Goal: Task Accomplishment & Management: Use online tool/utility

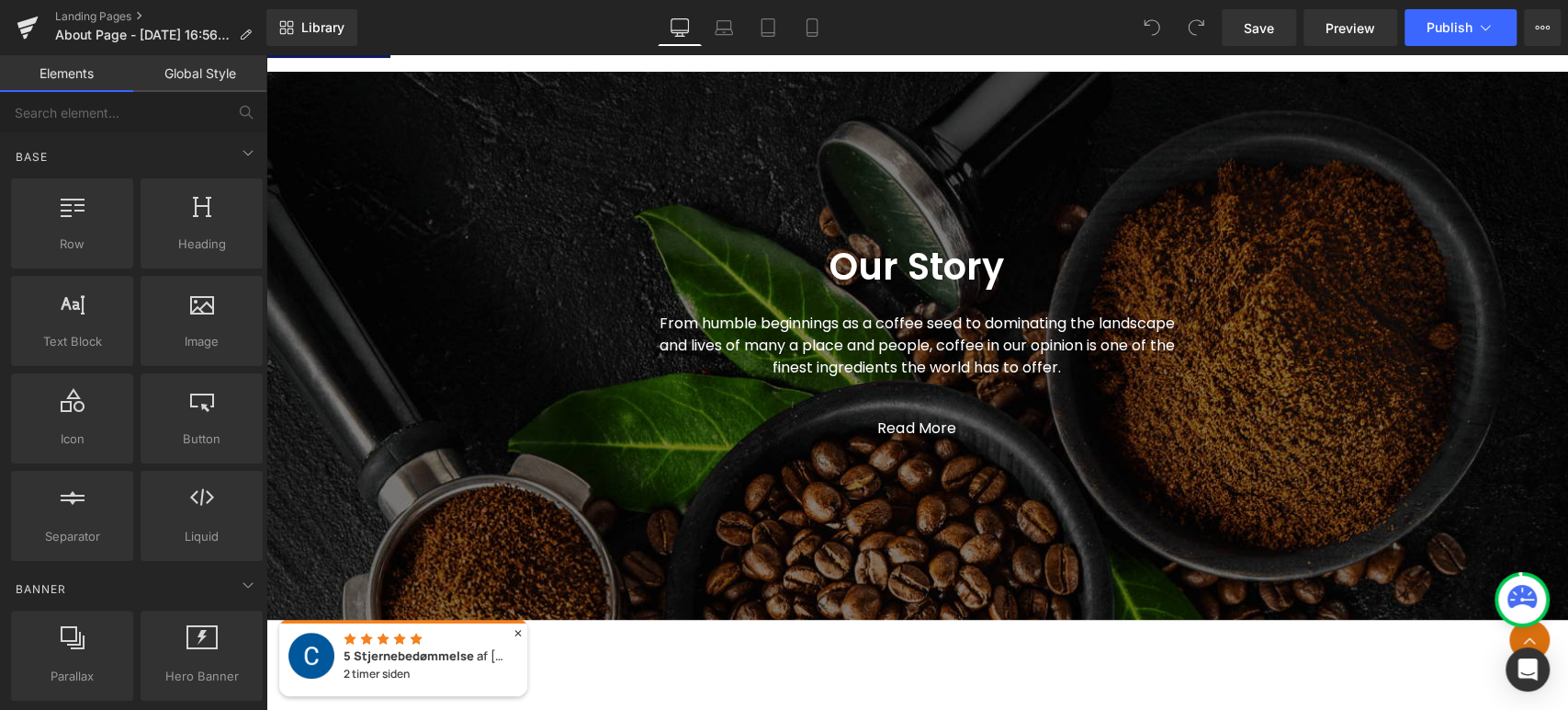
scroll to position [396, 0]
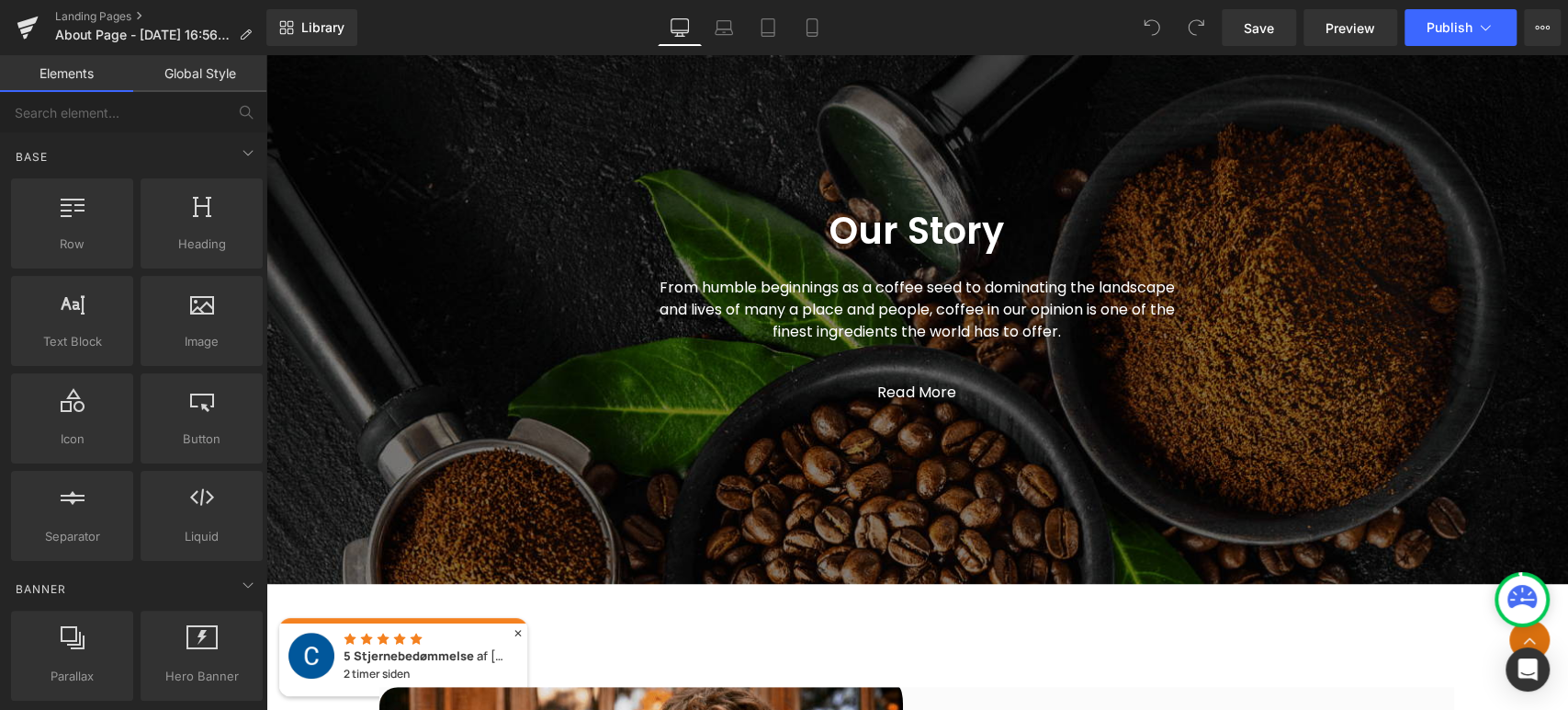
click at [460, 201] on span "Our Story Heading From humble beginnings as a coffee seed to dominating the lan…" at bounding box center [916, 301] width 1302 height 243
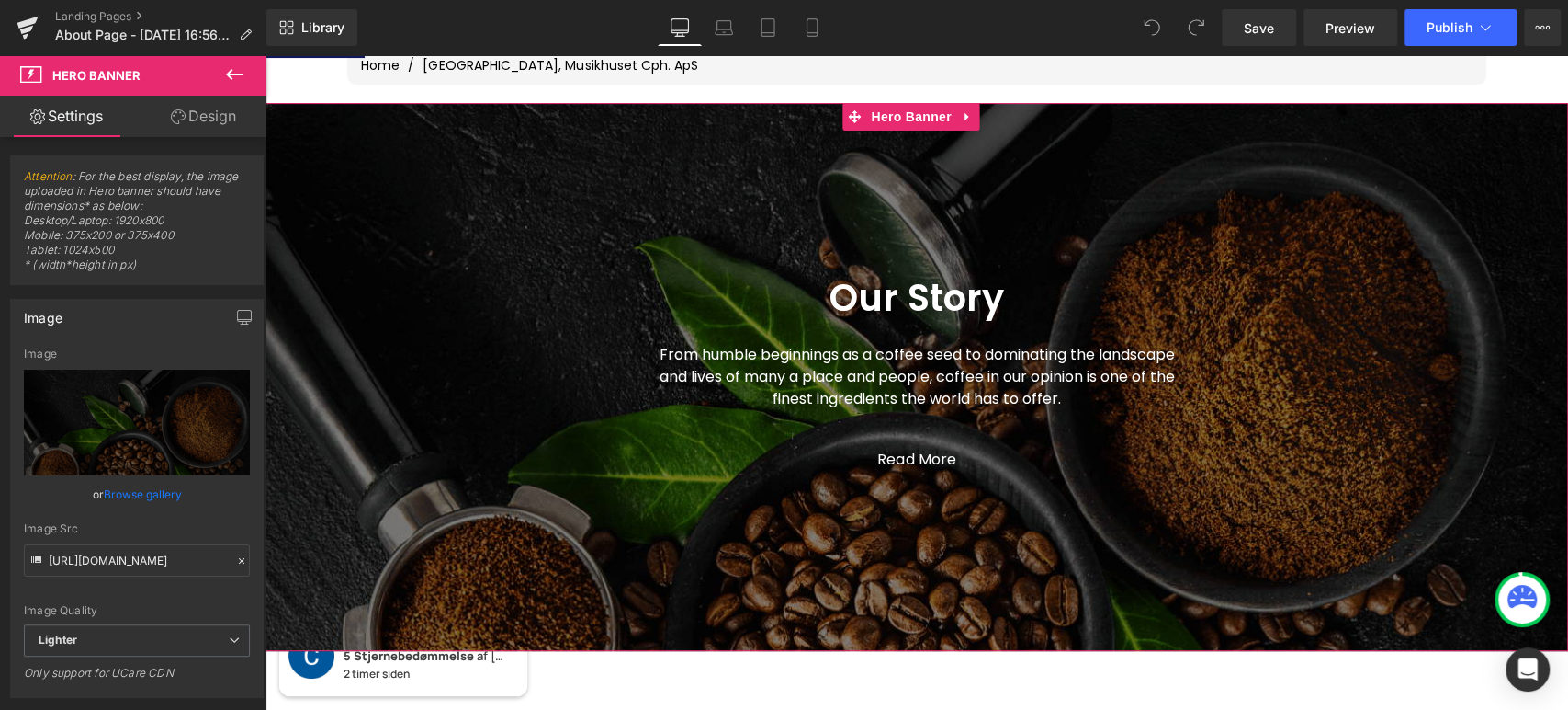
scroll to position [294, 0]
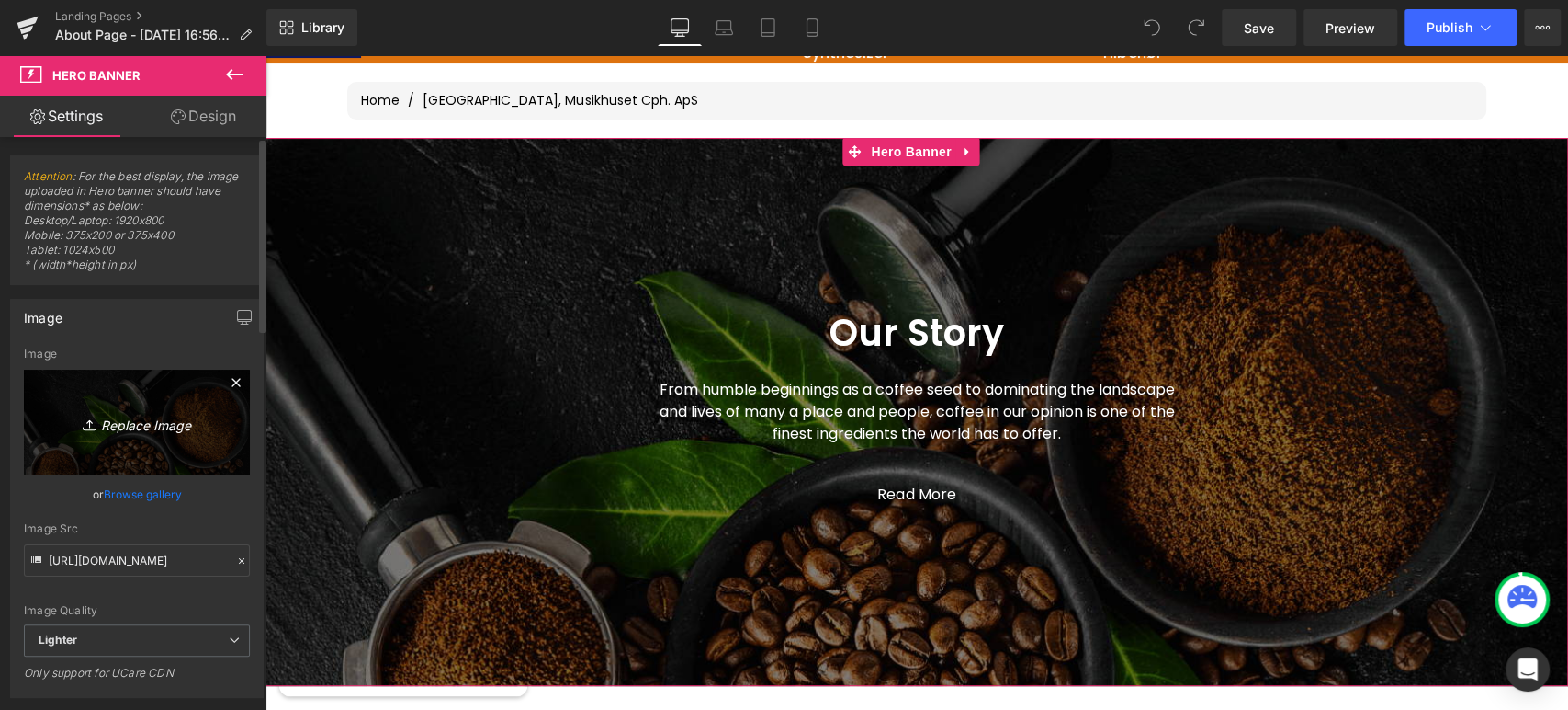
click at [149, 415] on icon "Replace Image" at bounding box center [137, 422] width 147 height 23
type input "C:\fakepath\RPD_900x400 DK_Borg.png"
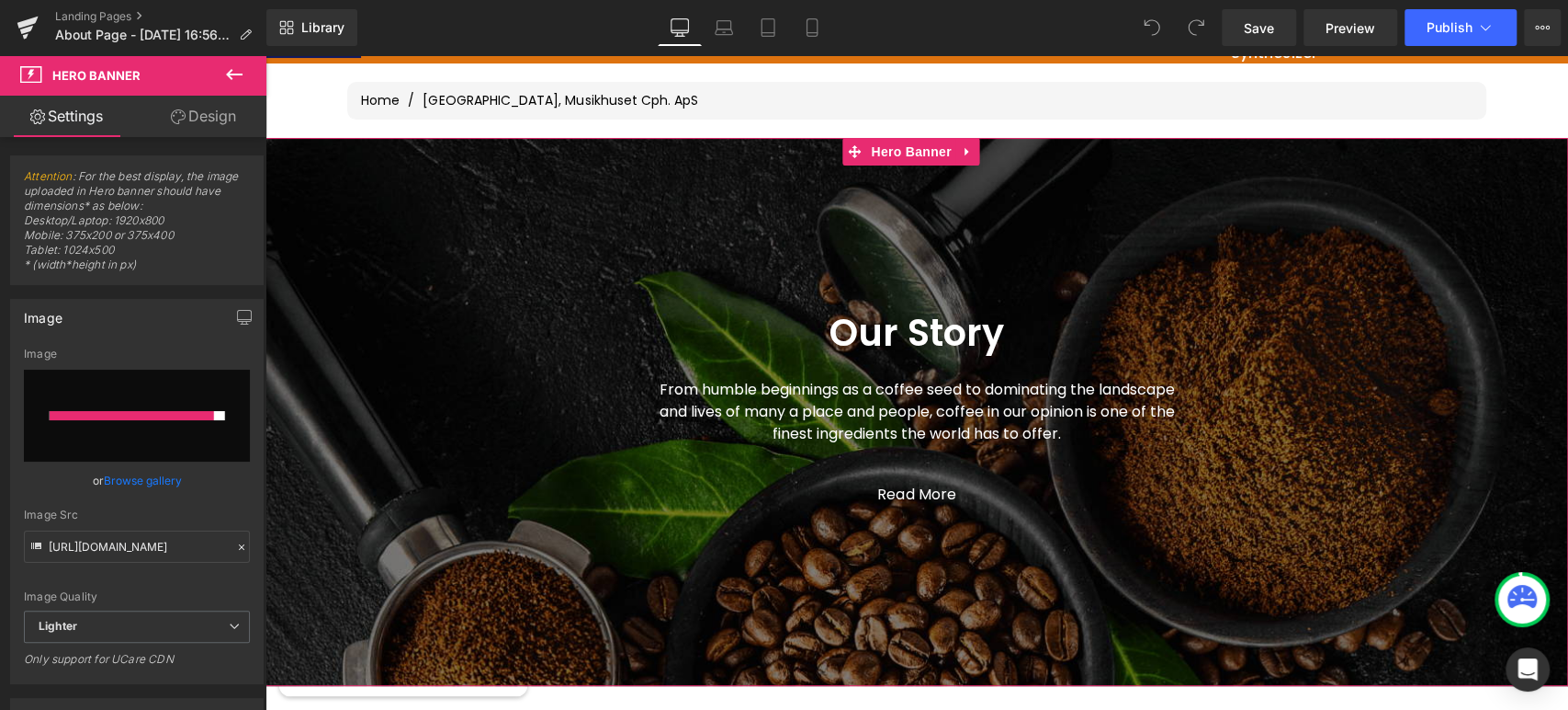
type input "https://ucarecdn.com/79e5c04c-a85b-4e68-8f77-e055ed854a3c/-/format/auto/-/previ…"
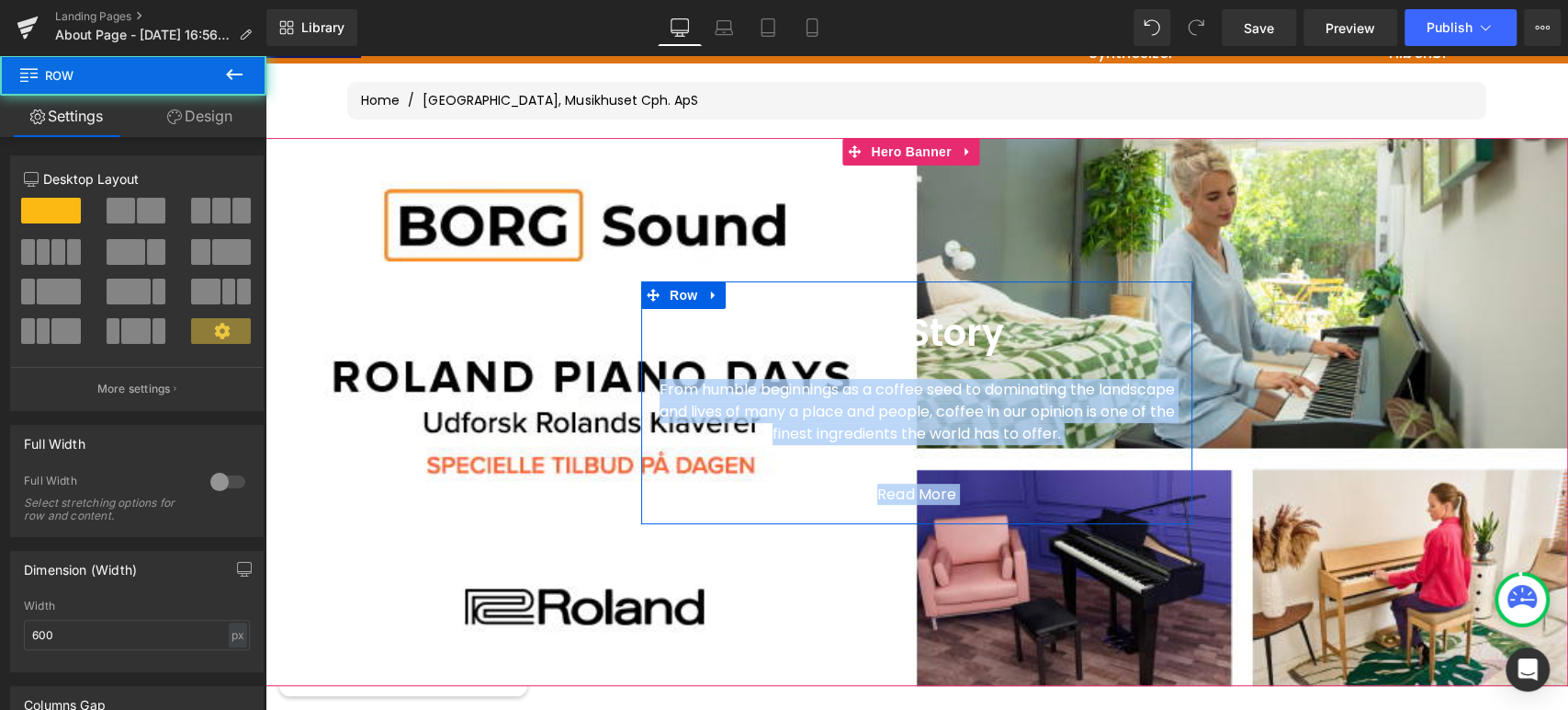
drag, startPoint x: 1083, startPoint y: 291, endPoint x: 1124, endPoint y: 300, distance: 42.0
click at [1124, 300] on div "Our Story Heading From humble beginnings as a coffee seed to dominating the lan…" at bounding box center [917, 403] width 551 height 243
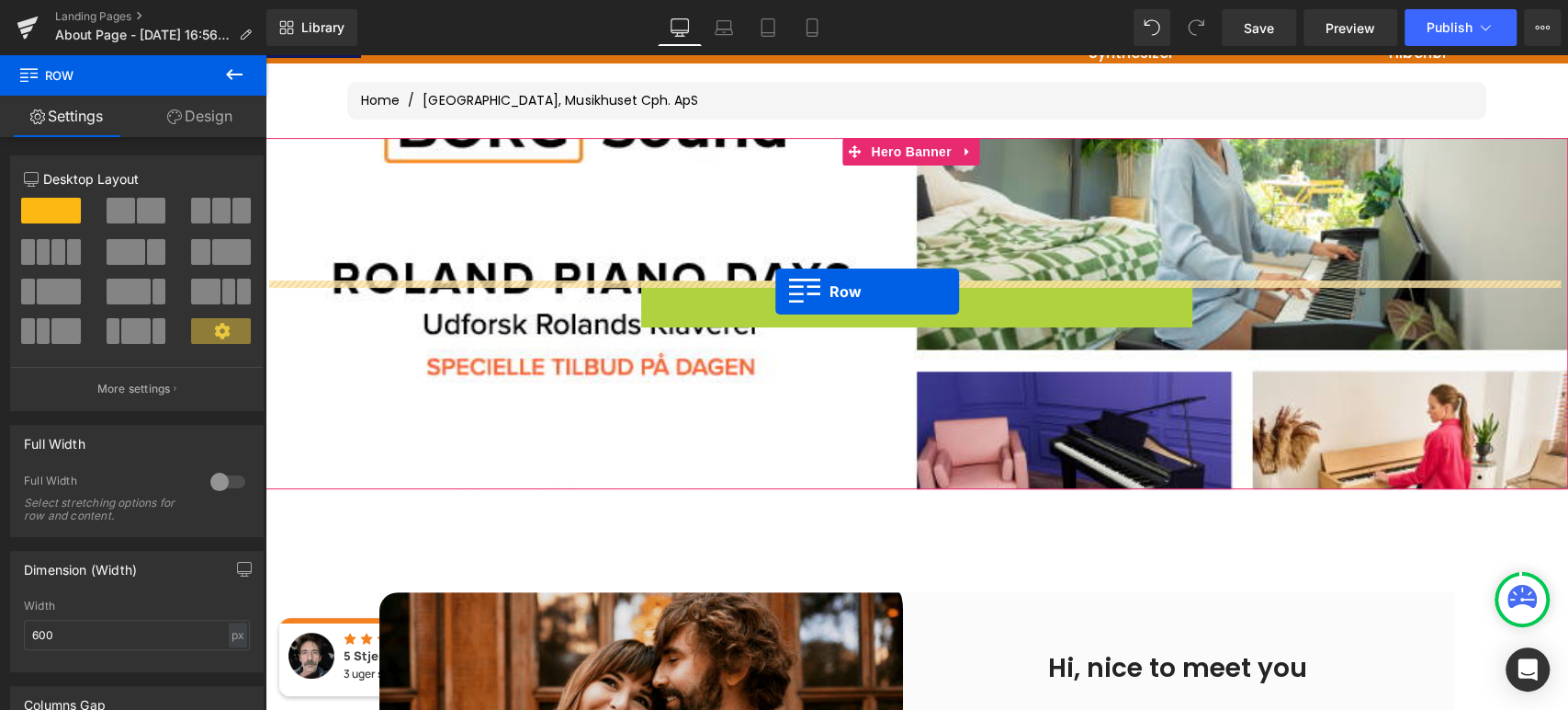
drag, startPoint x: 648, startPoint y: 294, endPoint x: 776, endPoint y: 292, distance: 128.0
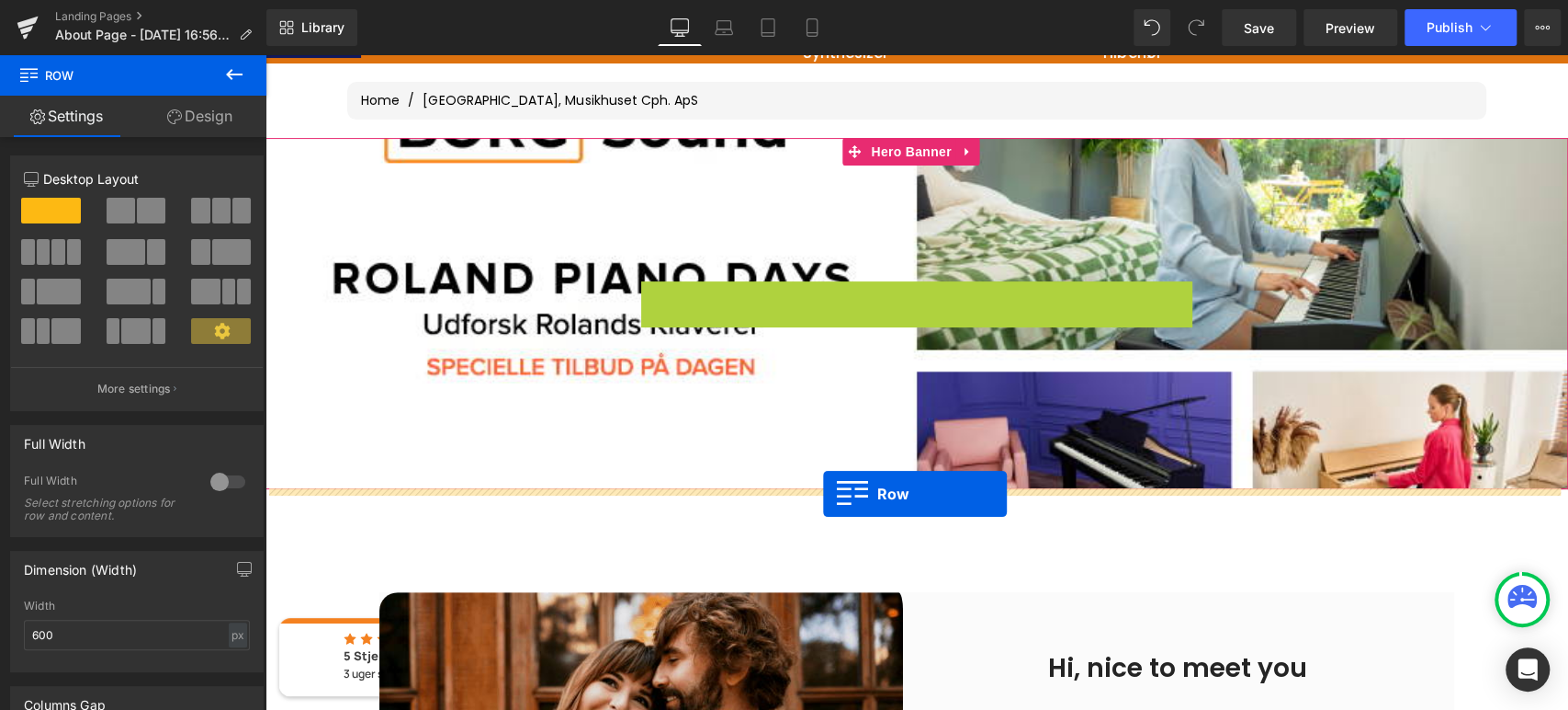
drag, startPoint x: 642, startPoint y: 289, endPoint x: 824, endPoint y: 491, distance: 271.9
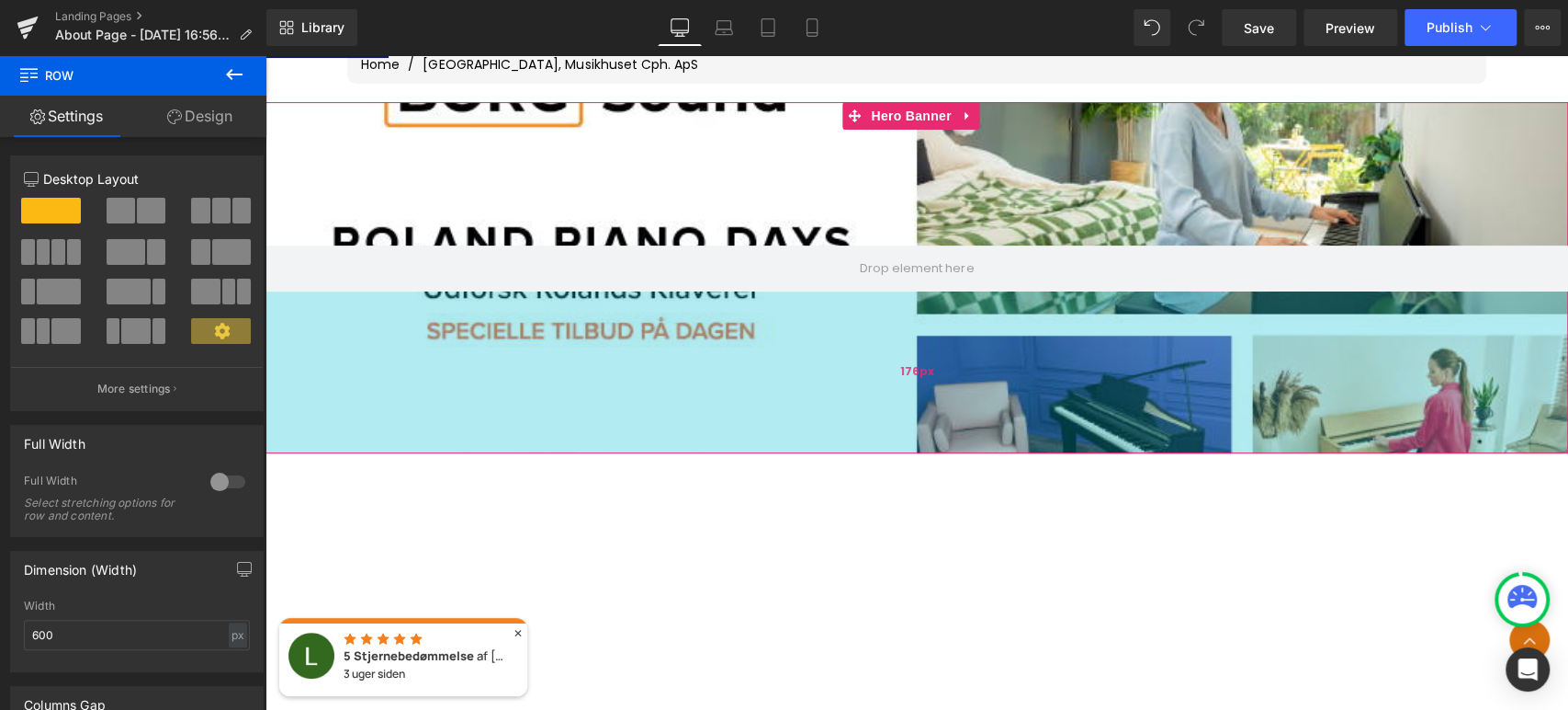
scroll to position [191, 0]
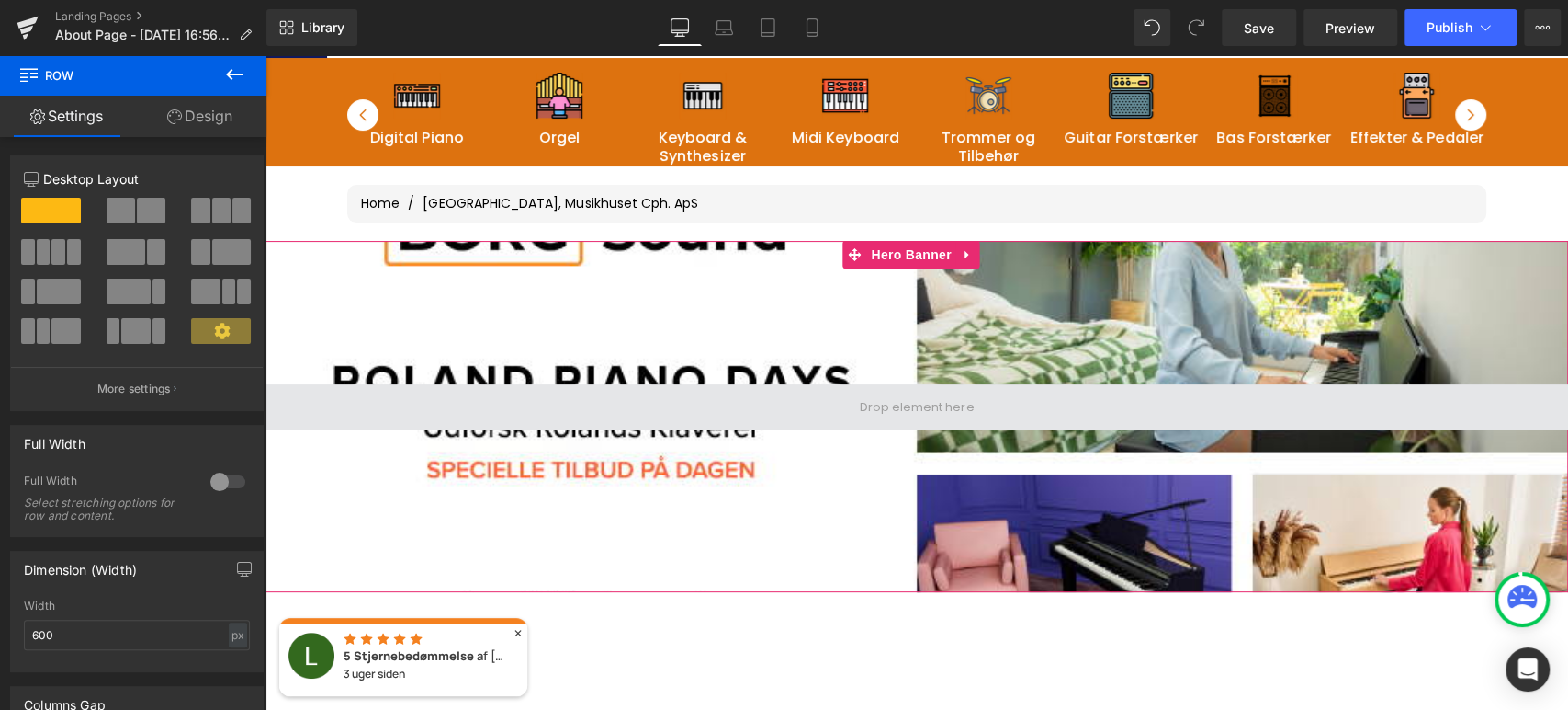
click at [928, 406] on span at bounding box center [917, 407] width 128 height 30
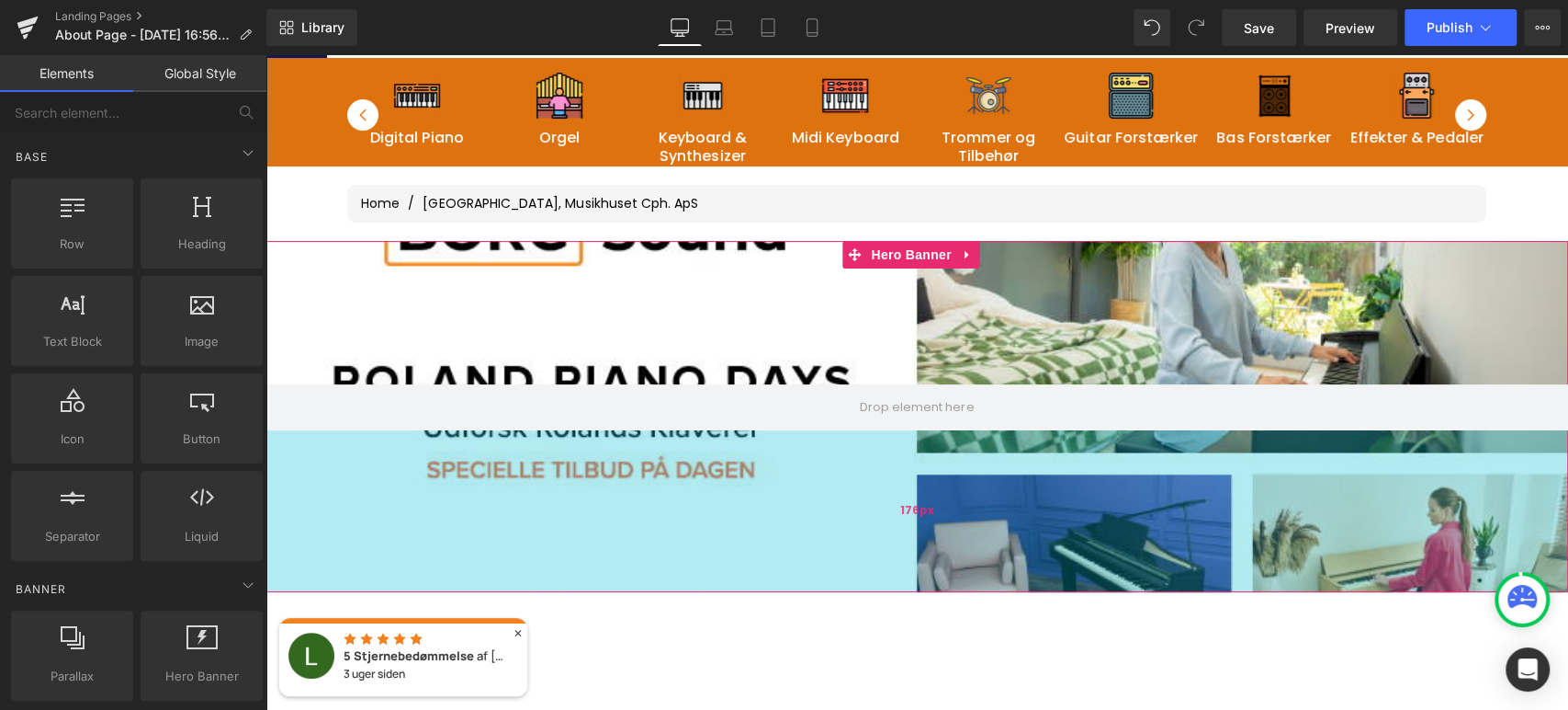
click at [304, 471] on div "176px" at bounding box center [916, 511] width 1302 height 162
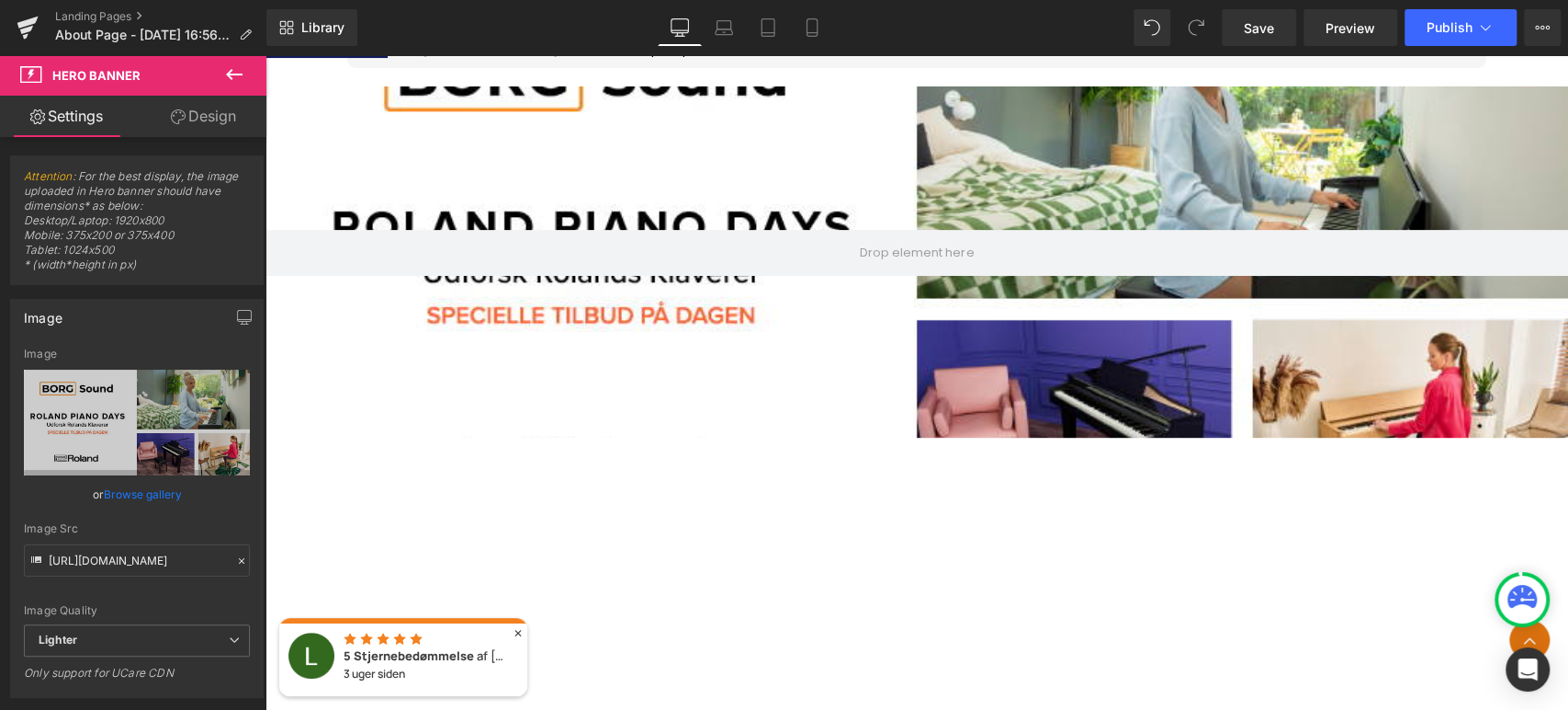
scroll to position [498, 0]
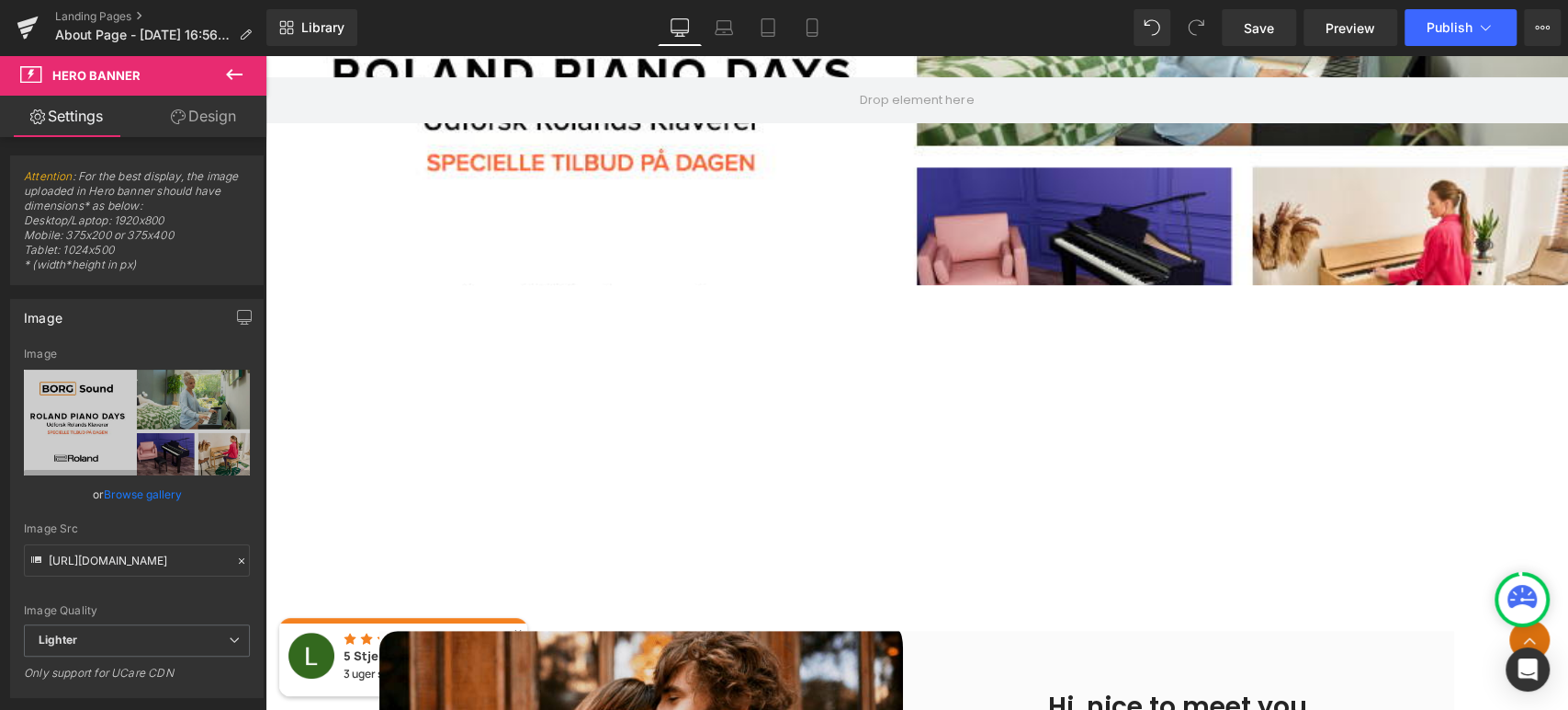
click at [798, 352] on h2 "Our Story" at bounding box center [917, 337] width 524 height 48
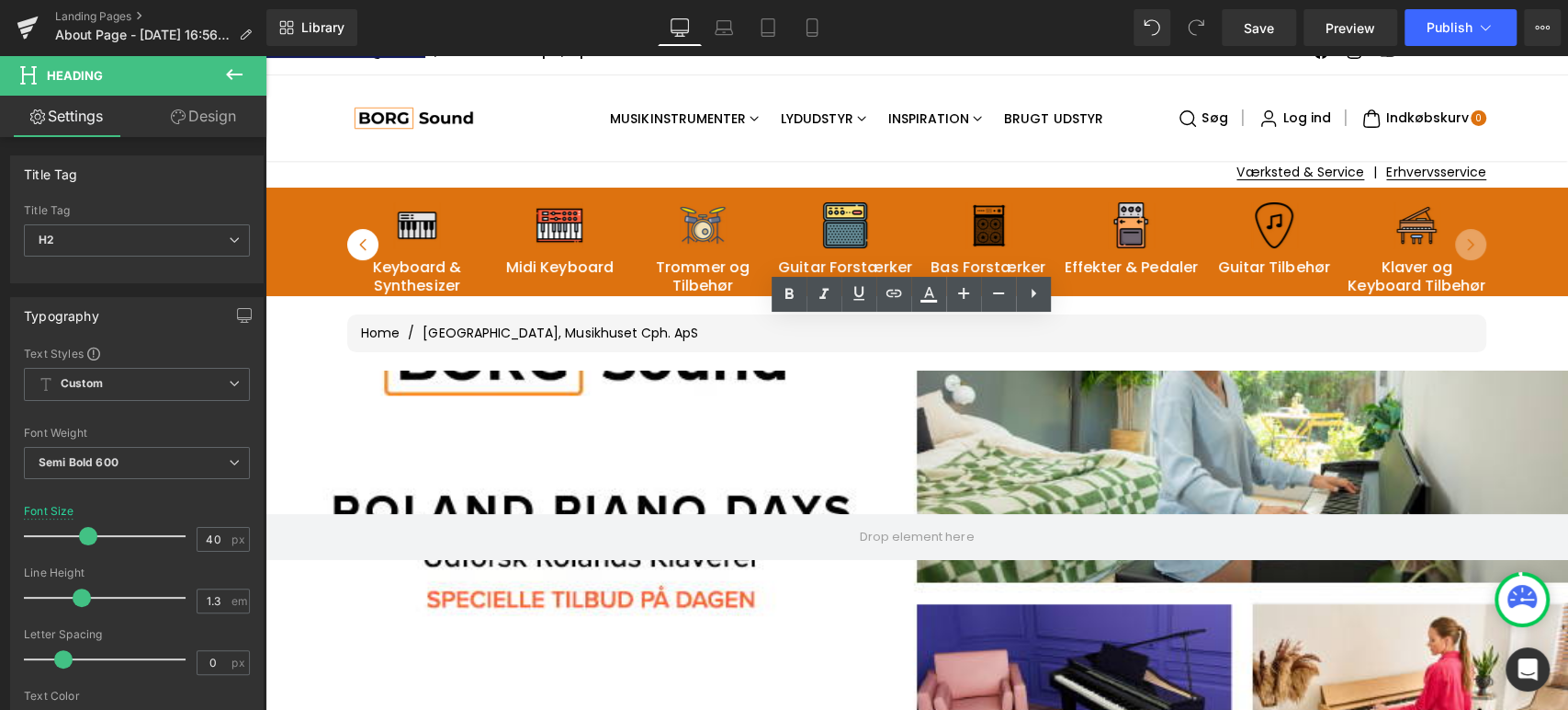
scroll to position [0, 0]
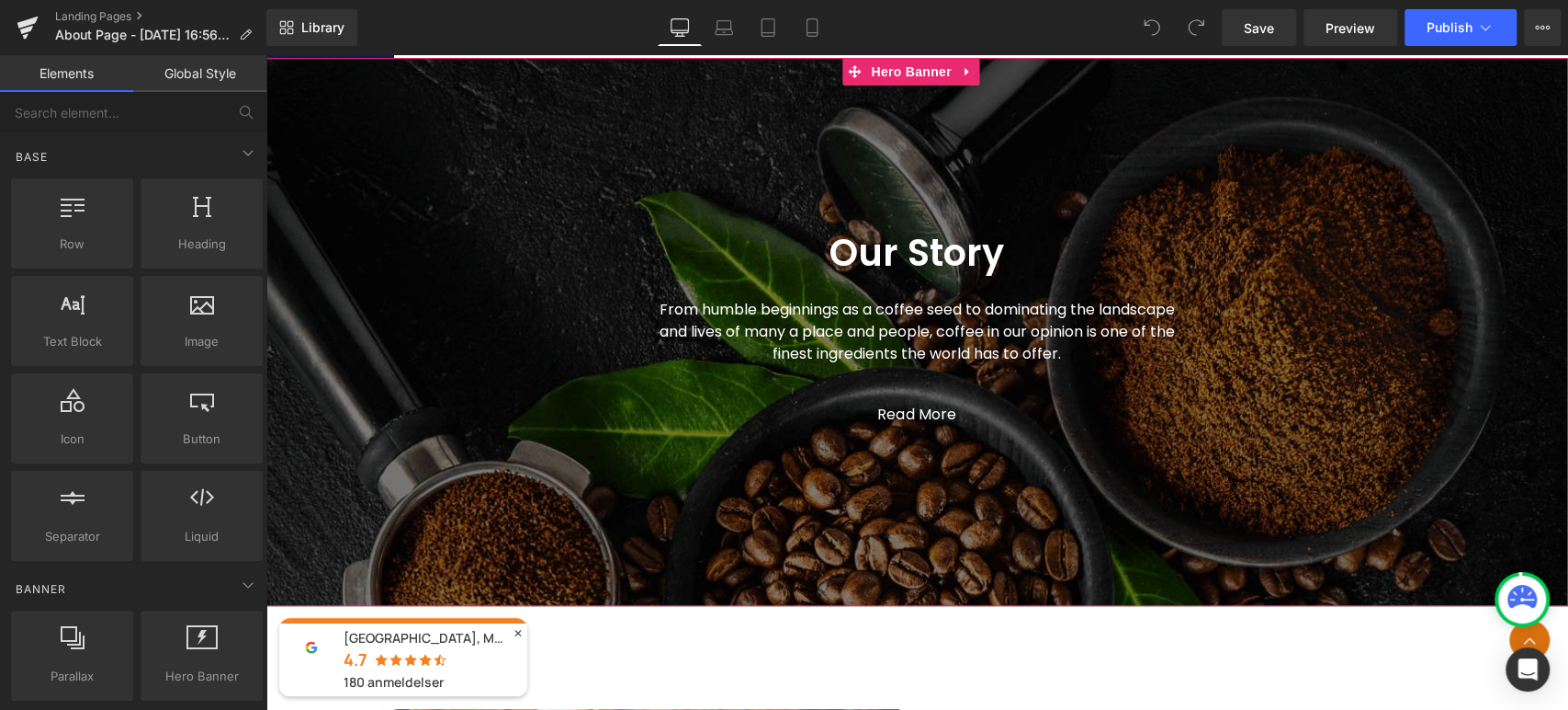
scroll to position [397, 0]
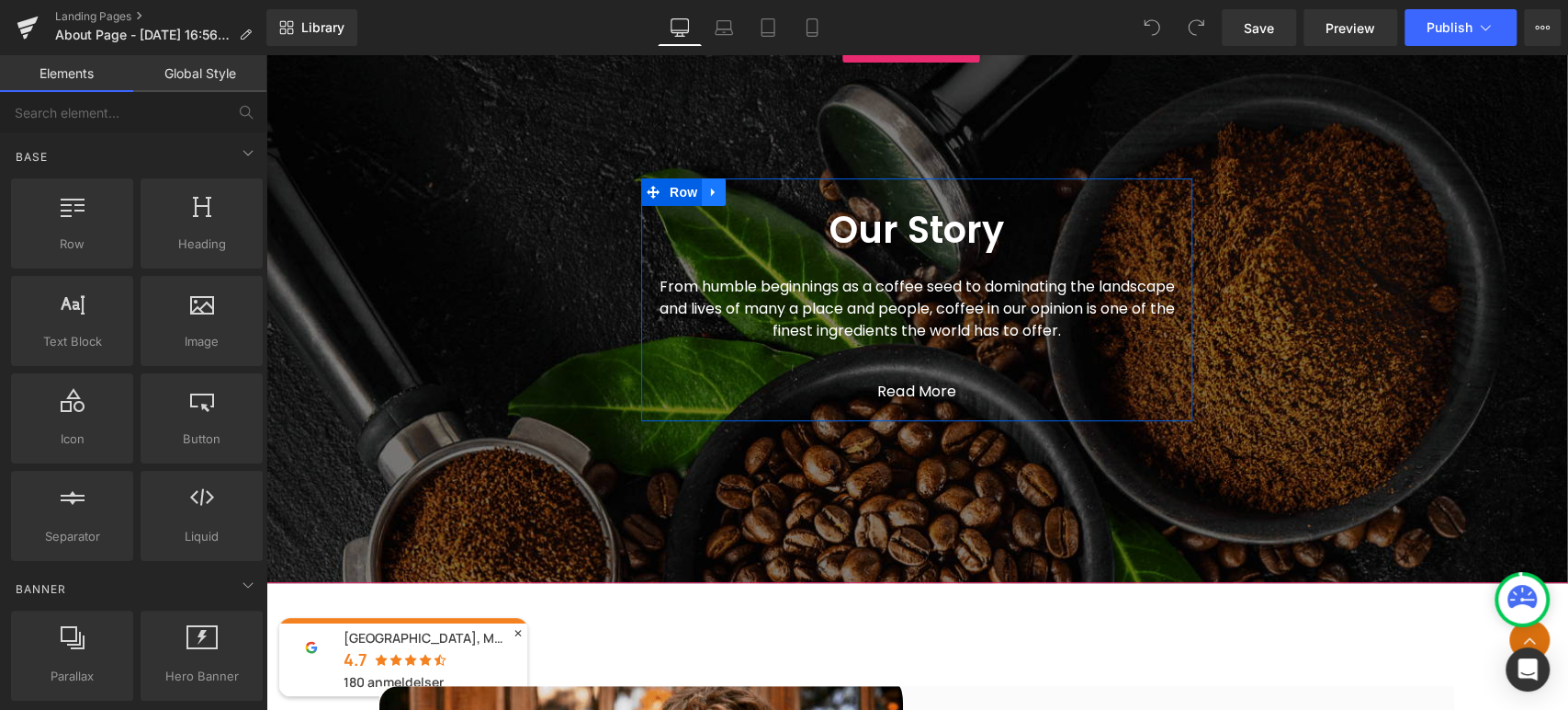
click at [711, 195] on icon at bounding box center [713, 192] width 4 height 8
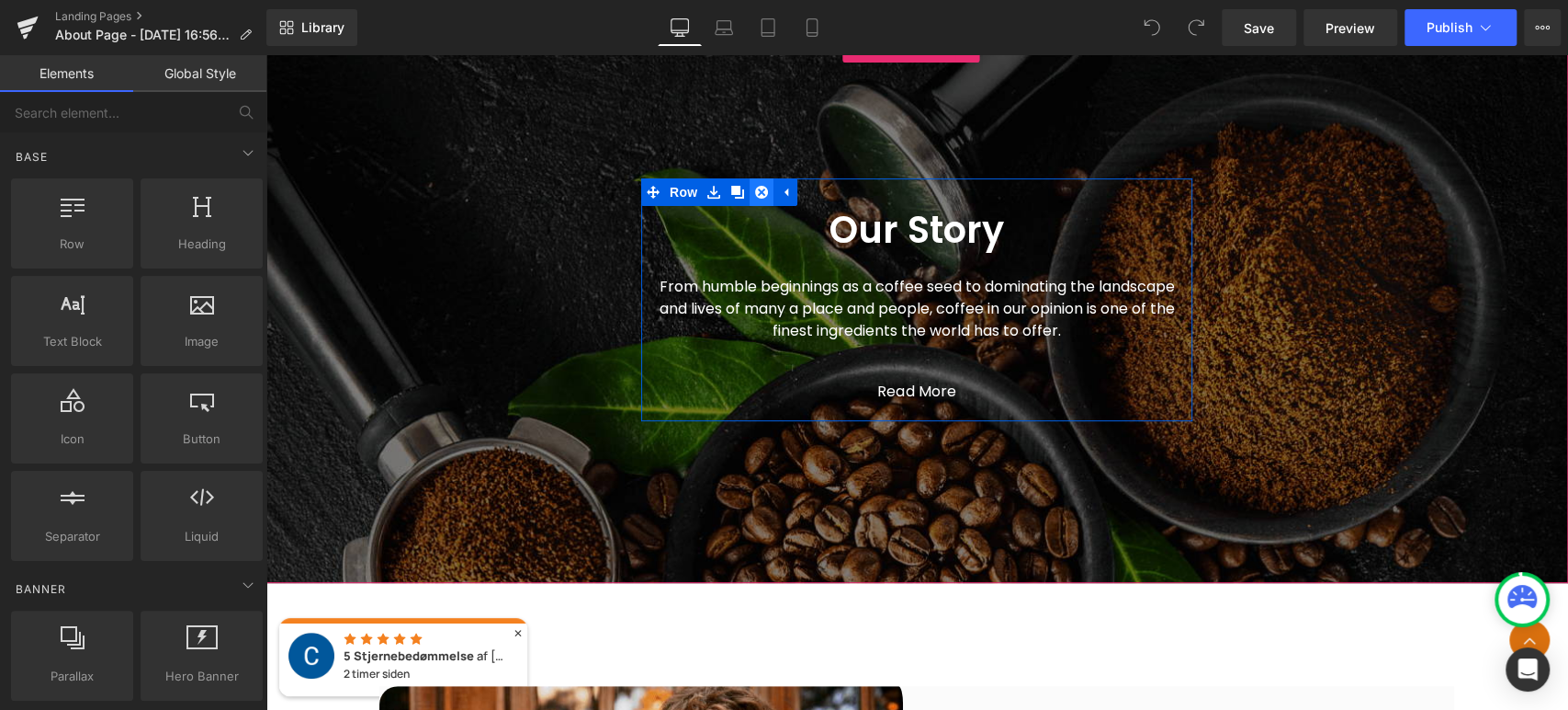
click at [756, 190] on icon at bounding box center [762, 192] width 13 height 13
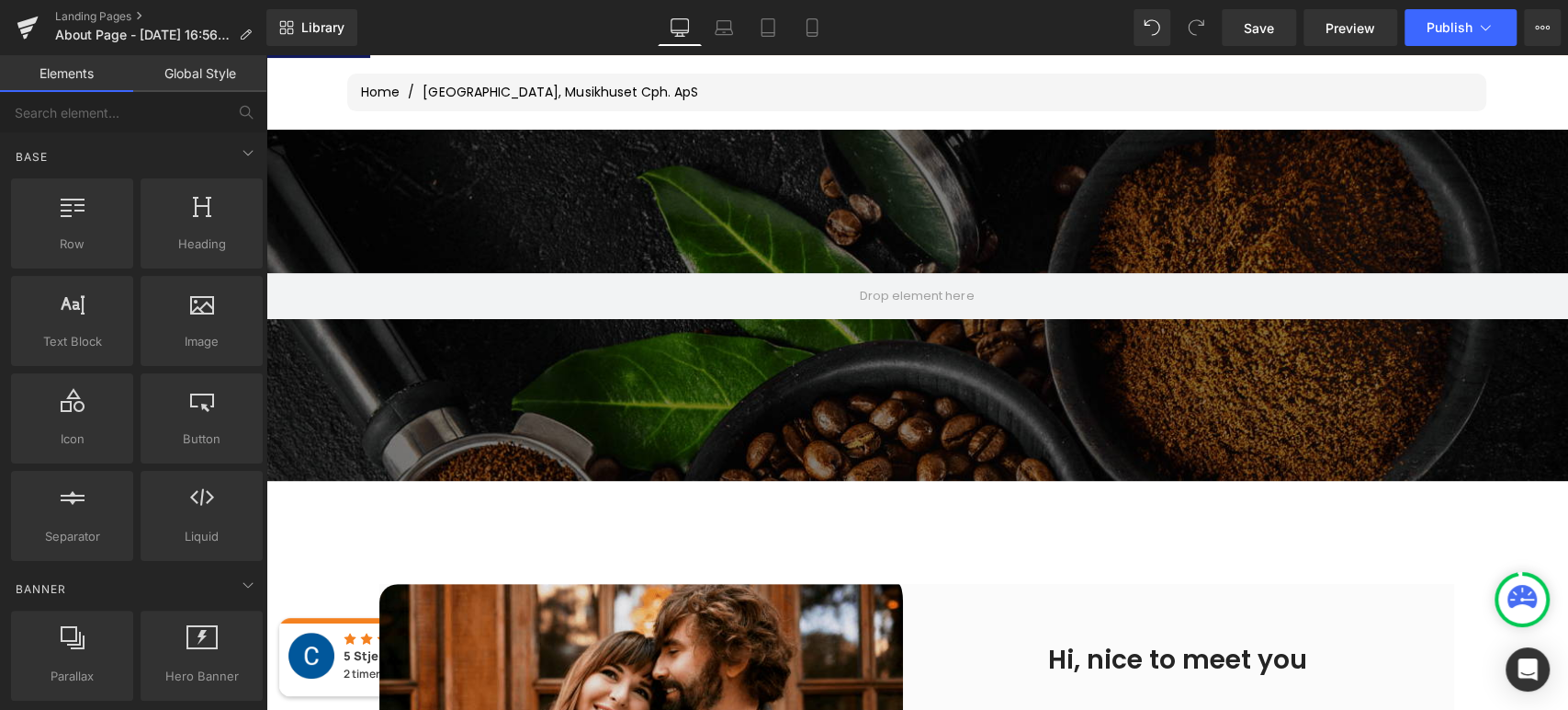
scroll to position [302, 0]
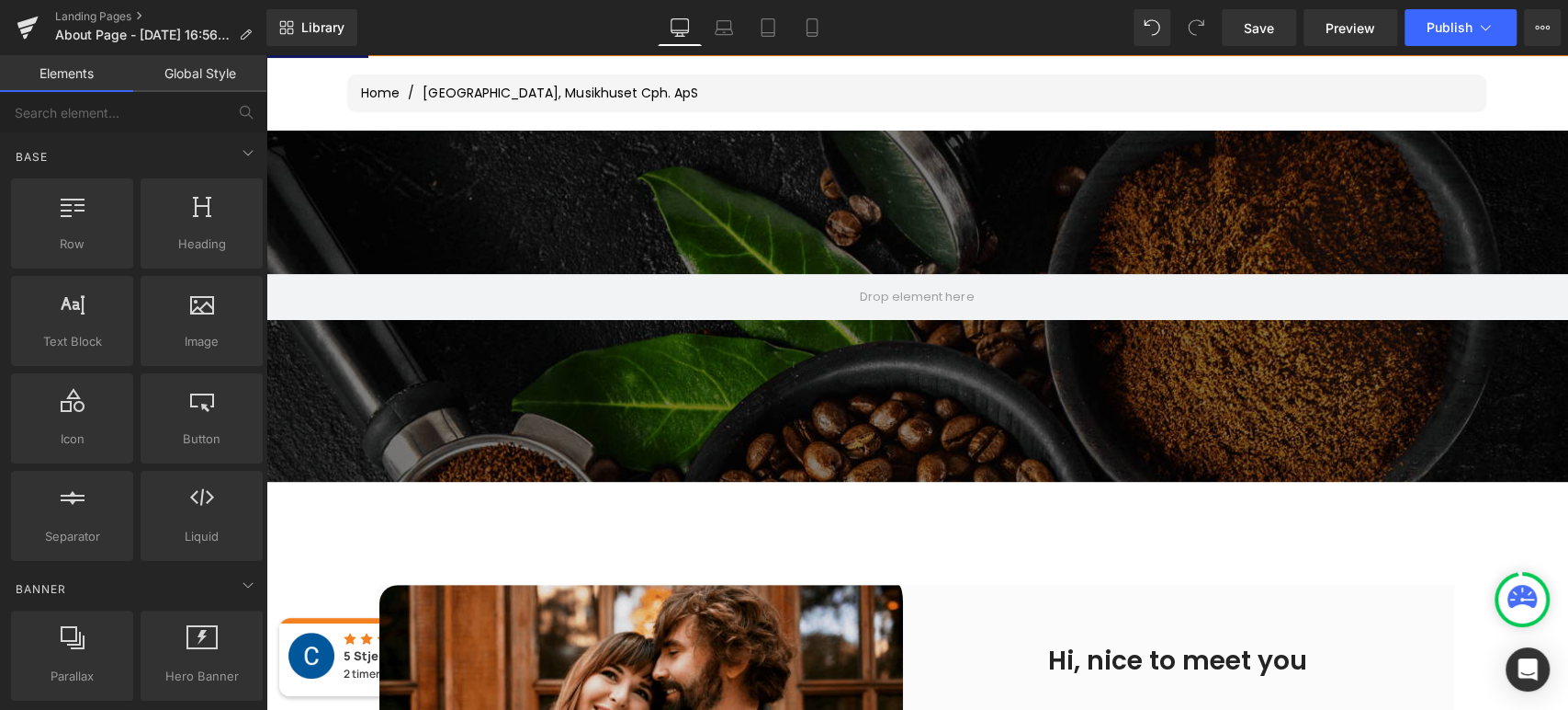
click at [413, 246] on div at bounding box center [916, 306] width 1302 height 351
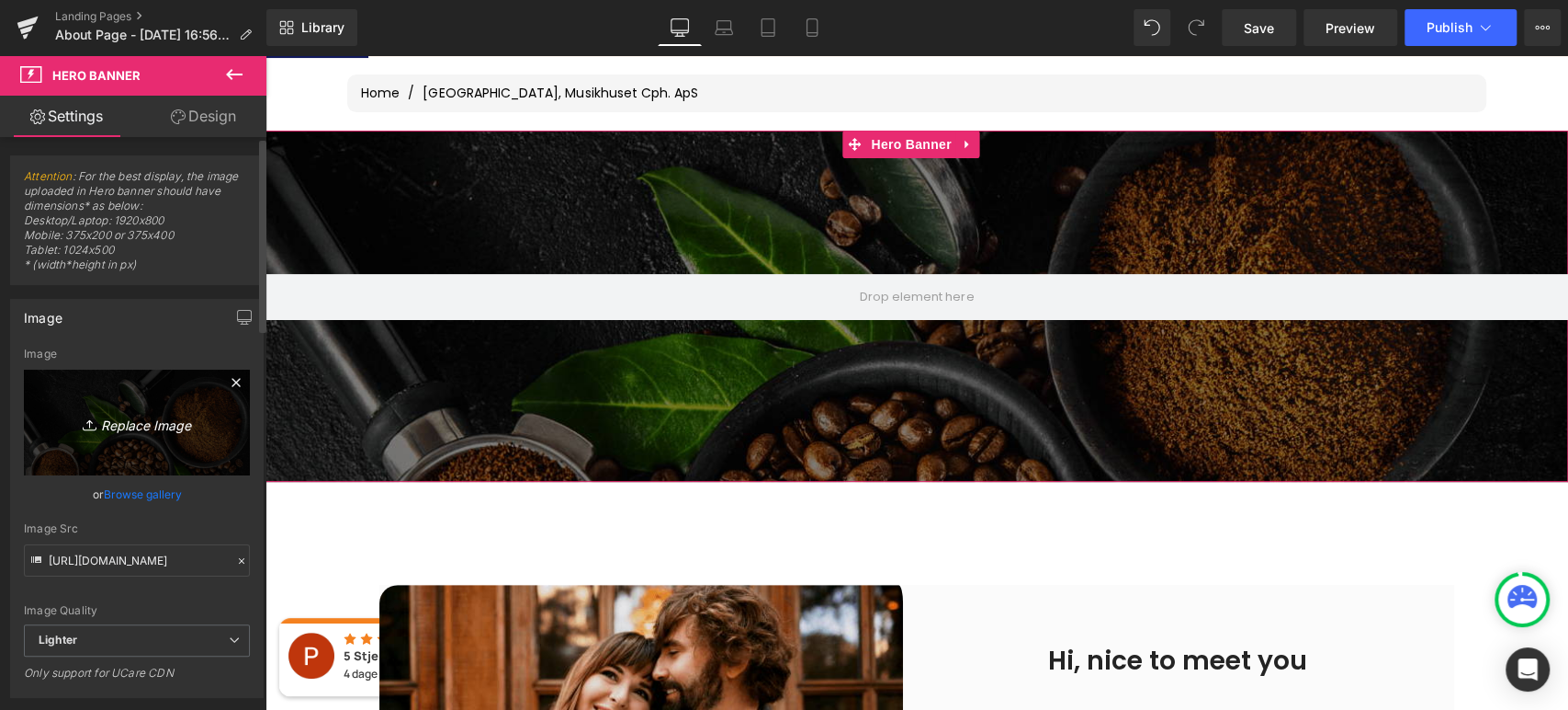
click at [141, 417] on icon "Replace Image" at bounding box center [137, 422] width 147 height 23
type input "C:\fakepath\RPD_1600x440 DK_Borg.png"
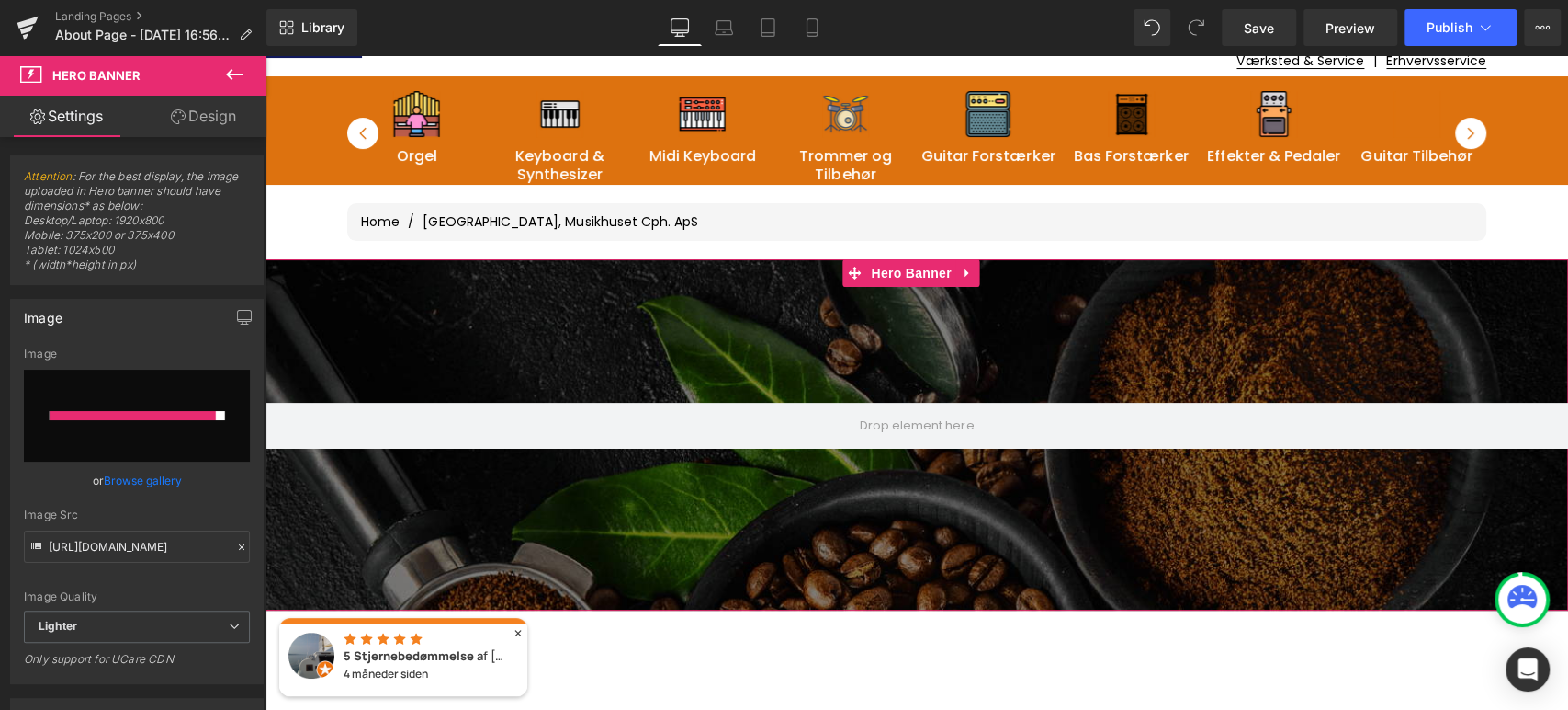
scroll to position [0, 0]
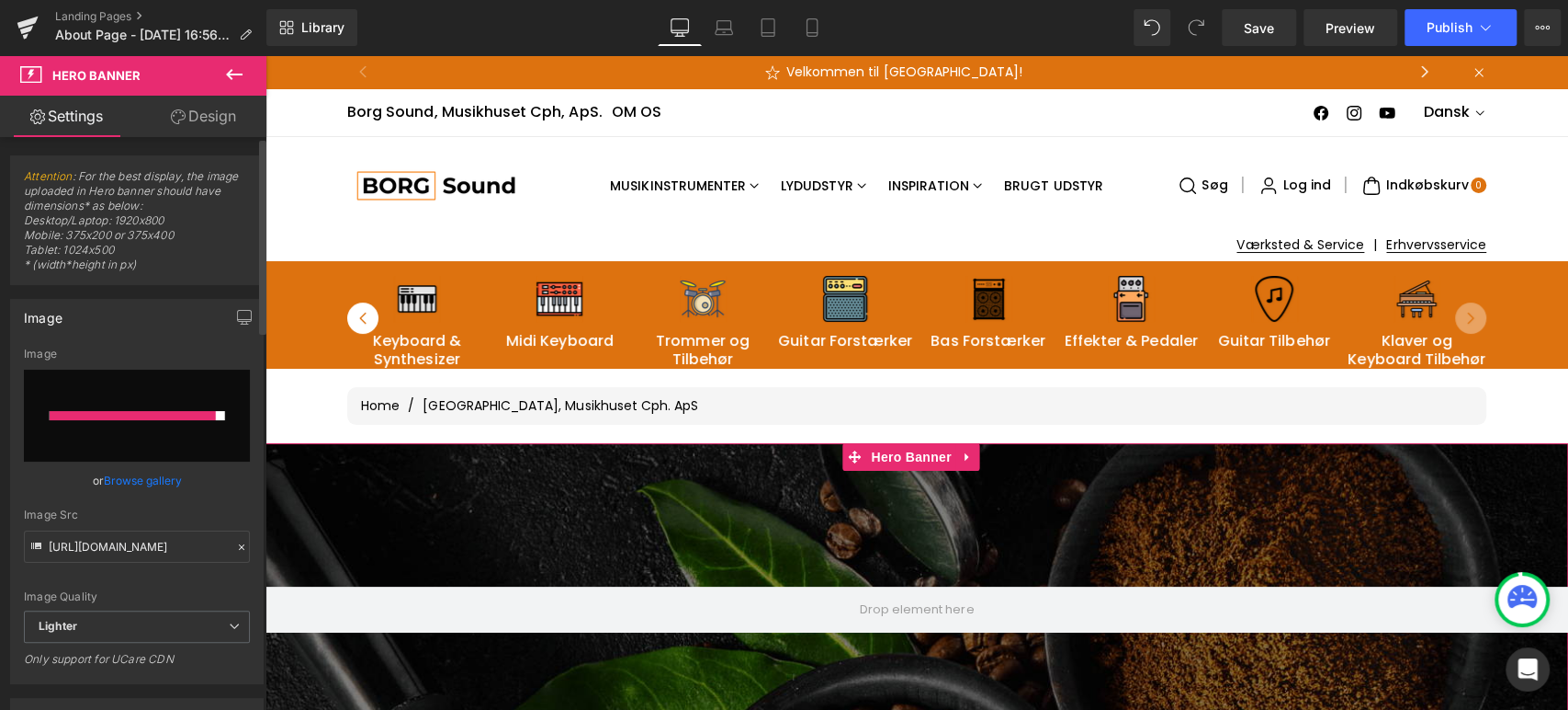
click at [142, 480] on link "Browse gallery" at bounding box center [142, 480] width 78 height 32
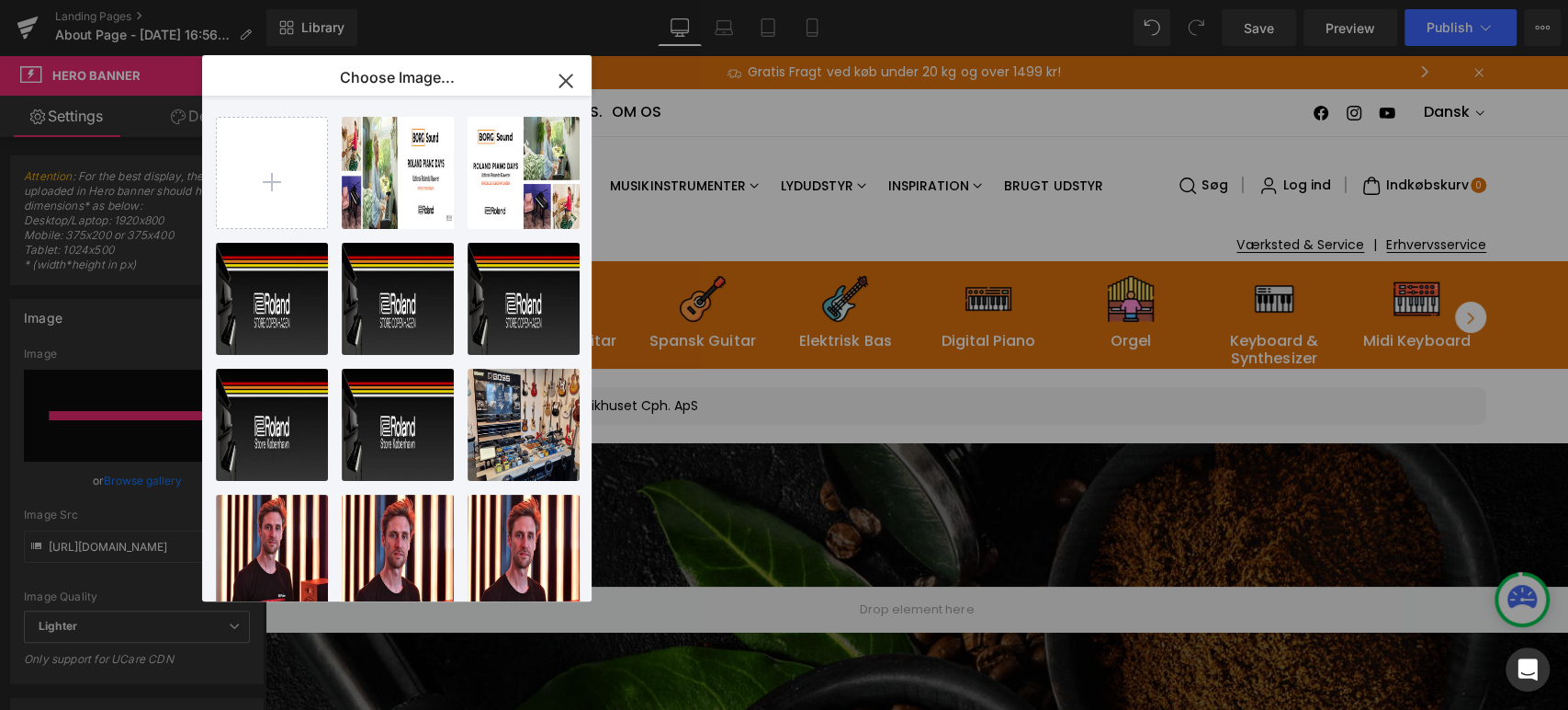
click at [566, 76] on icon "button" at bounding box center [566, 81] width 29 height 29
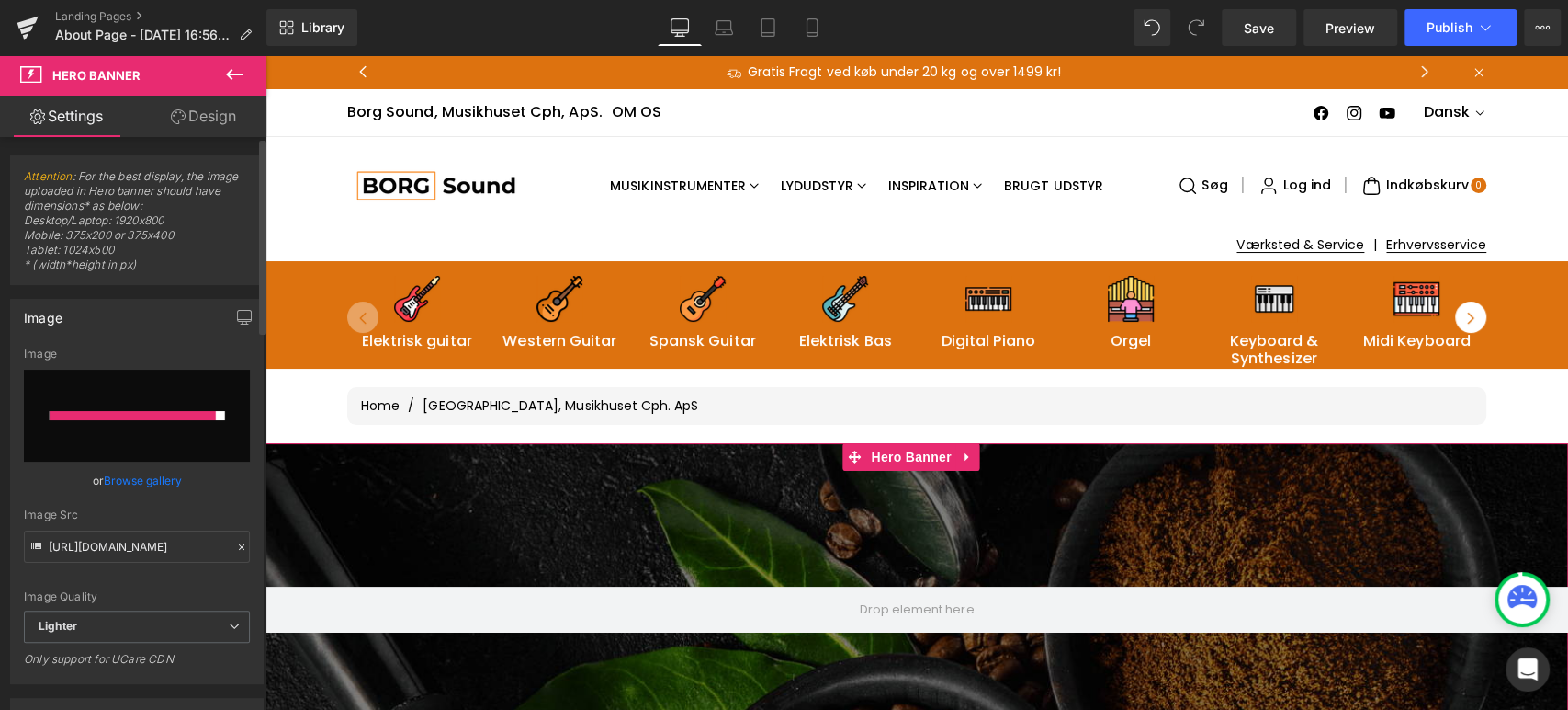
click at [128, 379] on input "file" at bounding box center [137, 416] width 226 height 92
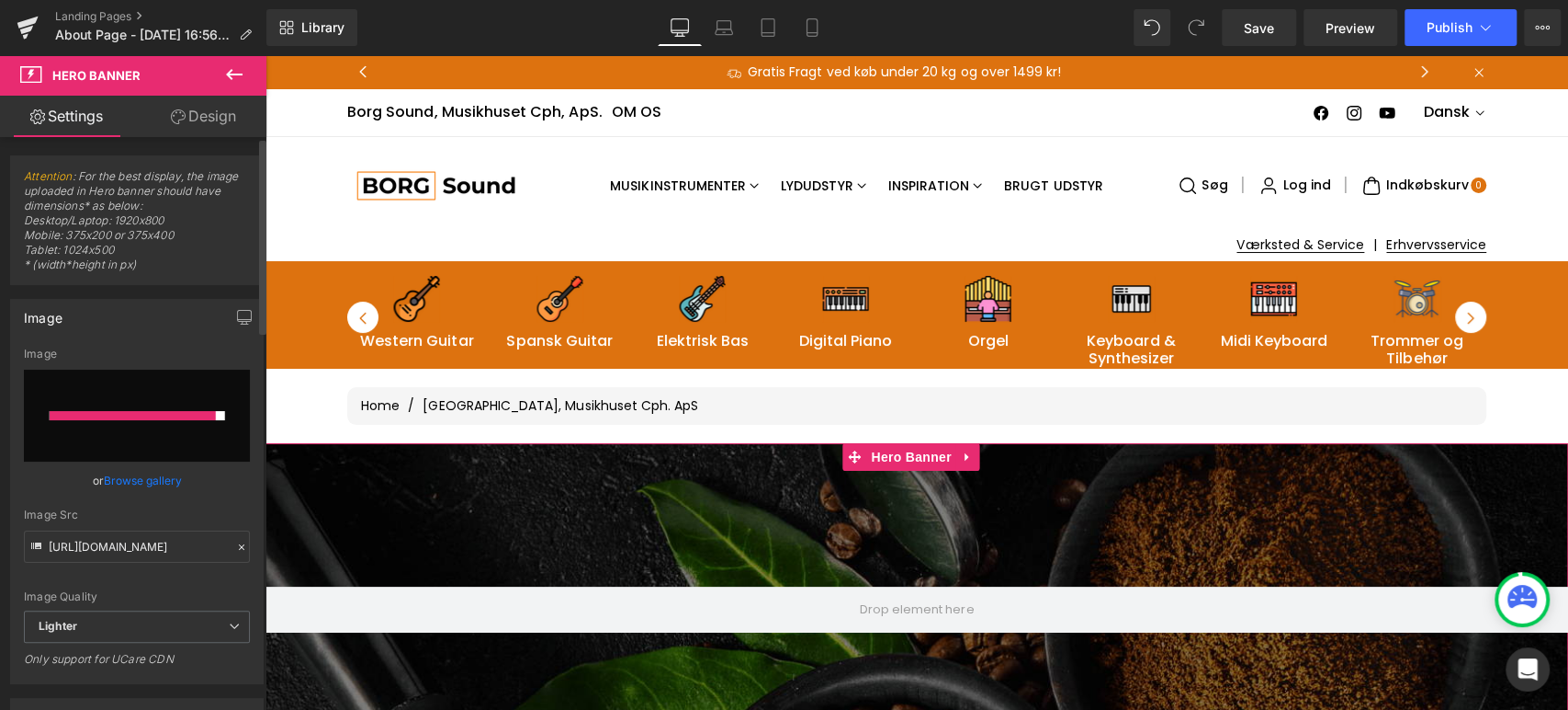
type input "C:\fakepath\RPD_1600x440 DK_Borg.png"
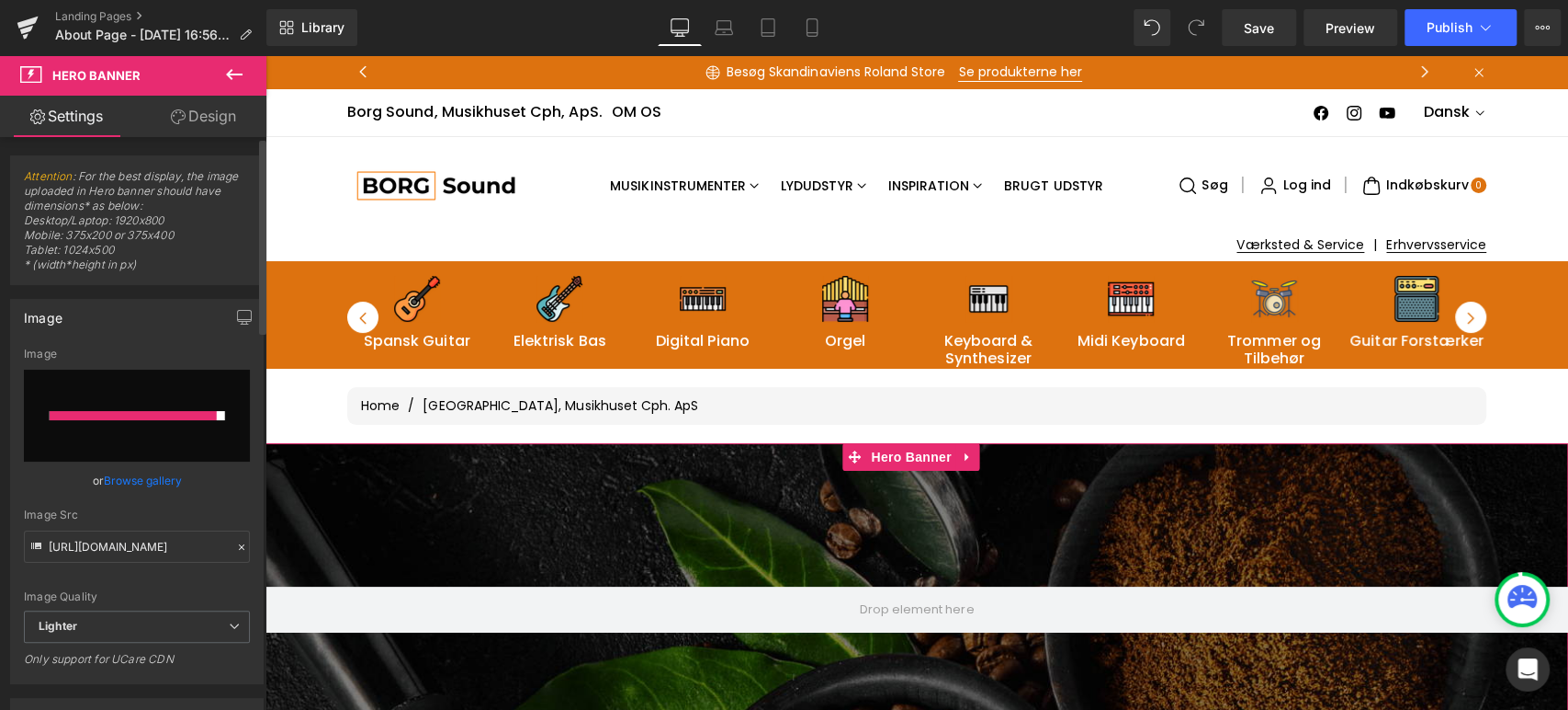
type input "[URL][DOMAIN_NAME]"
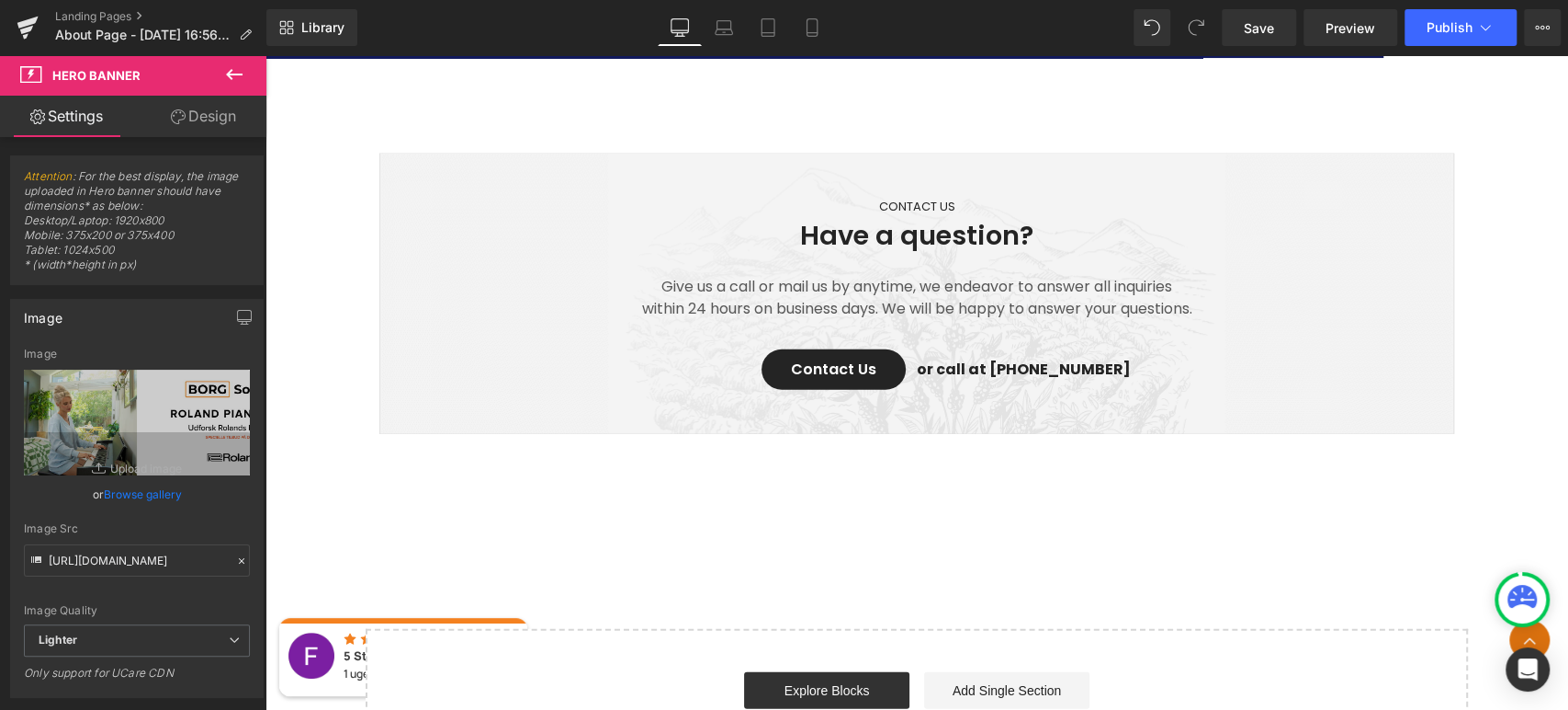
scroll to position [3155, 0]
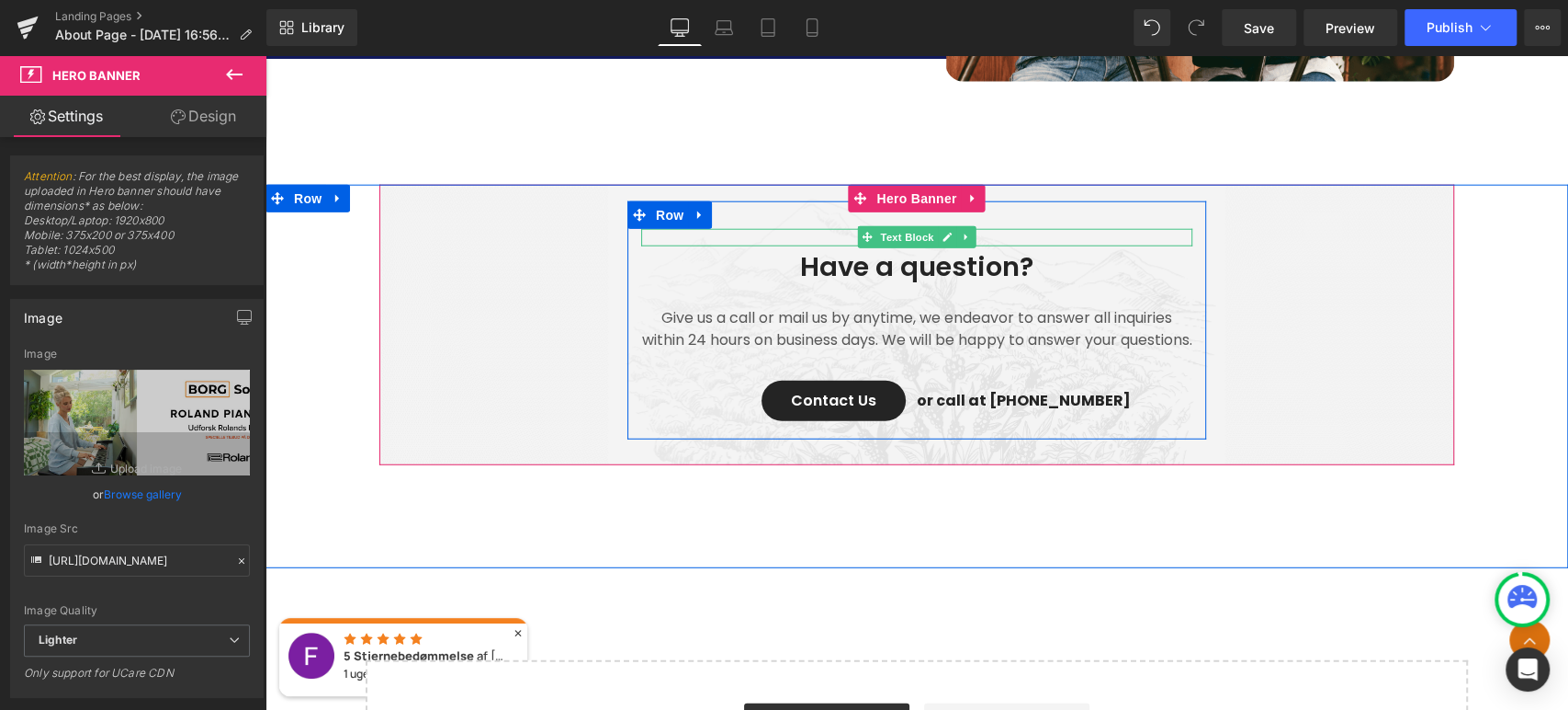
click at [981, 237] on p "CONTACT US" at bounding box center [917, 238] width 551 height 18
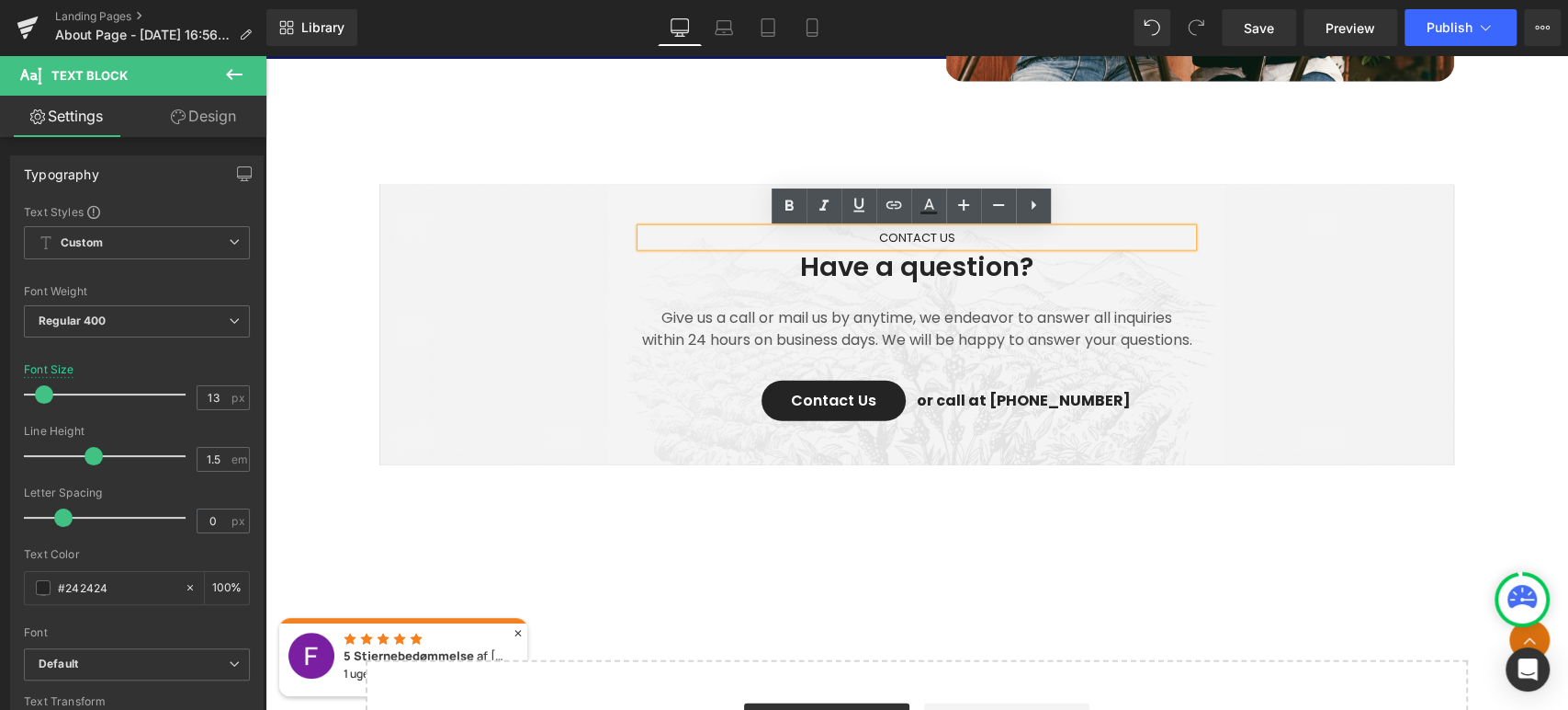
click at [945, 234] on p "CONTACT US" at bounding box center [917, 238] width 551 height 18
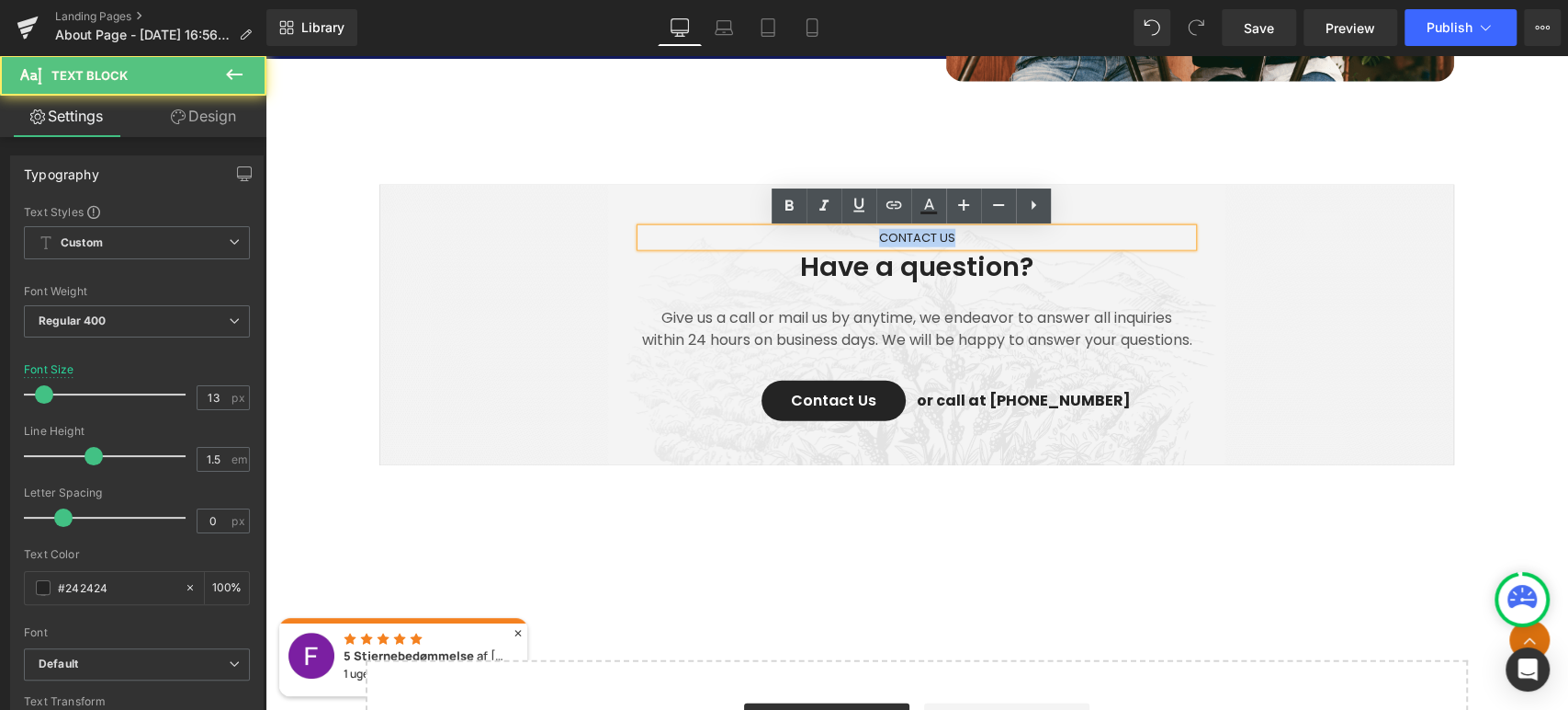
drag, startPoint x: 972, startPoint y: 240, endPoint x: 824, endPoint y: 233, distance: 148.2
click at [824, 233] on p "CONTACT US" at bounding box center [917, 238] width 551 height 18
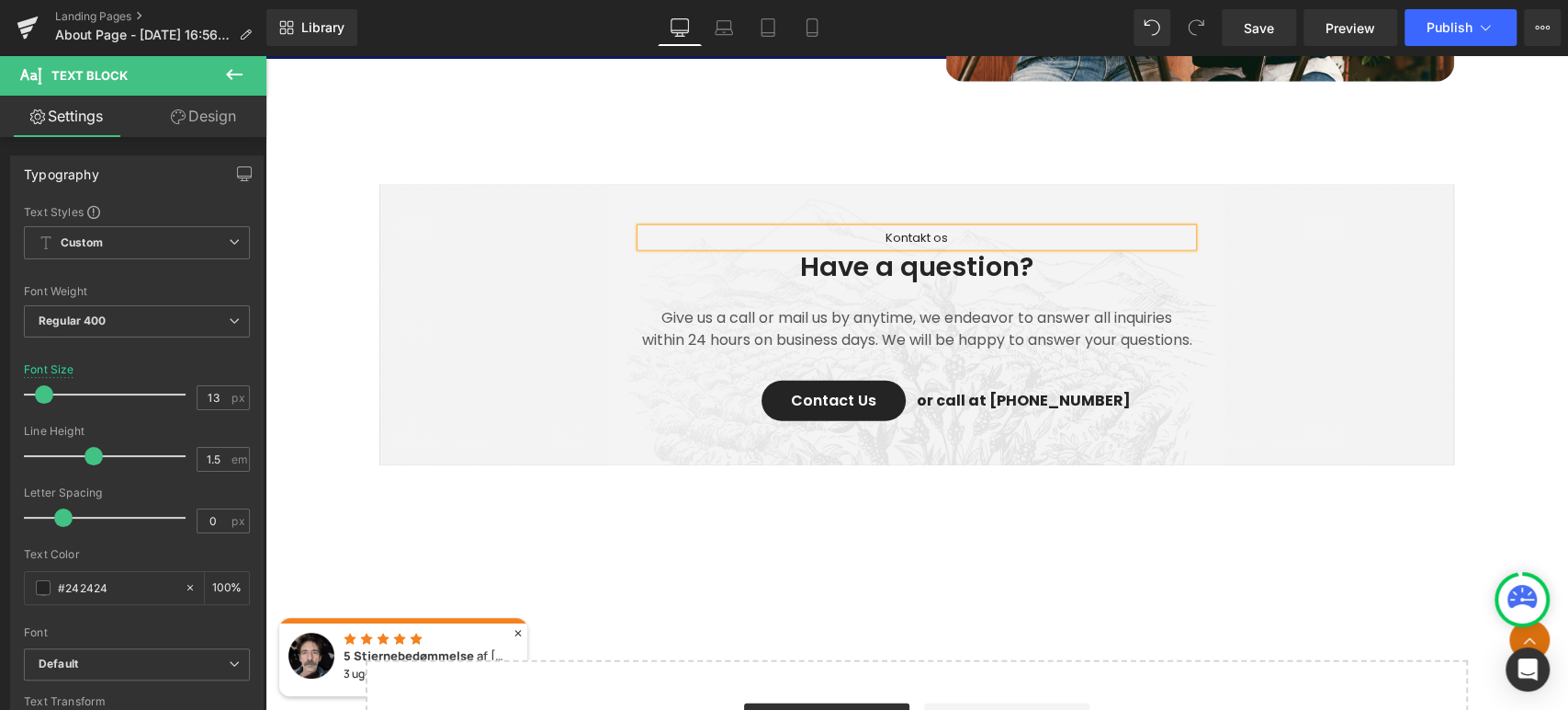
click at [1256, 306] on span "Kontakt os Text Block Have a question? Heading Give us a call or mail us by any…" at bounding box center [916, 320] width 1074 height 238
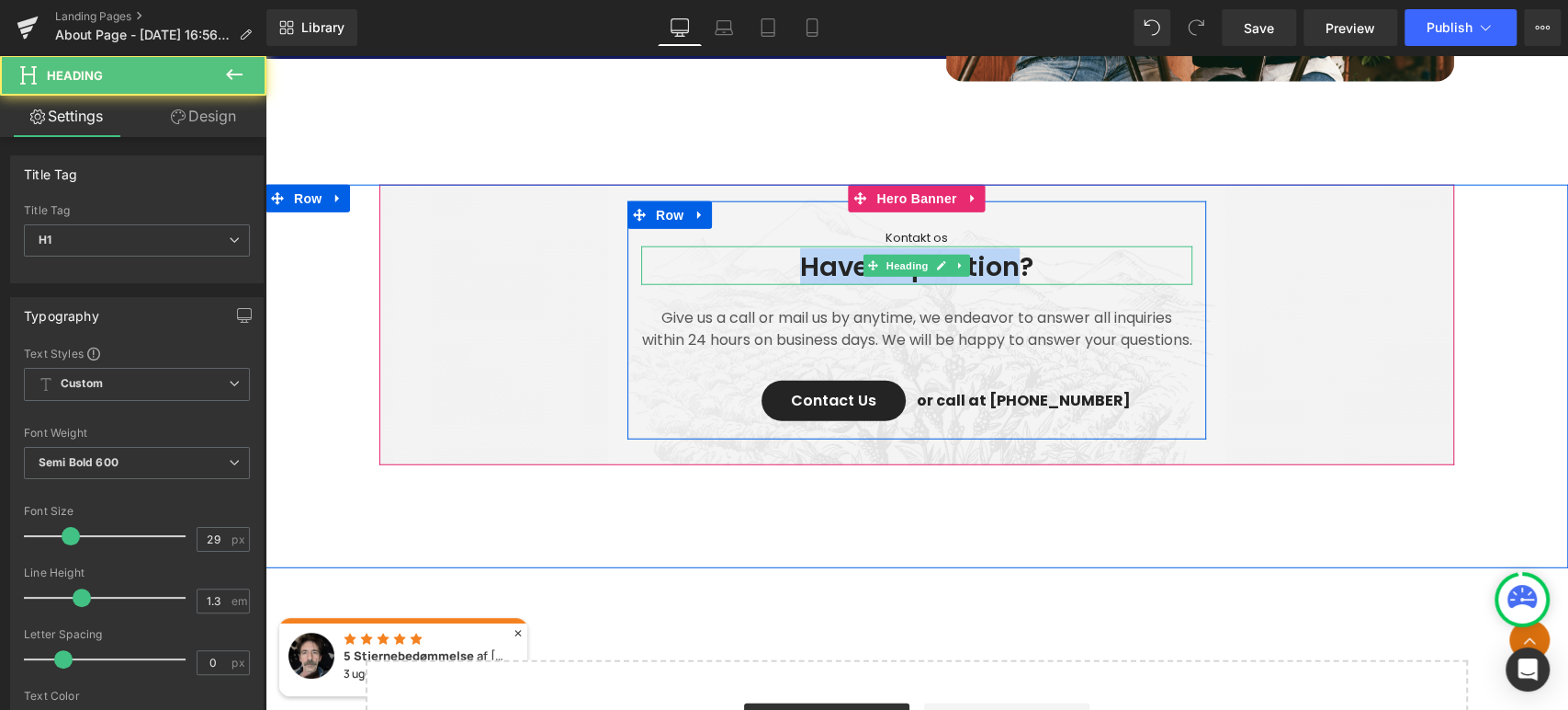
drag, startPoint x: 1011, startPoint y: 270, endPoint x: 790, endPoint y: 270, distance: 221.0
click at [790, 270] on h1 "Have a question?" at bounding box center [917, 268] width 551 height 35
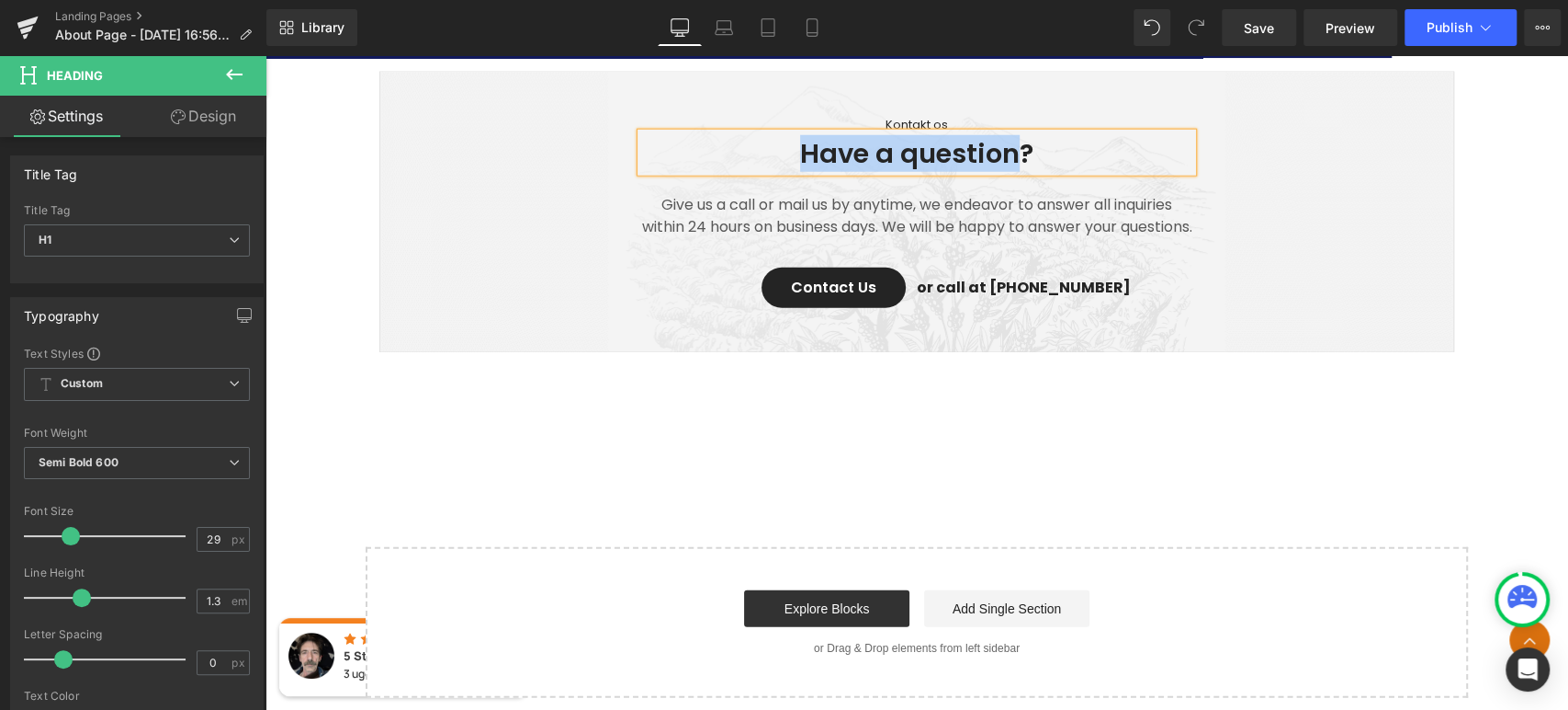
scroll to position [3203, 0]
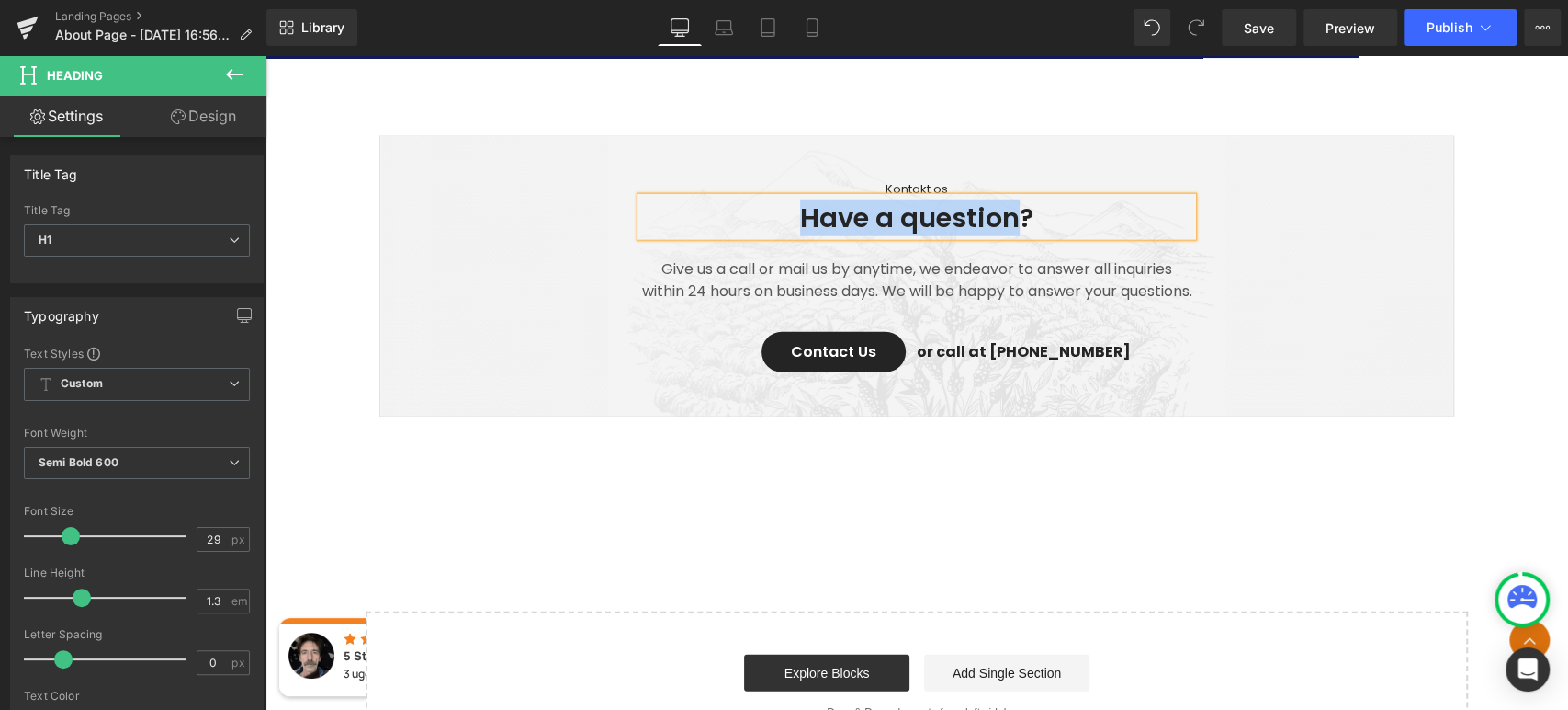
click at [900, 218] on h1 "Have a question?" at bounding box center [917, 219] width 551 height 35
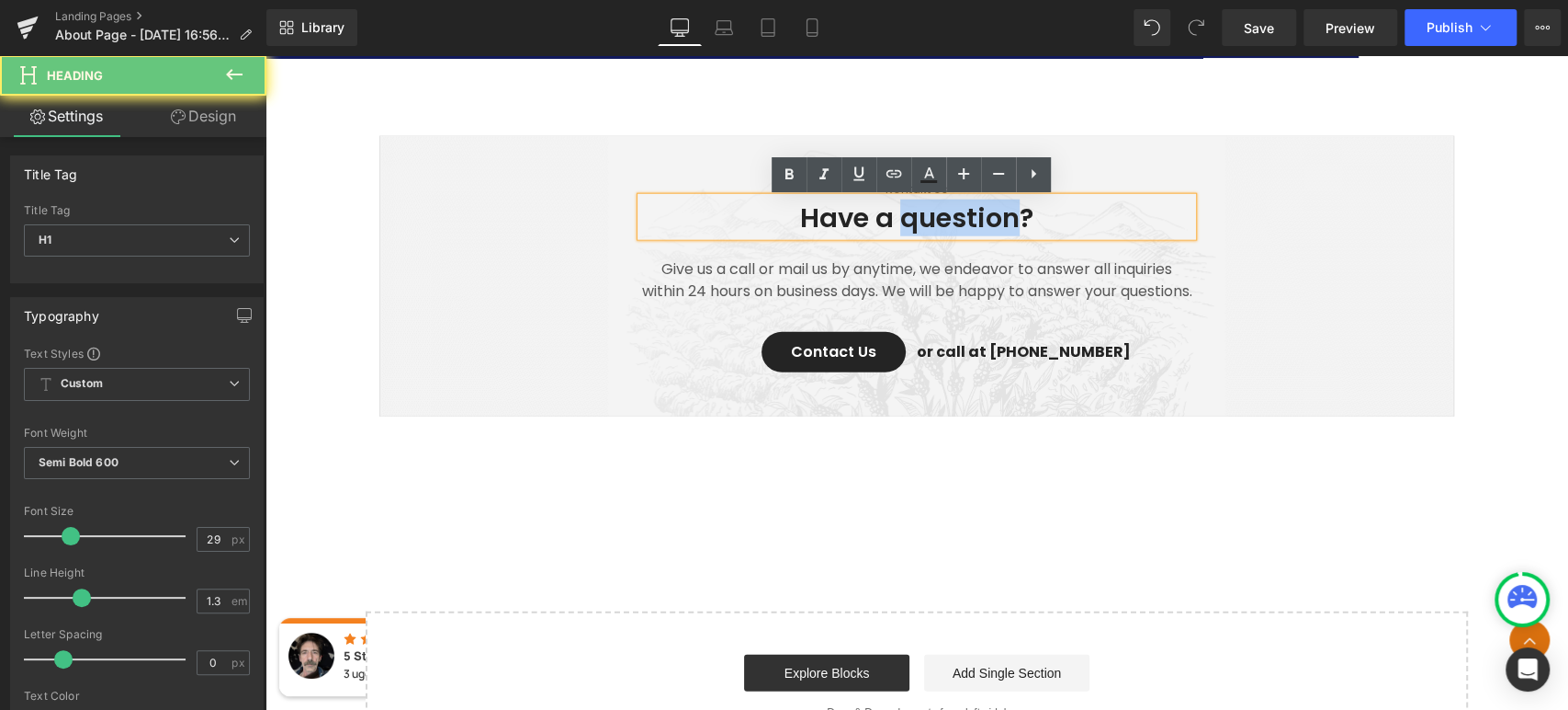
click at [901, 216] on h1 "Have a question?" at bounding box center [917, 219] width 551 height 35
click at [1005, 219] on h1 "Have a question?" at bounding box center [917, 219] width 551 height 35
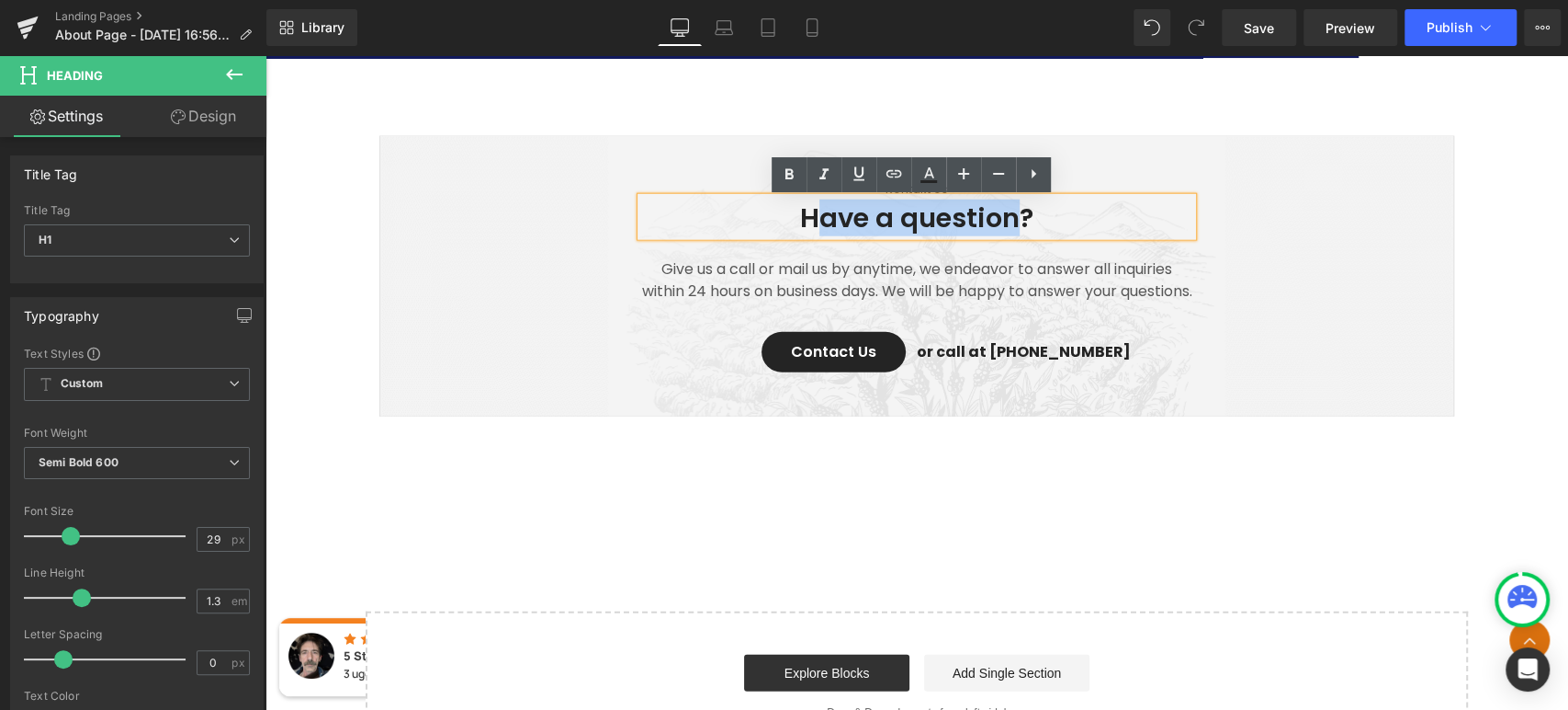
drag, startPoint x: 1009, startPoint y: 219, endPoint x: 815, endPoint y: 219, distance: 194.0
click at [815, 219] on h1 "Have a question?" at bounding box center [917, 219] width 551 height 35
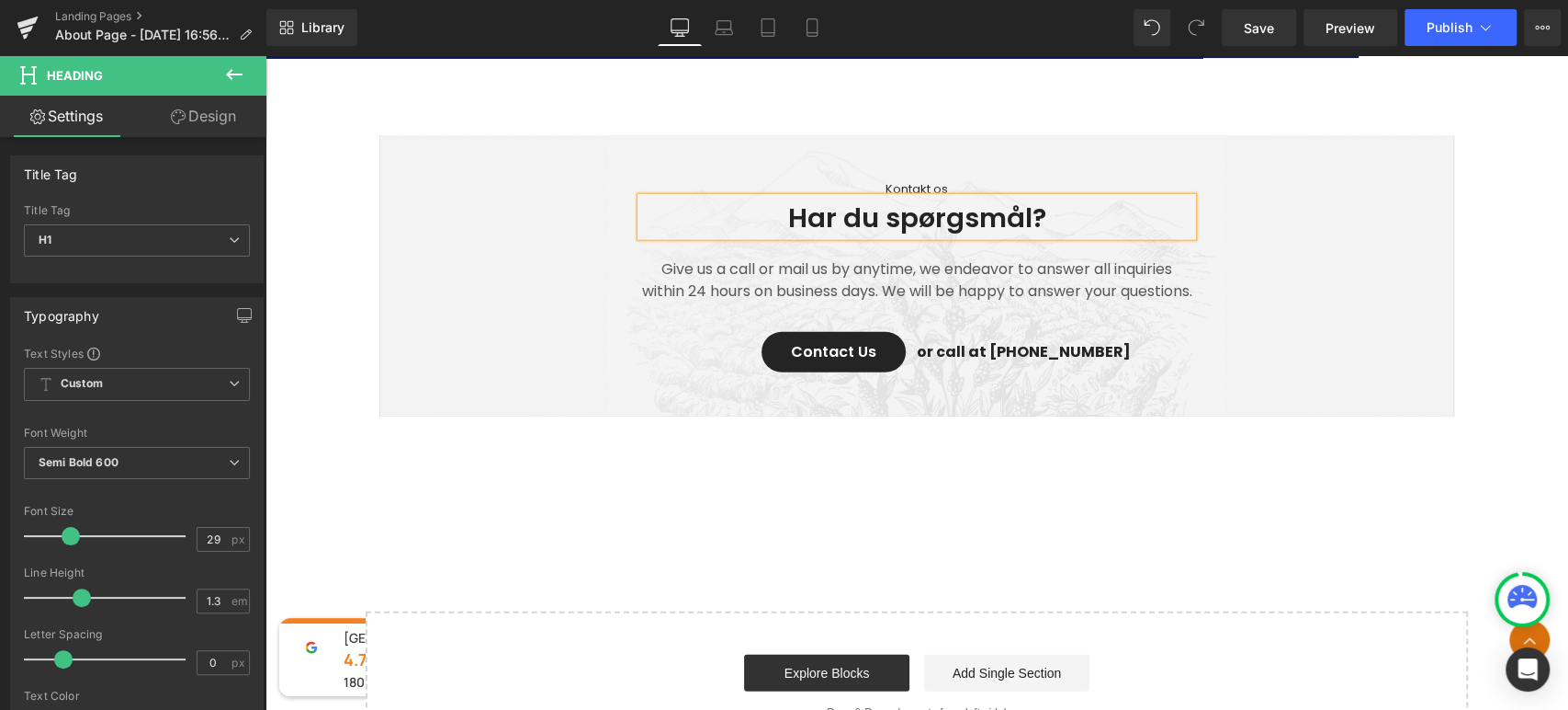
click at [1458, 336] on div "Kontakt os Text Block Har du spørgsmål? Heading Give us a call or mail us by an…" at bounding box center [916, 281] width 1102 height 290
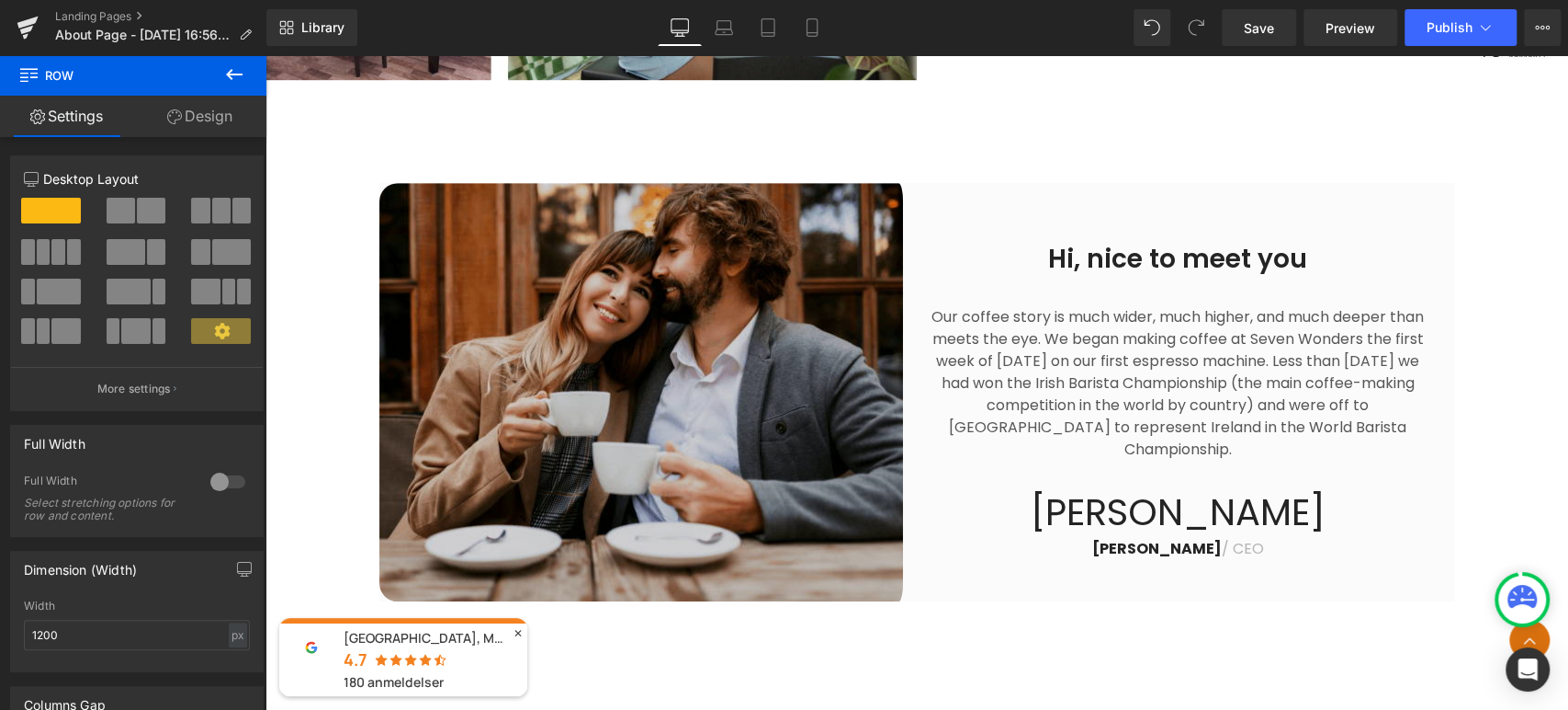
scroll to position [754, 0]
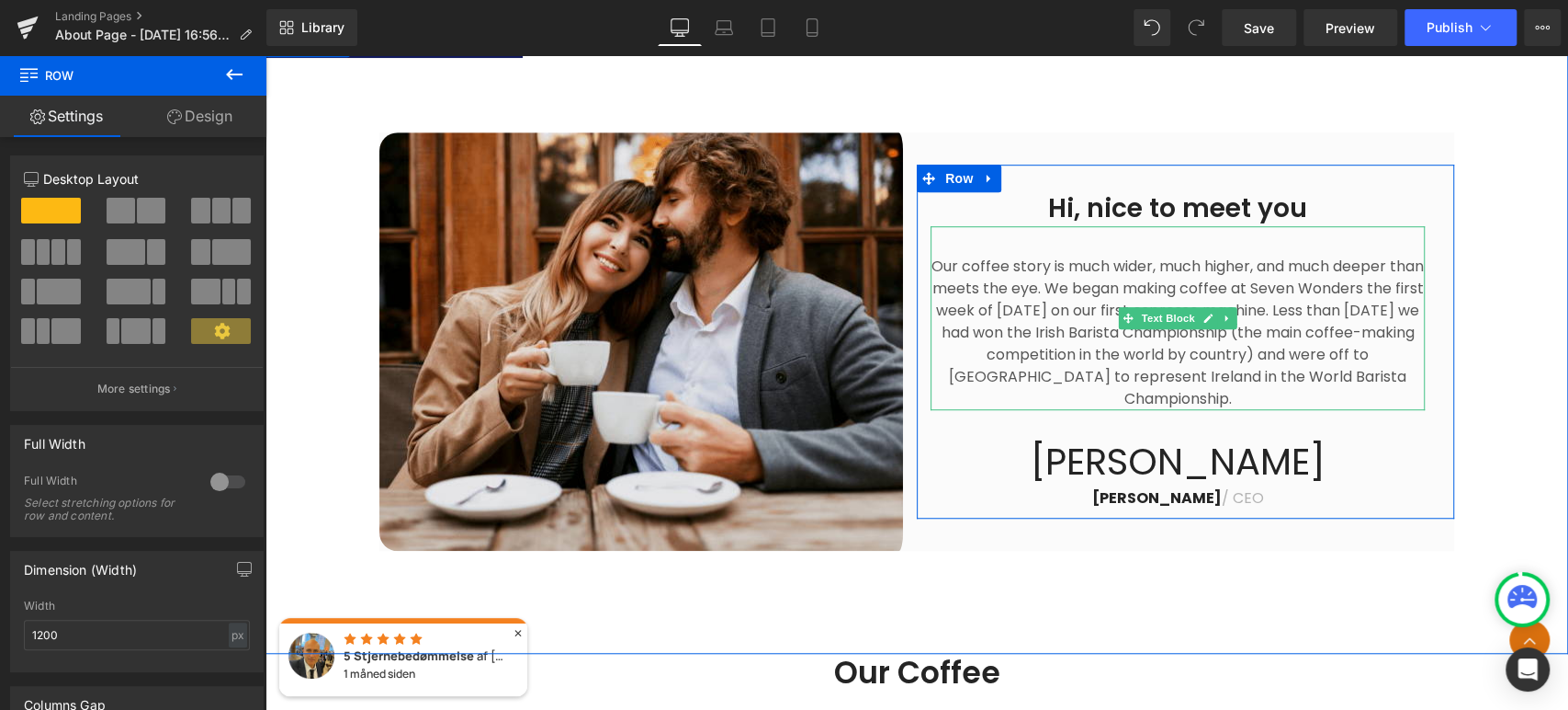
click at [1127, 268] on p "Our coffee story is much wider, much higher, and much deeper than meets the eye…" at bounding box center [1178, 333] width 494 height 155
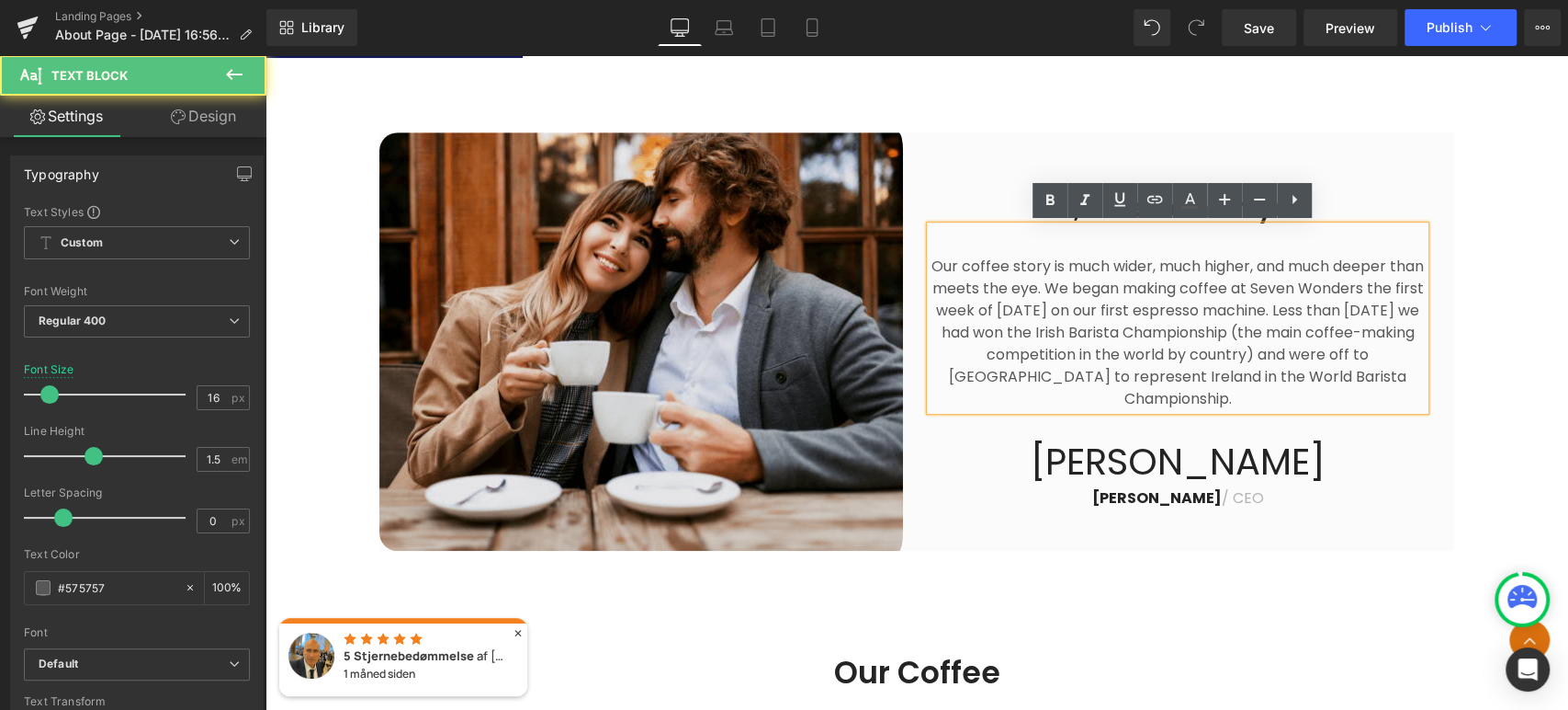
drag, startPoint x: 1244, startPoint y: 395, endPoint x: 944, endPoint y: 263, distance: 327.8
click at [944, 263] on p "Our coffee story is much wider, much higher, and much deeper than meets the eye…" at bounding box center [1178, 333] width 494 height 155
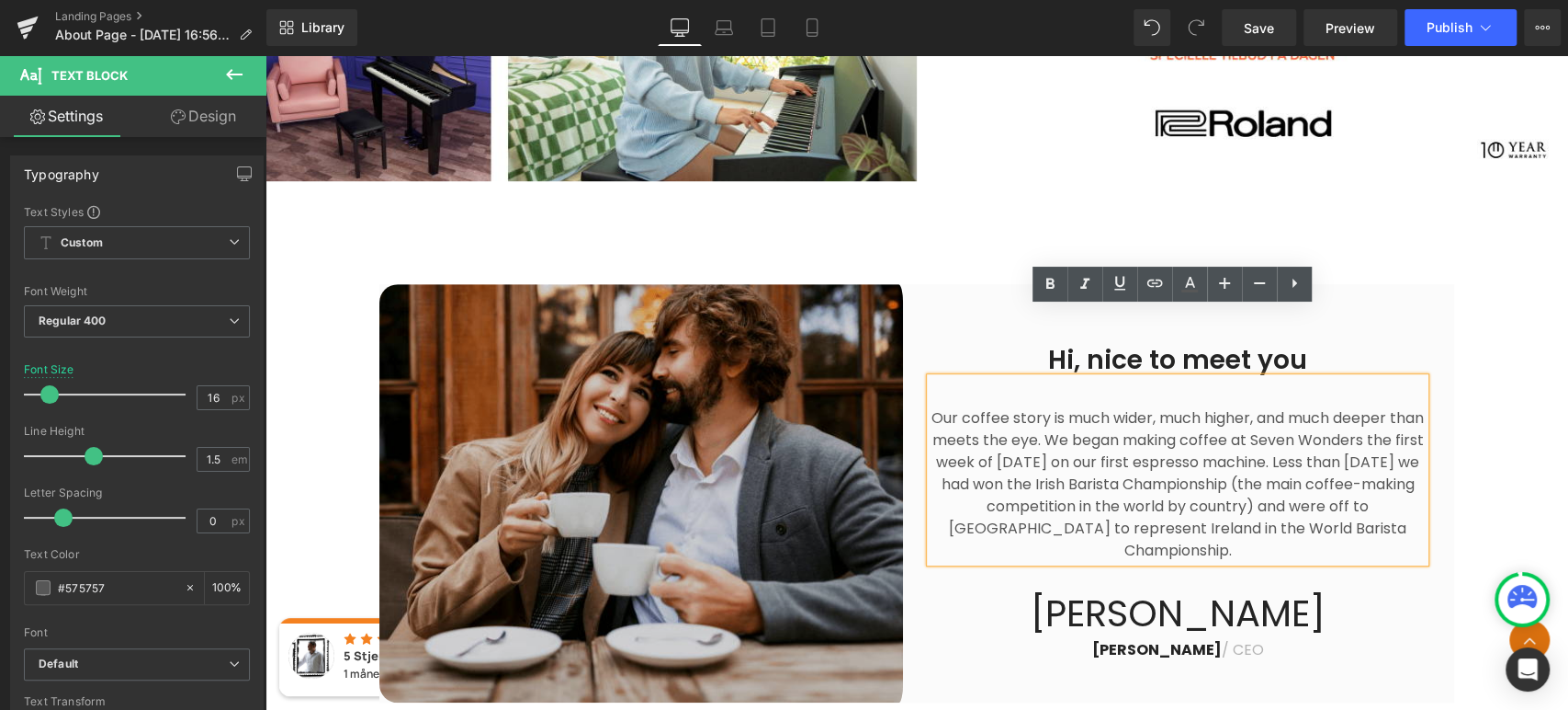
scroll to position [807, 0]
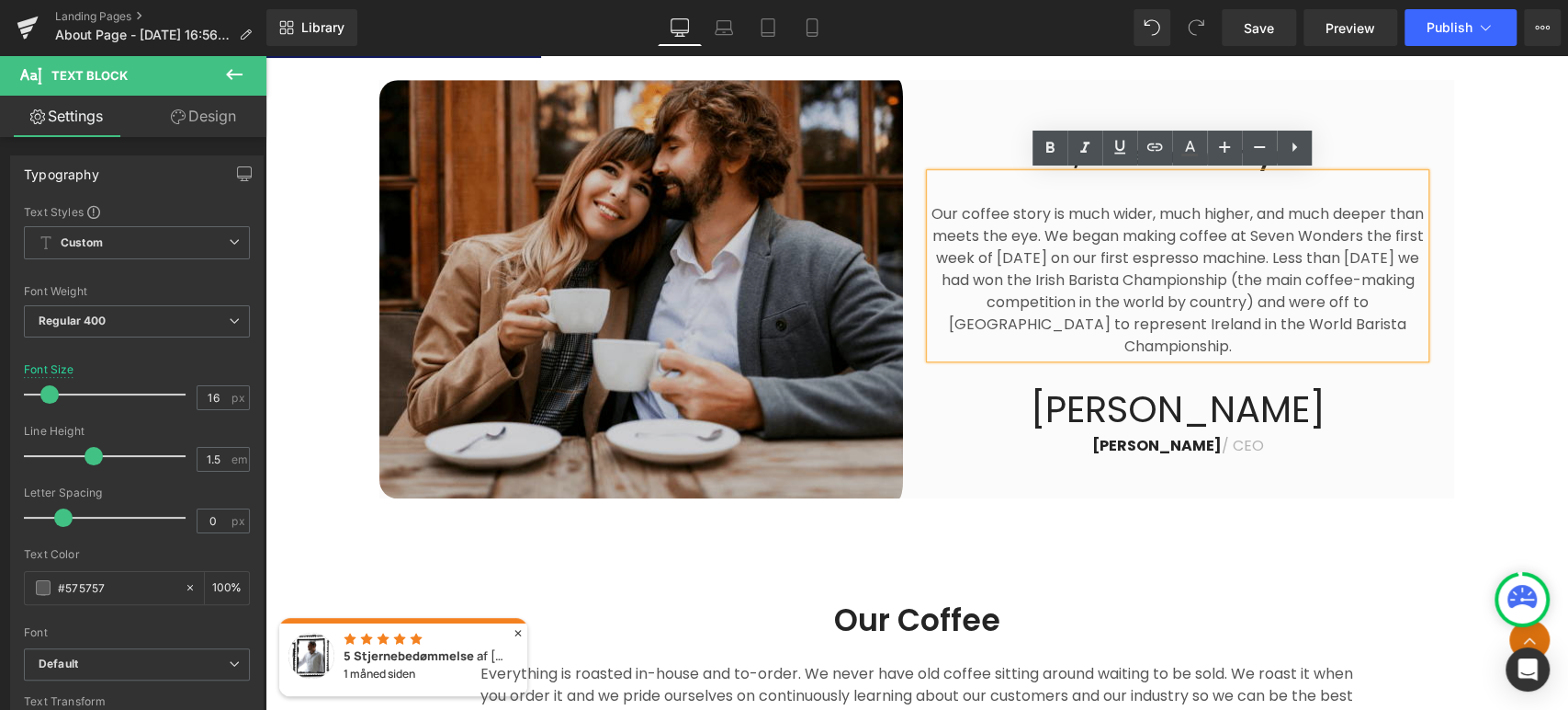
click at [642, 257] on img at bounding box center [648, 289] width 538 height 418
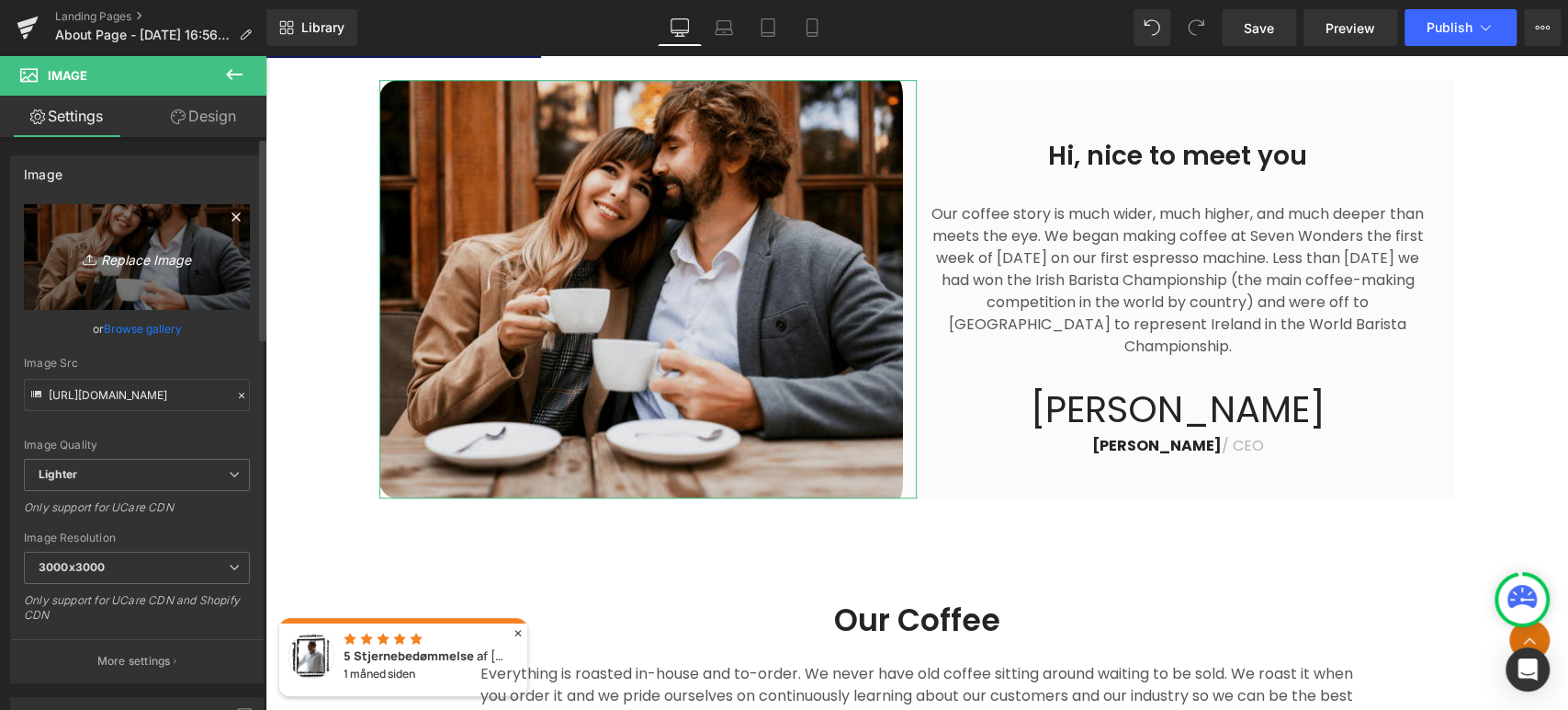
click at [160, 260] on icon "Replace Image" at bounding box center [137, 257] width 147 height 23
type input "C:\fakepath\20250909_124118 beskaaret.jpg"
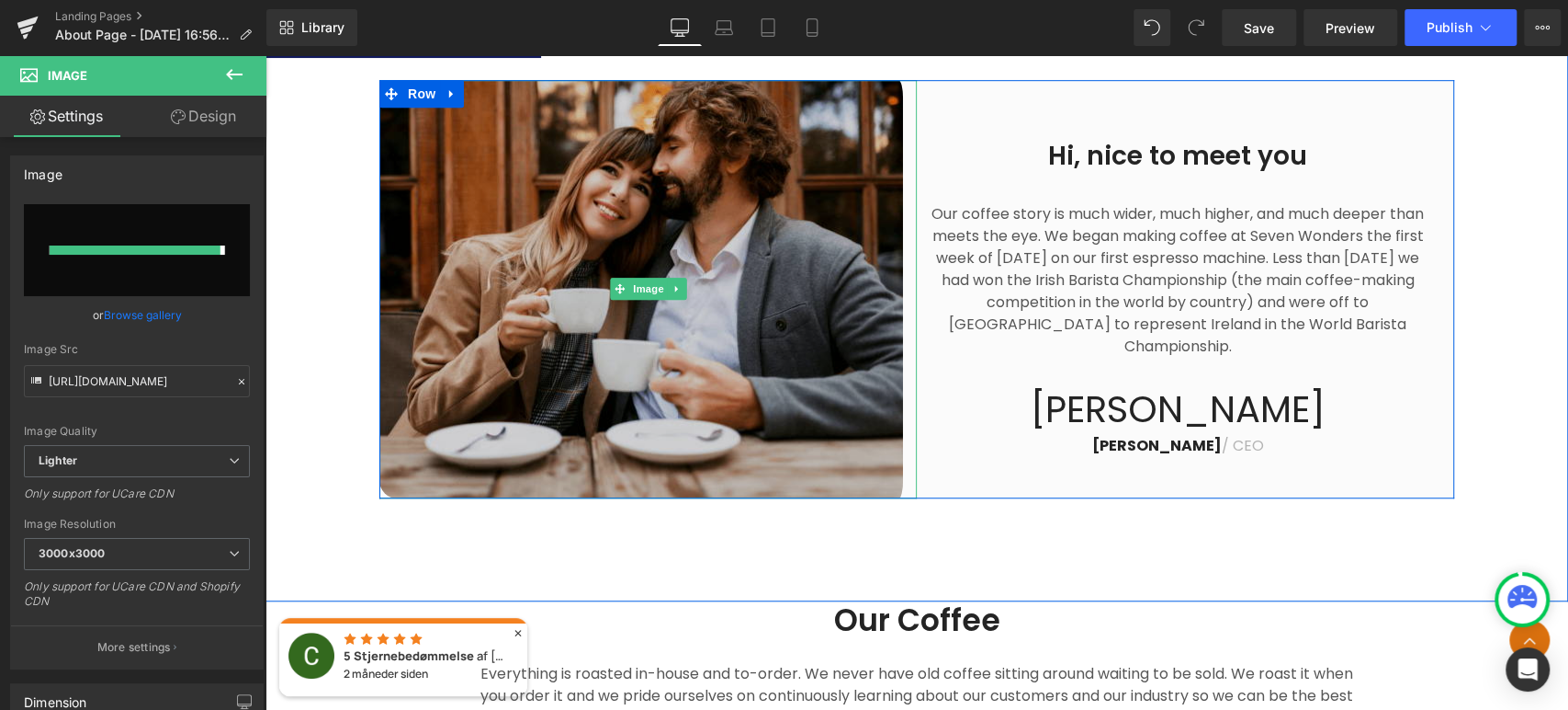
type input "[URL][DOMAIN_NAME]"
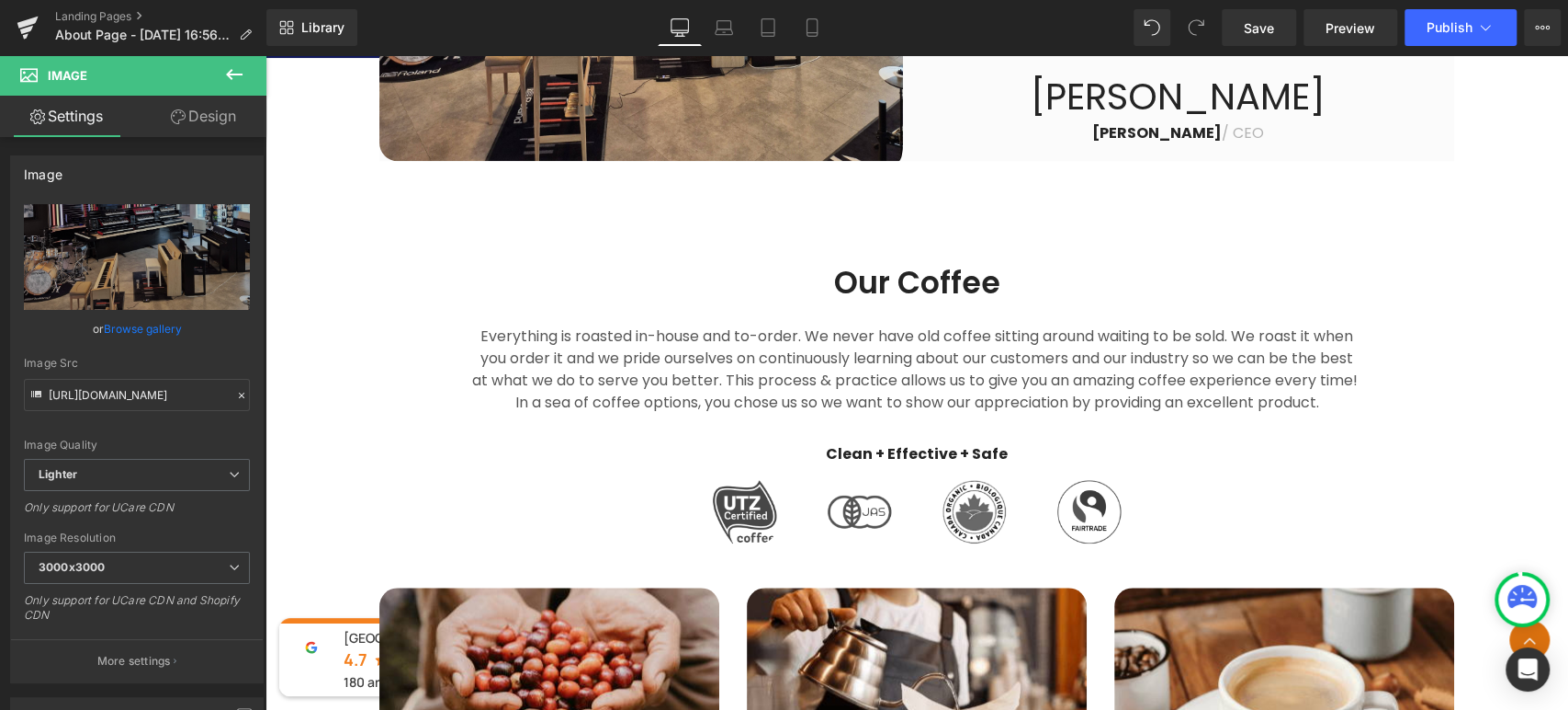
scroll to position [1117, 0]
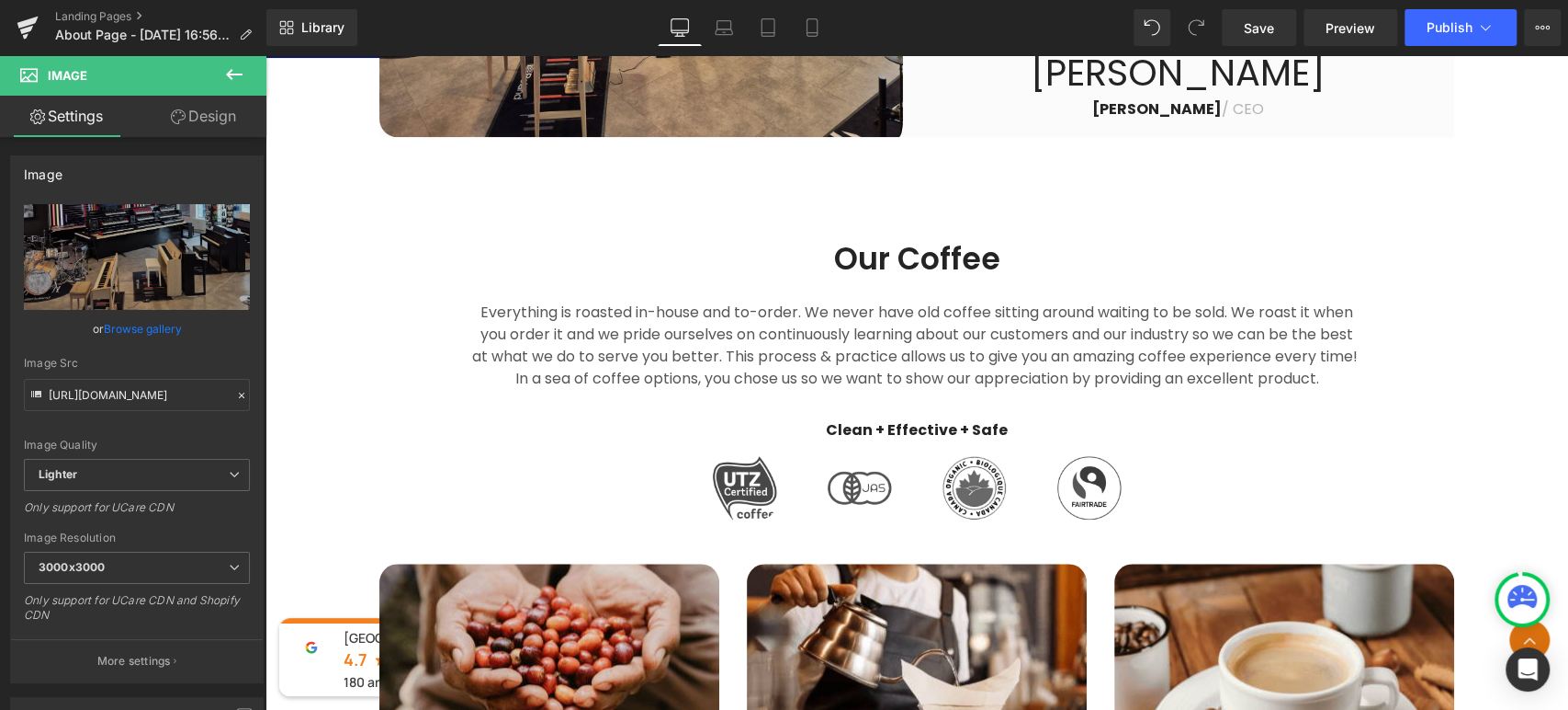
click at [932, 326] on div "Everything is roasted in-house and to-order. We never have old coffee sitting a…" at bounding box center [917, 335] width 892 height 110
click at [1022, 351] on p "Everything is roasted in-house and to-order. We never have old coffee sitting a…" at bounding box center [917, 346] width 892 height 88
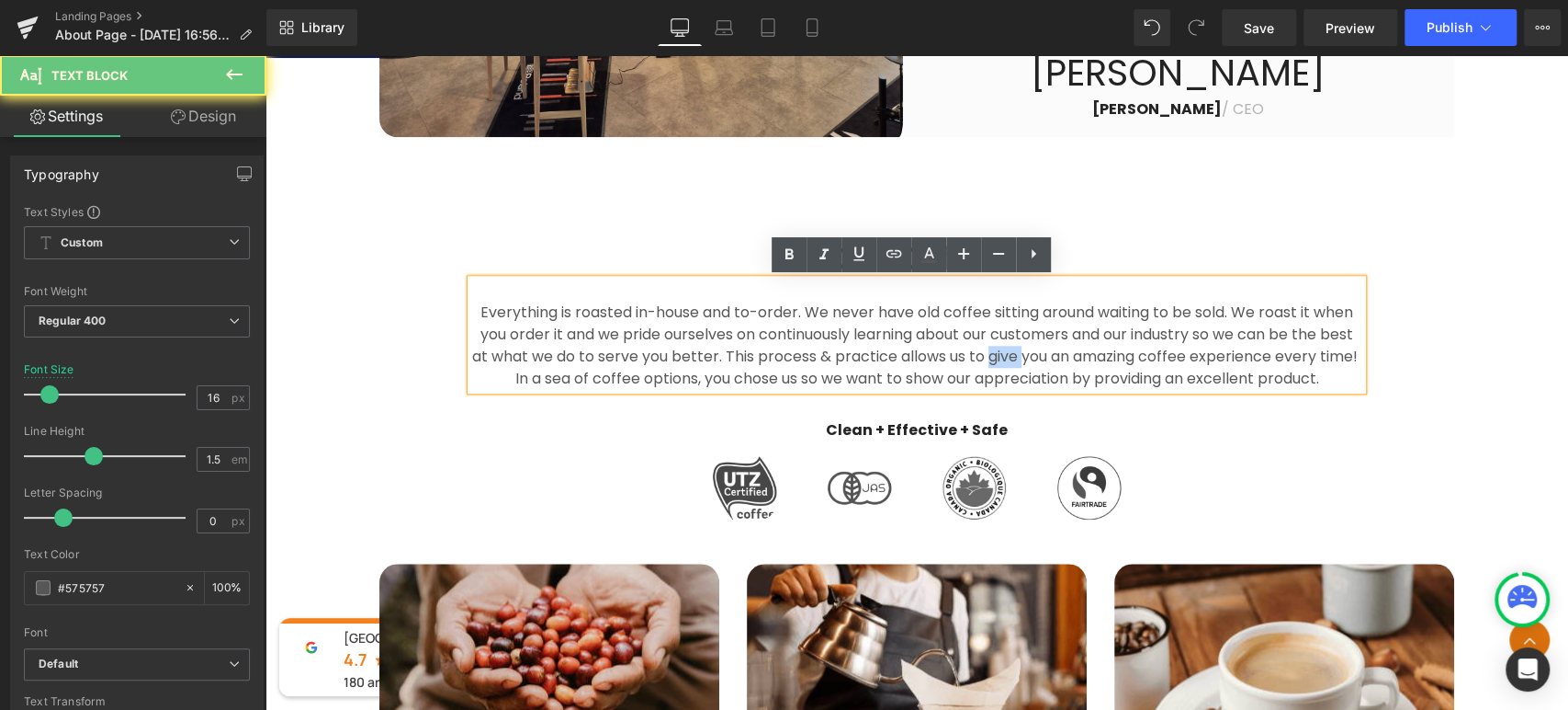
click at [1022, 350] on p "Everything is roasted in-house and to-order. We never have old coffee sitting a…" at bounding box center [917, 346] width 892 height 88
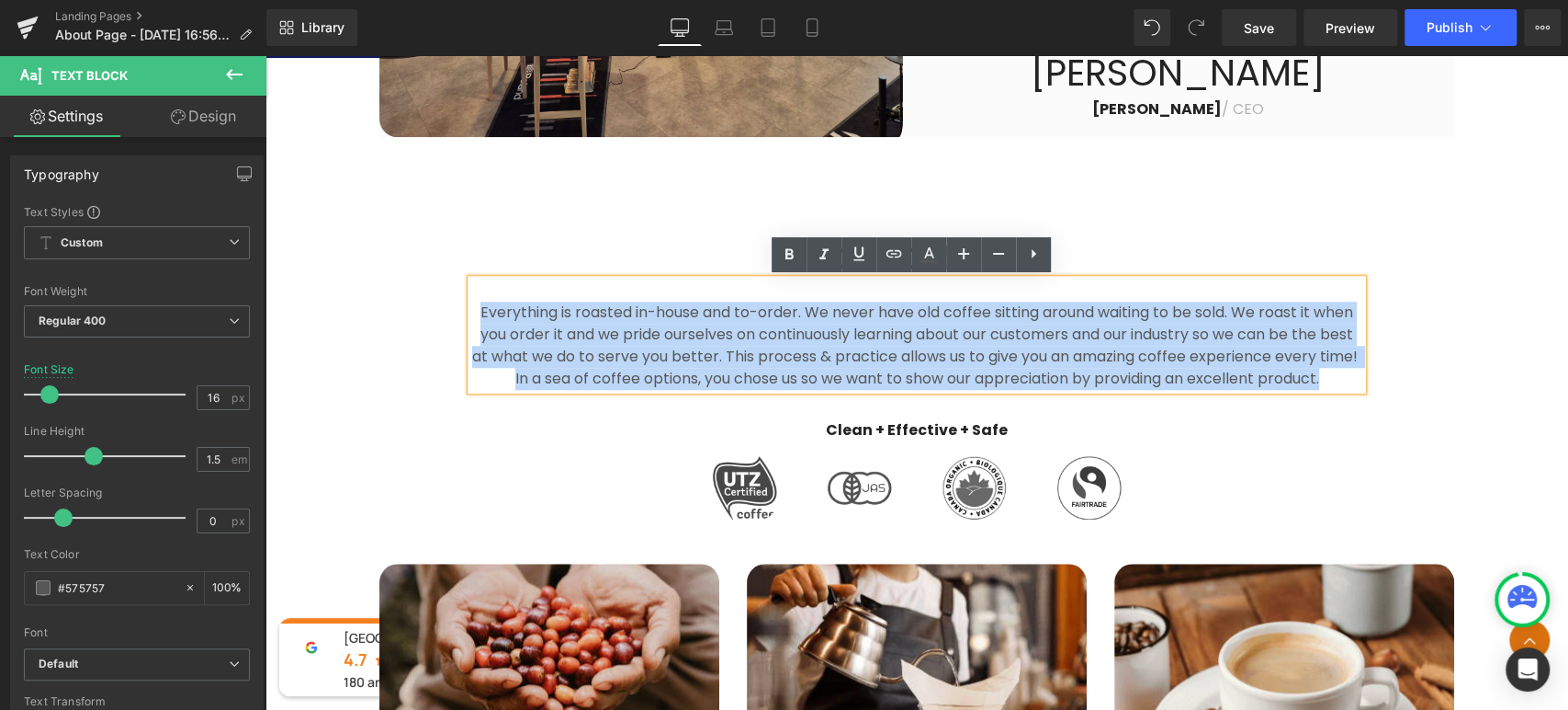
drag, startPoint x: 1347, startPoint y: 381, endPoint x: 392, endPoint y: 285, distance: 959.8
click at [392, 285] on div "Our Coffee Heading Everything is roasted in-house and to-order. We never have o…" at bounding box center [916, 647] width 1302 height 814
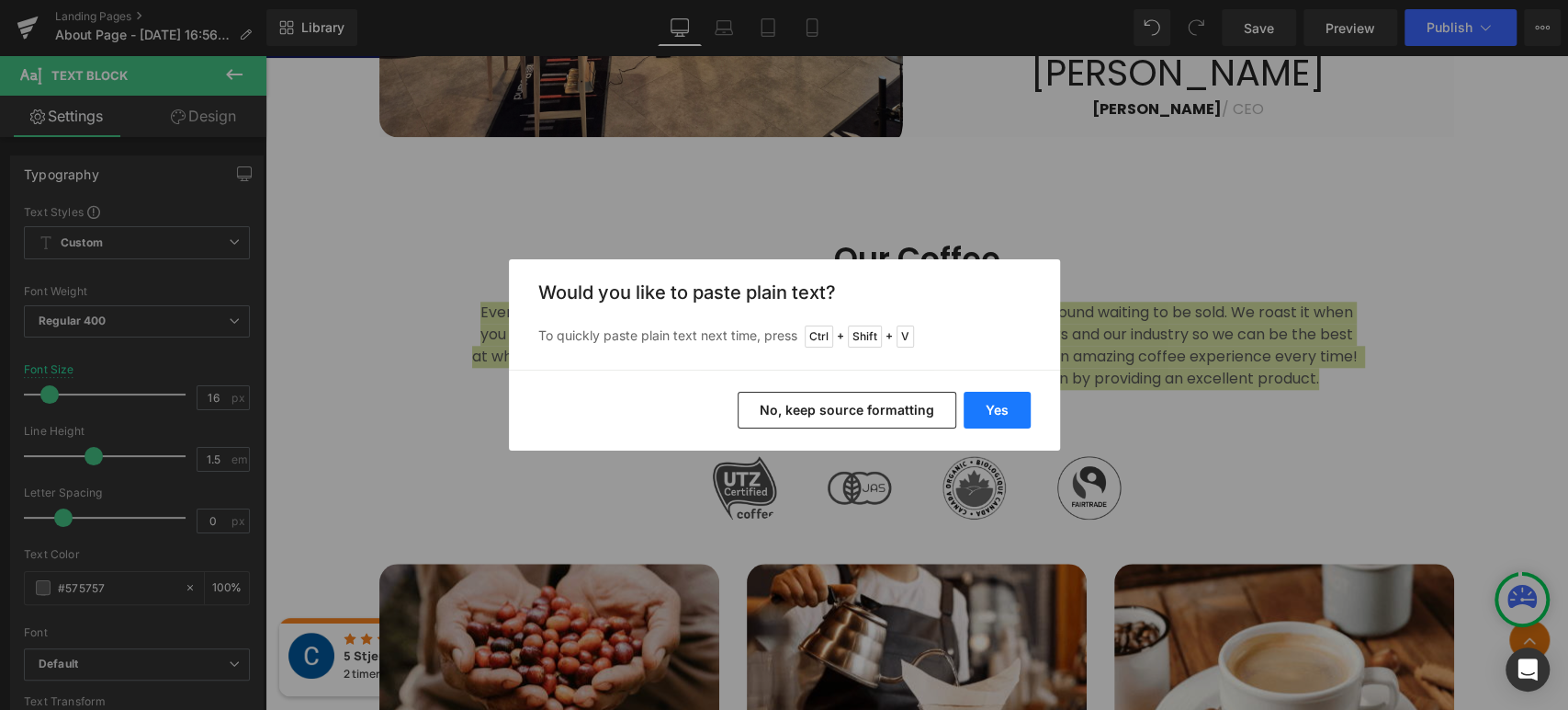
click at [1006, 406] on button "Yes" at bounding box center [997, 410] width 67 height 37
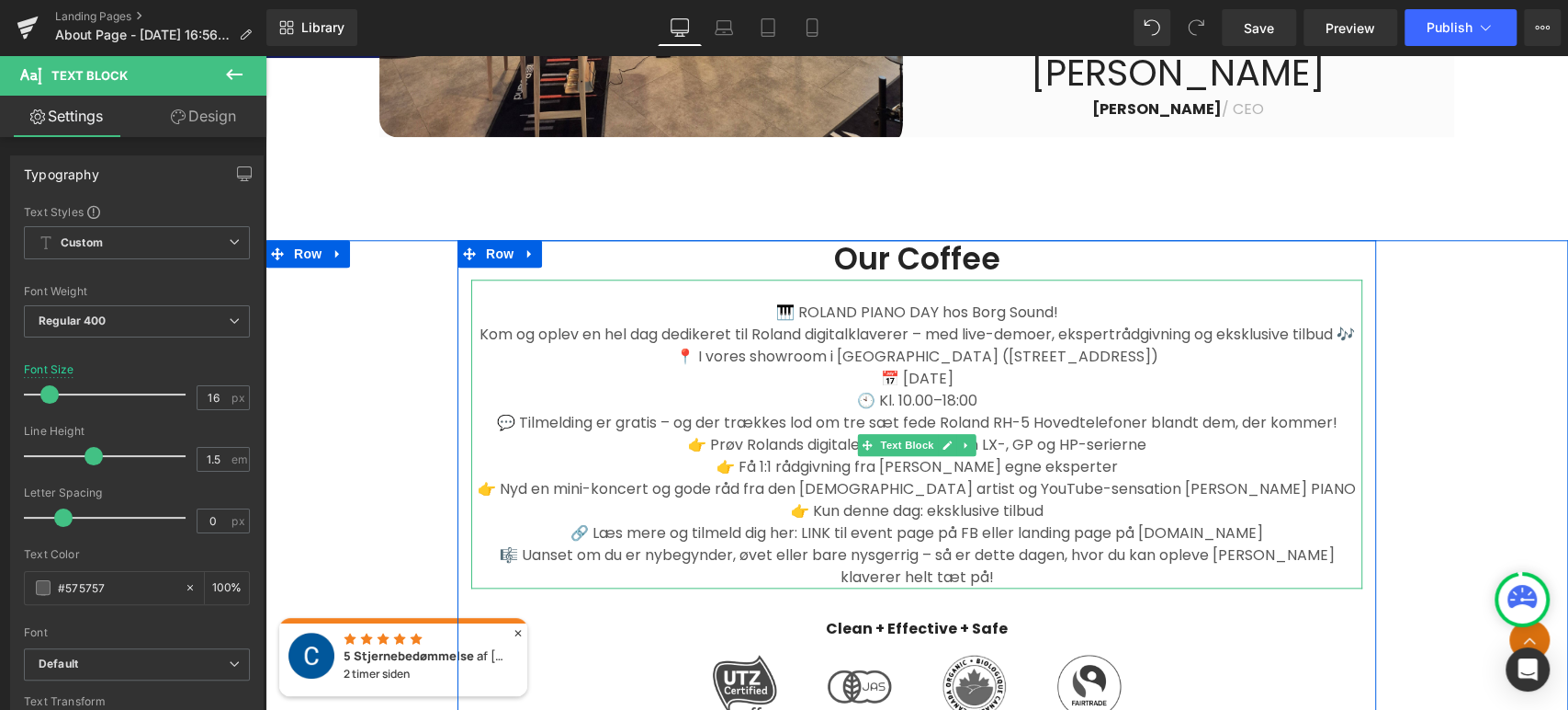
click at [1231, 390] on p "📅 [DATE]" at bounding box center [917, 379] width 892 height 22
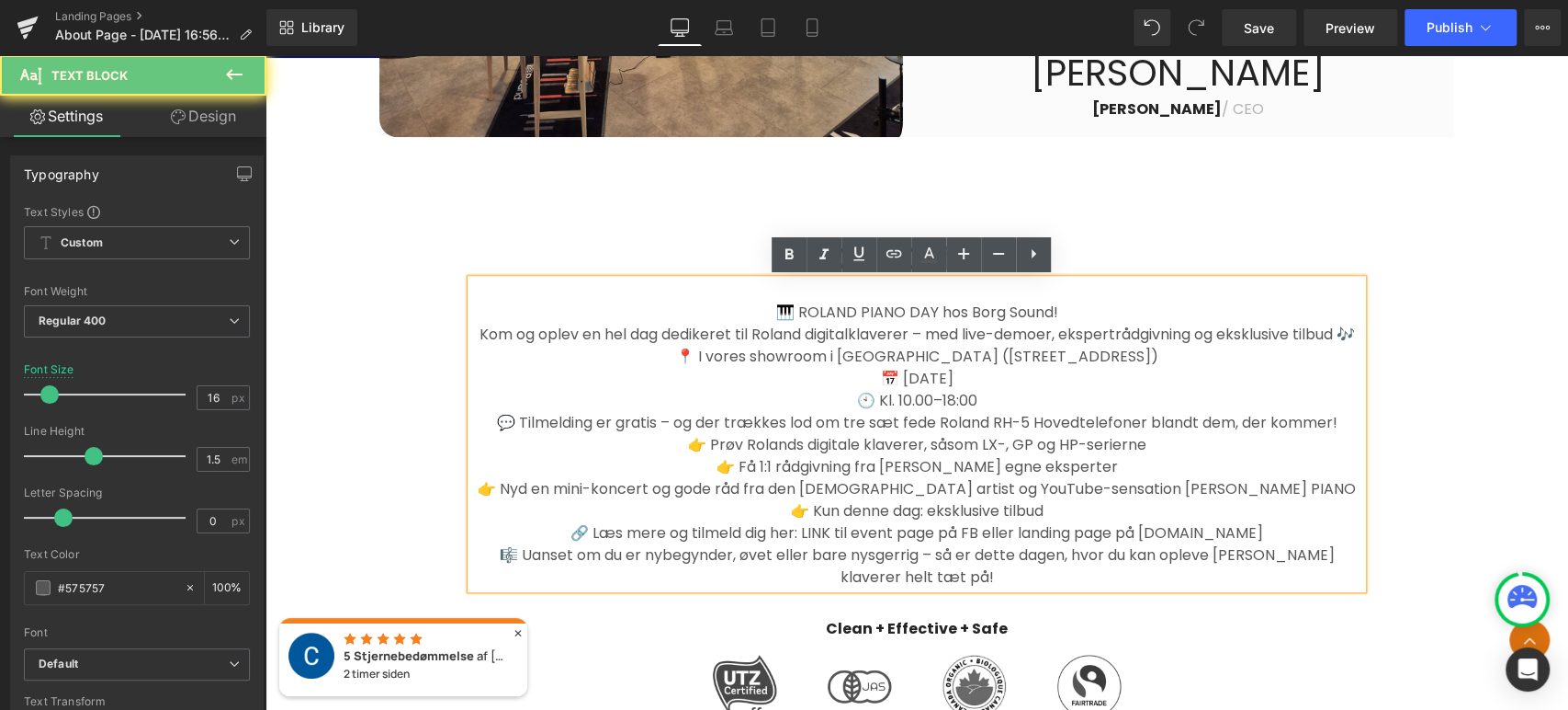
click at [1165, 346] on p "Kom og oplev en hel dag dedikeret til Roland digitalklaverer – med live-demoer,…" at bounding box center [917, 335] width 892 height 22
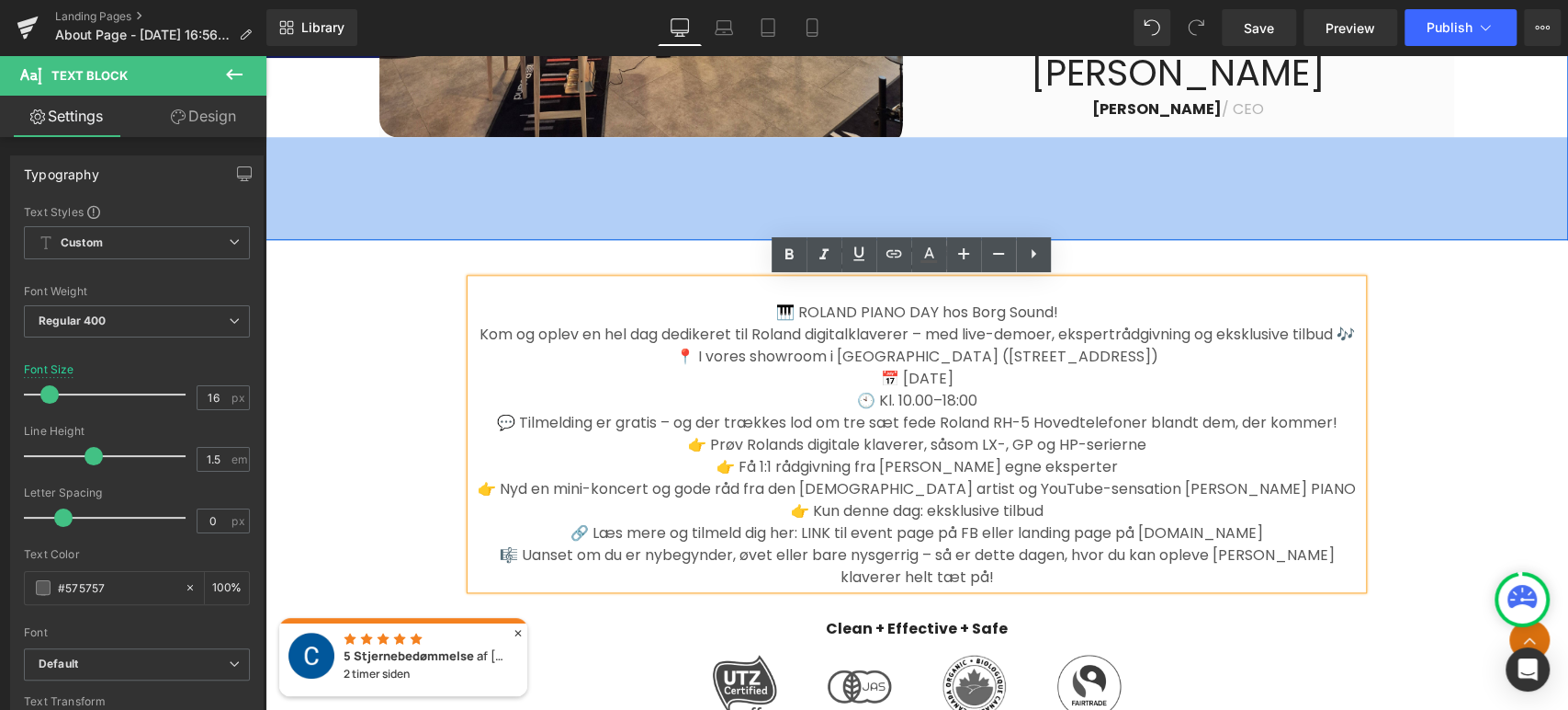
click at [1252, 197] on div "112px" at bounding box center [916, 189] width 1302 height 103
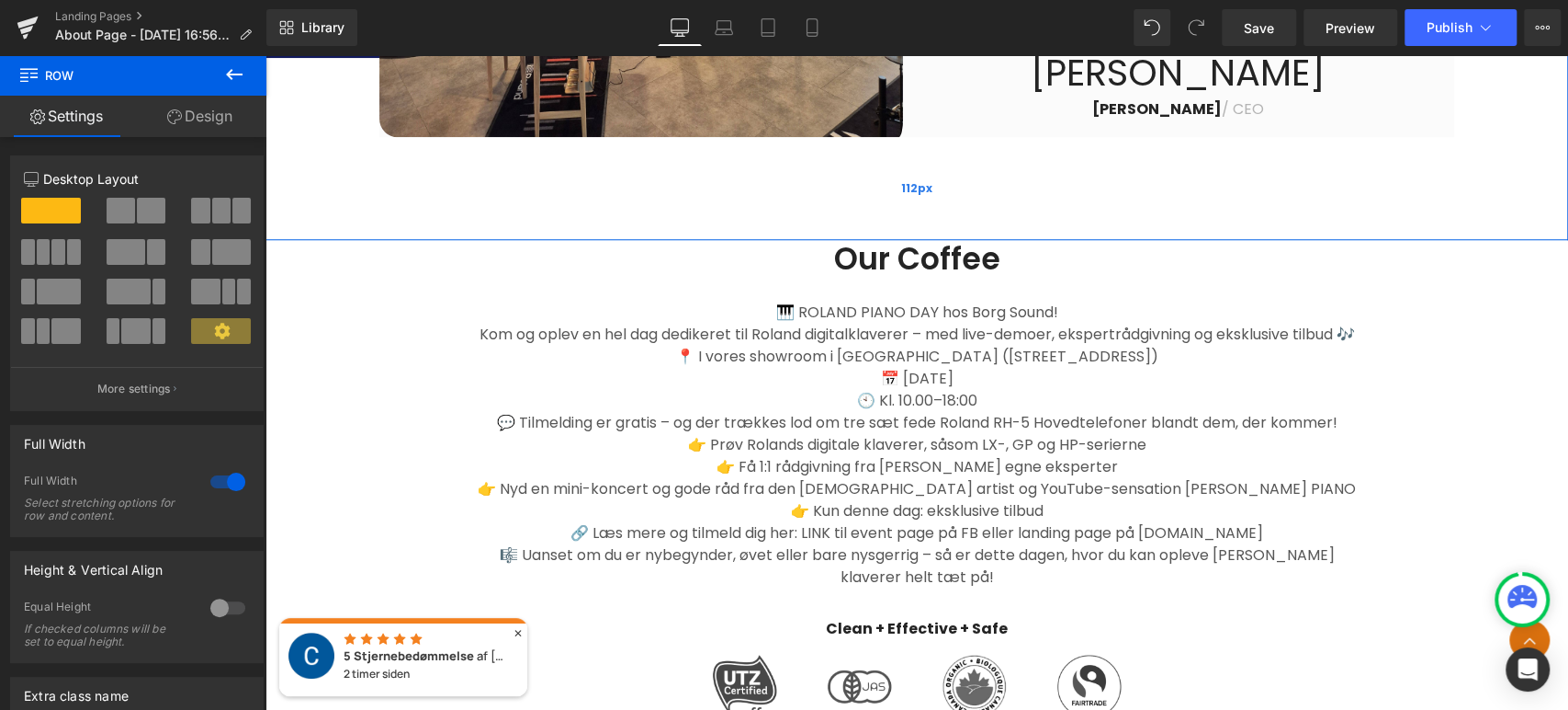
click at [1397, 183] on div "112px" at bounding box center [916, 189] width 1302 height 103
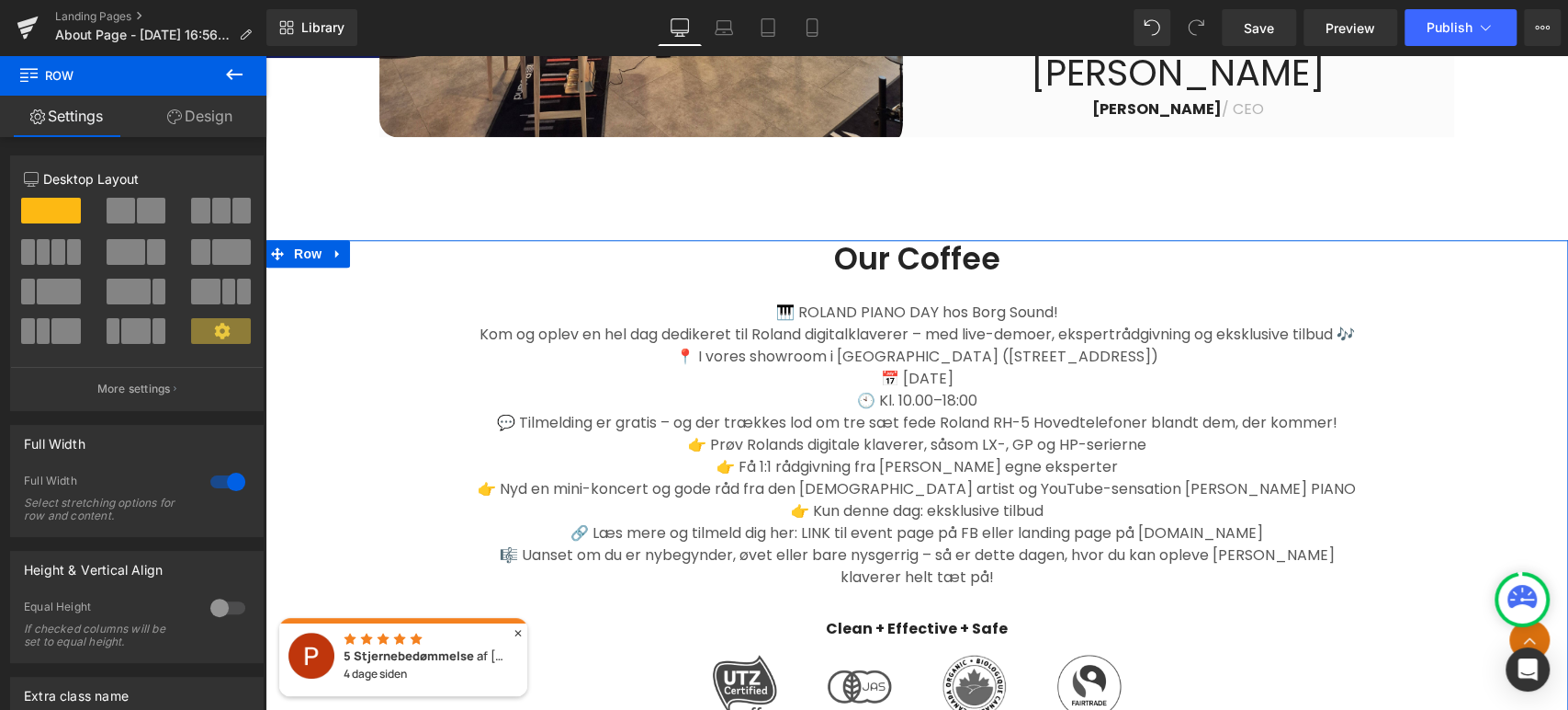
scroll to position [1219, 0]
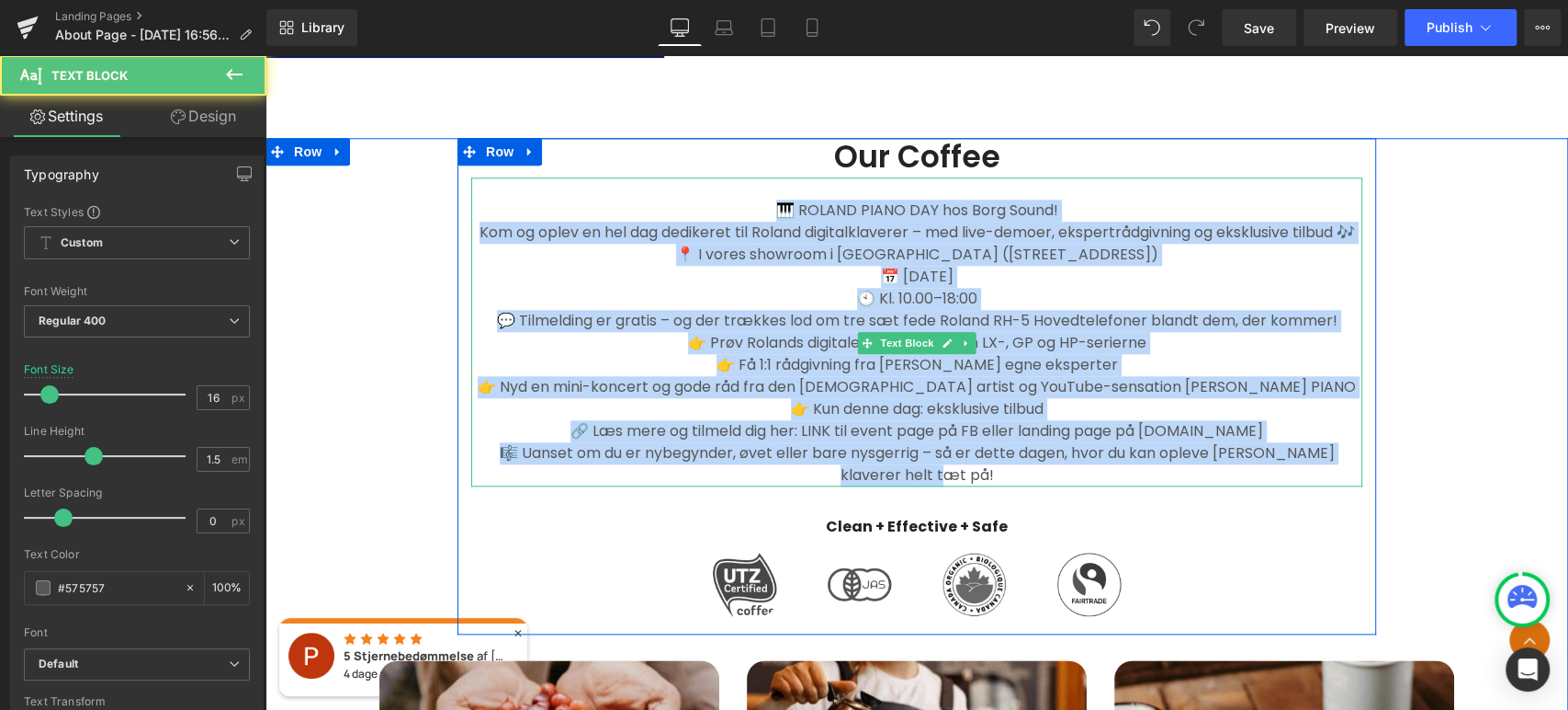
drag, startPoint x: 949, startPoint y: 498, endPoint x: 506, endPoint y: 166, distance: 553.6
click at [770, 202] on div "🎹 ROLAND PIANO DAY hos Borg Sound! Kom og oplev en hel dag dedikeret til Rolan…" at bounding box center [917, 332] width 892 height 309
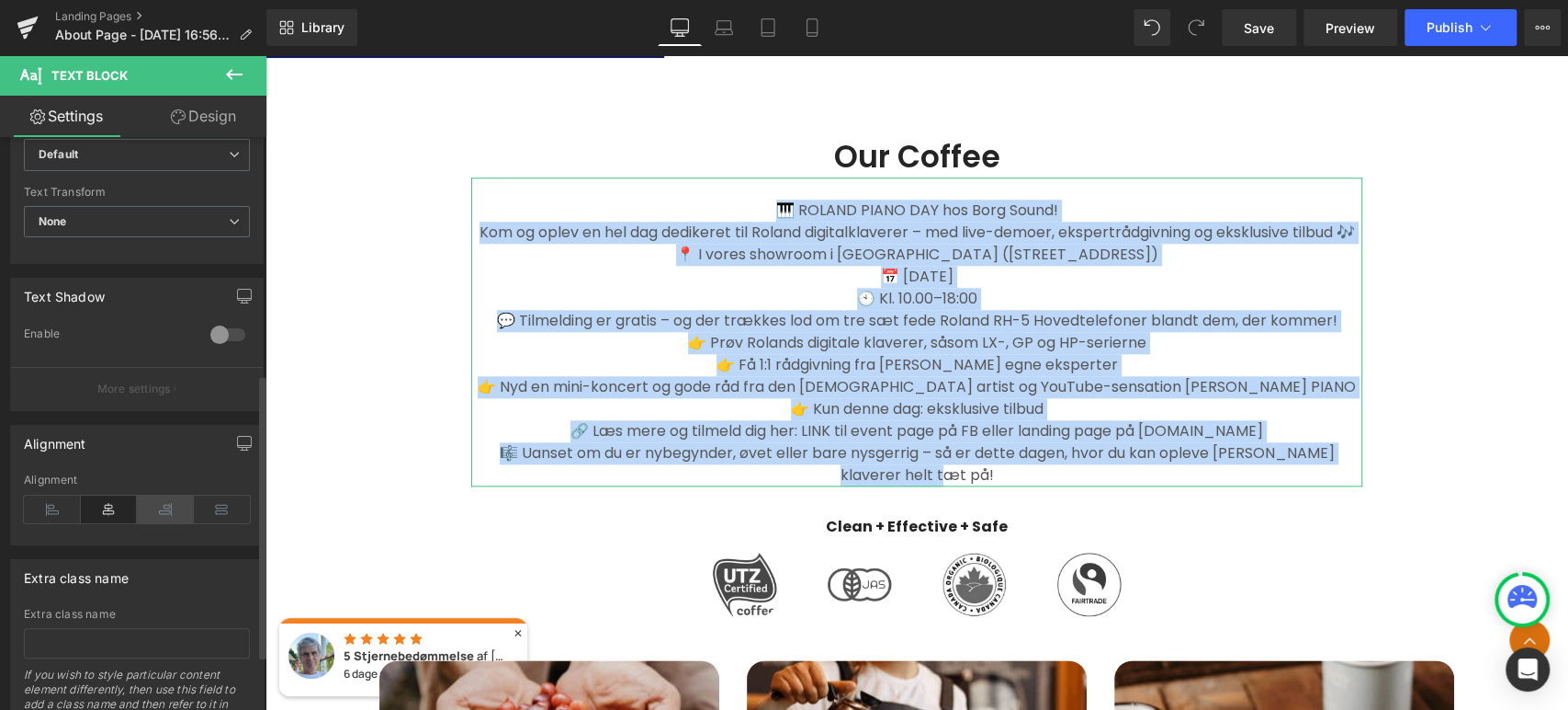
scroll to position [510, 0]
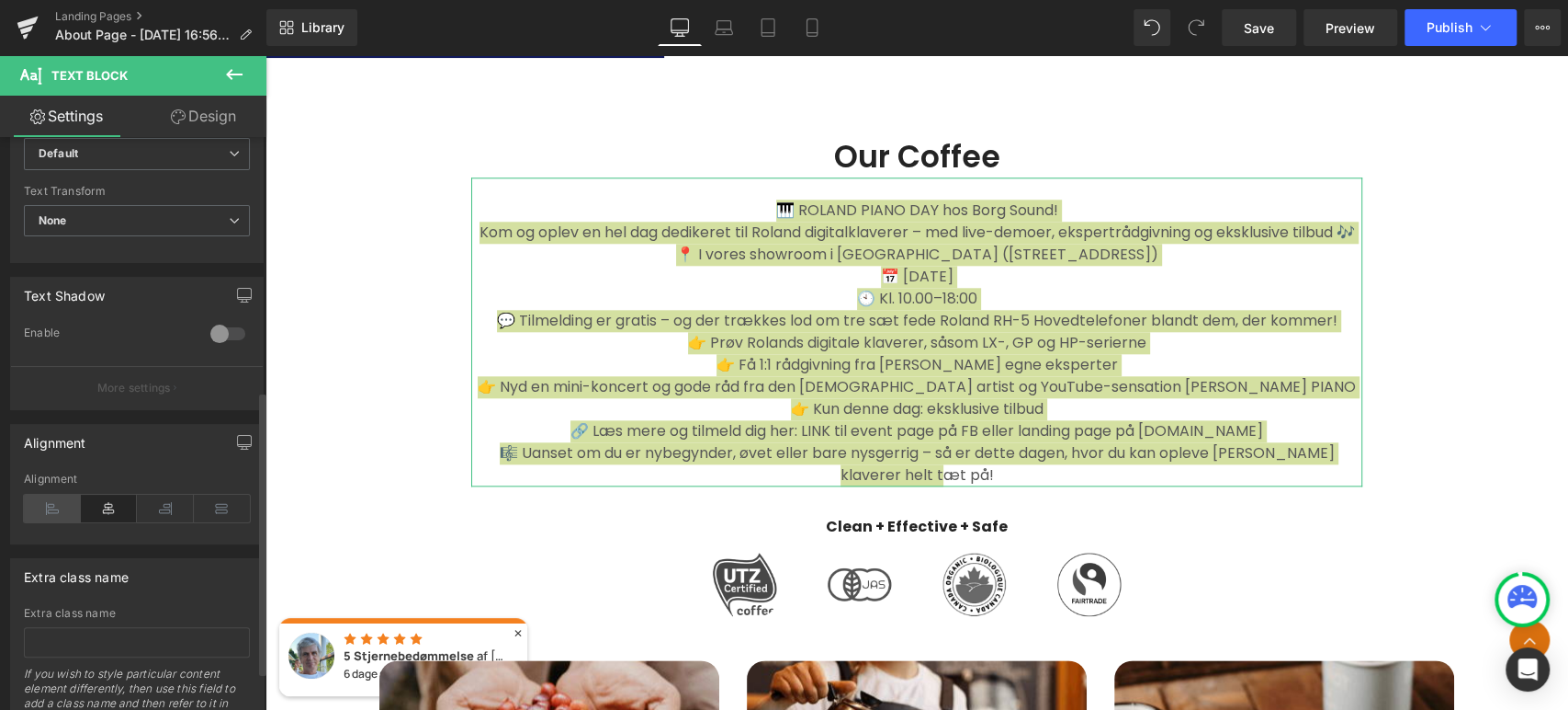
click at [64, 500] on icon at bounding box center [52, 509] width 57 height 28
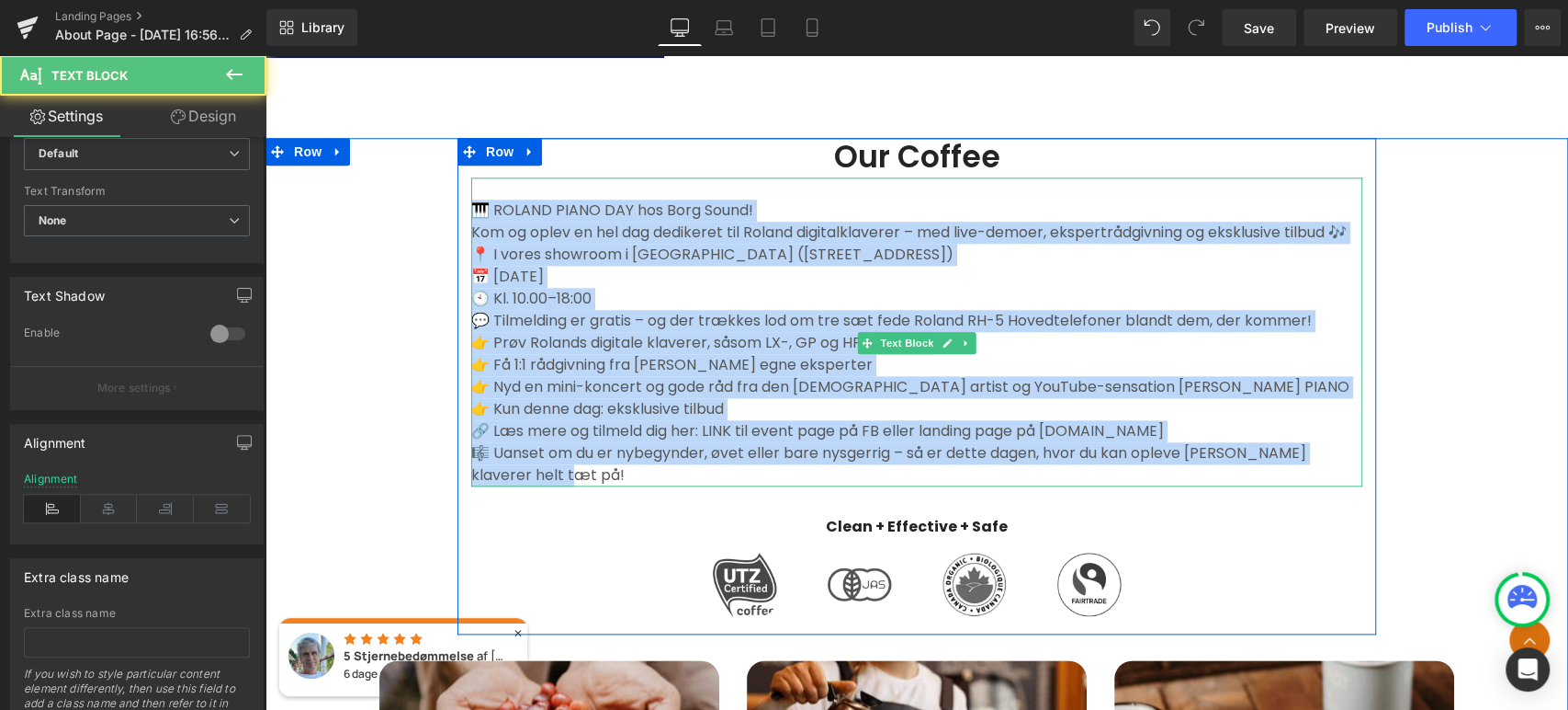
click at [870, 288] on p "📅 [DATE]" at bounding box center [917, 277] width 892 height 22
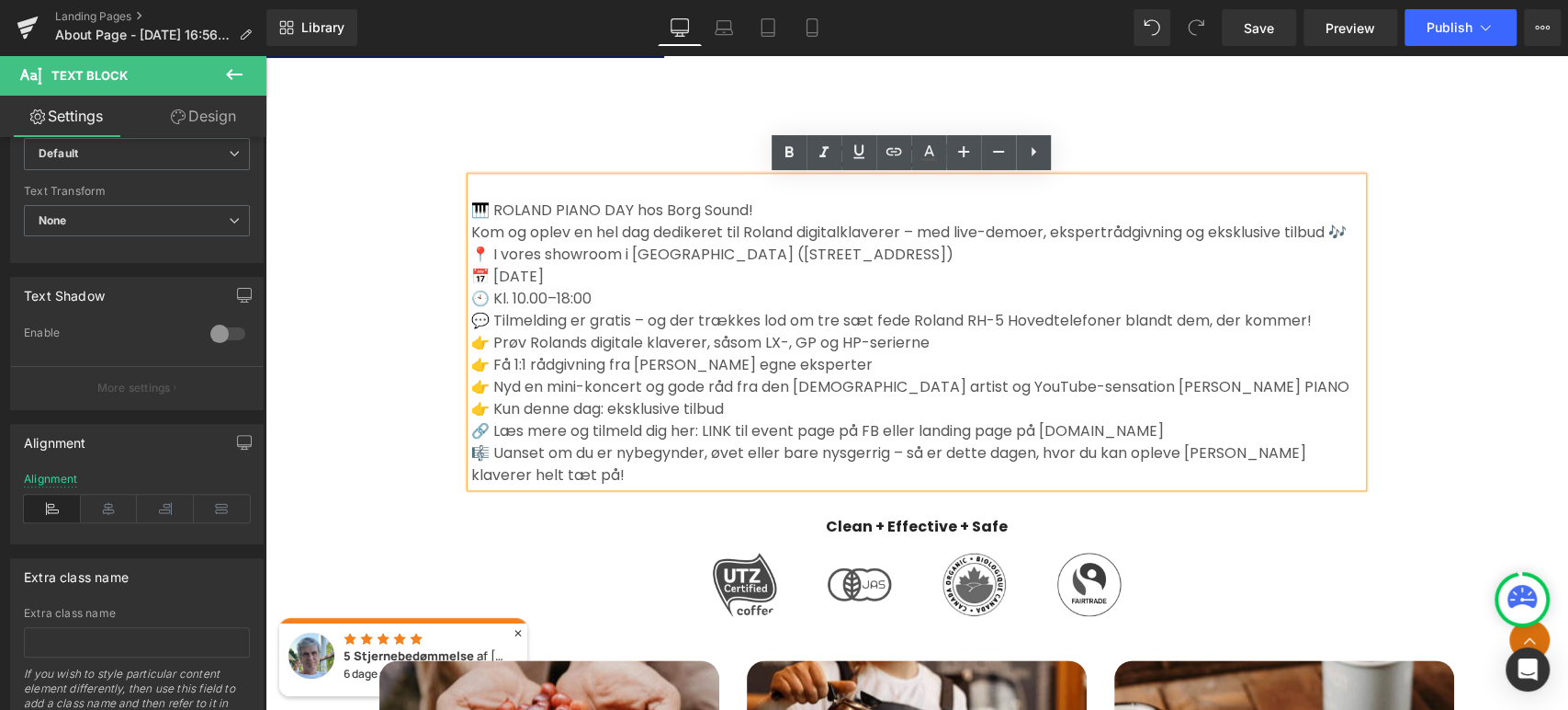
click at [491, 211] on p "🎹 ROLAND PIANO DAY hos Borg Sound!" at bounding box center [917, 211] width 892 height 22
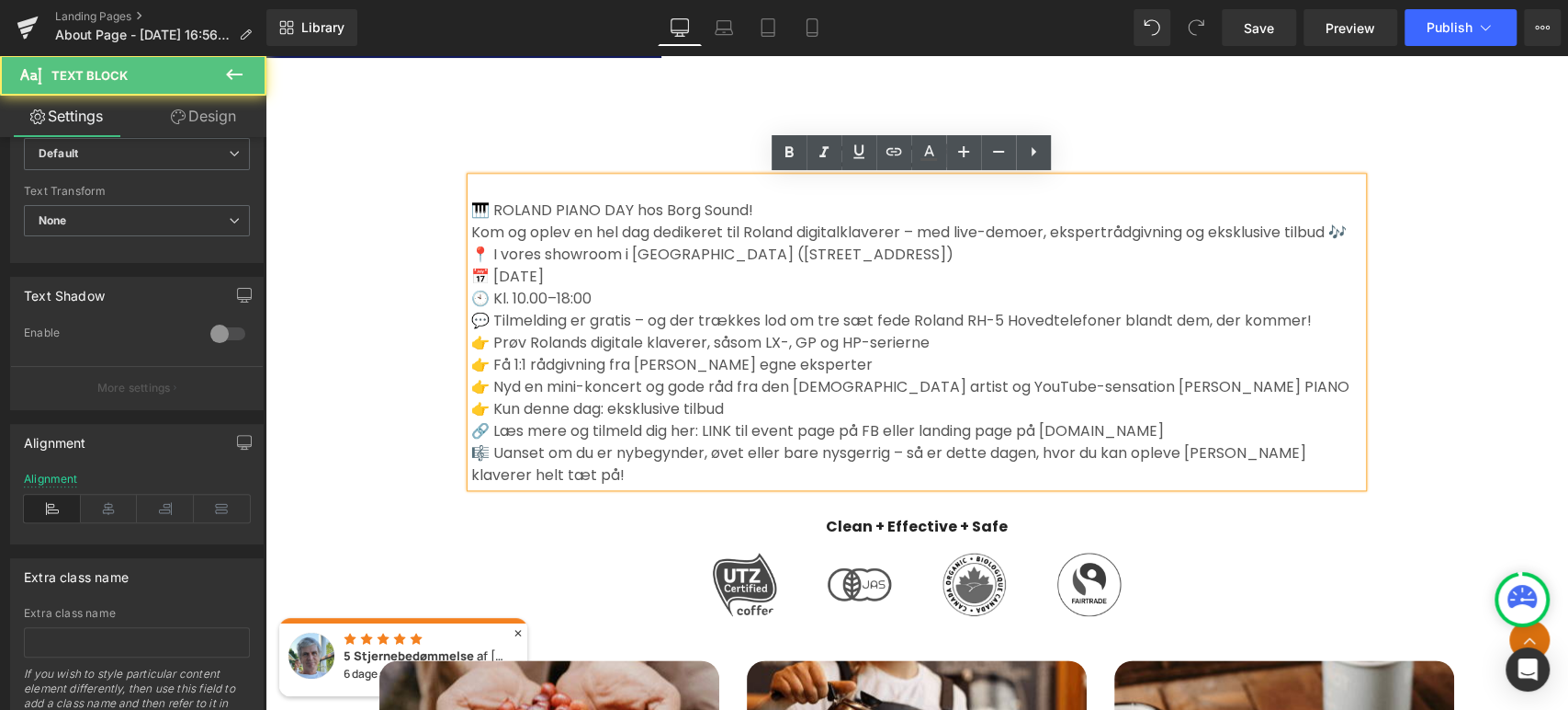
scroll to position [1117, 0]
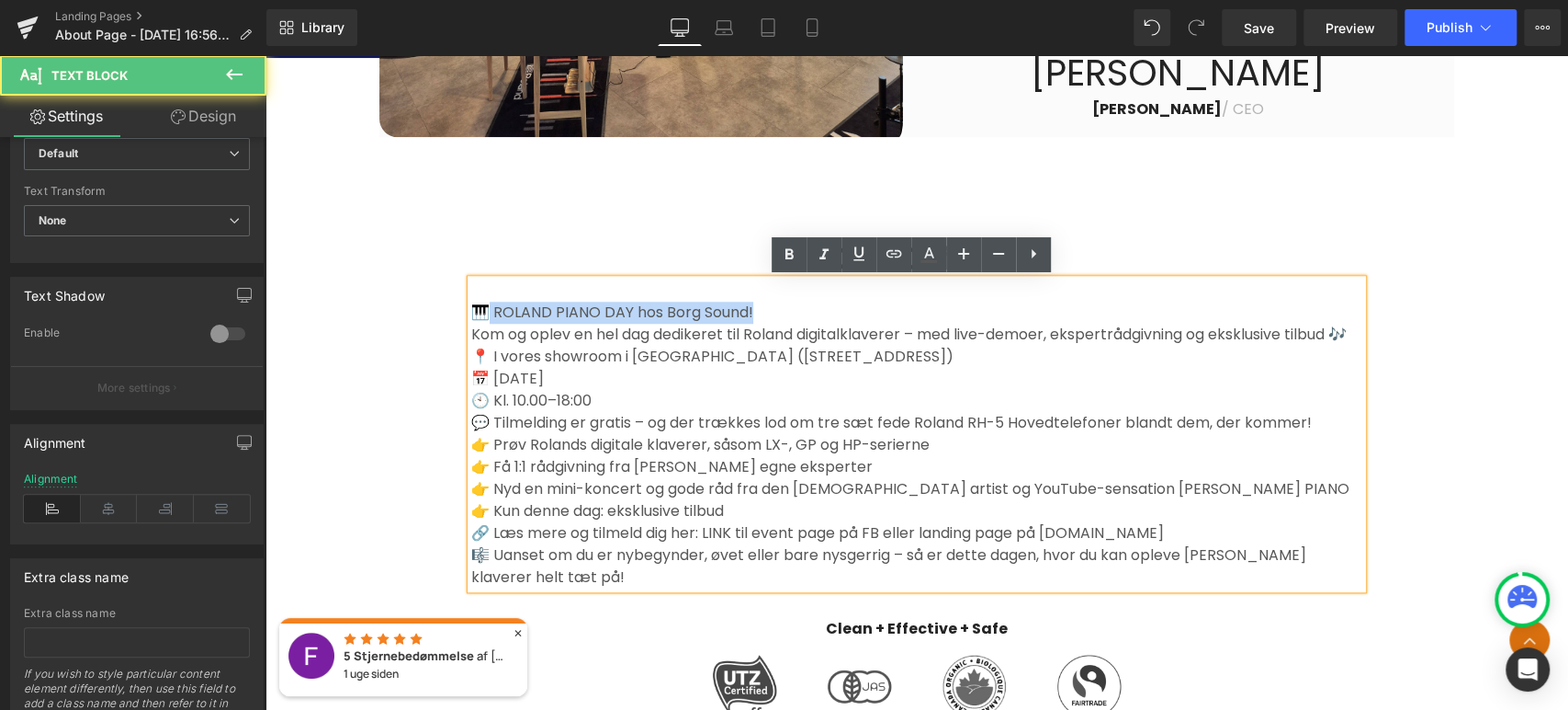
drag, startPoint x: 781, startPoint y: 308, endPoint x: 483, endPoint y: 298, distance: 298.2
click at [483, 298] on div "🎹 ROLAND PIANO DAY hos Borg Sound! Kom og oplev en hel dag dedikeret til Rolan…" at bounding box center [917, 434] width 892 height 309
click at [521, 320] on p "🎹 ROLAND PIANO DAY hos Borg Sound!" at bounding box center [917, 313] width 892 height 22
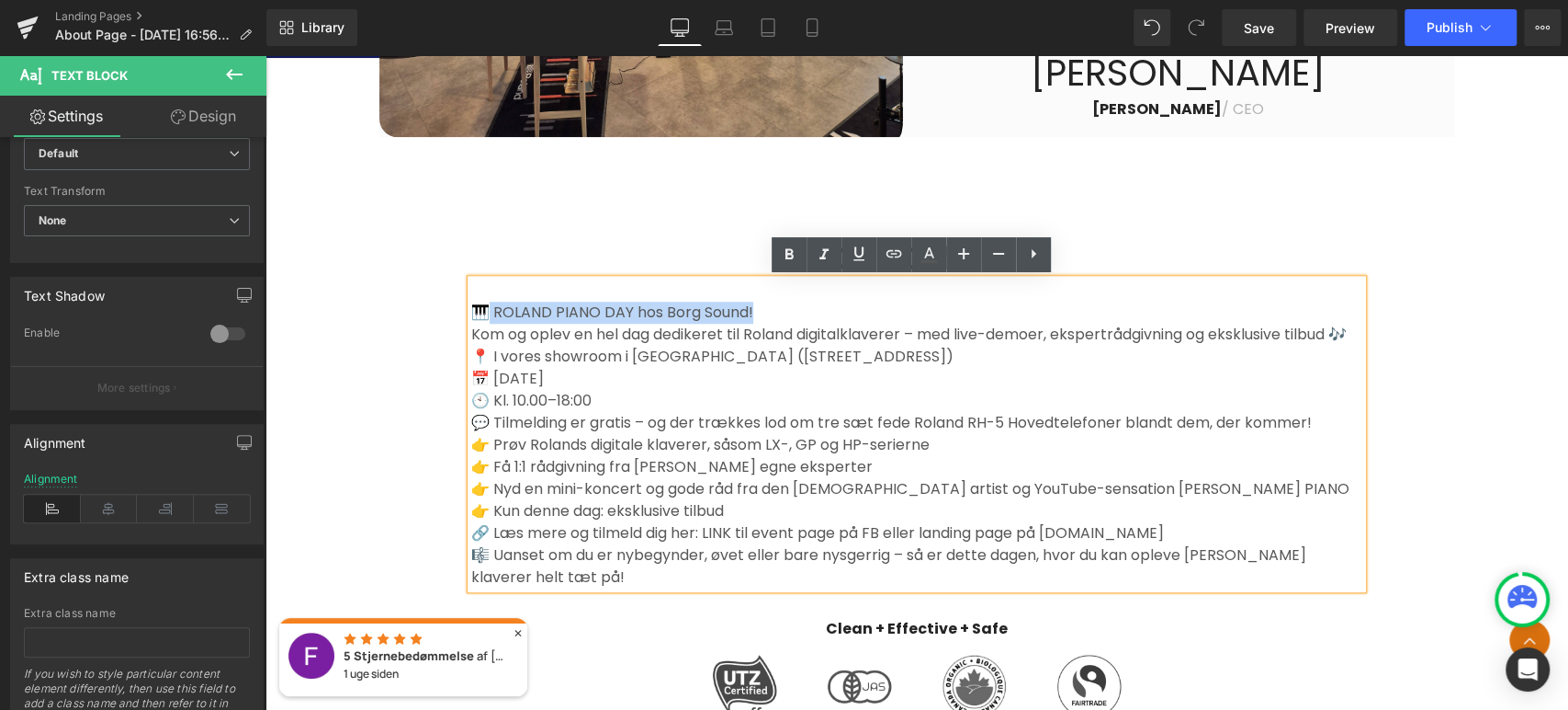
click at [503, 307] on p "🎹 ROLAND PIANO DAY hos Borg Sound!" at bounding box center [917, 313] width 892 height 22
drag, startPoint x: 493, startPoint y: 314, endPoint x: 793, endPoint y: 302, distance: 300.2
click at [793, 302] on p "🎹 ROLAND PIANO DAY hos Borg Sound!" at bounding box center [917, 313] width 892 height 22
copy p "OLAND PIANO DAY hos Borg Sound!"
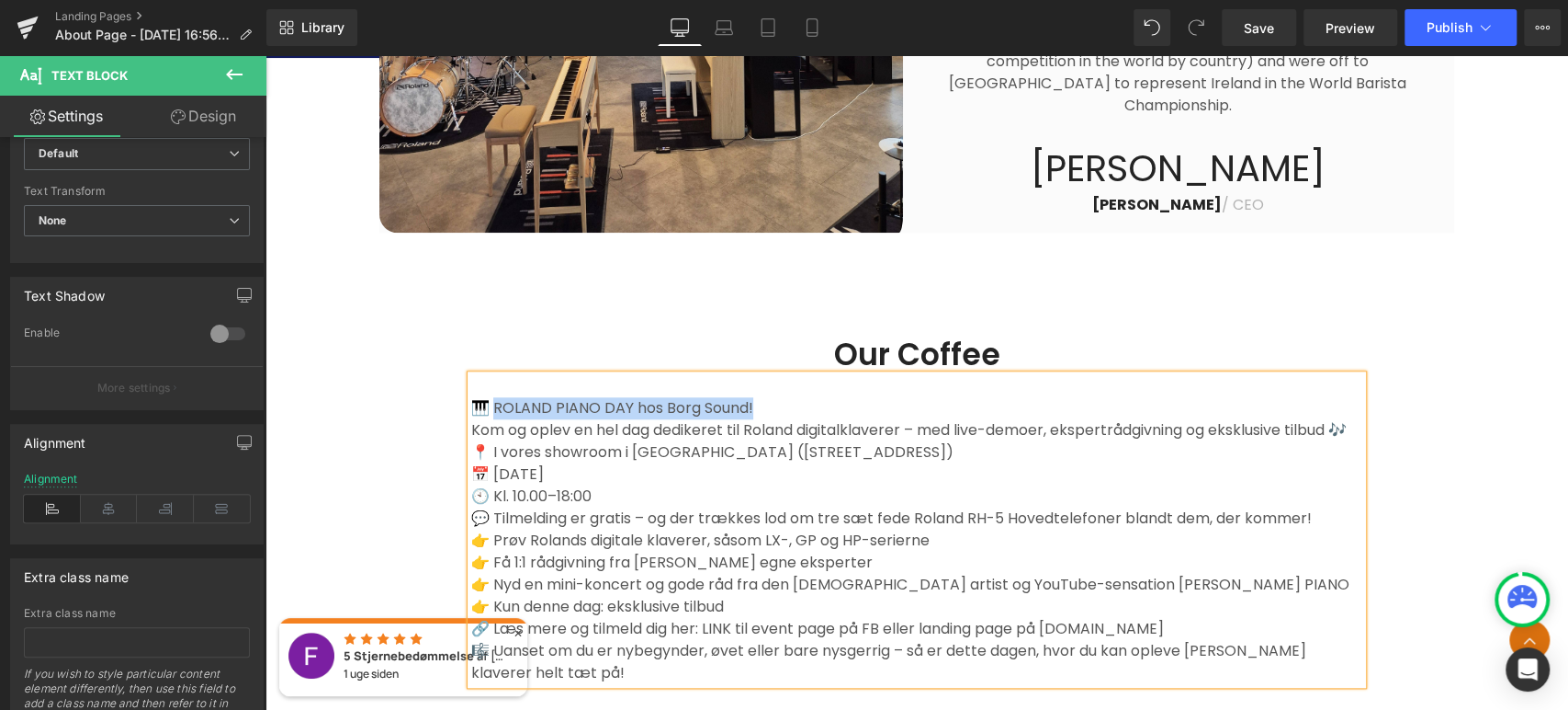
scroll to position [912, 0]
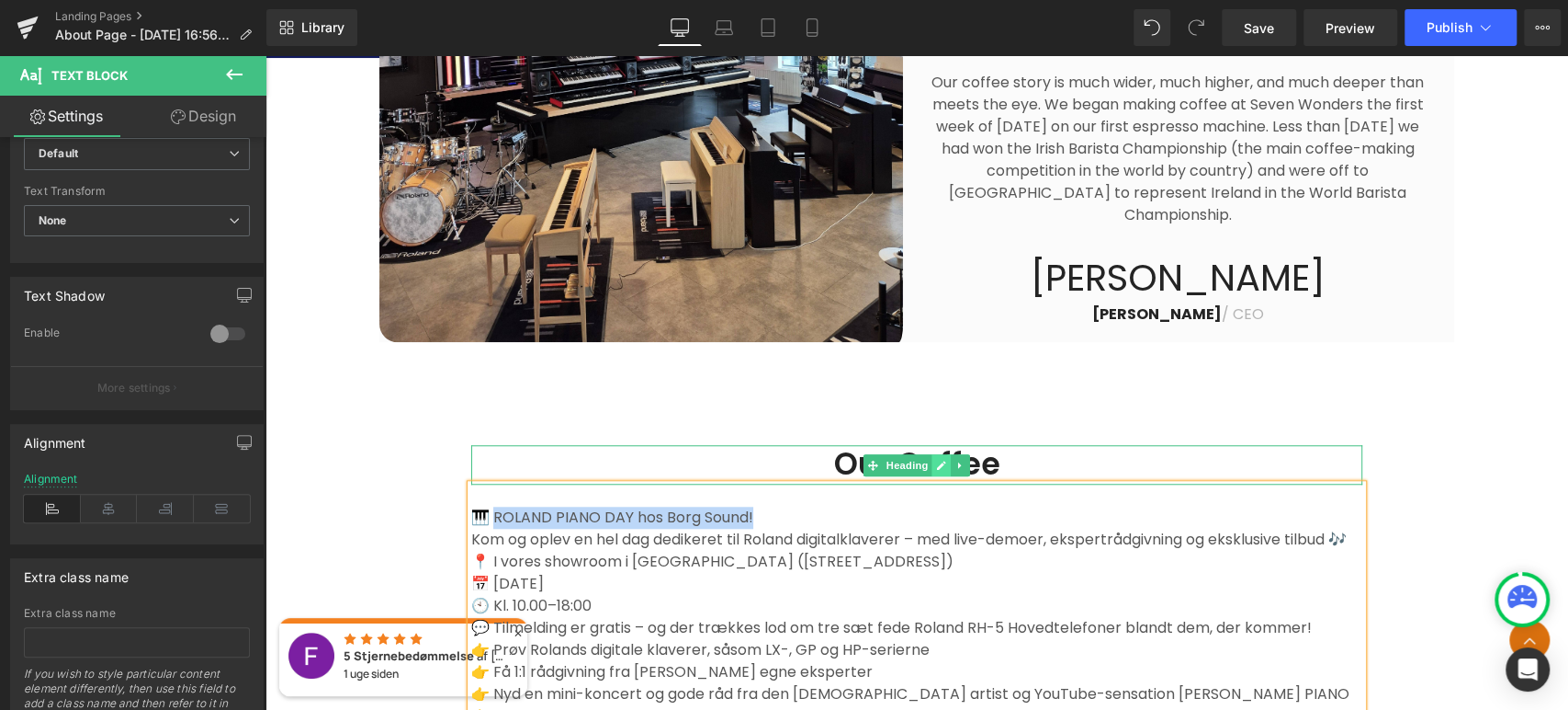
click at [933, 459] on link at bounding box center [942, 465] width 19 height 22
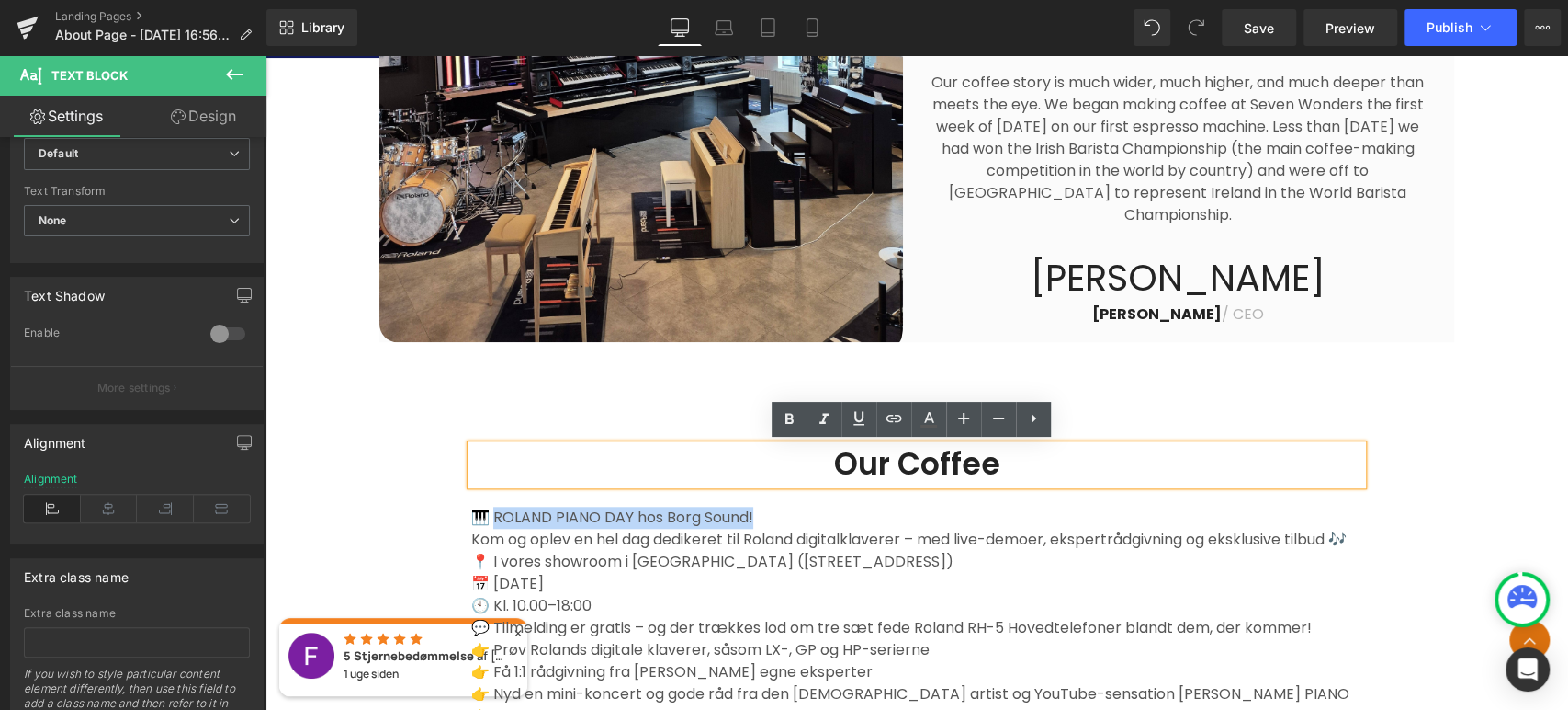
click at [1001, 454] on h2 "Our Coffee" at bounding box center [917, 464] width 892 height 40
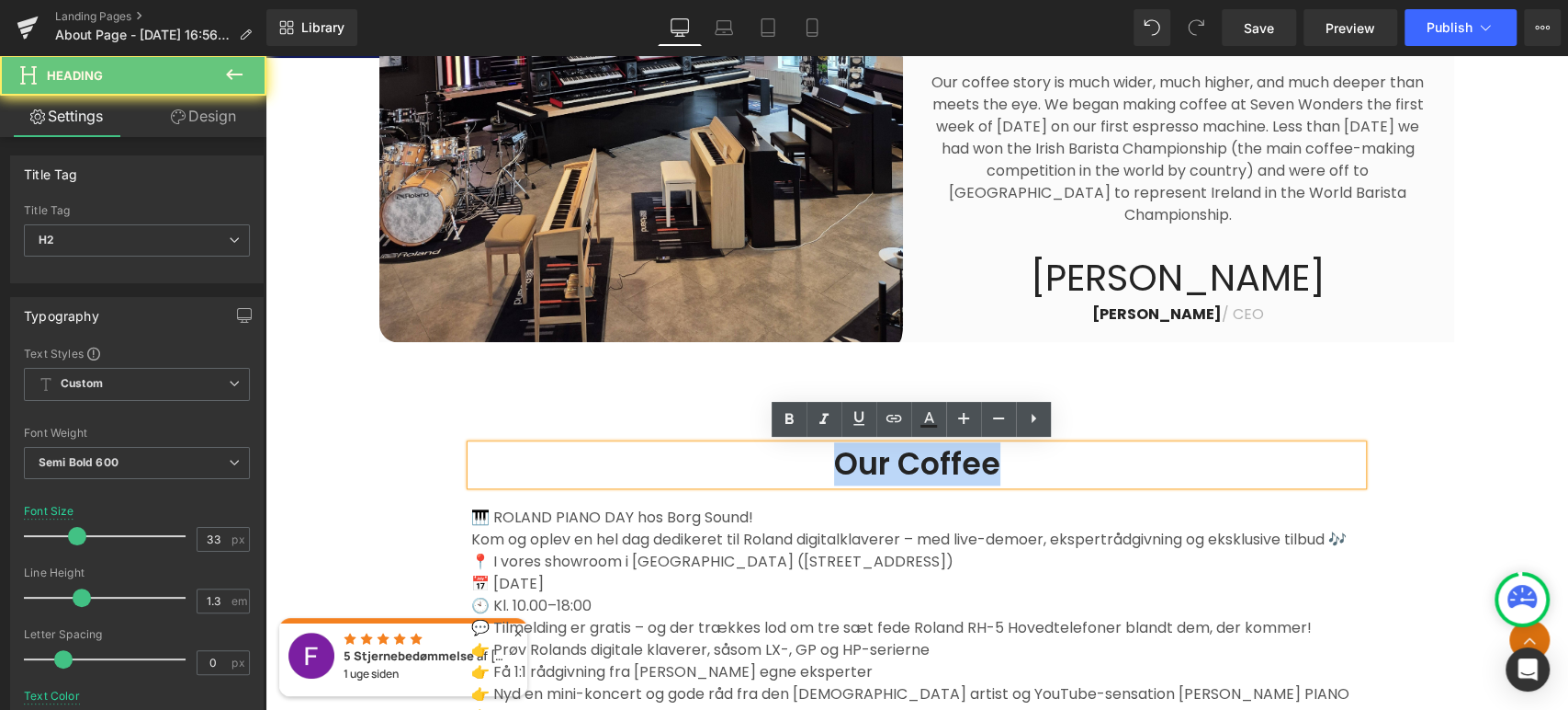
drag, startPoint x: 926, startPoint y: 464, endPoint x: 839, endPoint y: 464, distance: 87.0
click at [839, 464] on h2 "Our Coffee" at bounding box center [917, 464] width 892 height 40
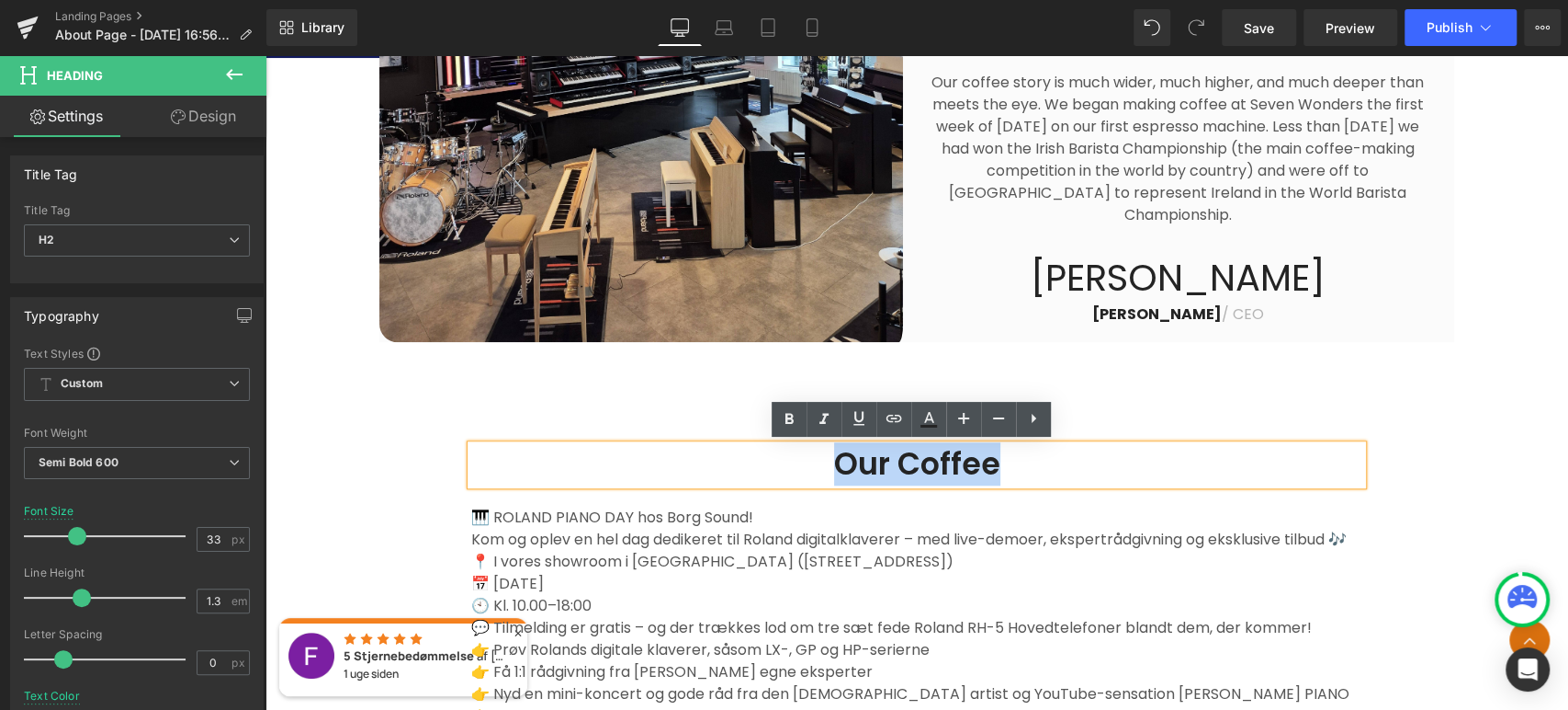
paste div
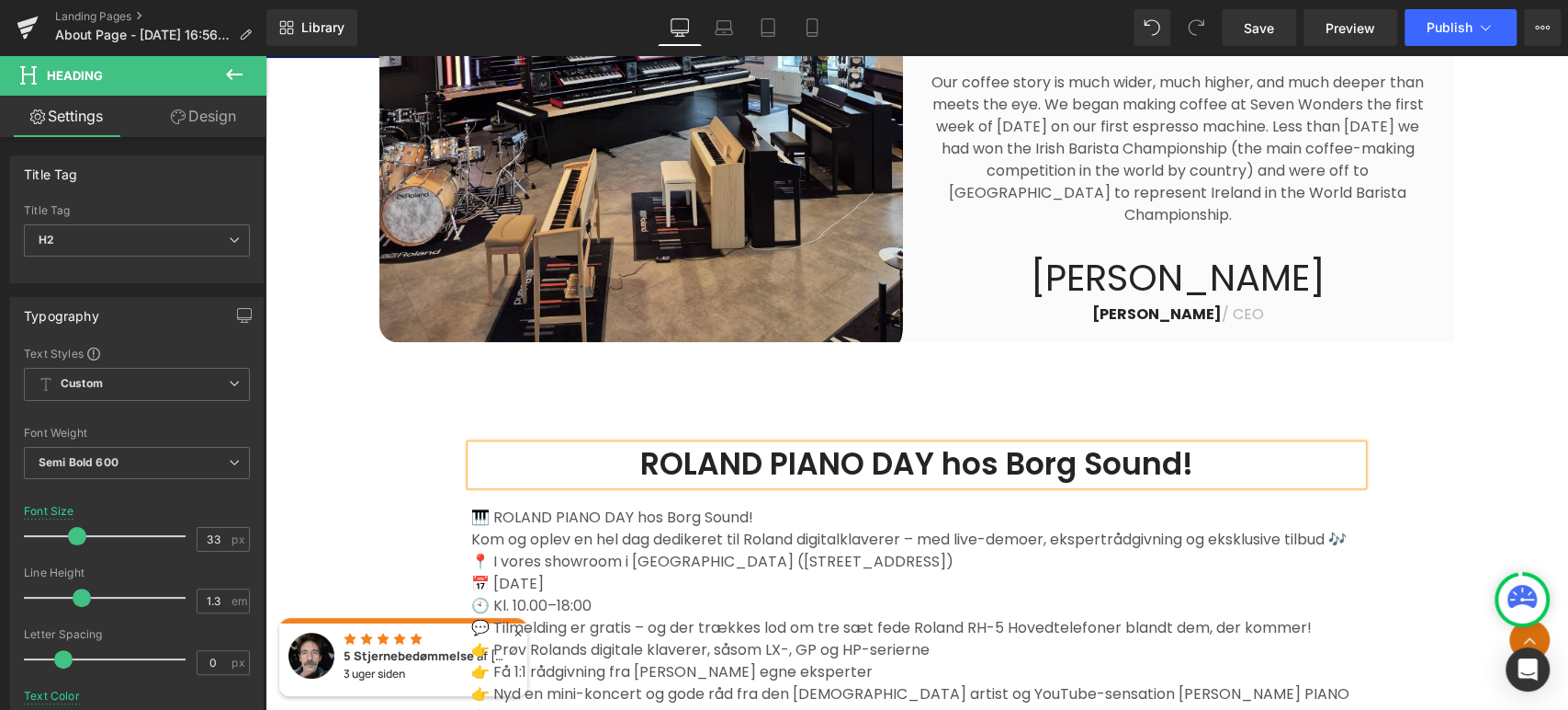
click at [926, 469] on h2 "ROLAND PIANO DAY hos Borg Sound!" at bounding box center [917, 464] width 892 height 40
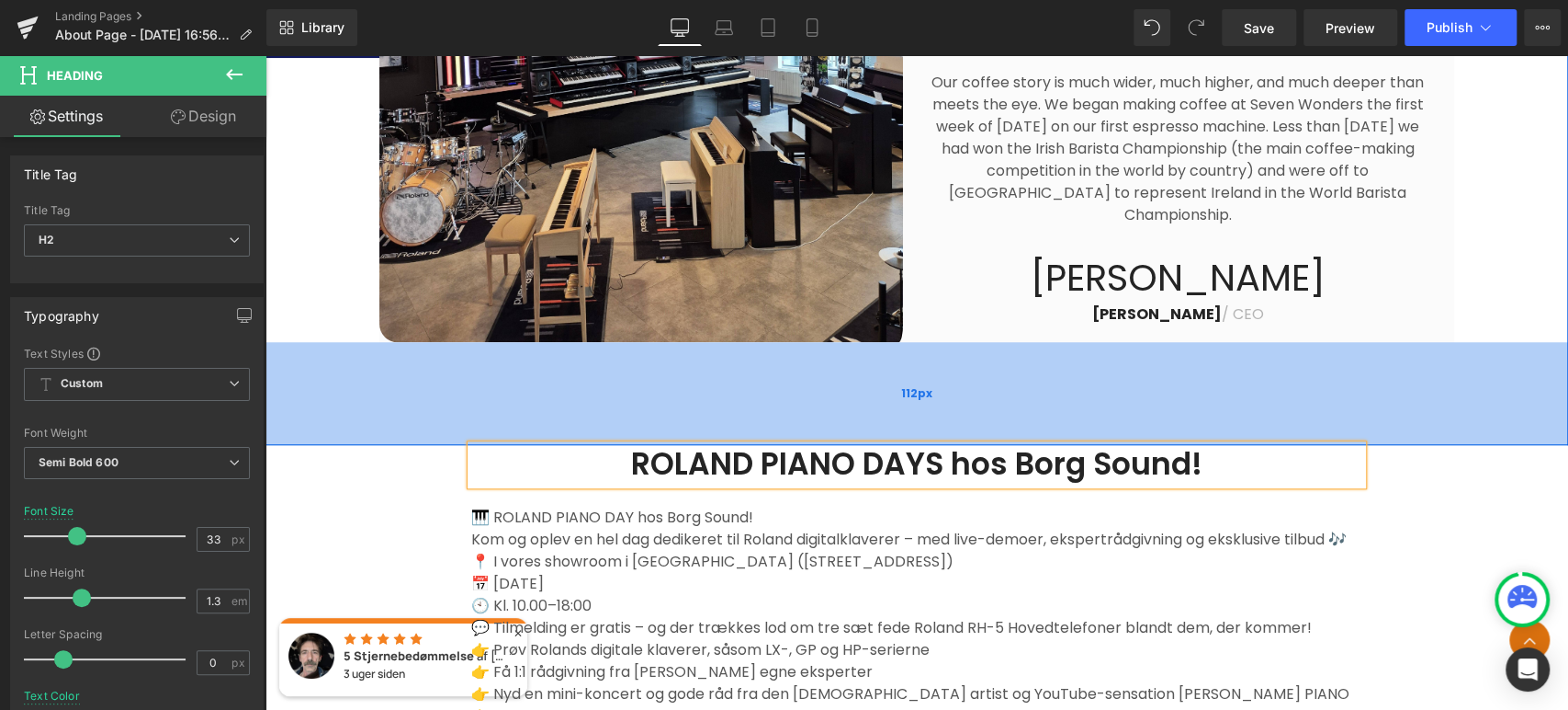
click at [1472, 408] on div "112px" at bounding box center [916, 394] width 1302 height 103
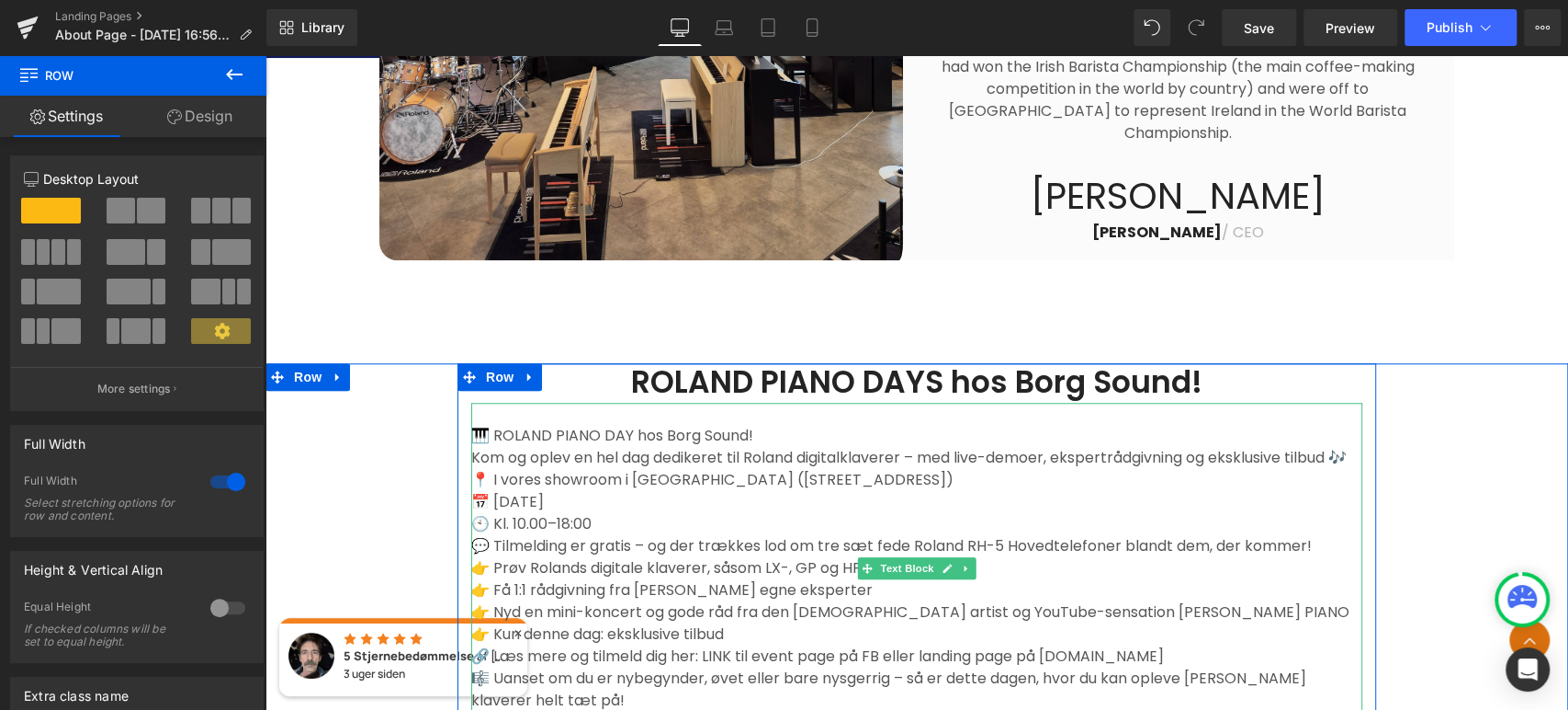
scroll to position [1117, 0]
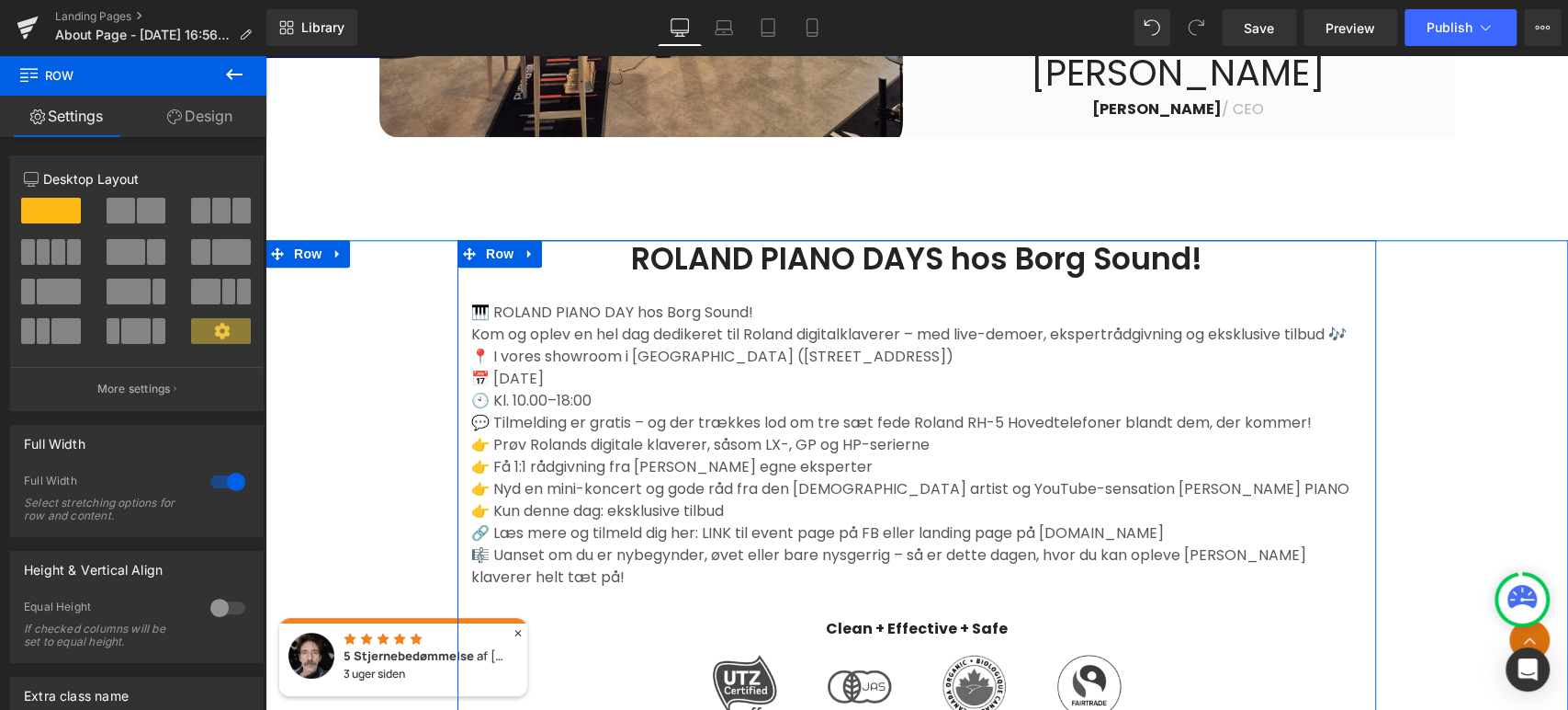
drag, startPoint x: 768, startPoint y: 317, endPoint x: 776, endPoint y: 307, distance: 12.8
click at [768, 318] on p "🎹 ROLAND PIANO DAY hos Borg Sound!" at bounding box center [917, 313] width 892 height 22
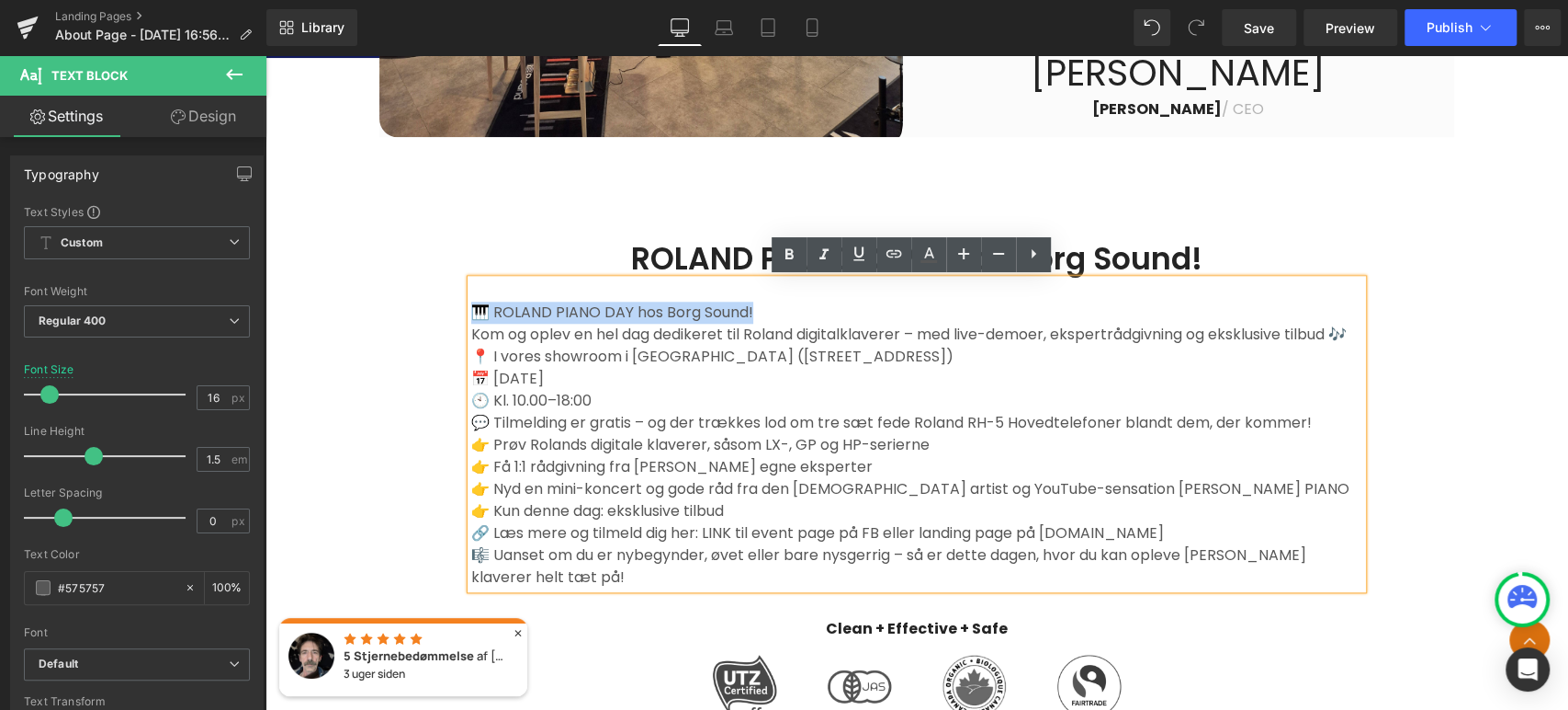
drag, startPoint x: 776, startPoint y: 307, endPoint x: 466, endPoint y: 310, distance: 310.0
click at [472, 310] on p "🎹 ROLAND PIANO DAY hos Borg Sound!" at bounding box center [917, 313] width 892 height 22
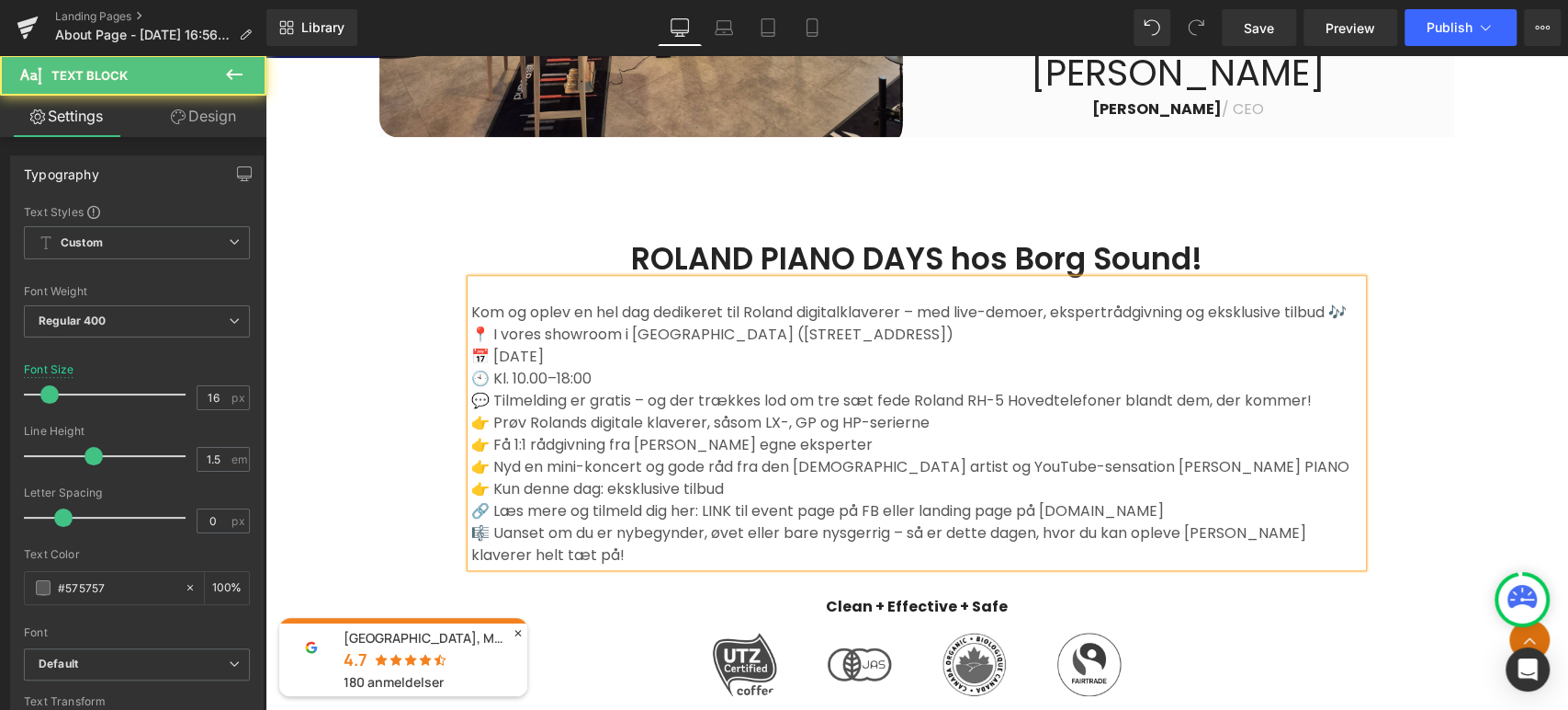
click at [729, 324] on p "Kom og oplev en hel dag dedikeret til Roland digitalklaverer – med live-demoer,…" at bounding box center [917, 313] width 892 height 22
click at [986, 324] on p "Kom og oplev en hel dag dedikeret til Roland digitalklaverer – med live-demoer,…" at bounding box center [917, 313] width 892 height 22
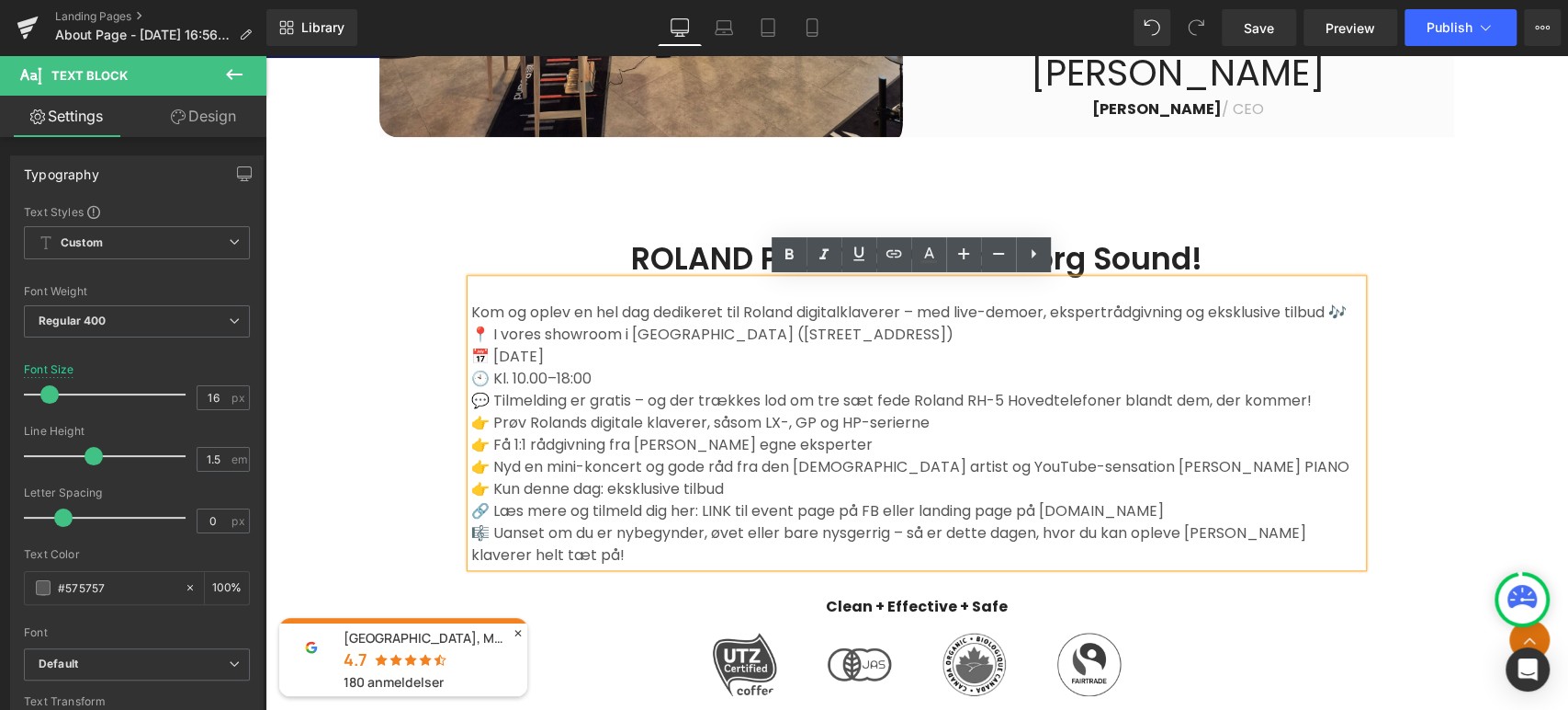
click at [992, 315] on span "Kom og oplev en hel dag dedikeret til Roland digitalklaverer – med live-demoer,…" at bounding box center [909, 312] width 876 height 21
click at [1219, 324] on p "Kom og oplev en hel dag dedikeret til Roland digitalklaverer – med live-demoer,…" at bounding box center [917, 313] width 892 height 22
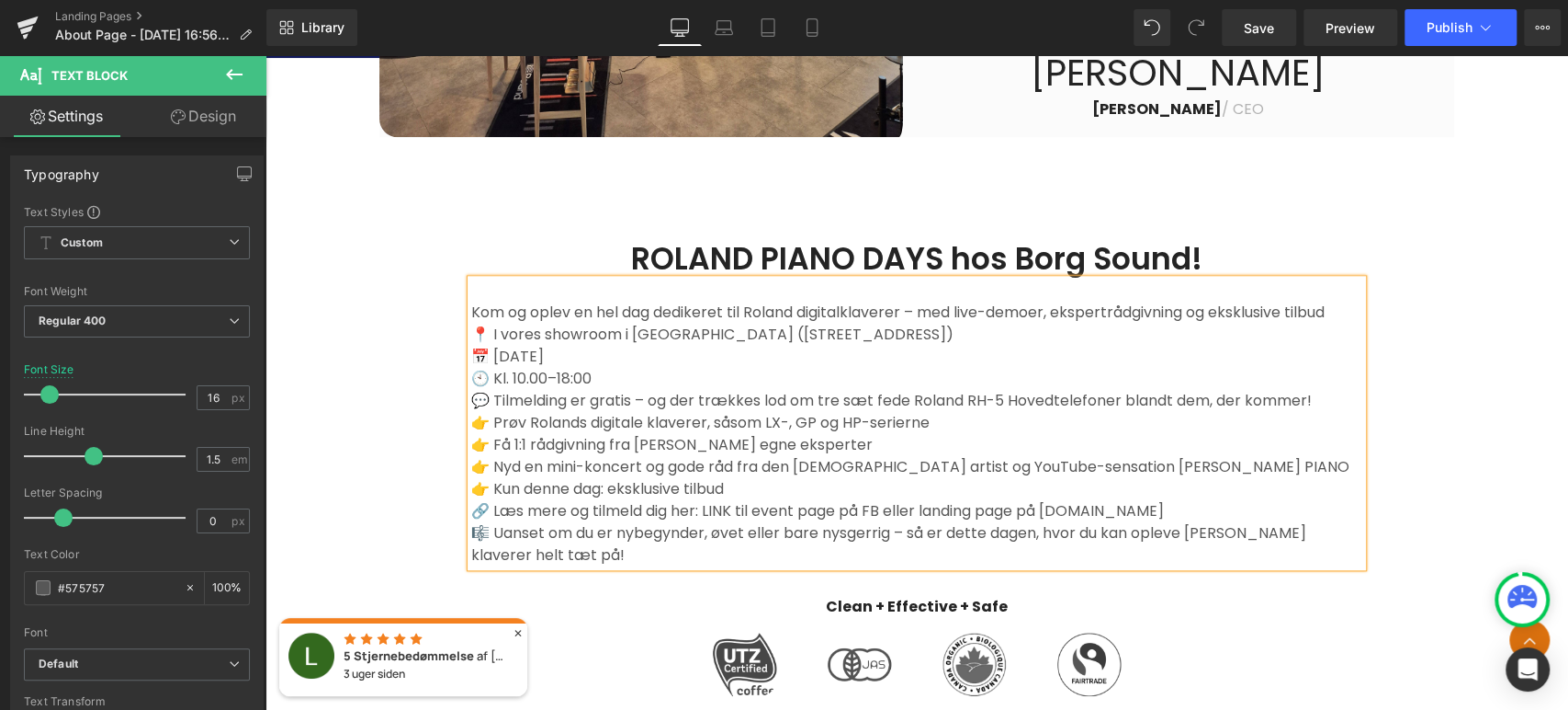
click at [848, 329] on p "📍 I vores showroom i [GEOGRAPHIC_DATA] ([STREET_ADDRESS])" at bounding box center [917, 335] width 892 height 22
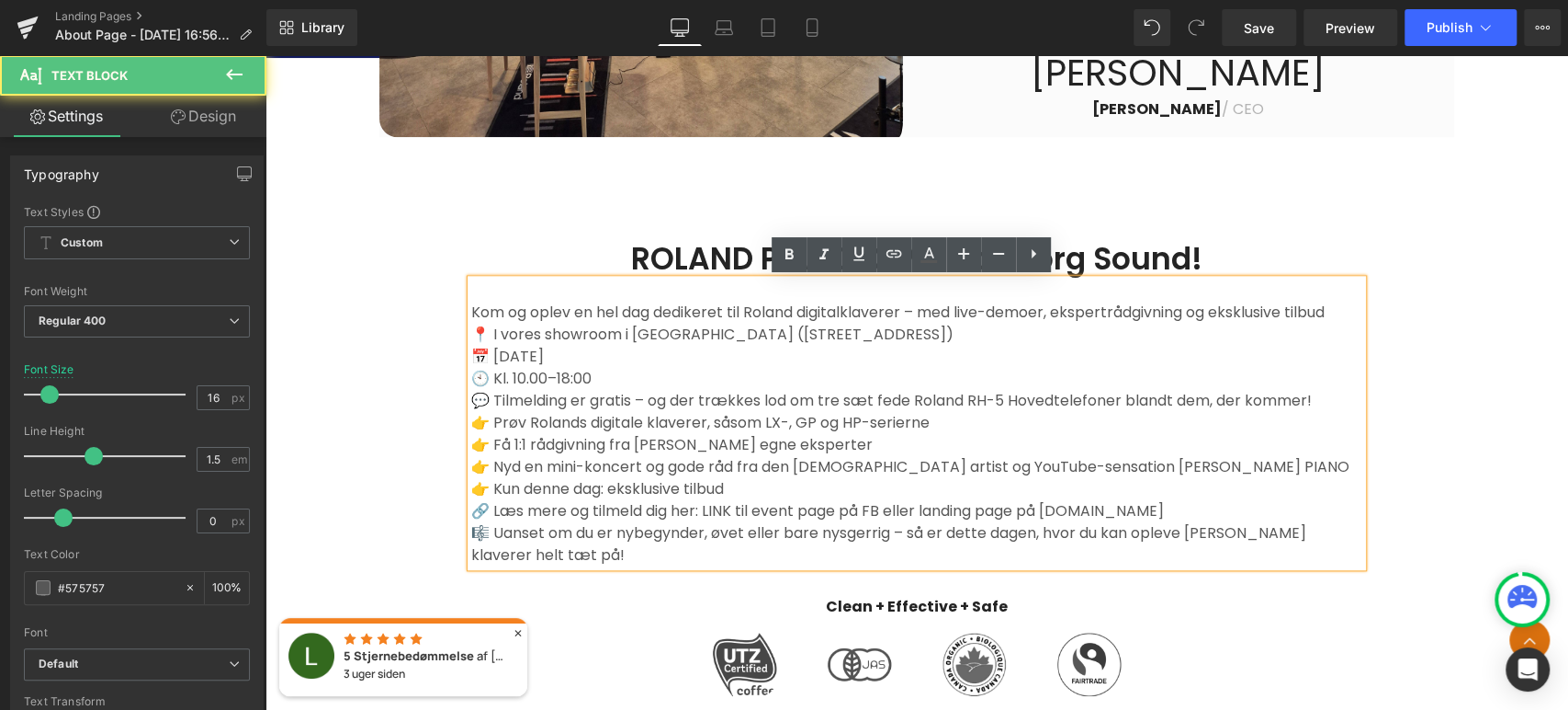
click at [687, 365] on p "📅 [DATE]" at bounding box center [917, 357] width 892 height 22
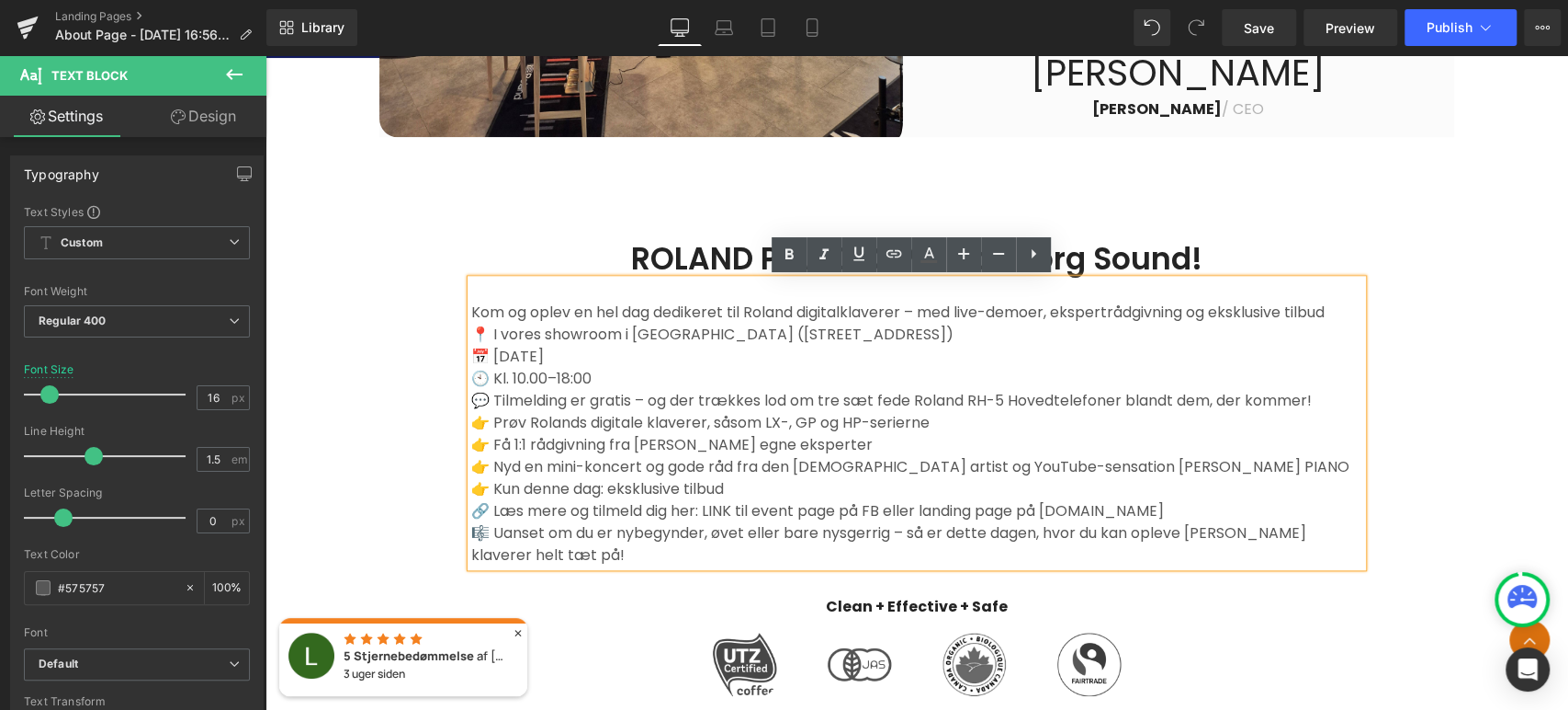
click at [490, 397] on p "💬 Tilmelding er gratis – og der trækkes lod om tre sæt fede Roland RH-5 Hovedte…" at bounding box center [917, 401] width 892 height 22
click at [1061, 416] on p "👉 Prøv Rolands digitale klaverer, såsom LX-, GP og HP-serierne" at bounding box center [917, 423] width 892 height 22
click at [1349, 395] on p "💬 Tilmelding er gratis – og der trækkes lod om tre sæt fede Roland RH-5 Hovedte…" at bounding box center [917, 401] width 892 height 22
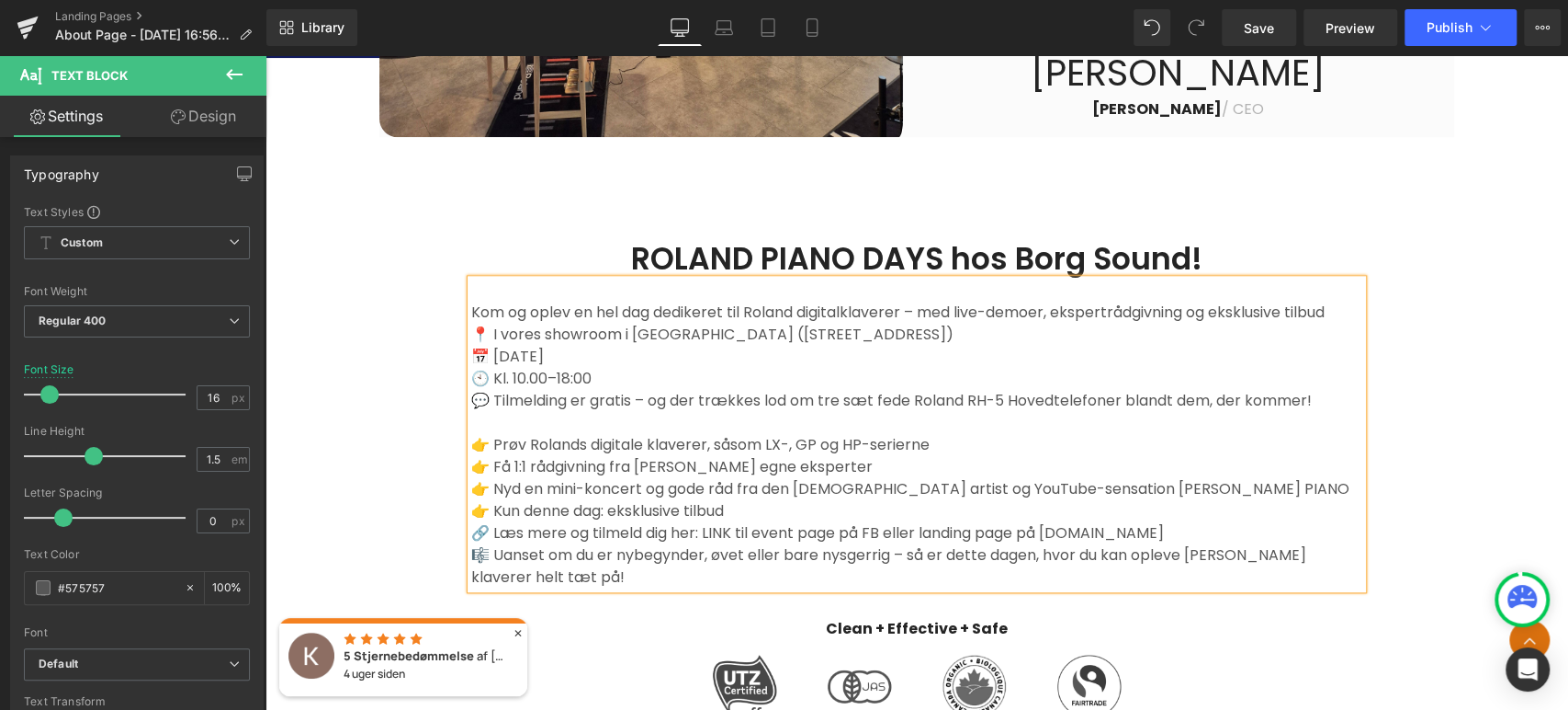
click at [795, 507] on p "👉 Kun denne dag: eksklusive tilbud" at bounding box center [917, 511] width 892 height 22
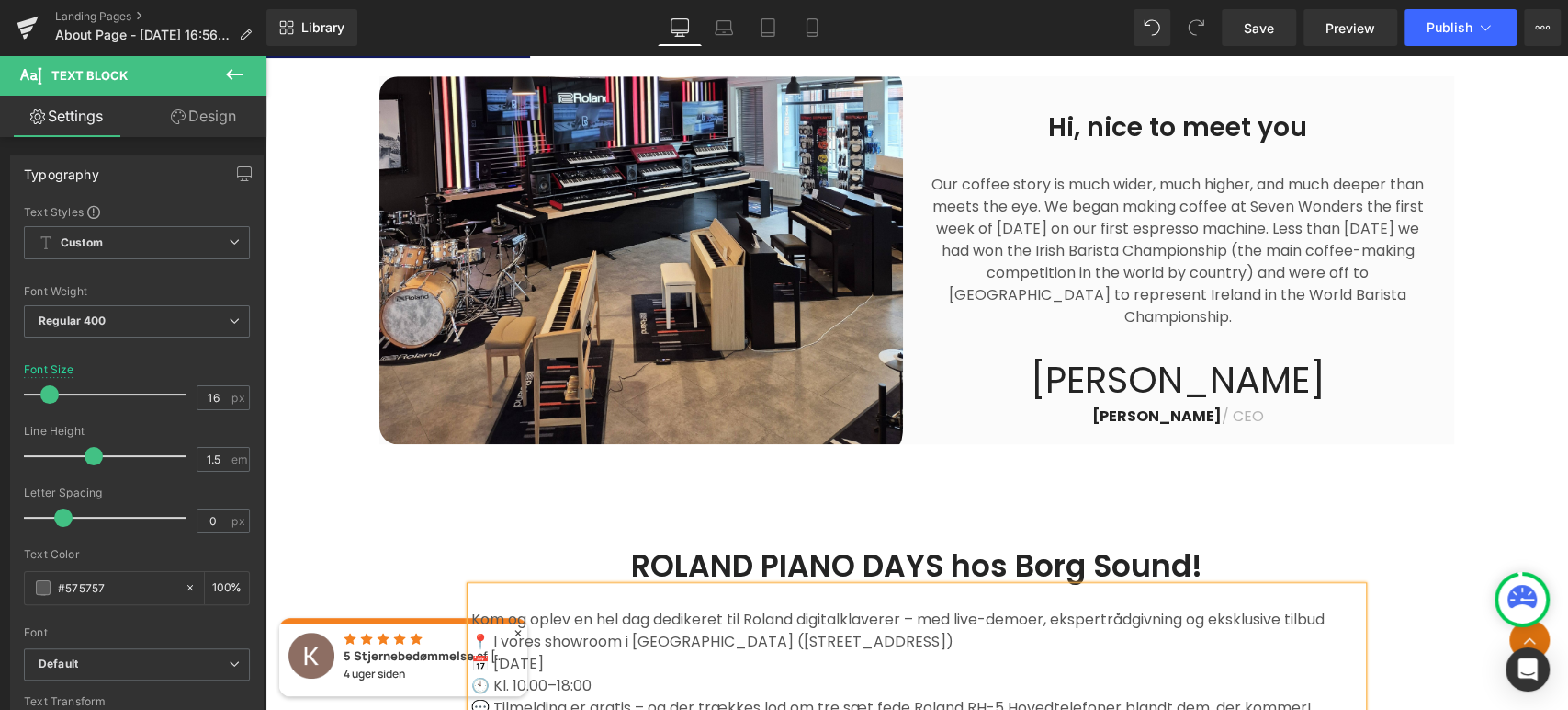
click at [1384, 457] on div "Hi, nice to meet you Heading Our coffee story is much wider, much higher, and m…" at bounding box center [916, 260] width 1302 height 574
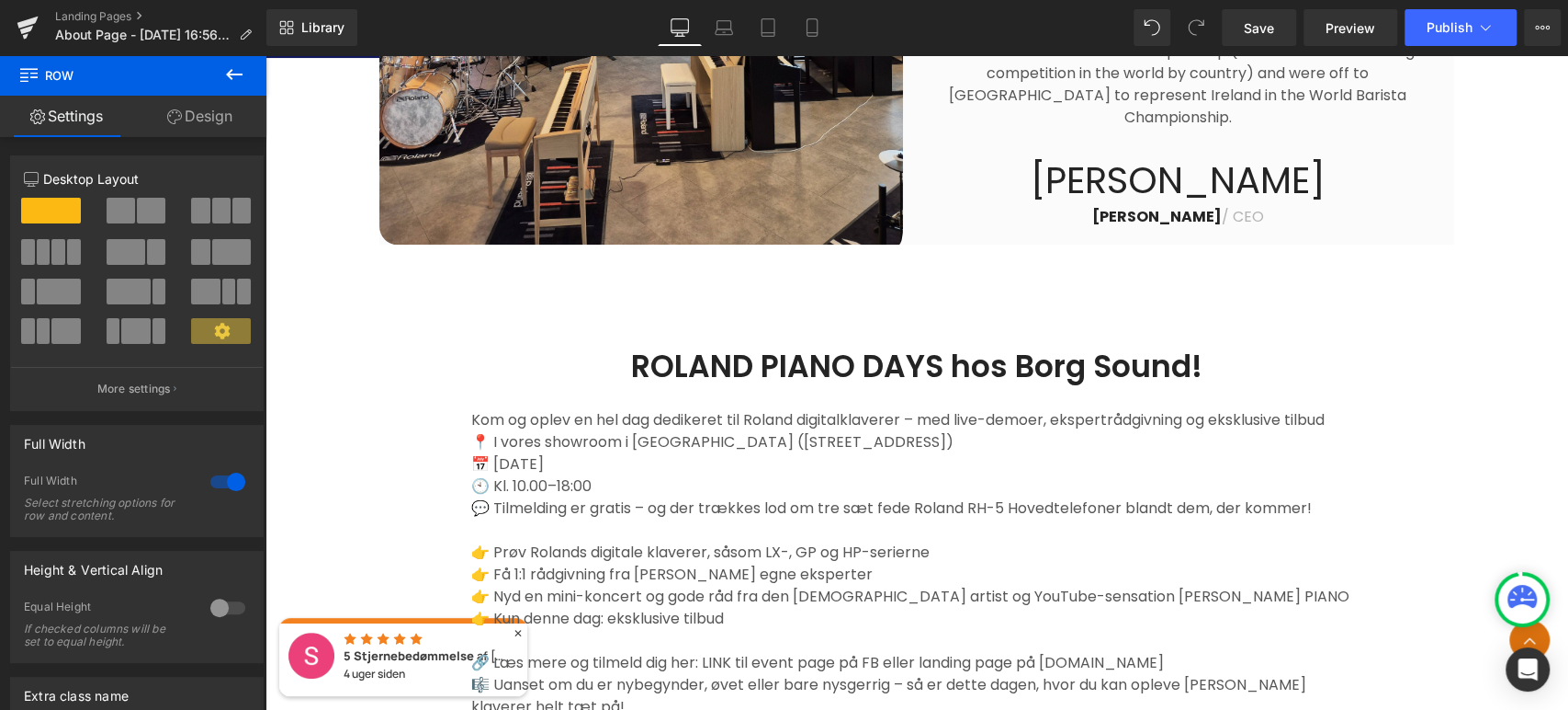
scroll to position [192, 0]
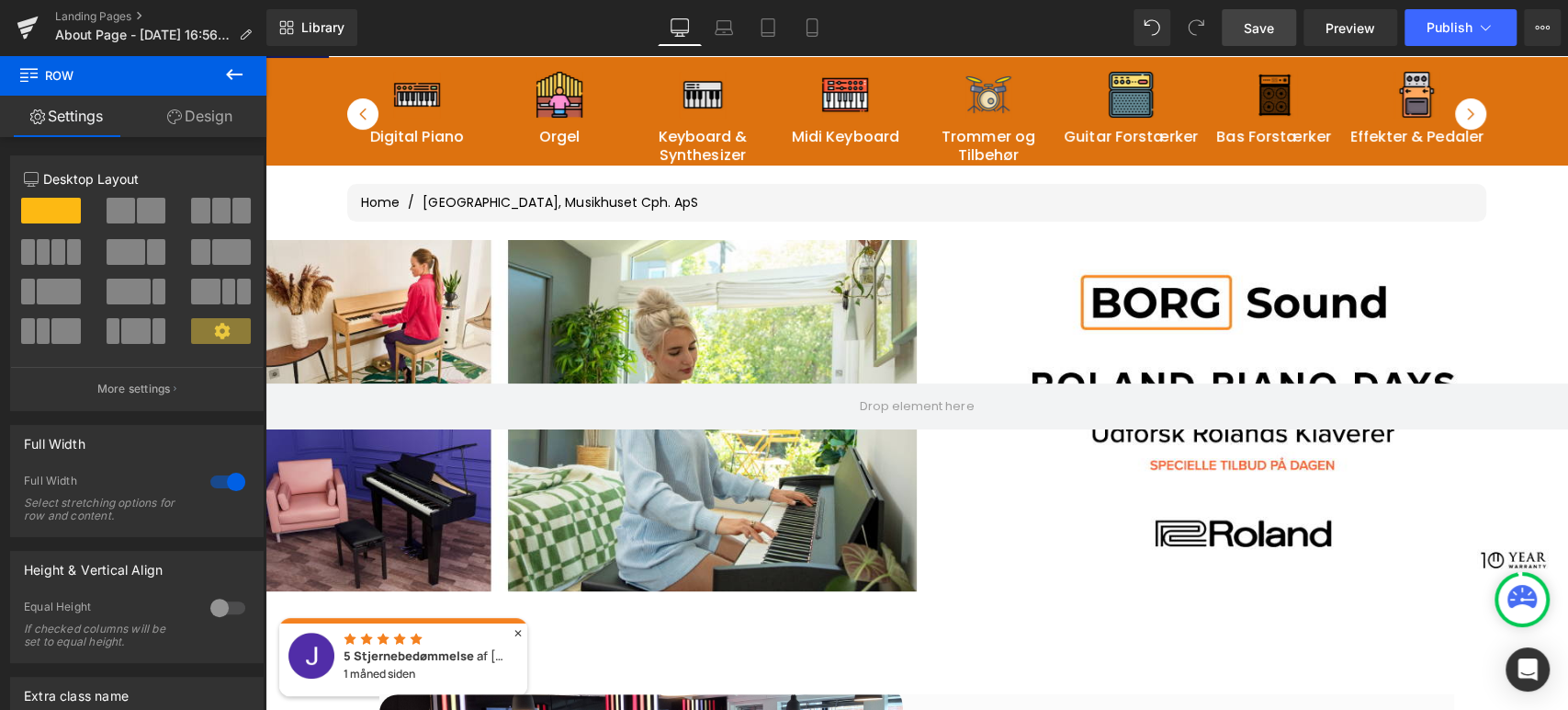
click at [1264, 29] on span "Save" at bounding box center [1258, 28] width 30 height 19
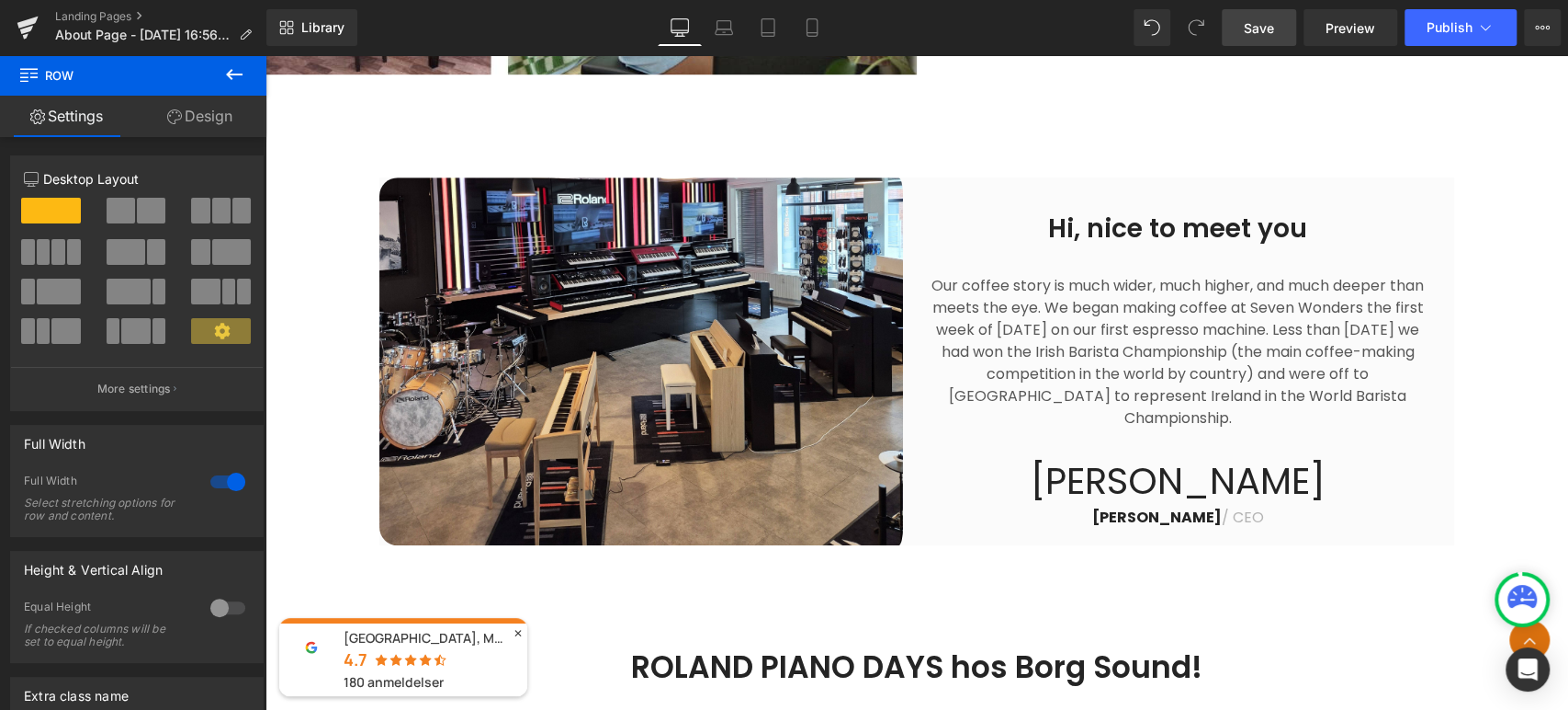
scroll to position [710, 0]
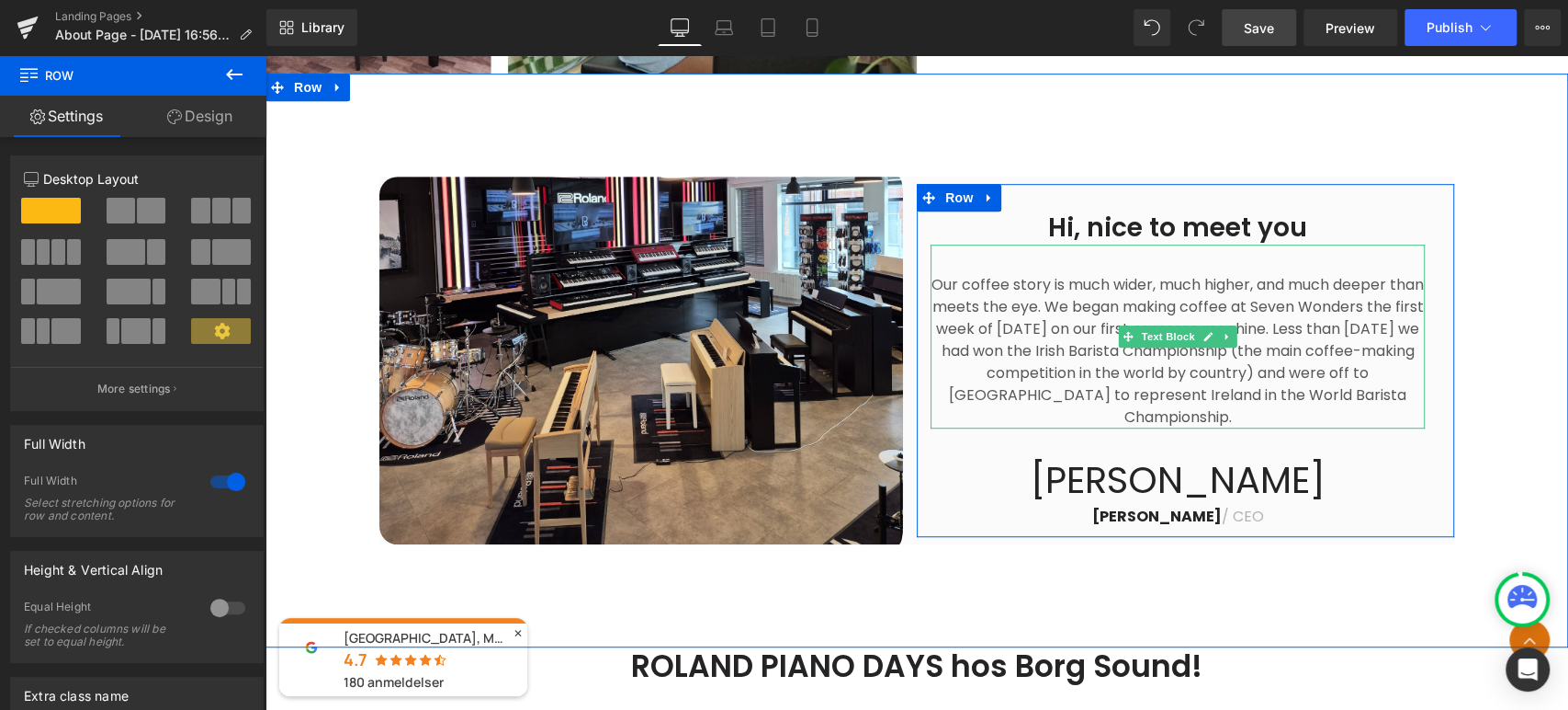
click at [784, 317] on img at bounding box center [648, 361] width 538 height 368
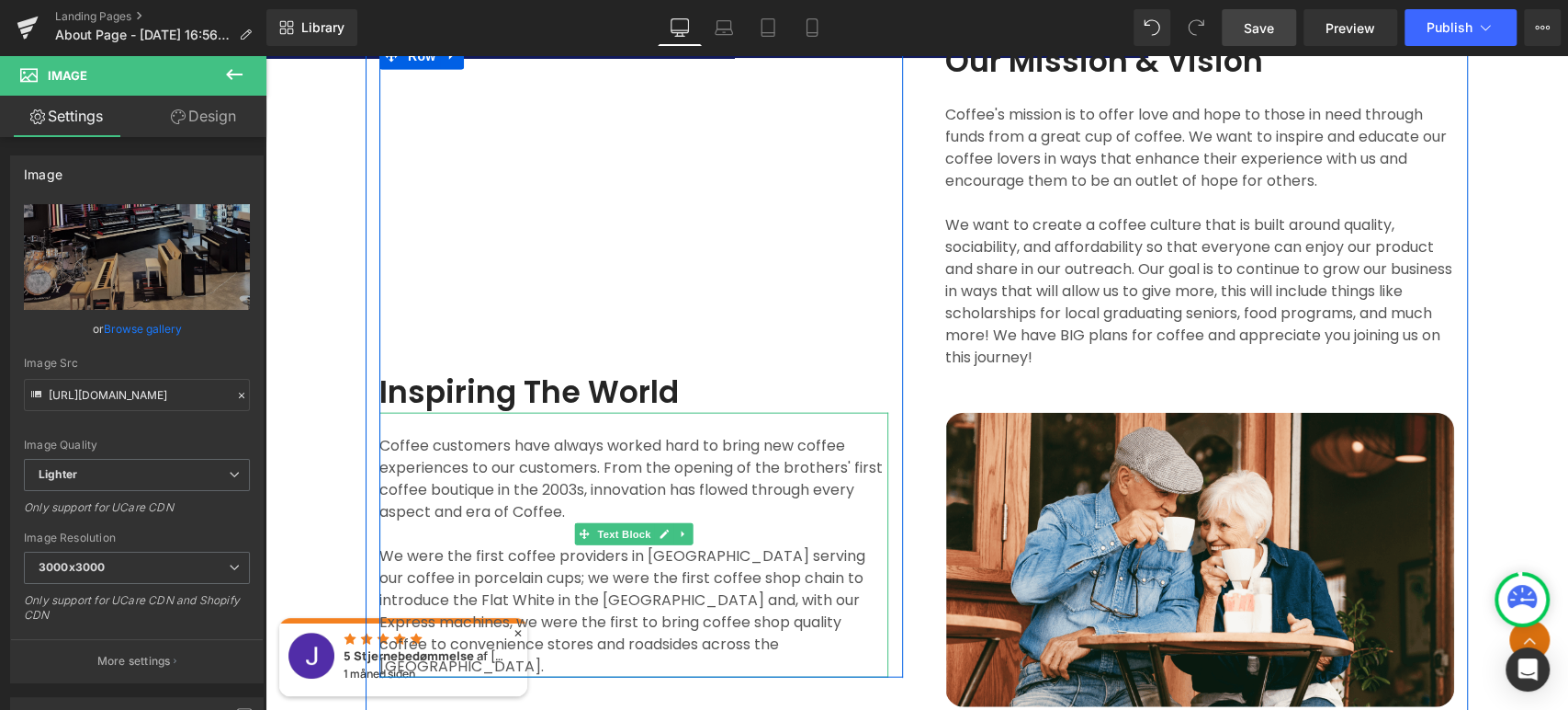
scroll to position [2704, 0]
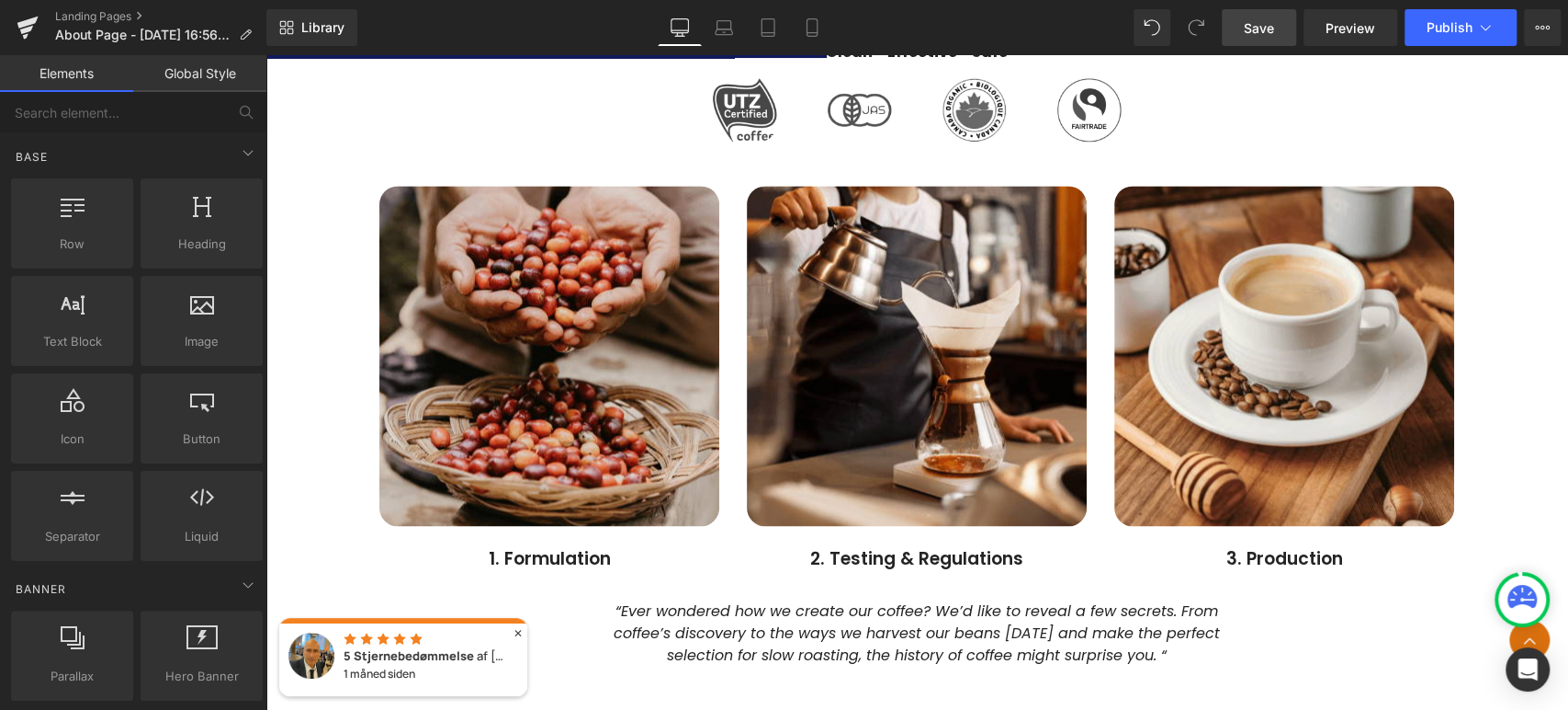
scroll to position [1717, 0]
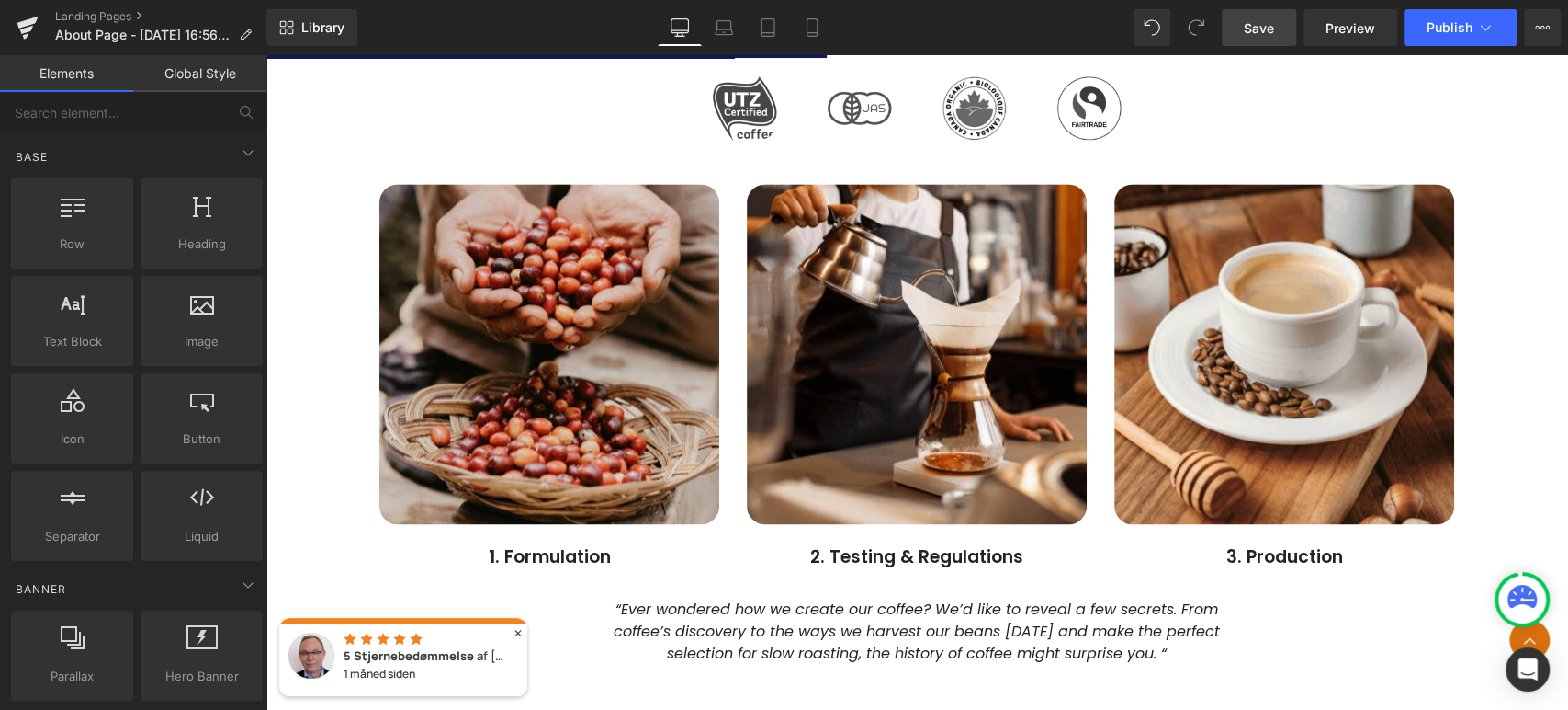
click at [735, 366] on div "Image 2. Testing & Regulations Text Block" at bounding box center [917, 376] width 368 height 385
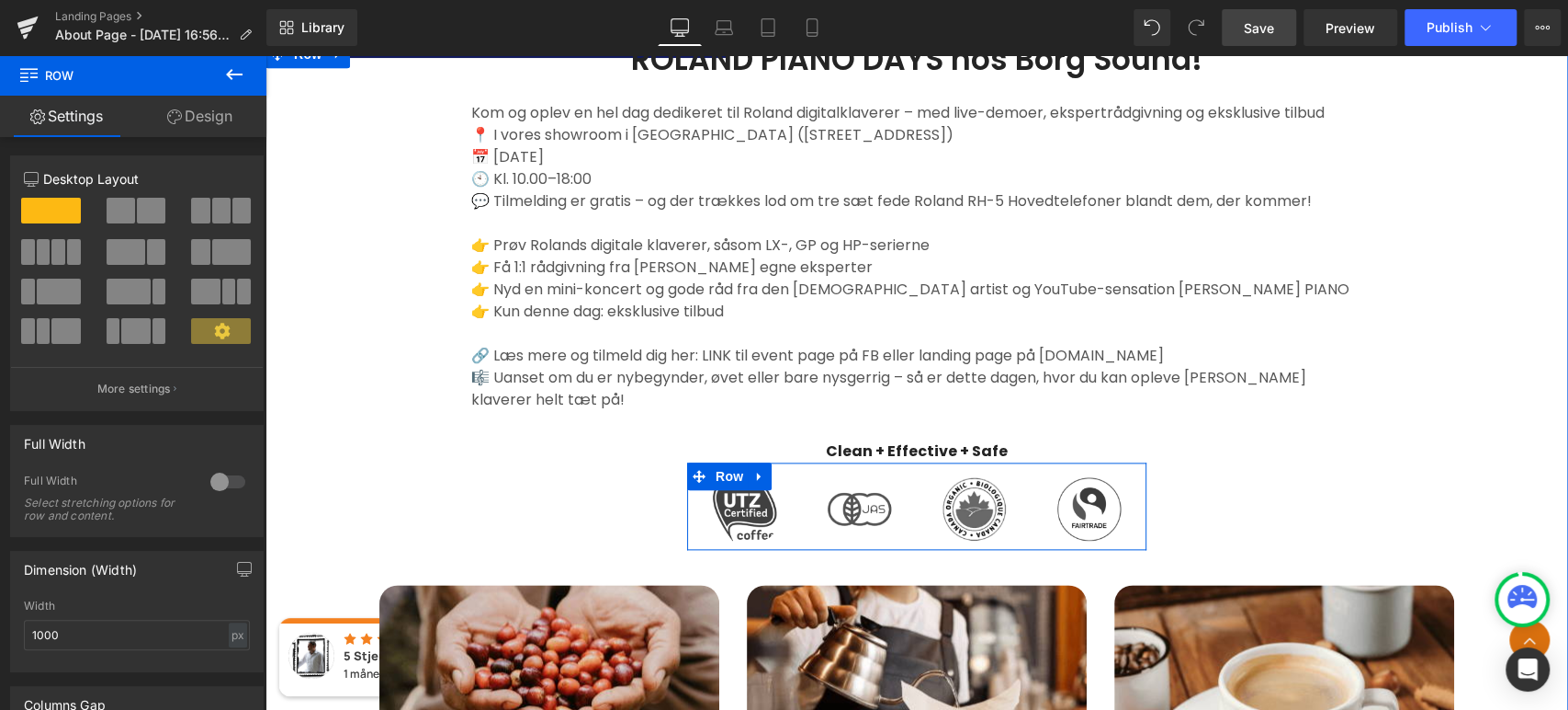
scroll to position [1418, 0]
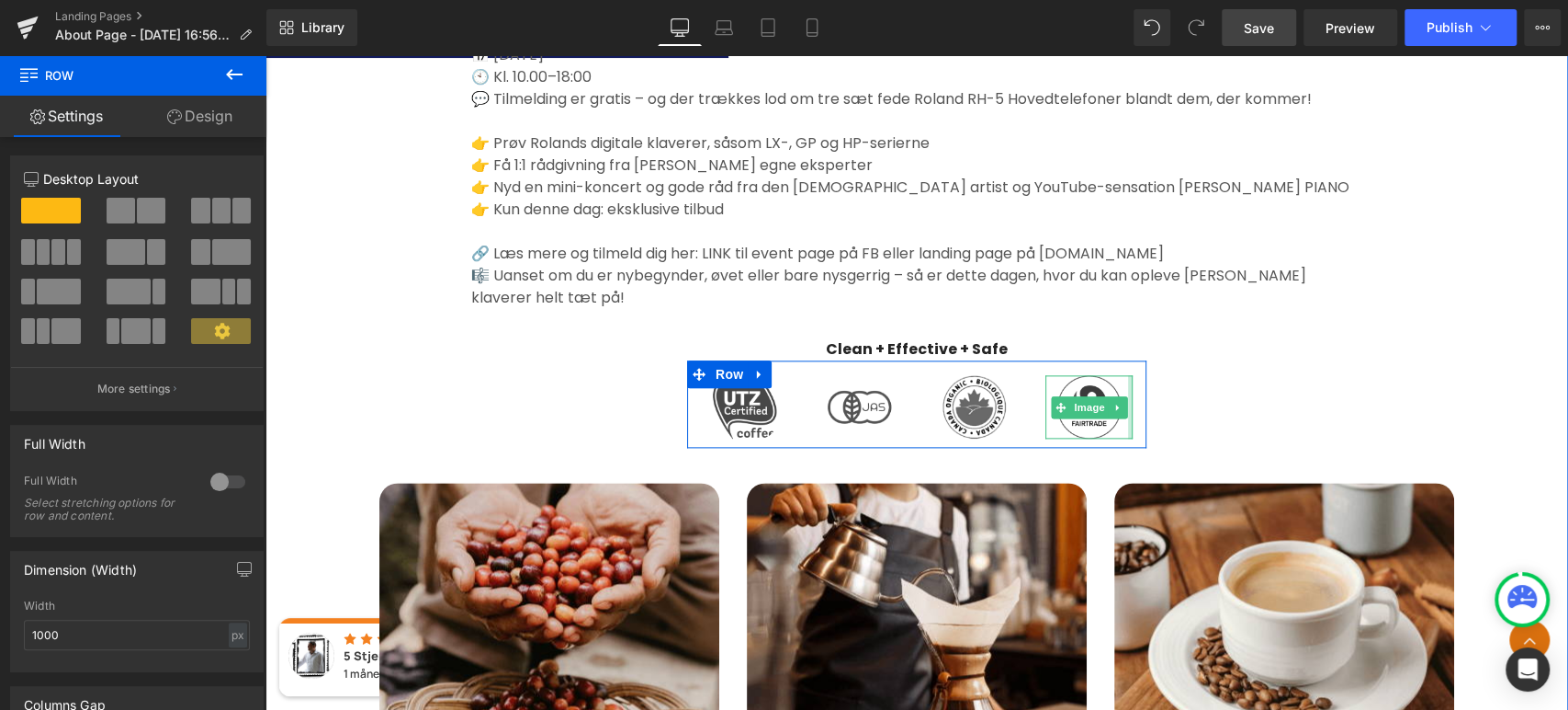
click at [1352, 386] on div "ROLAND PIANO DAYS hos Borg Sound! Heading Kom og oplev en hel dag dedikeret til…" at bounding box center [917, 193] width 919 height 510
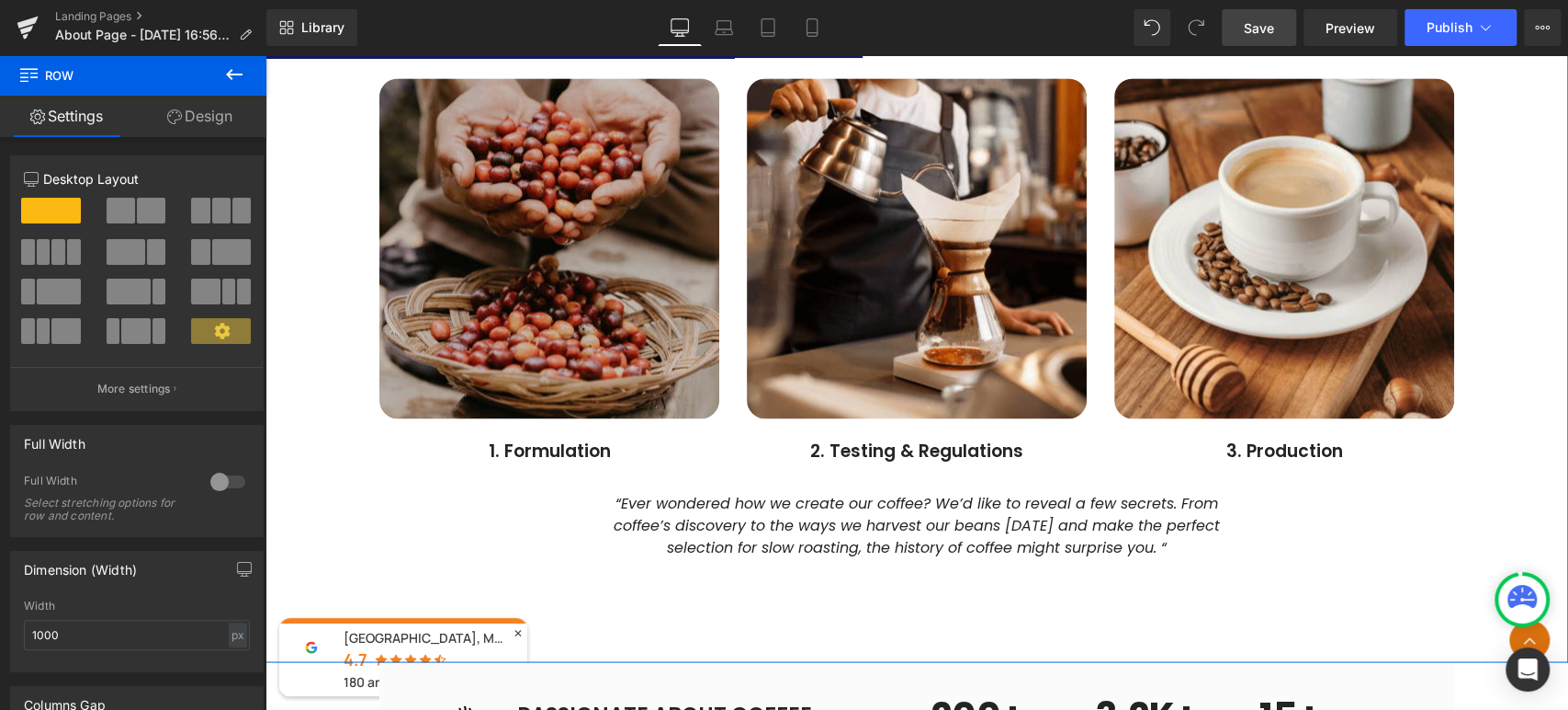
scroll to position [1827, 0]
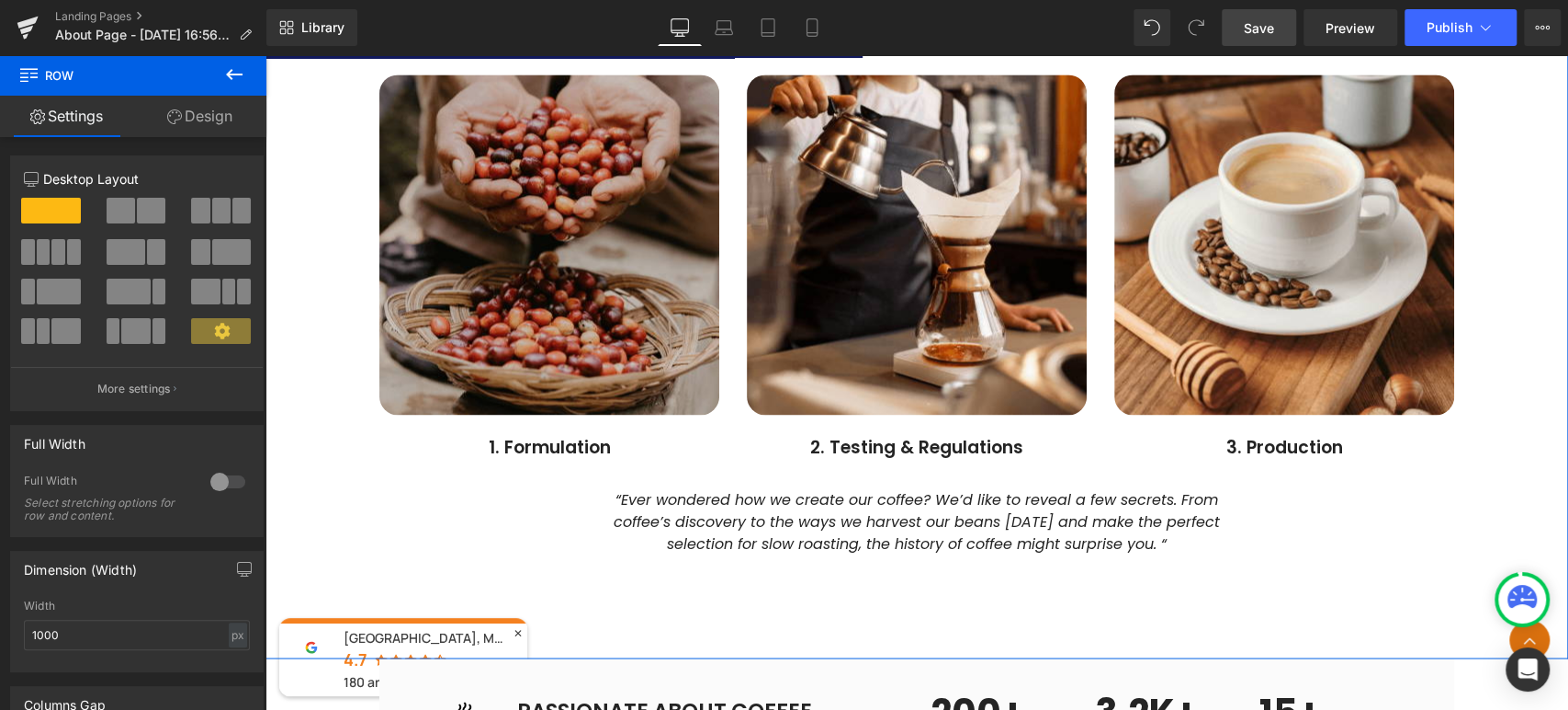
click at [573, 235] on div "Image" at bounding box center [550, 245] width 340 height 340
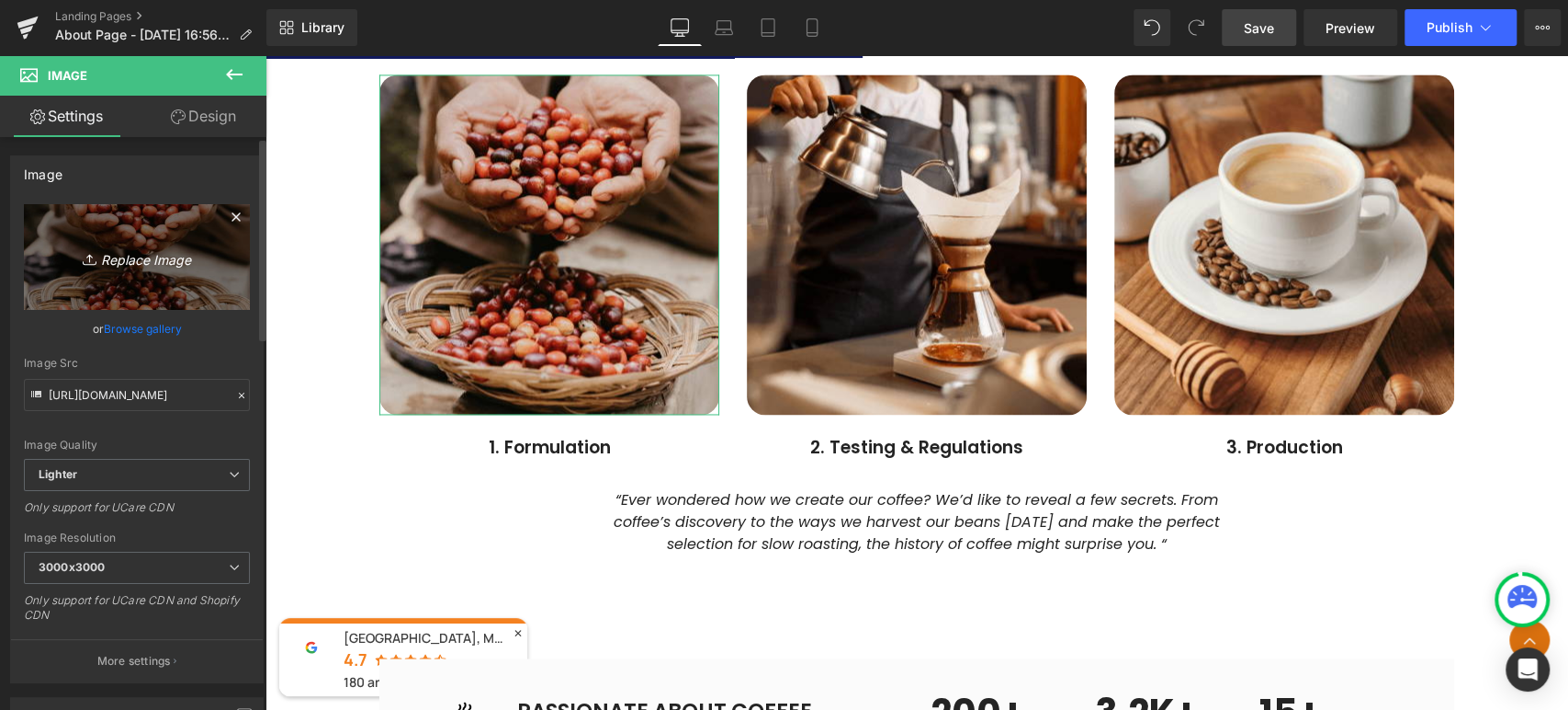
click at [124, 238] on link "Replace Image" at bounding box center [137, 257] width 226 height 106
type input "C:\fakepath\lx-9-pe_panel_off_gal.jpg"
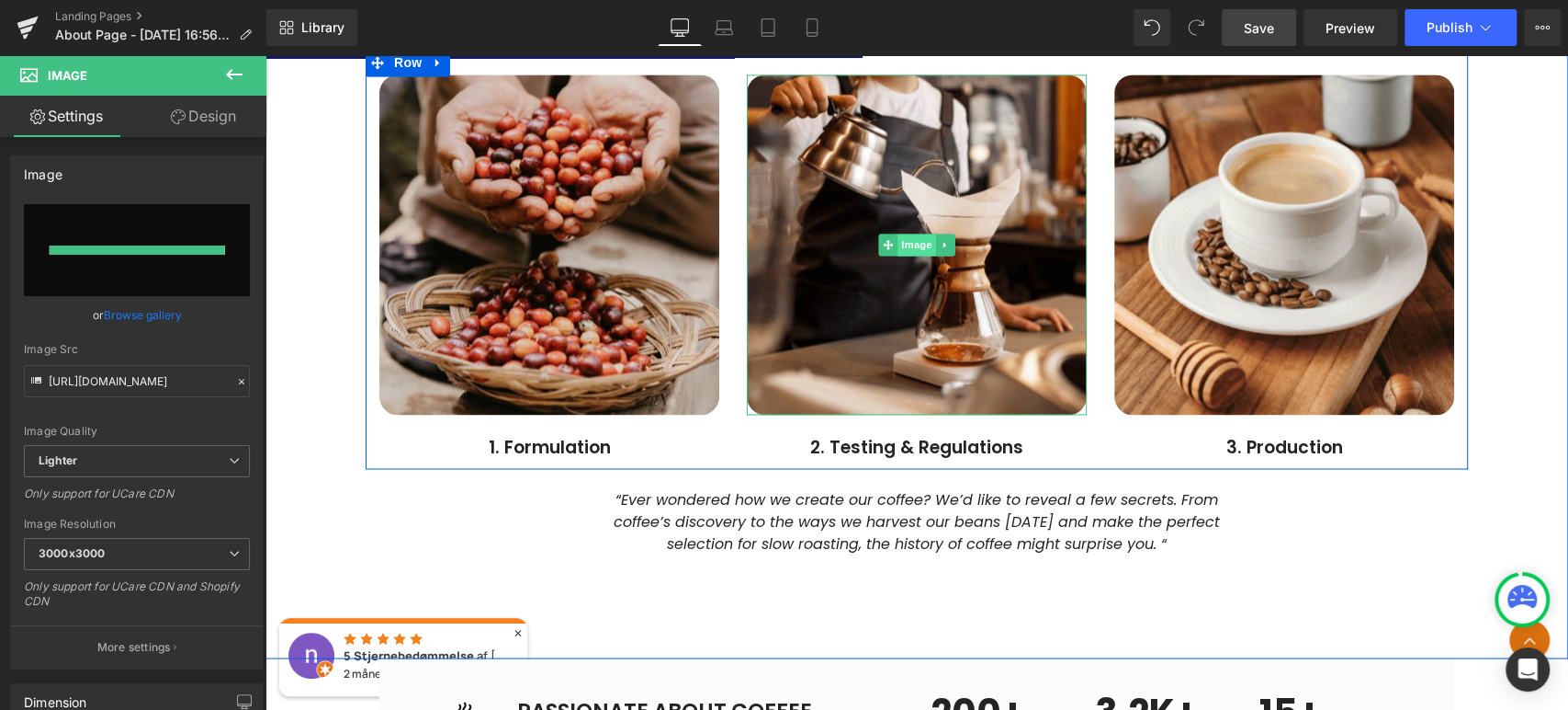
type input "[URL][DOMAIN_NAME]"
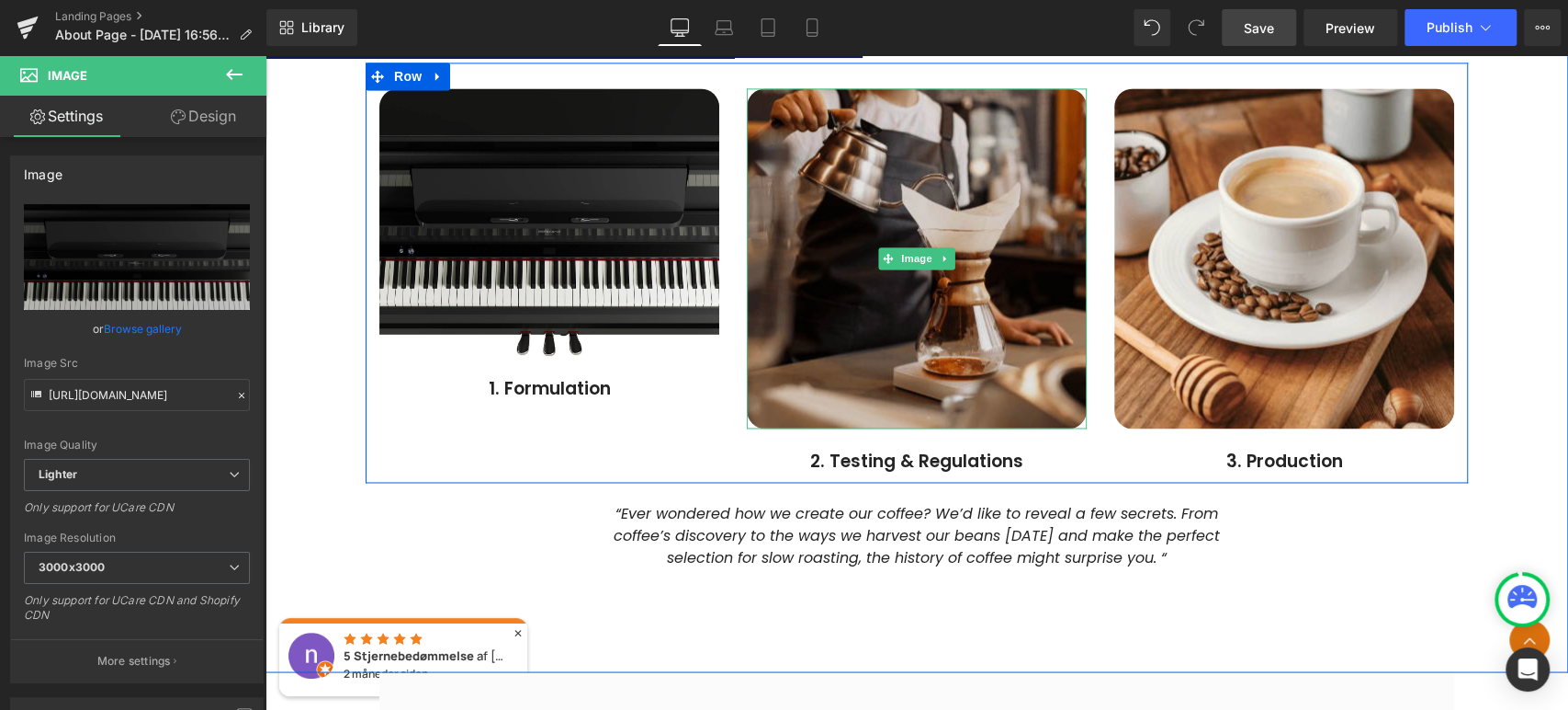
scroll to position [1724, 0]
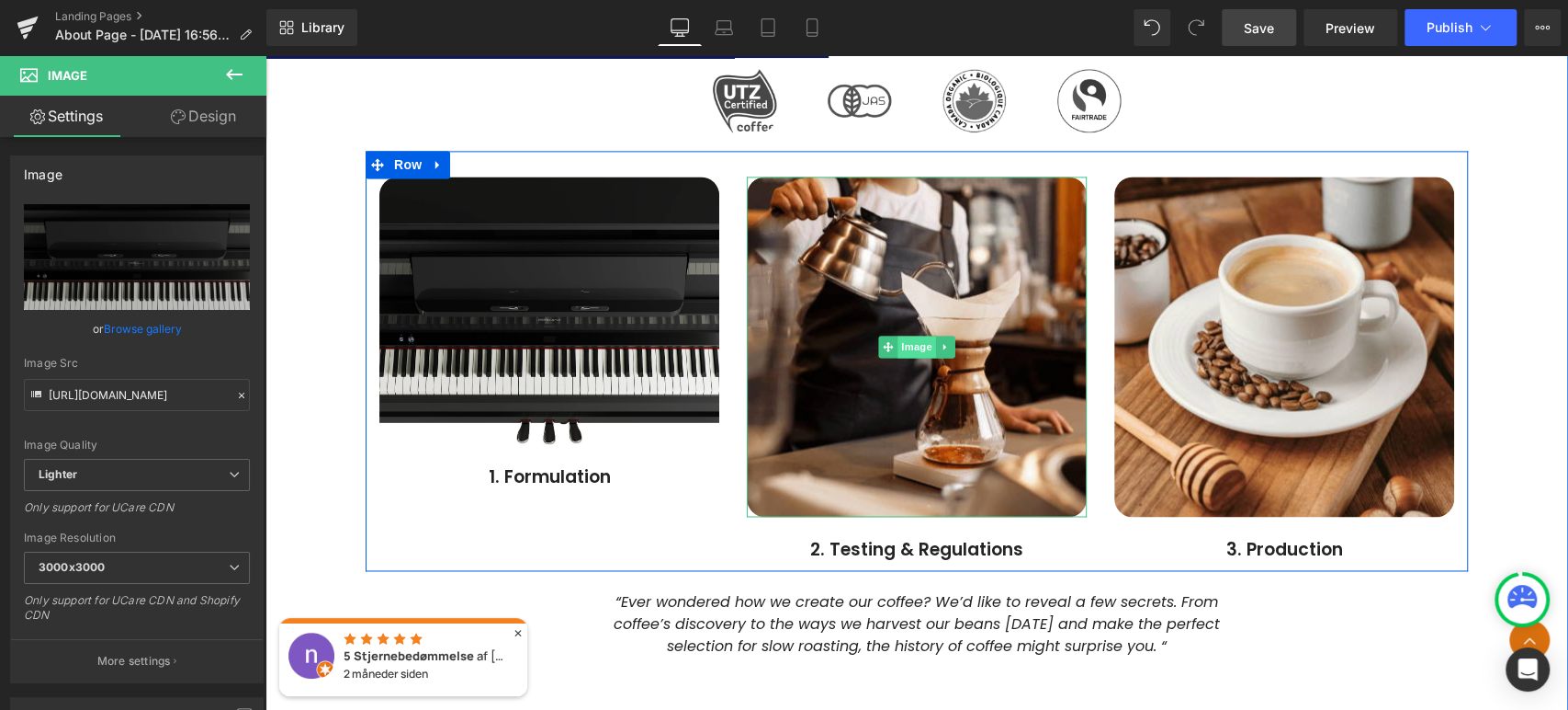
click at [916, 339] on span "Image" at bounding box center [917, 347] width 39 height 22
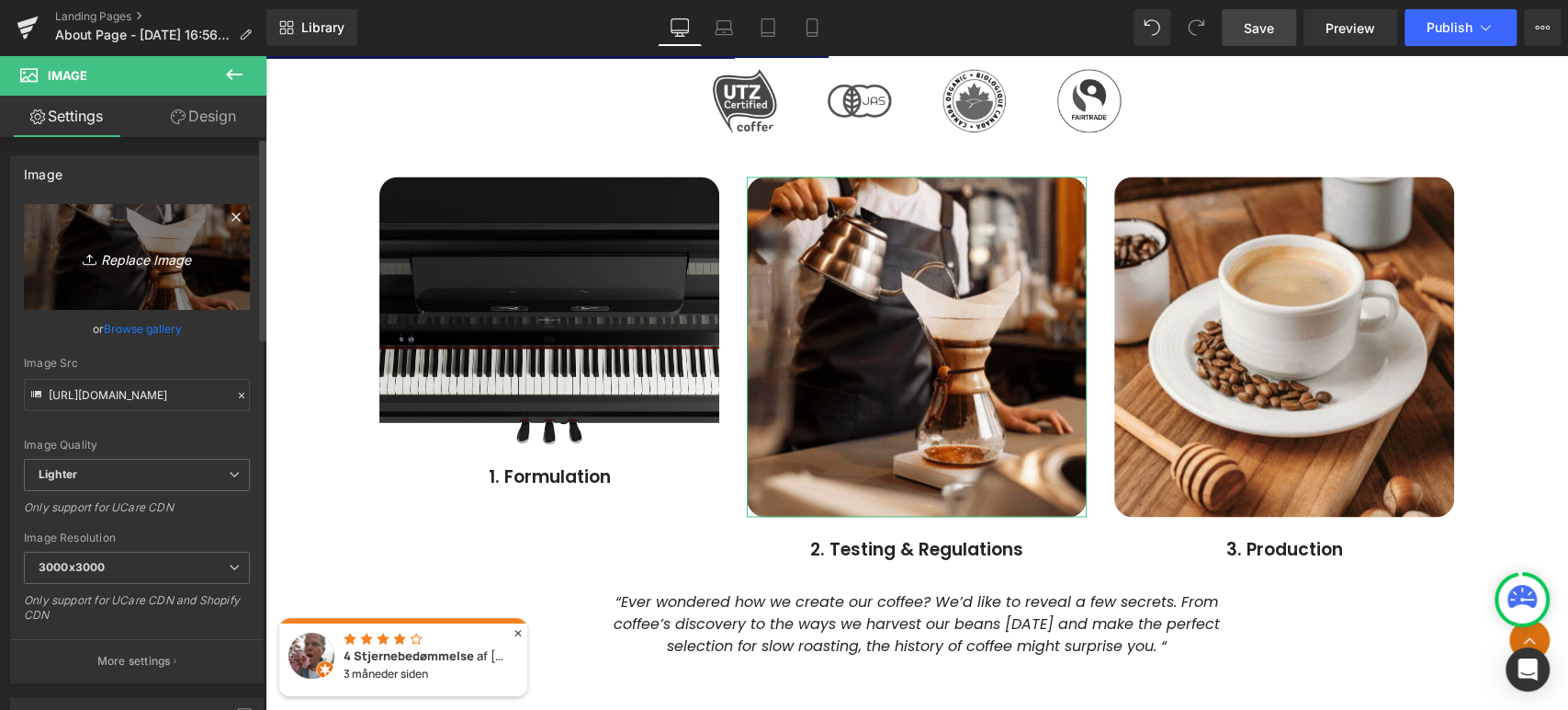
click at [159, 260] on icon "Replace Image" at bounding box center [137, 257] width 147 height 23
type input "C:\fakepath\gp-6_angle_side_gal.jpg"
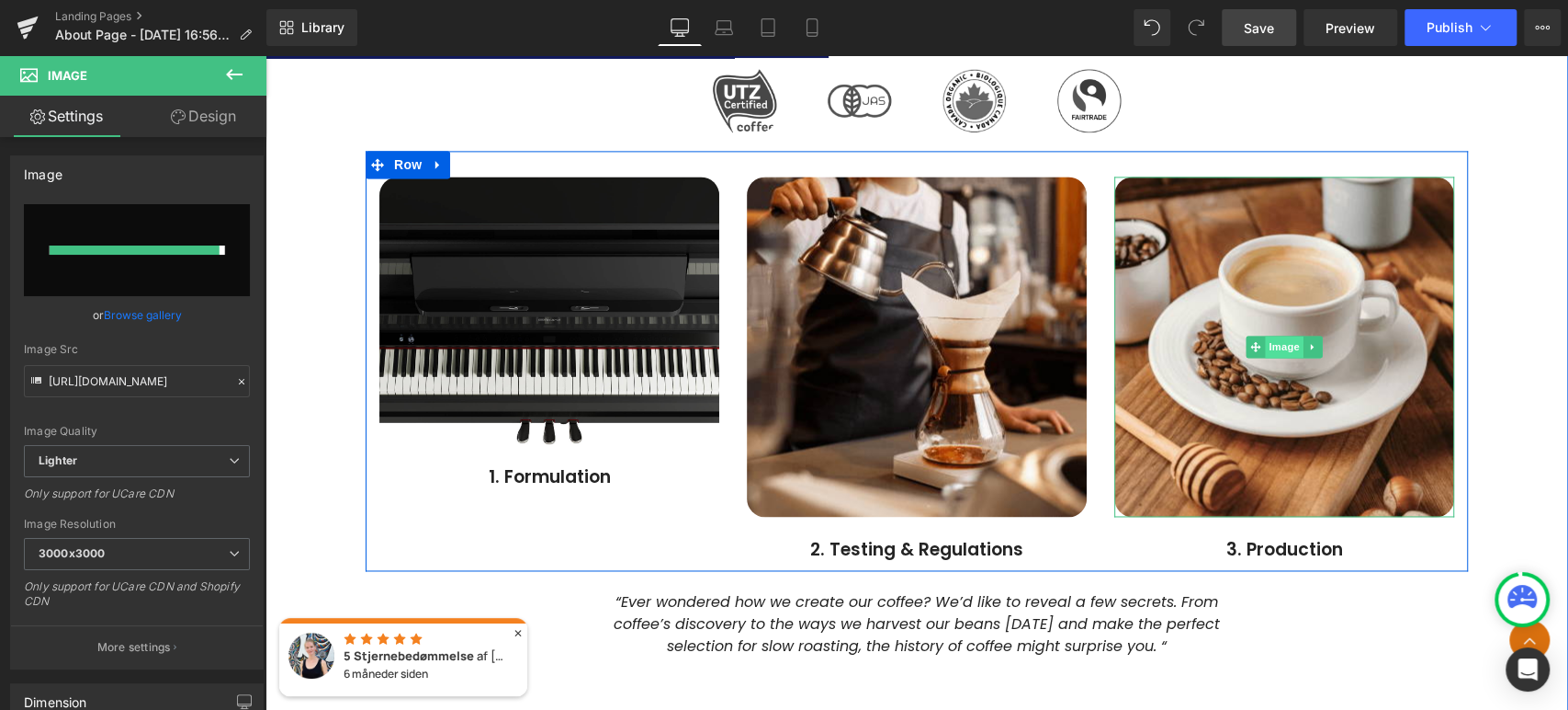
type input "[URL][DOMAIN_NAME]"
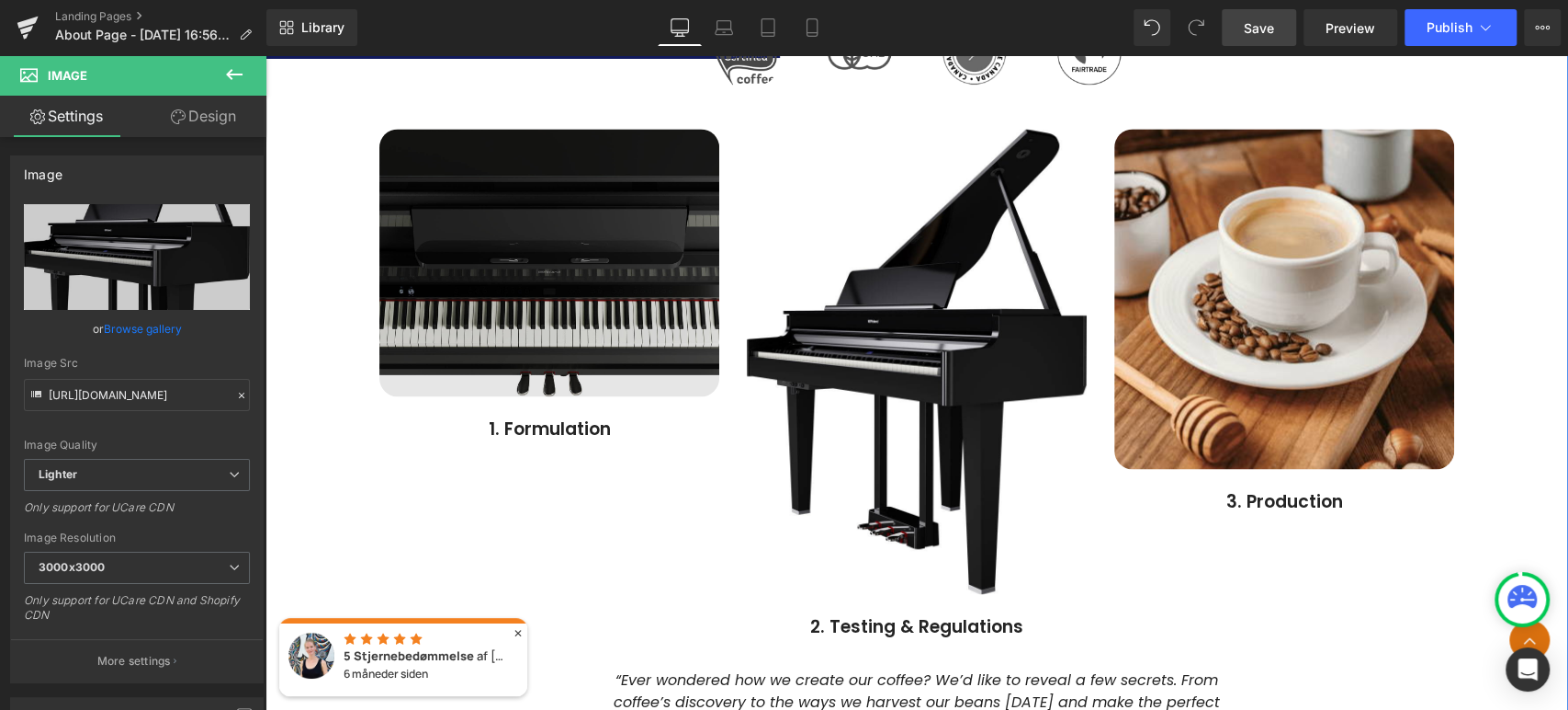
scroll to position [1622, 0]
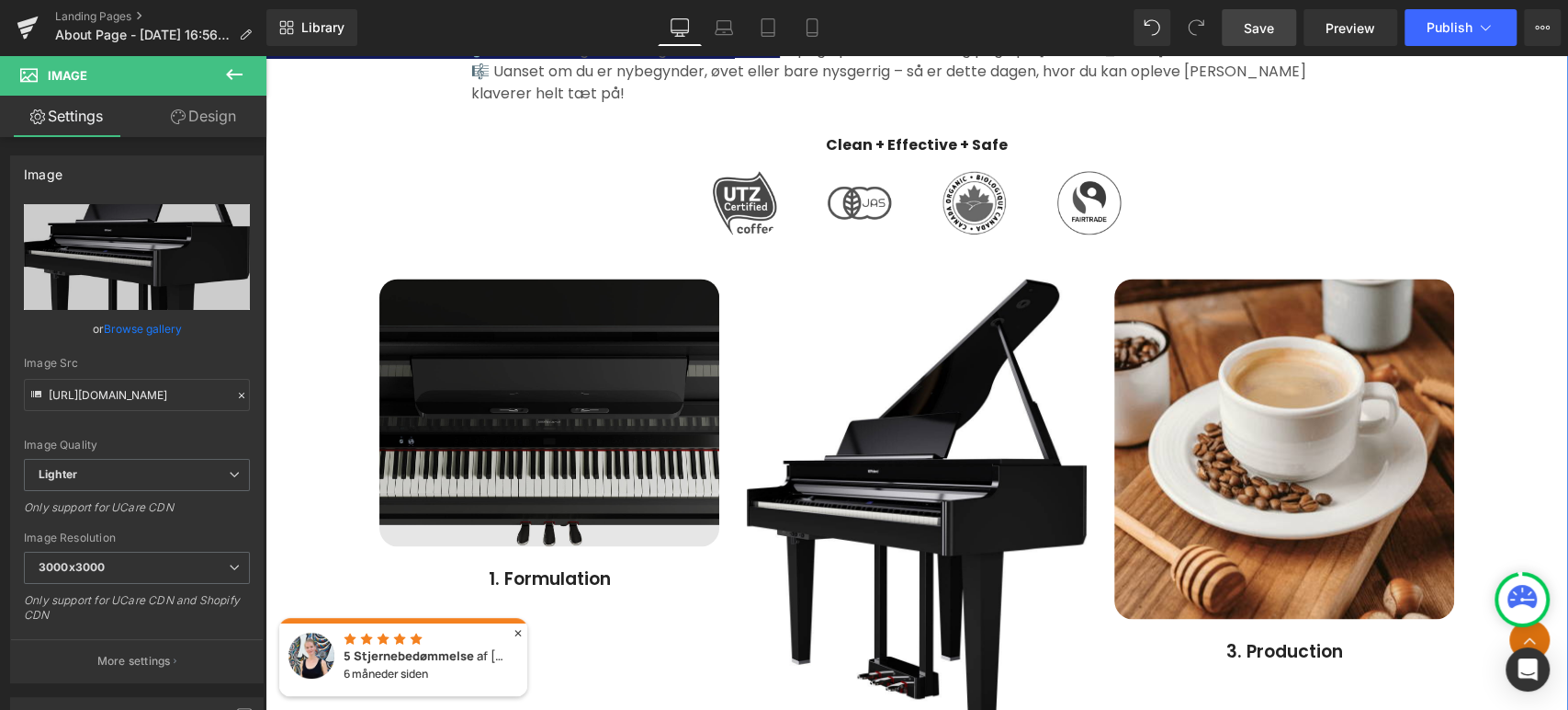
click at [584, 455] on img at bounding box center [550, 412] width 340 height 268
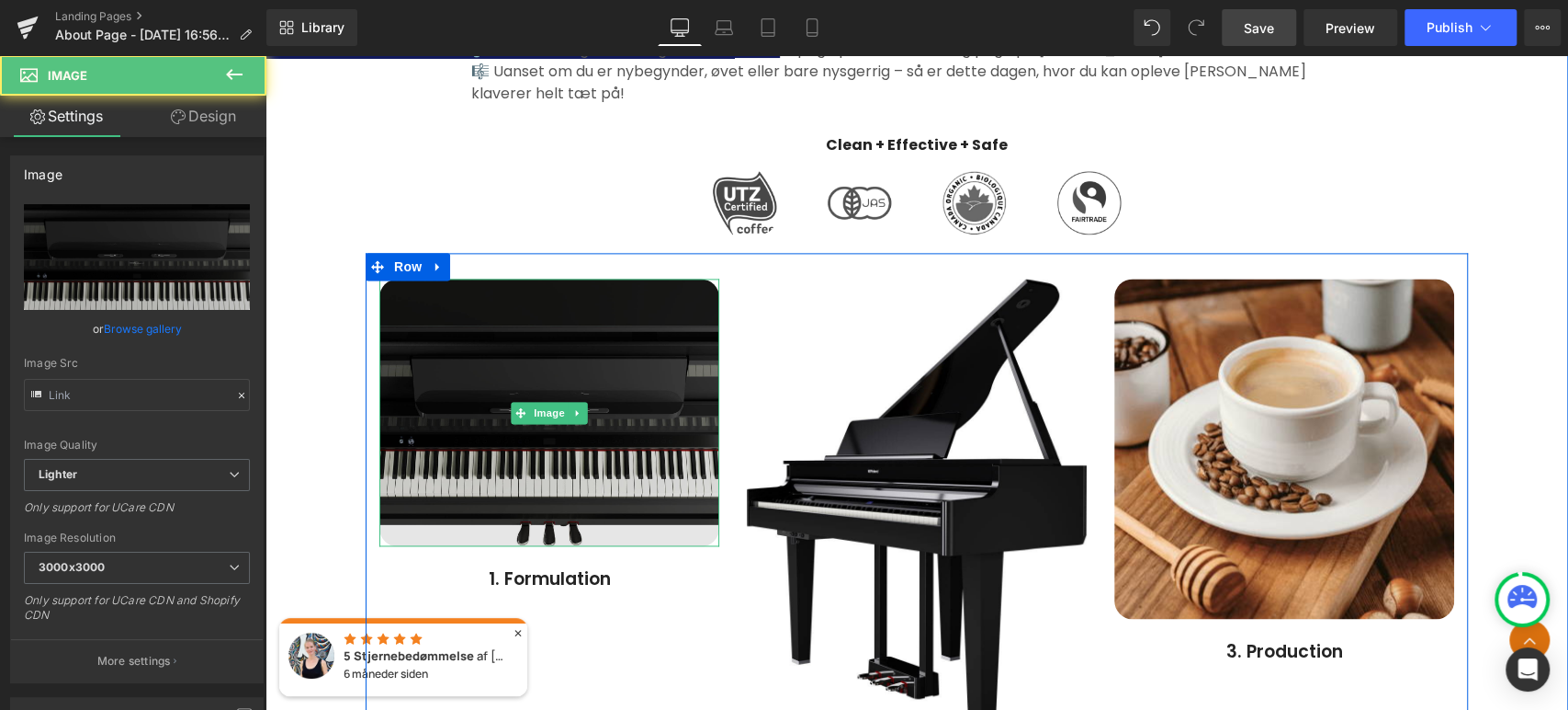
type input "[URL][DOMAIN_NAME]"
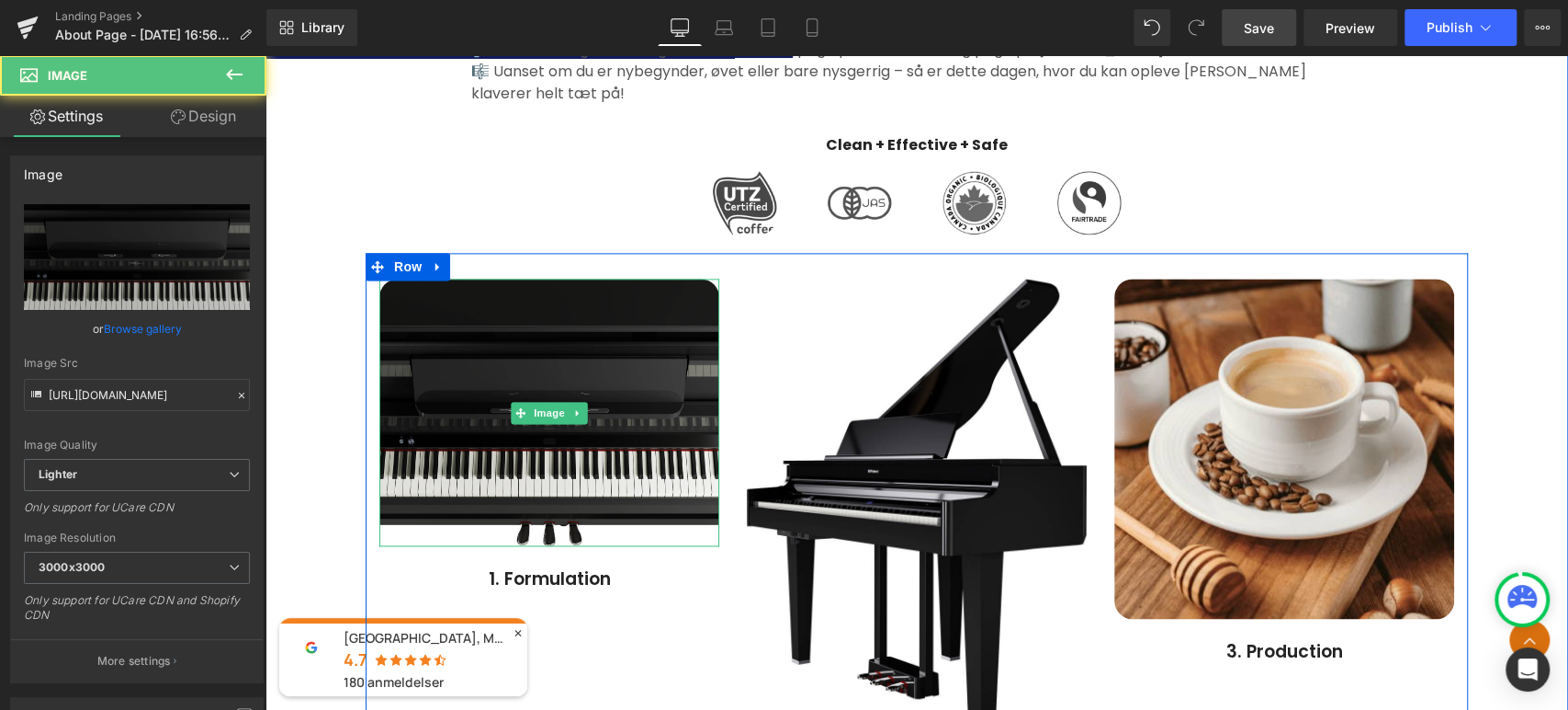
scroll to position [1827, 0]
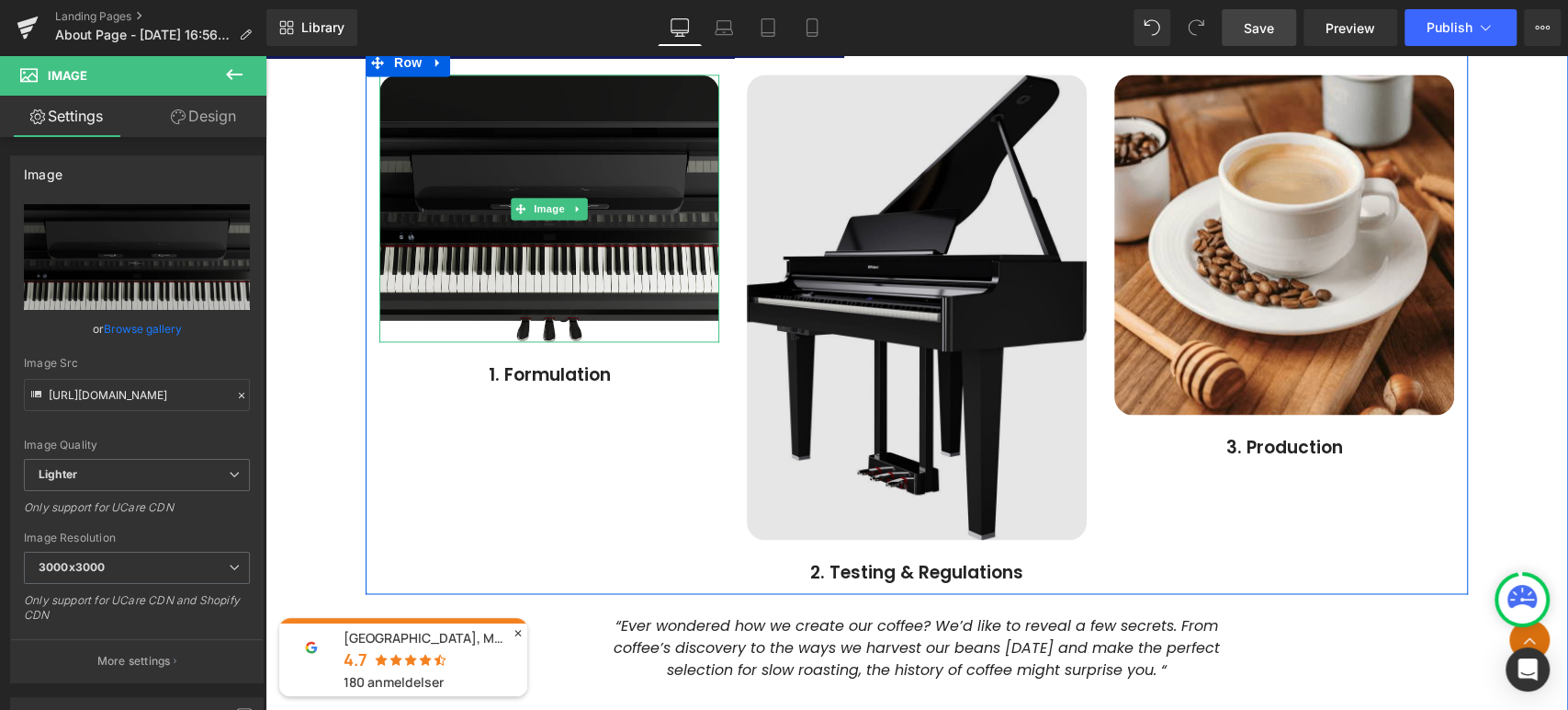
click at [975, 340] on img at bounding box center [917, 307] width 340 height 465
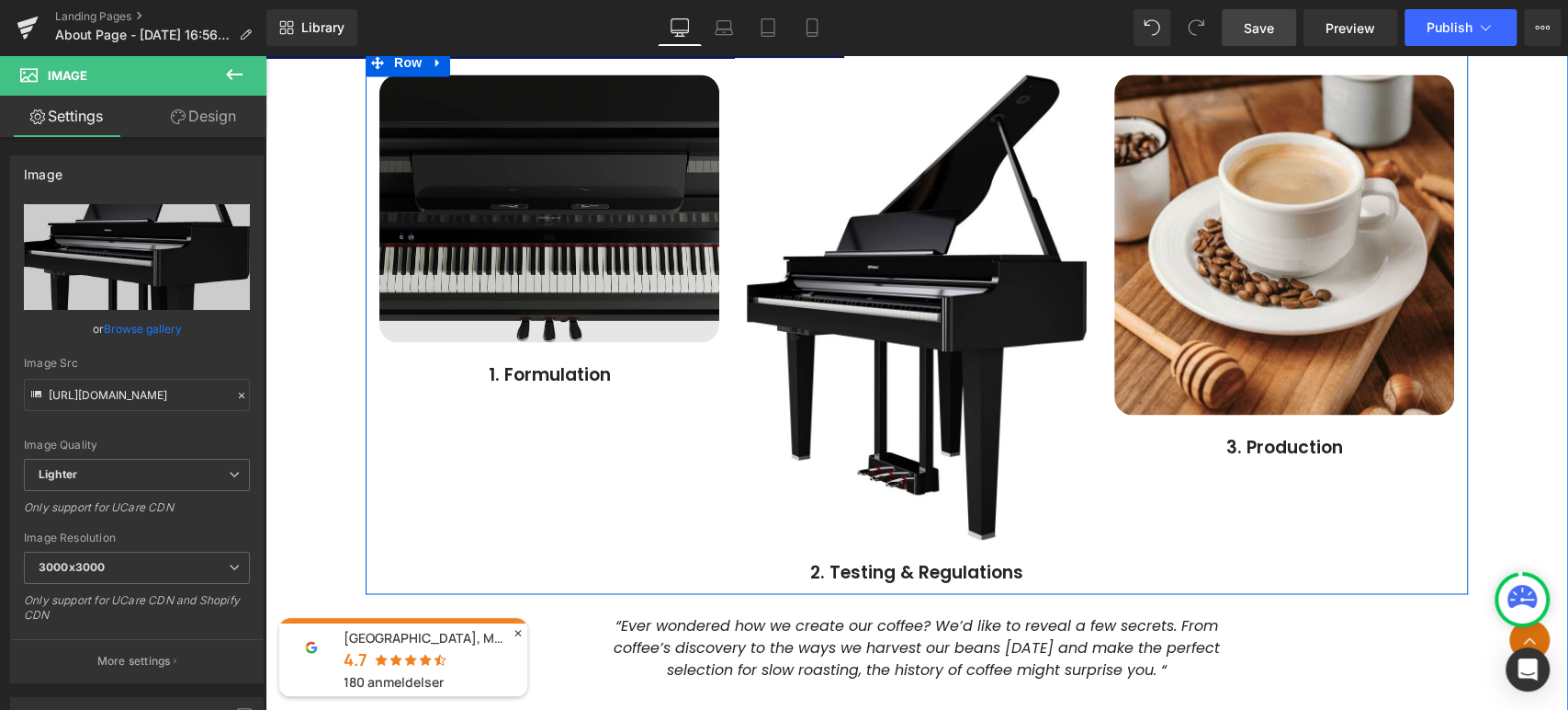
click at [567, 246] on img at bounding box center [550, 208] width 340 height 268
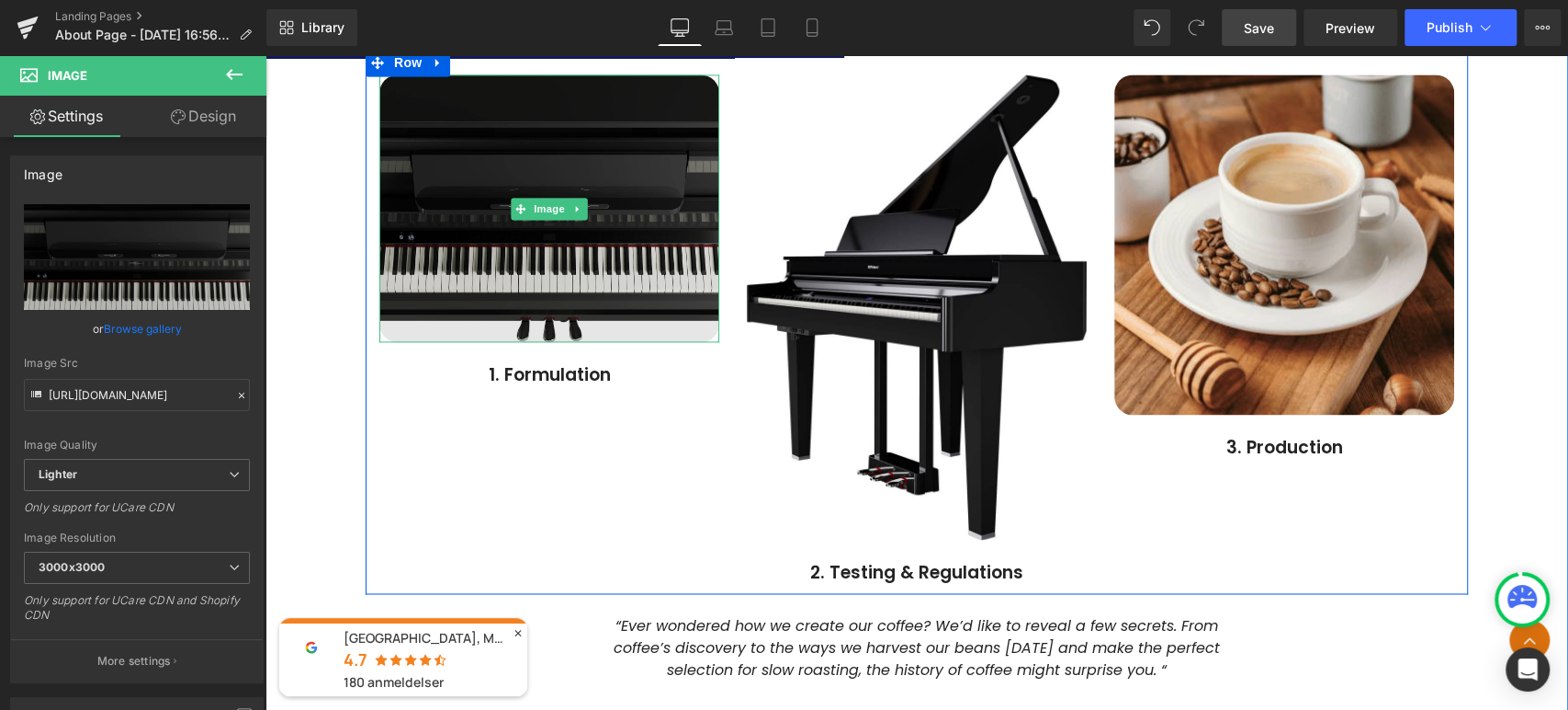
click at [674, 270] on img at bounding box center [550, 208] width 340 height 268
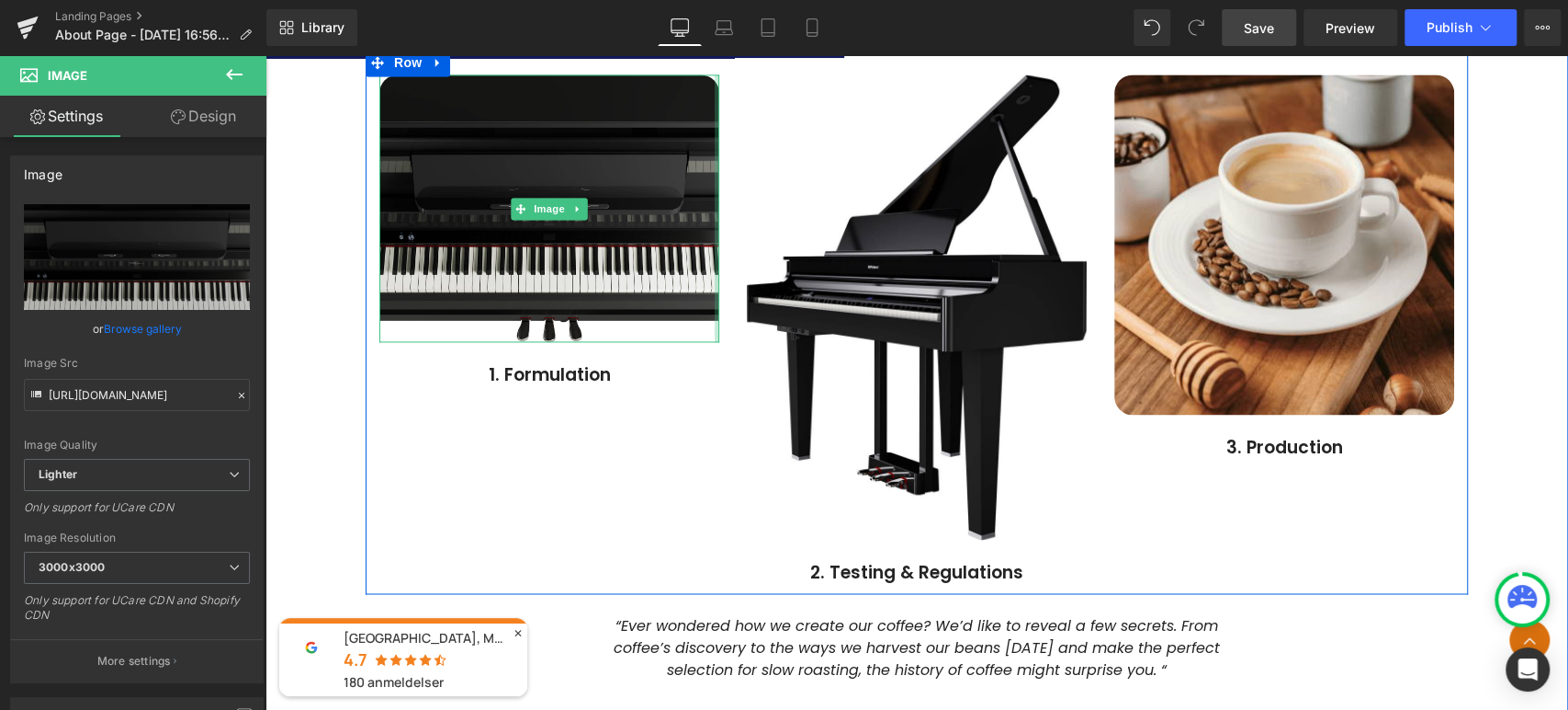
drag, startPoint x: 711, startPoint y: 335, endPoint x: 720, endPoint y: 312, distance: 24.7
click at [785, 333] on div "Image 1. Formulation Text Block Image 2. Testing & Regulations Text Block Image…" at bounding box center [916, 321] width 1102 height 545
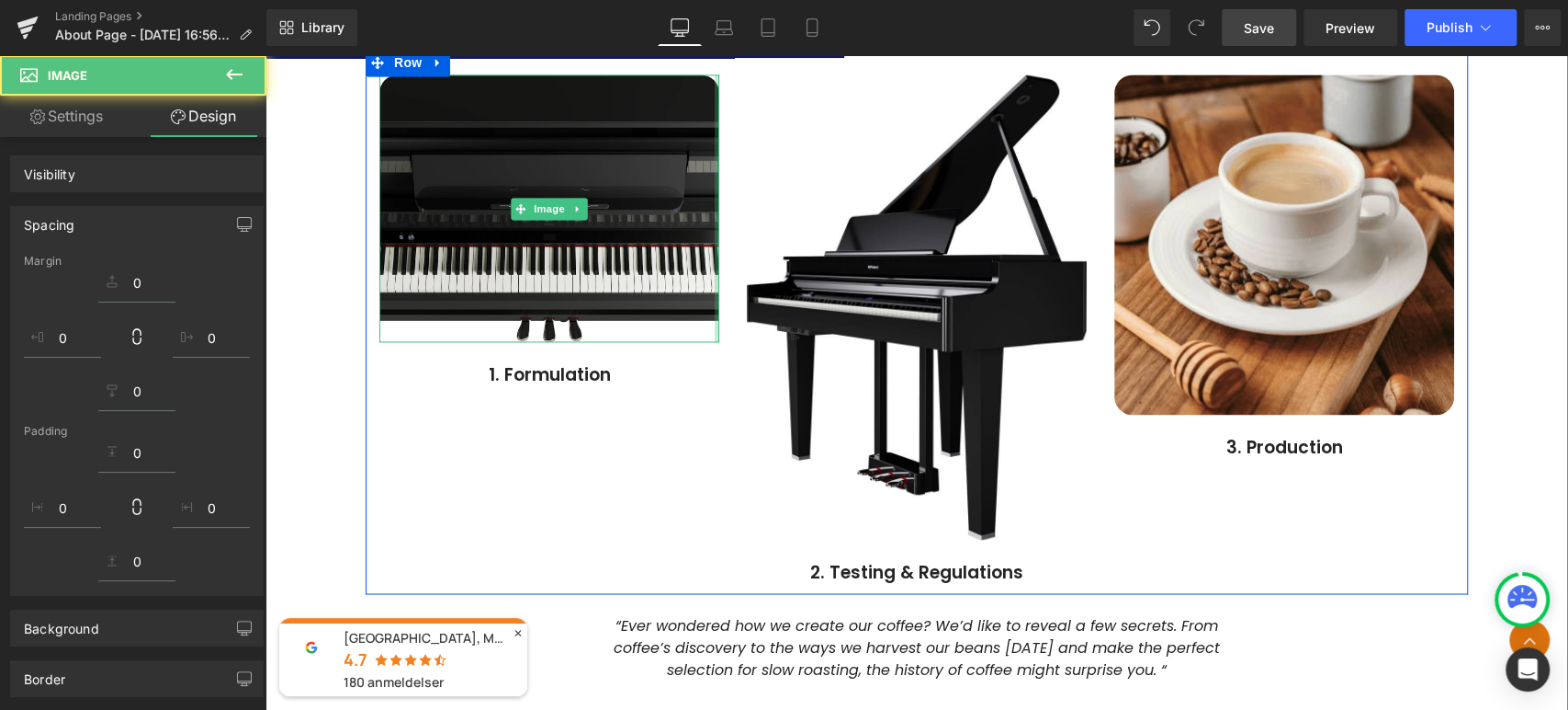
click at [715, 322] on div at bounding box center [717, 208] width 5 height 268
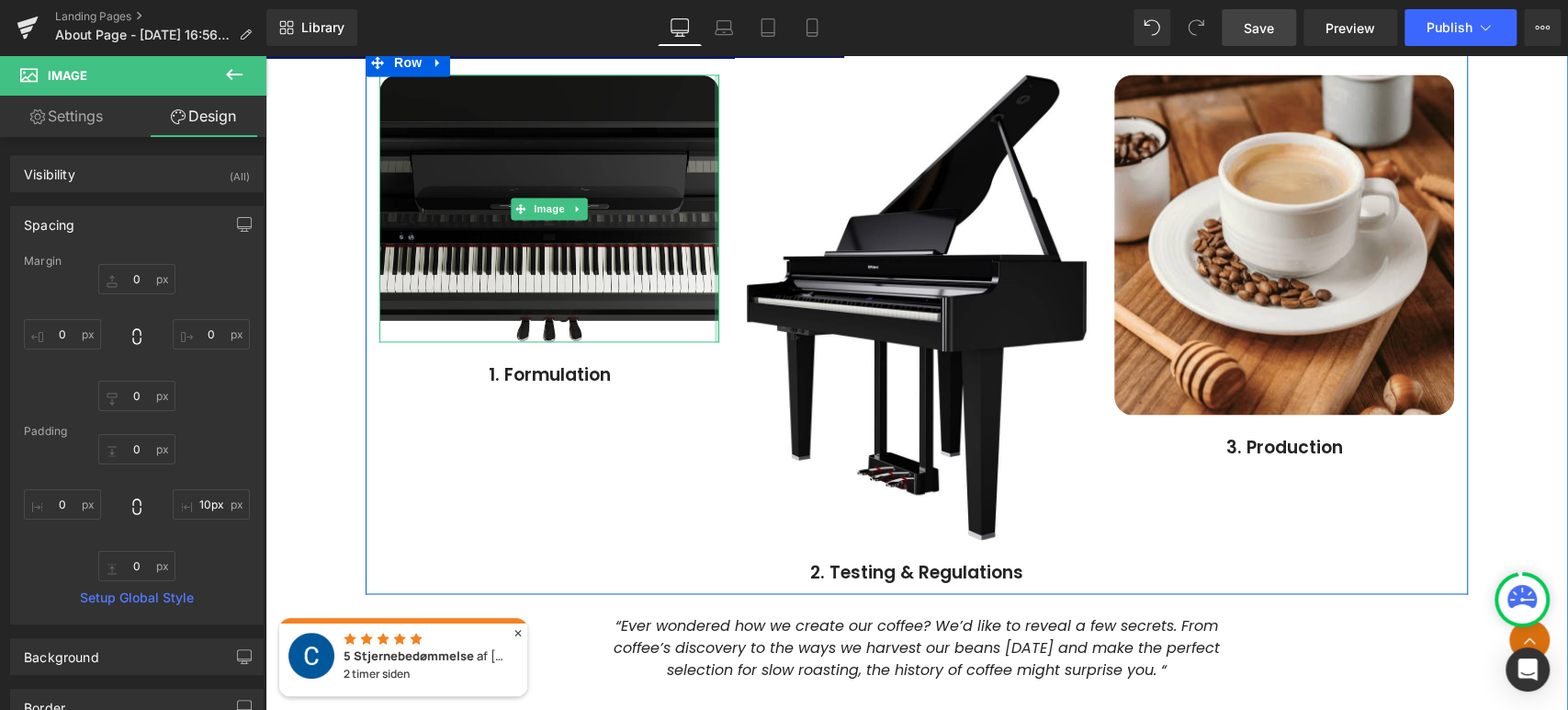
type input "0px"
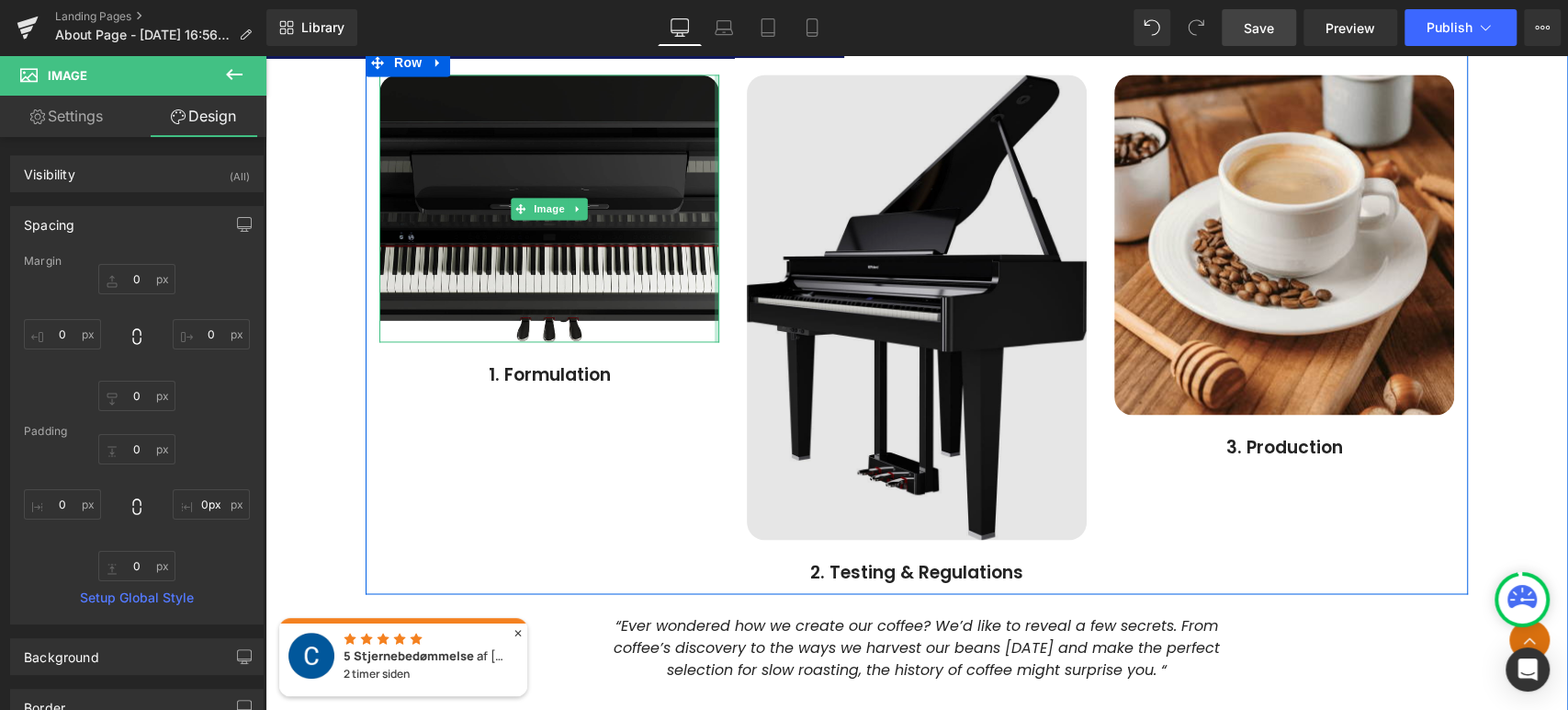
drag, startPoint x: 711, startPoint y: 322, endPoint x: 782, endPoint y: 281, distance: 82.0
click at [782, 278] on div "Image 1. Formulation Text Block Image 2. Testing & Regulations Text Block Image…" at bounding box center [916, 321] width 1102 height 545
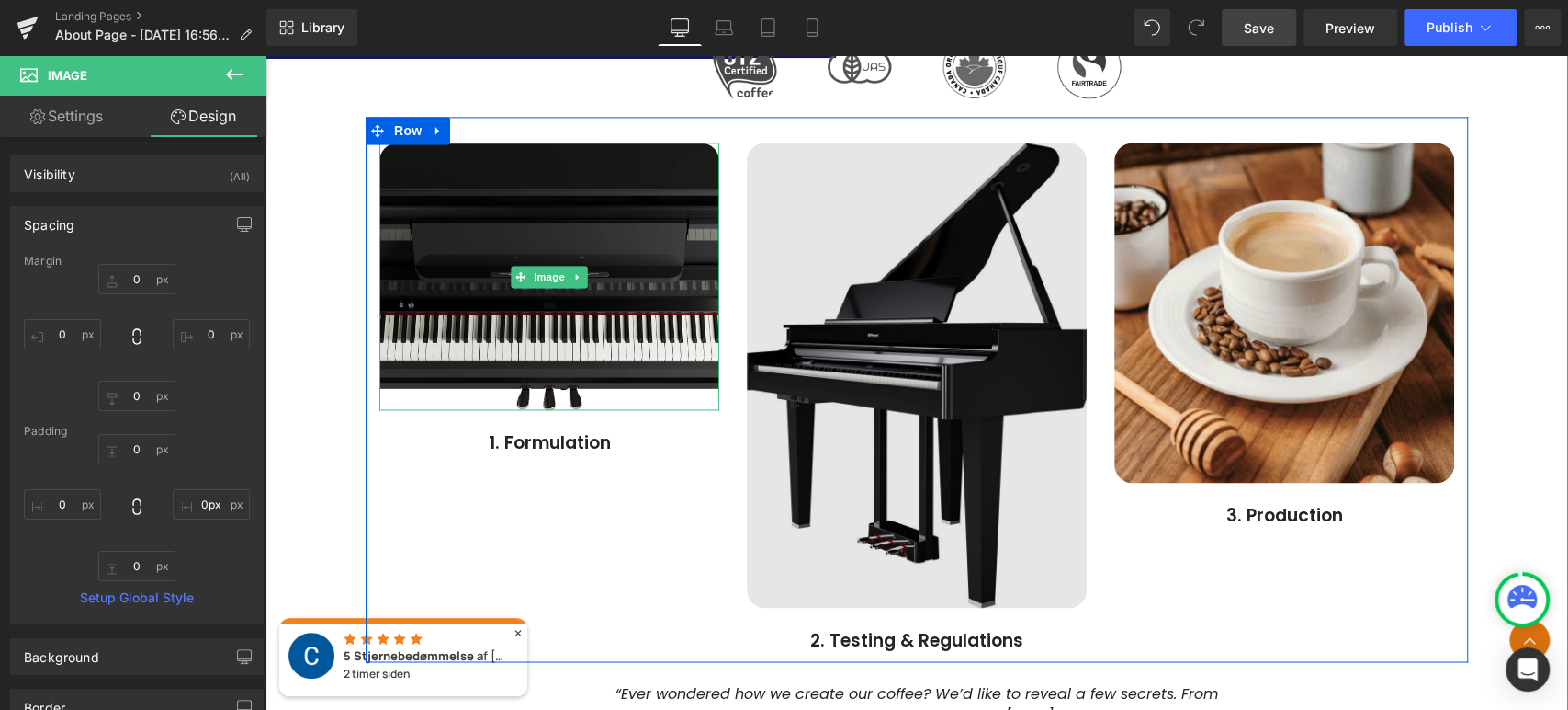
scroll to position [1724, 0]
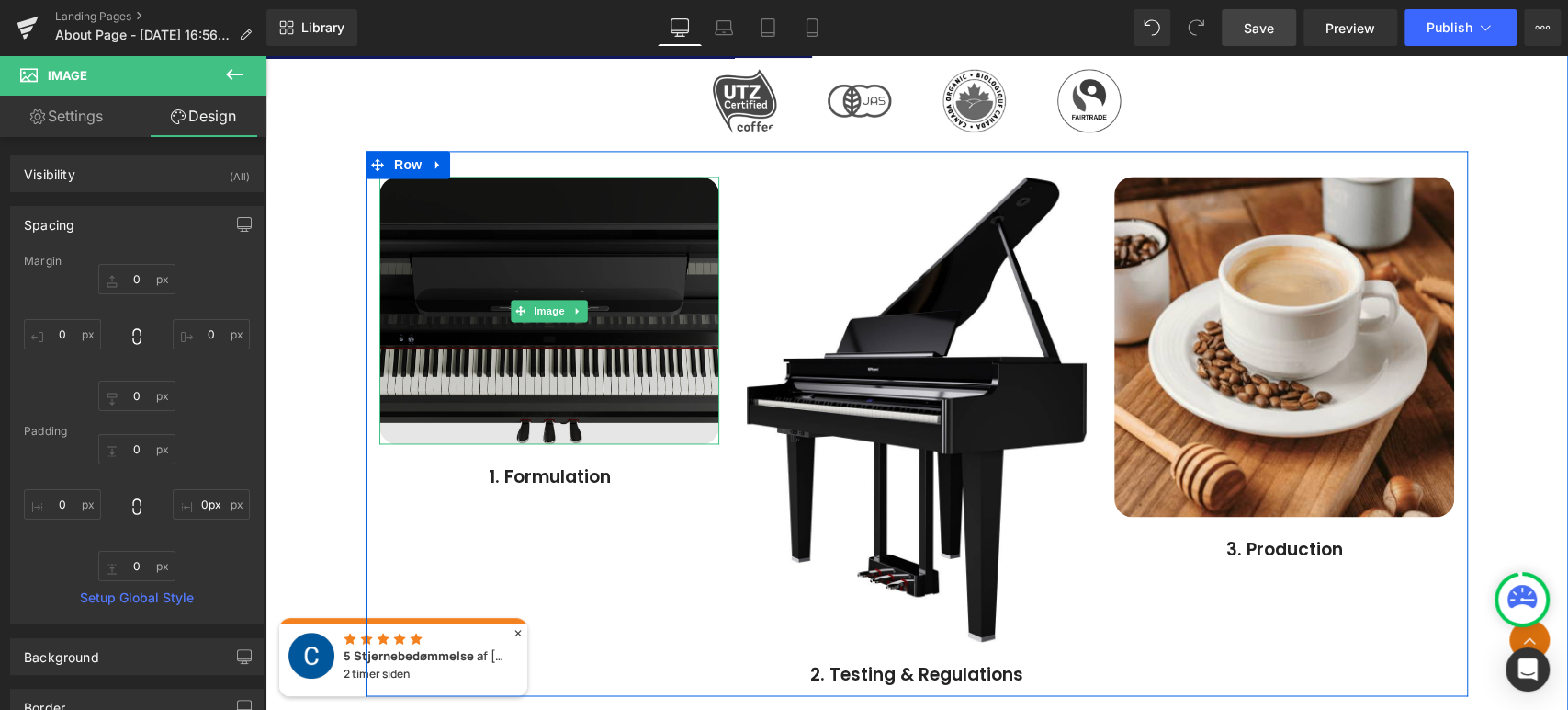
click at [569, 292] on img at bounding box center [550, 310] width 340 height 268
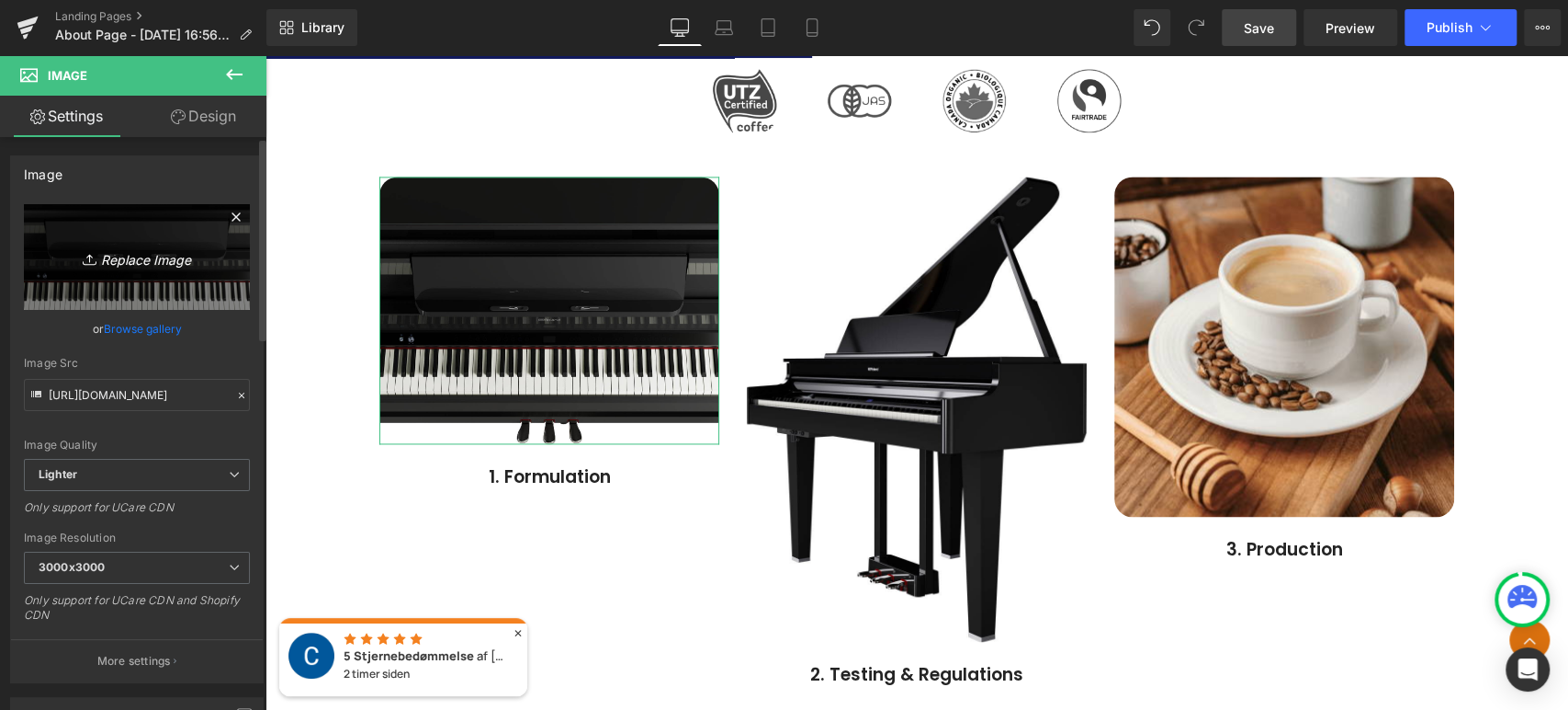
click at [149, 256] on icon "Replace Image" at bounding box center [137, 257] width 147 height 23
type input "C:\fakepath\lx-9-pe_angle_left_gal.jpg"
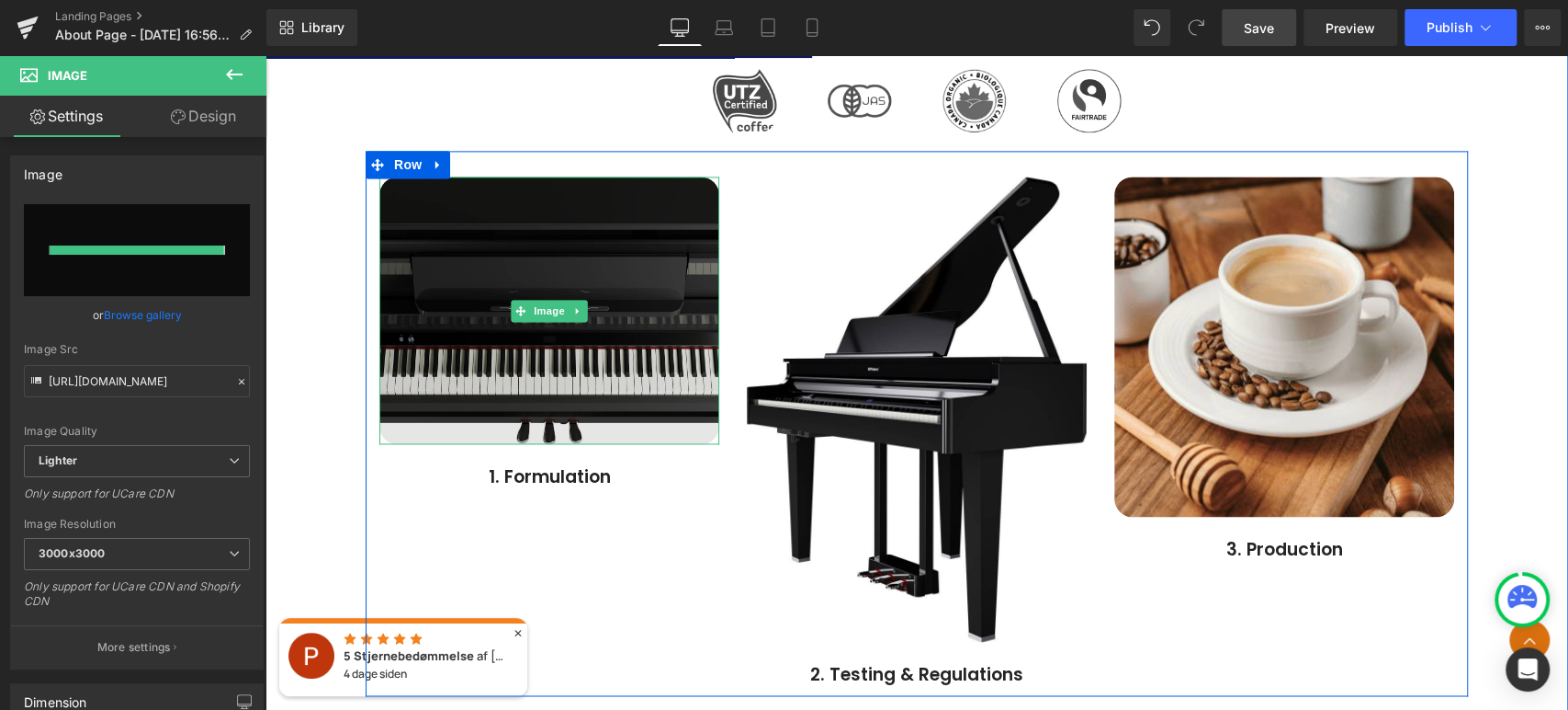
type input "[URL][DOMAIN_NAME]"
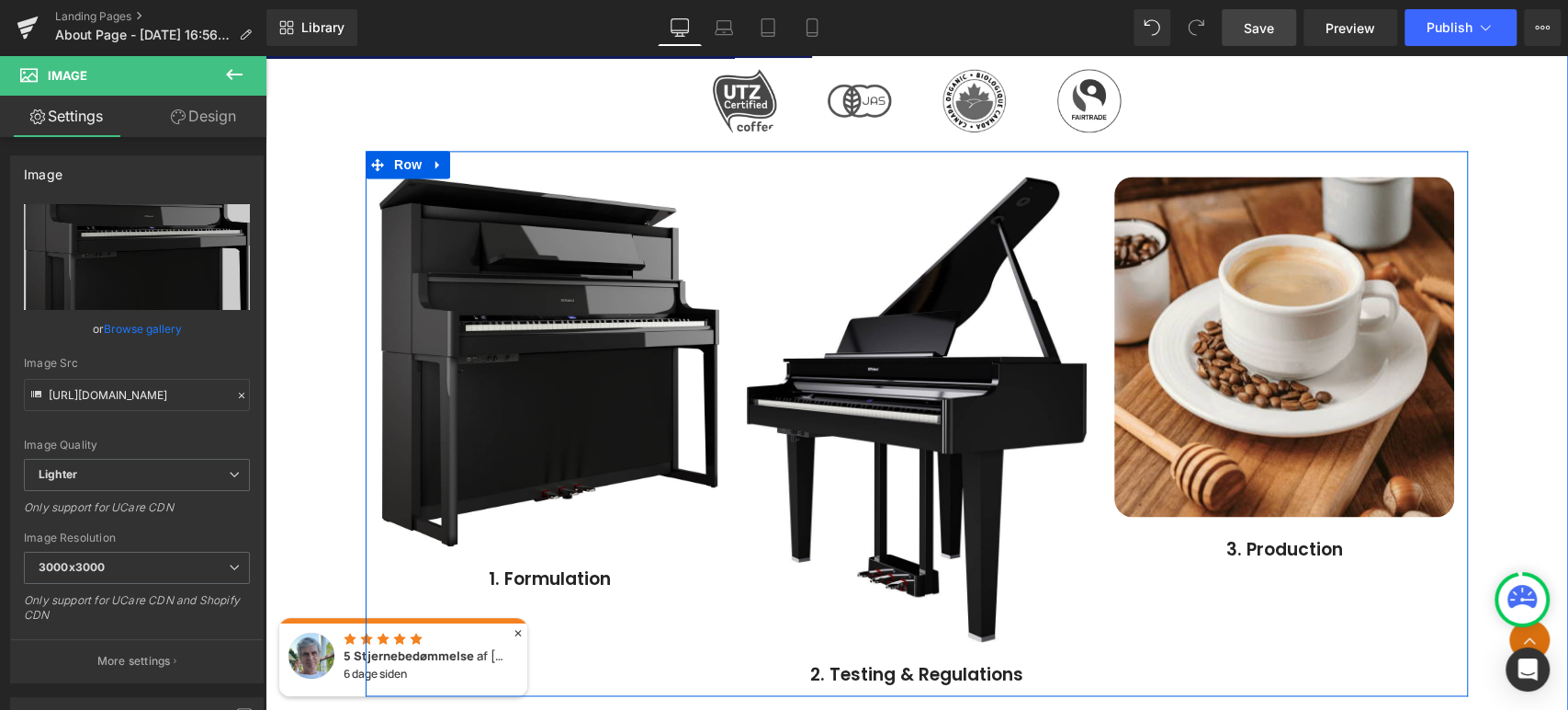
click at [793, 396] on img at bounding box center [917, 409] width 340 height 465
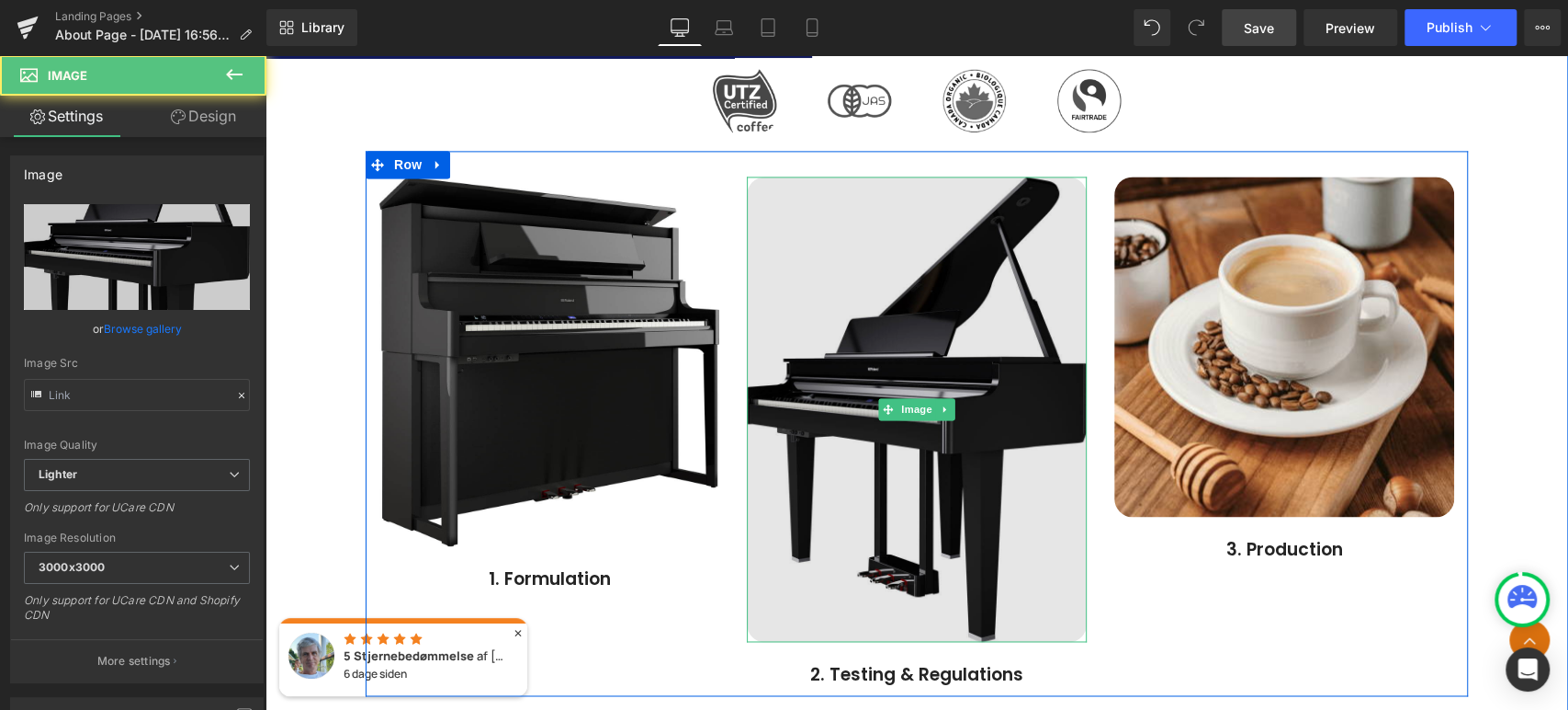
type input "[URL][DOMAIN_NAME]"
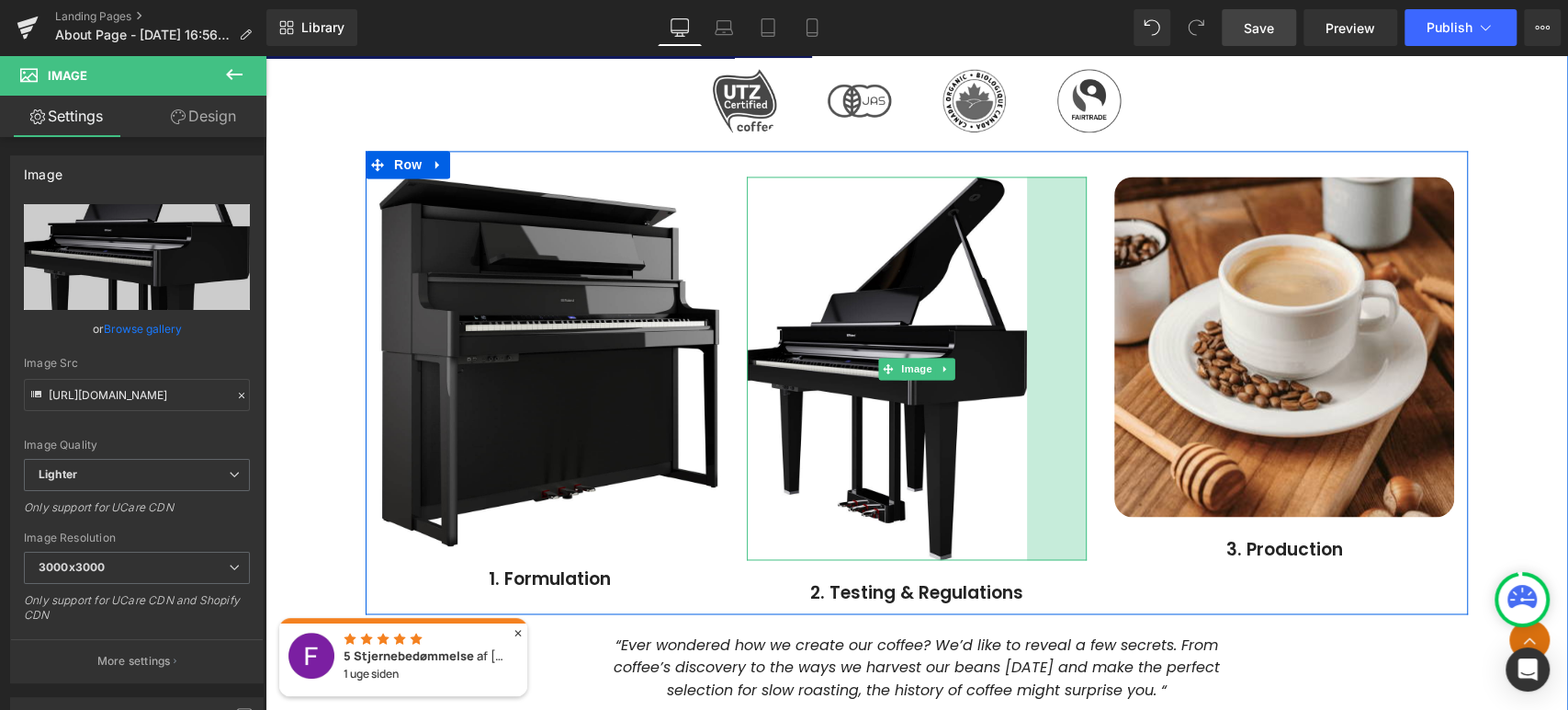
drag, startPoint x: 1078, startPoint y: 608, endPoint x: 1018, endPoint y: 589, distance: 62.9
click at [1018, 589] on div "Image 65px 2. Testing & Regulations Text Block" at bounding box center [917, 391] width 368 height 429
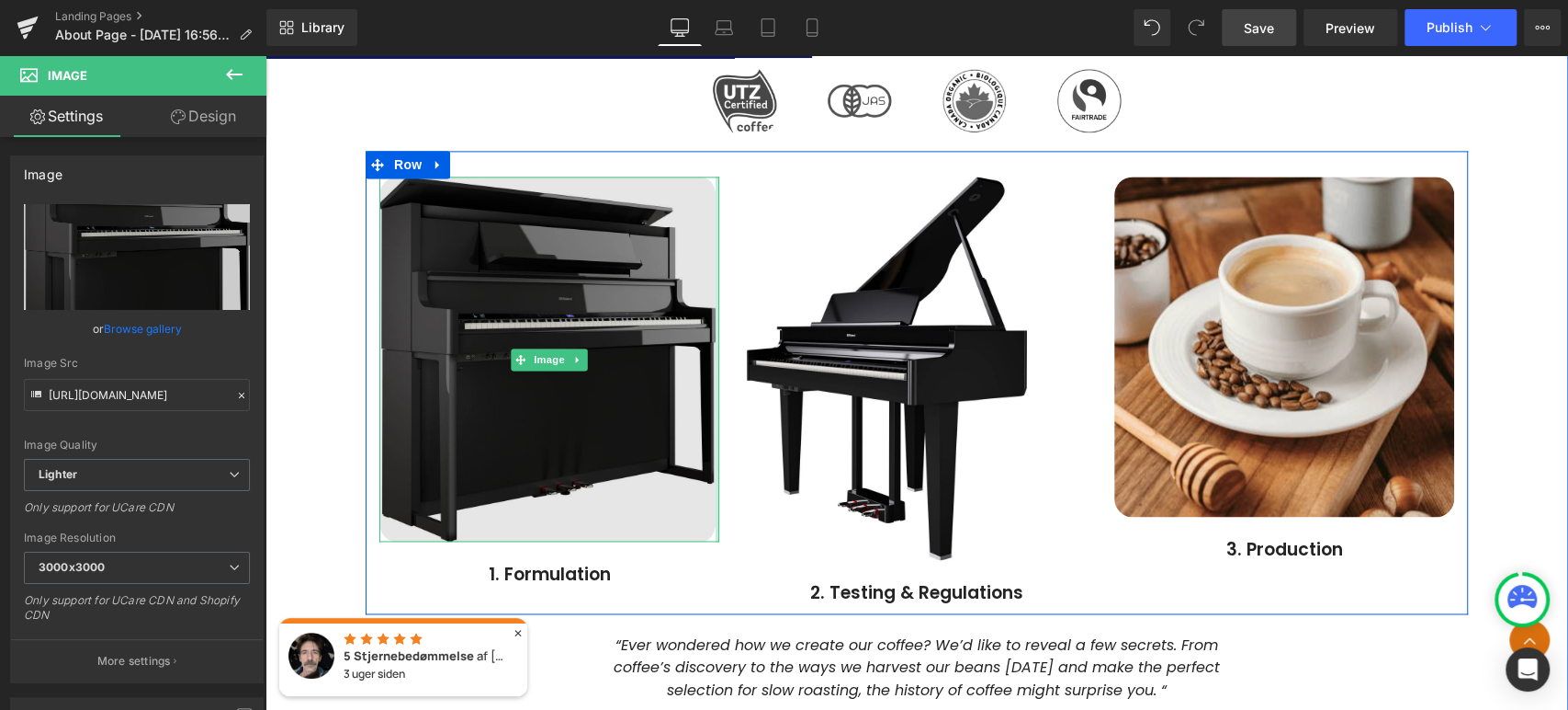
click at [709, 270] on div "Image" at bounding box center [550, 359] width 340 height 365
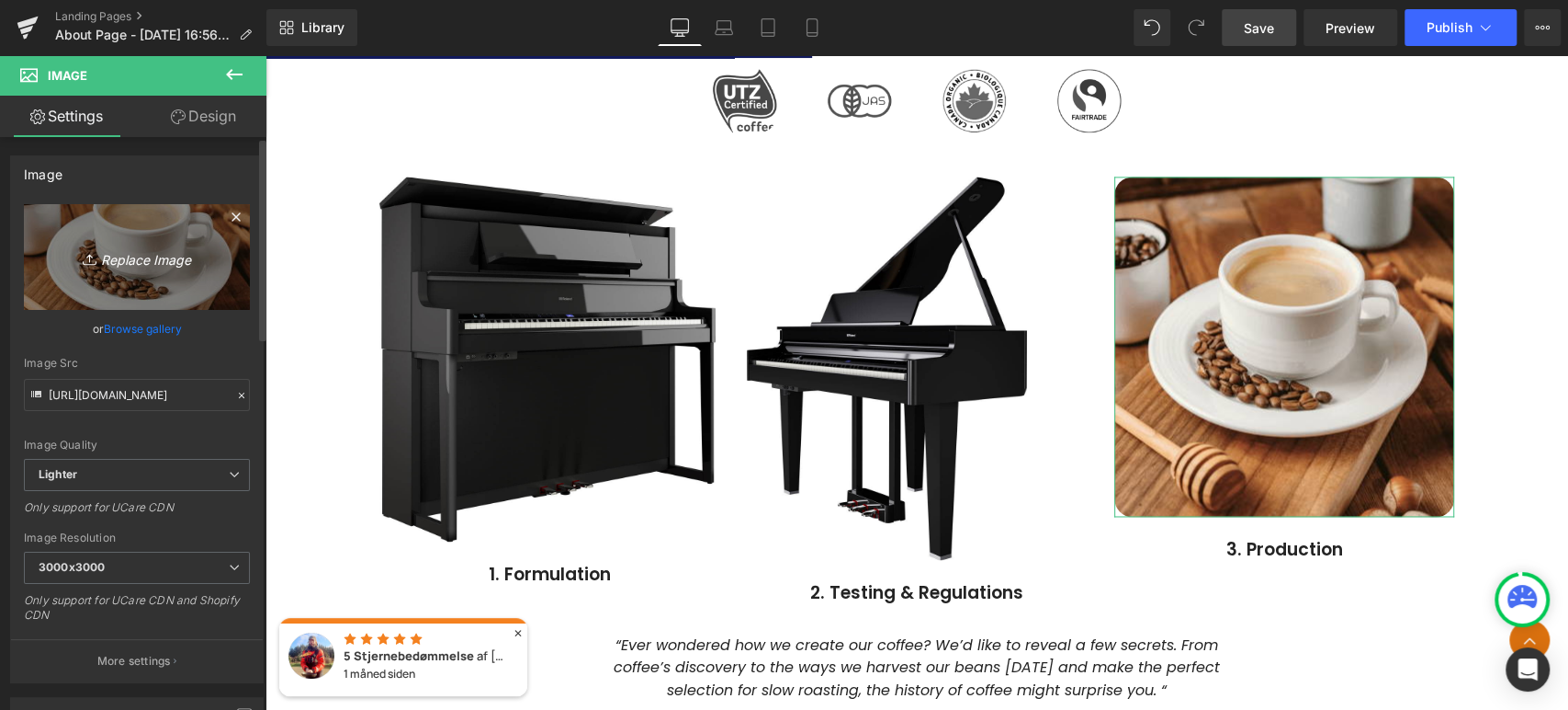
click at [123, 257] on icon "Replace Image" at bounding box center [137, 257] width 147 height 23
type input "C:\fakepath\gallery_hp704_keyboard.jpg"
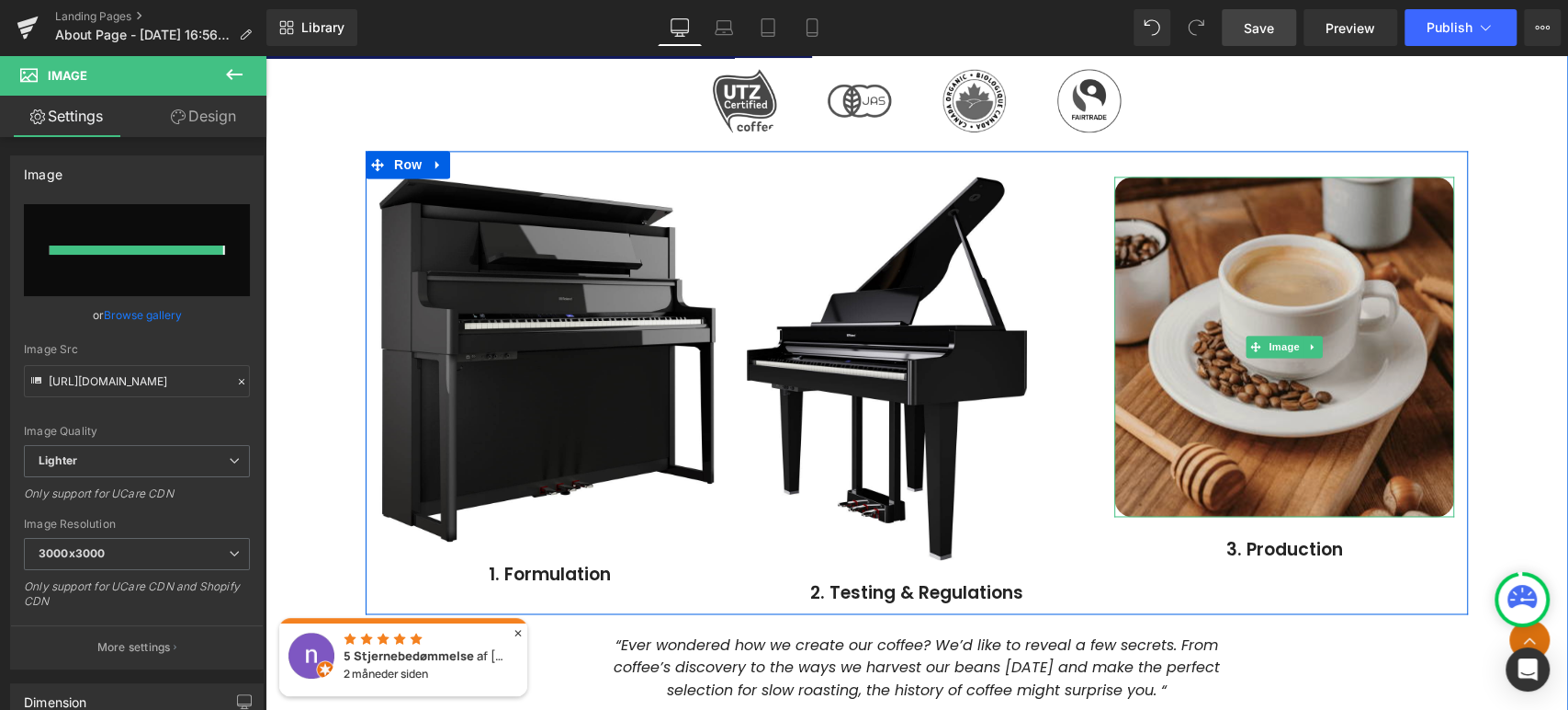
type input "[URL][DOMAIN_NAME]"
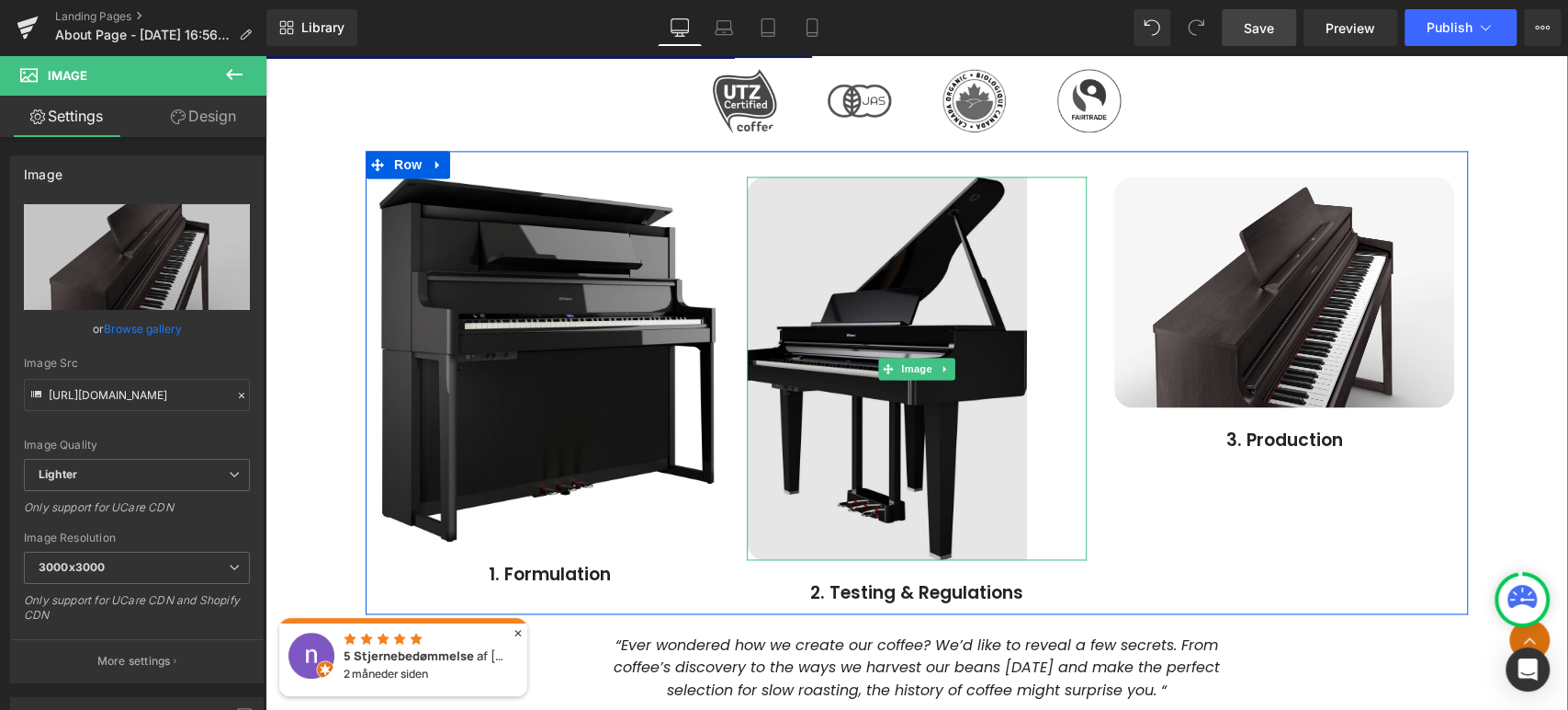
click at [949, 411] on img at bounding box center [917, 368] width 340 height 384
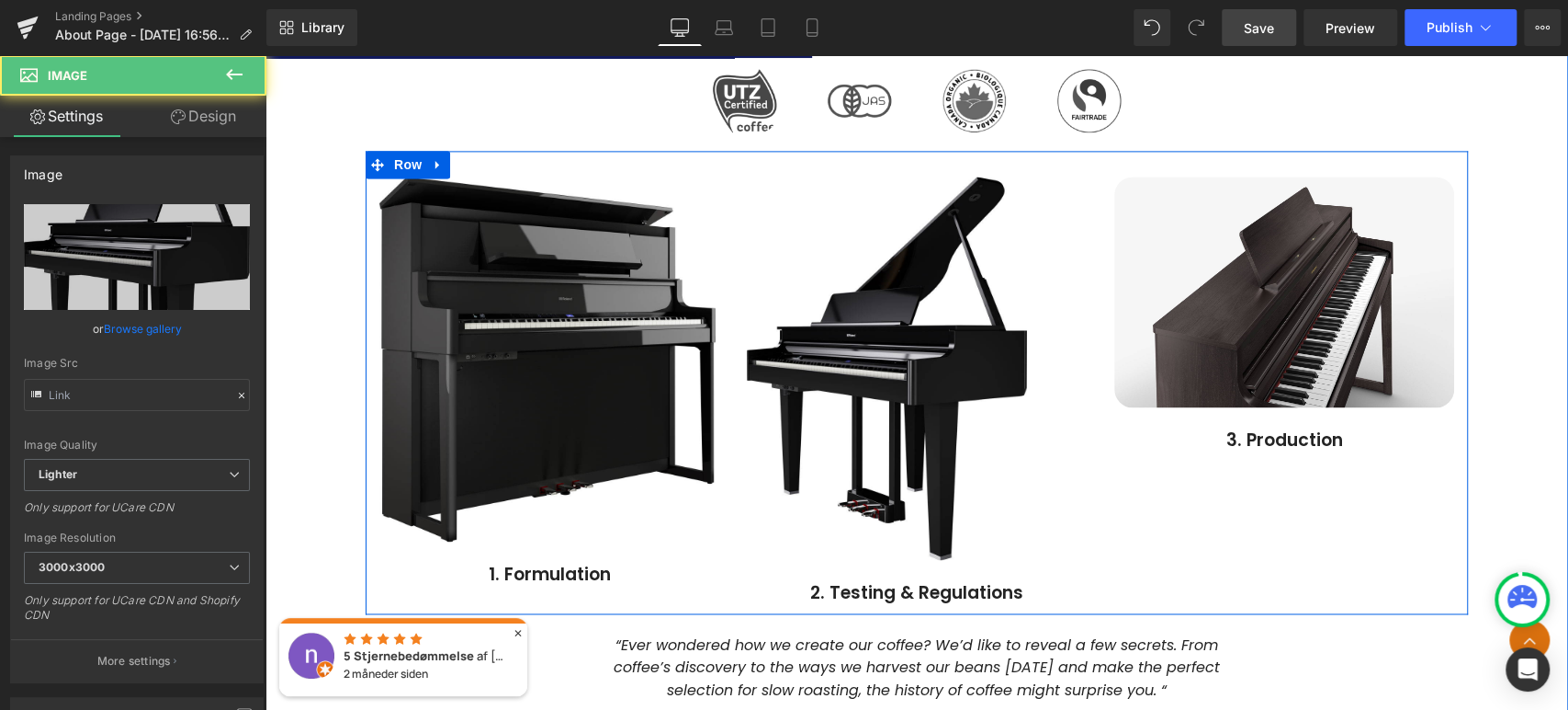
type input "[URL][DOMAIN_NAME]"
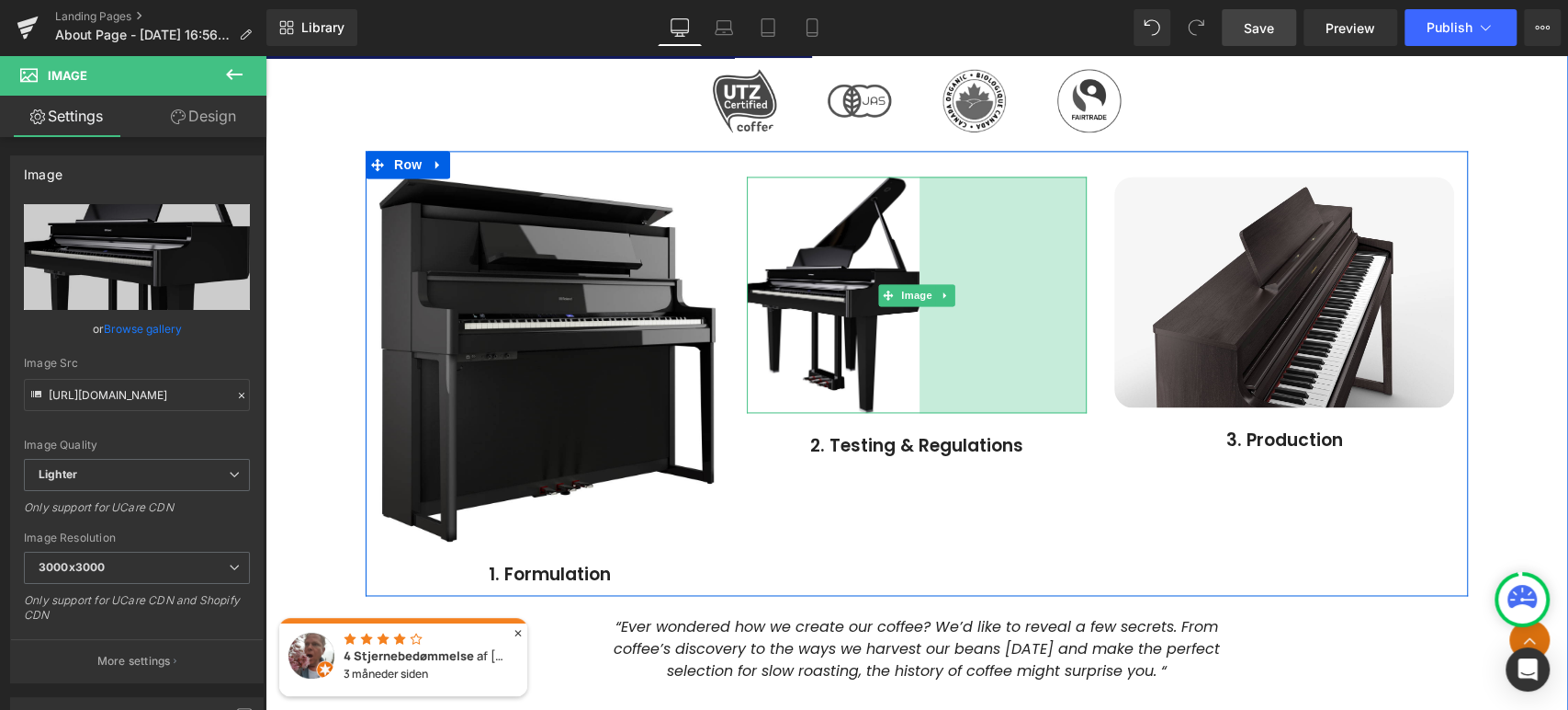
drag, startPoint x: 1076, startPoint y: 452, endPoint x: 970, endPoint y: 447, distance: 106.1
click at [970, 447] on div "Image 182px 2. Testing & Regulations Text Block" at bounding box center [917, 317] width 368 height 281
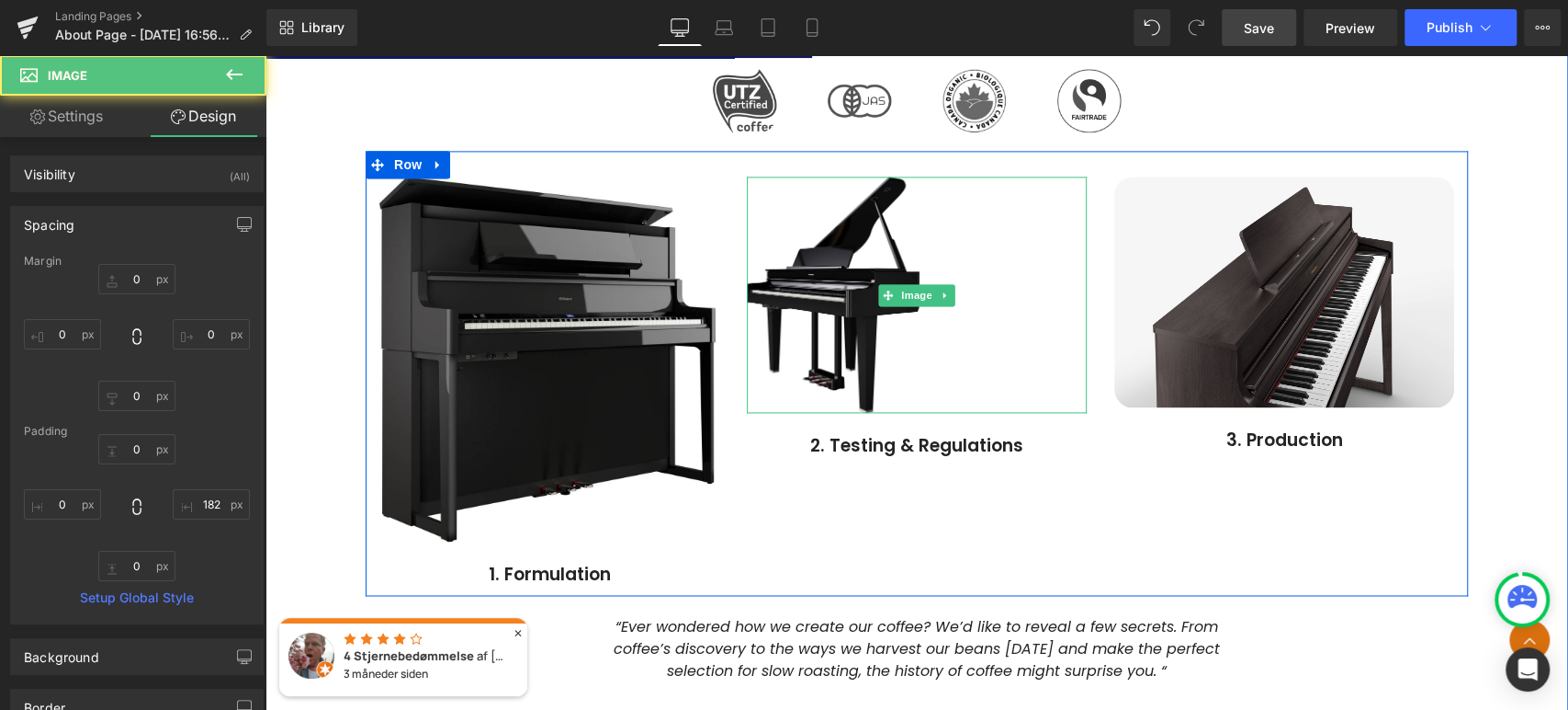
click at [670, 390] on img at bounding box center [550, 359] width 340 height 365
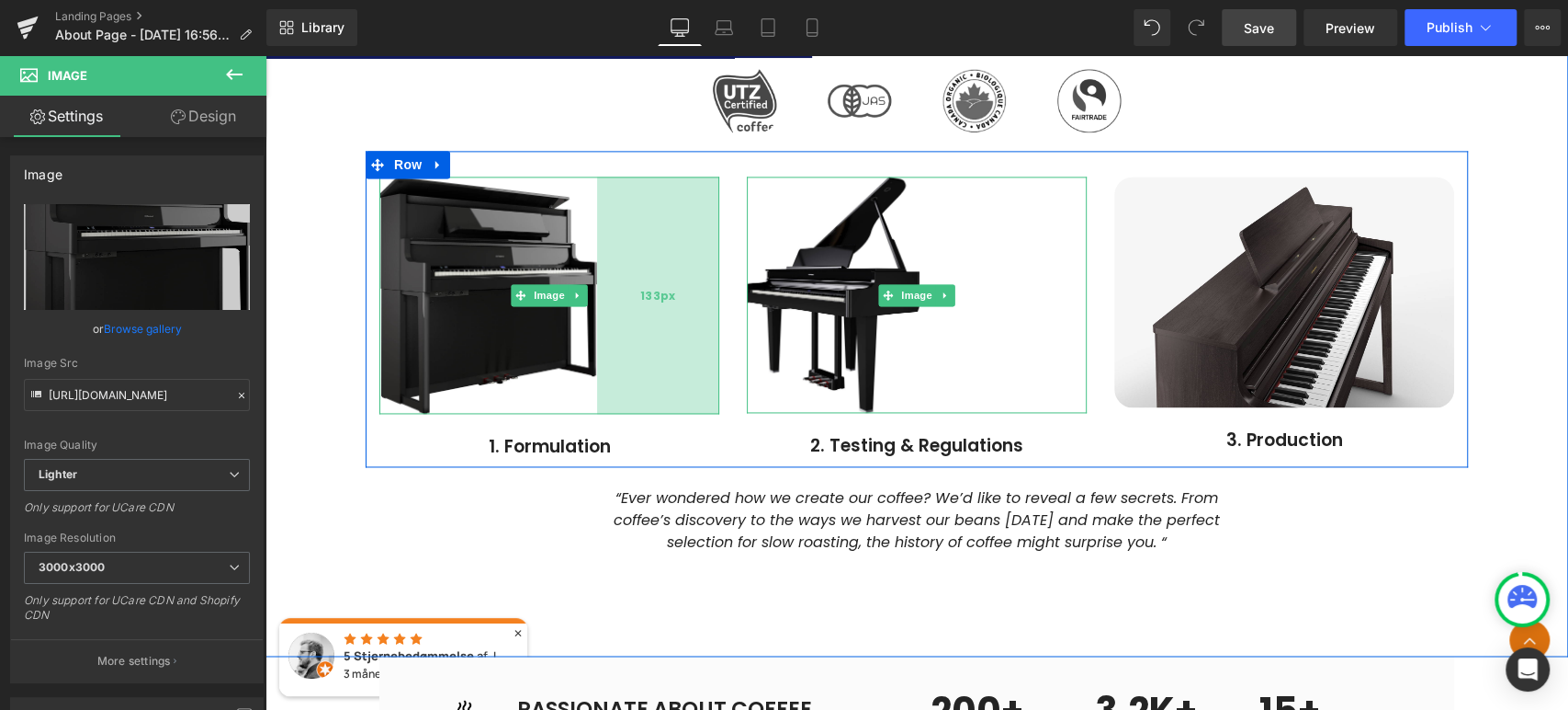
drag, startPoint x: 712, startPoint y: 372, endPoint x: 594, endPoint y: 358, distance: 118.8
click at [597, 358] on div "133px" at bounding box center [658, 294] width 122 height 236
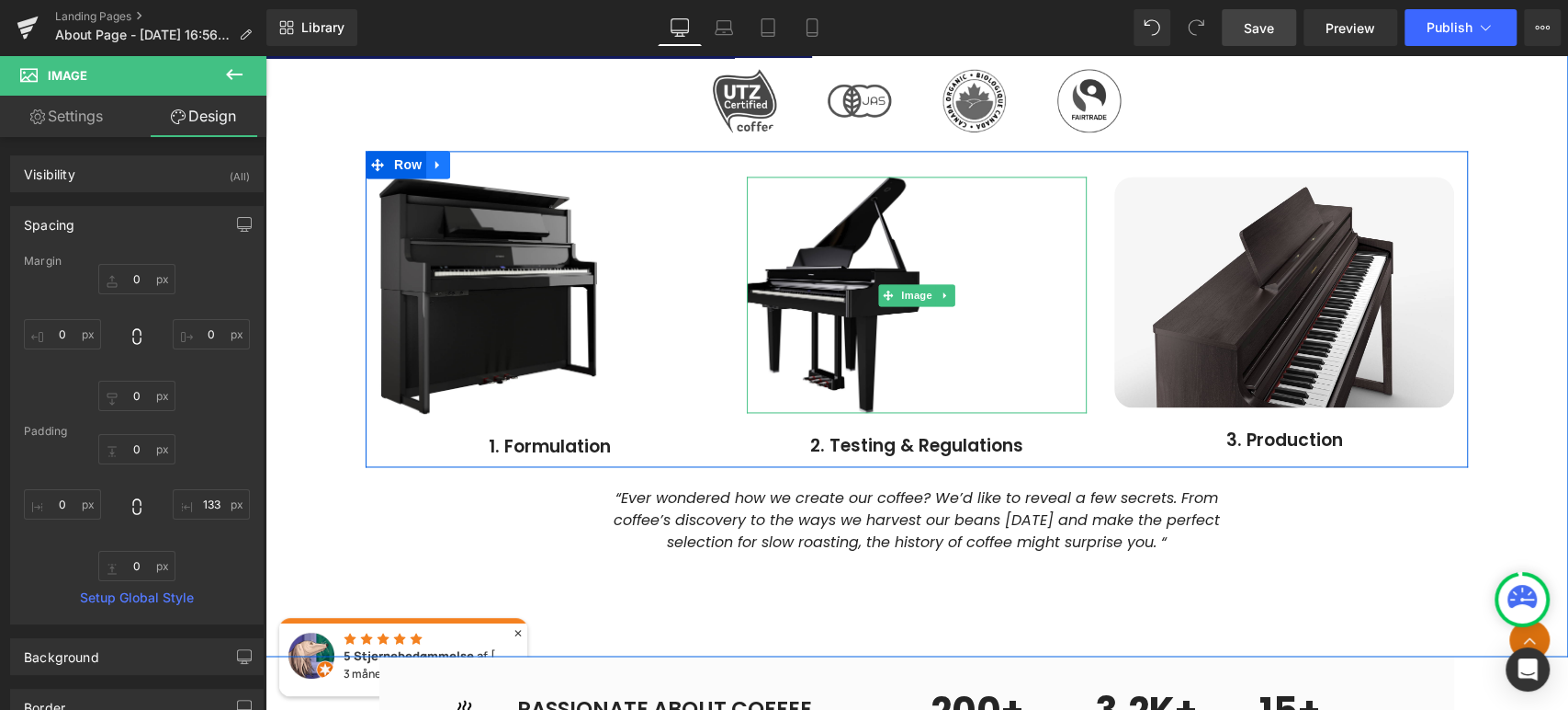
click at [435, 163] on icon at bounding box center [438, 165] width 13 height 14
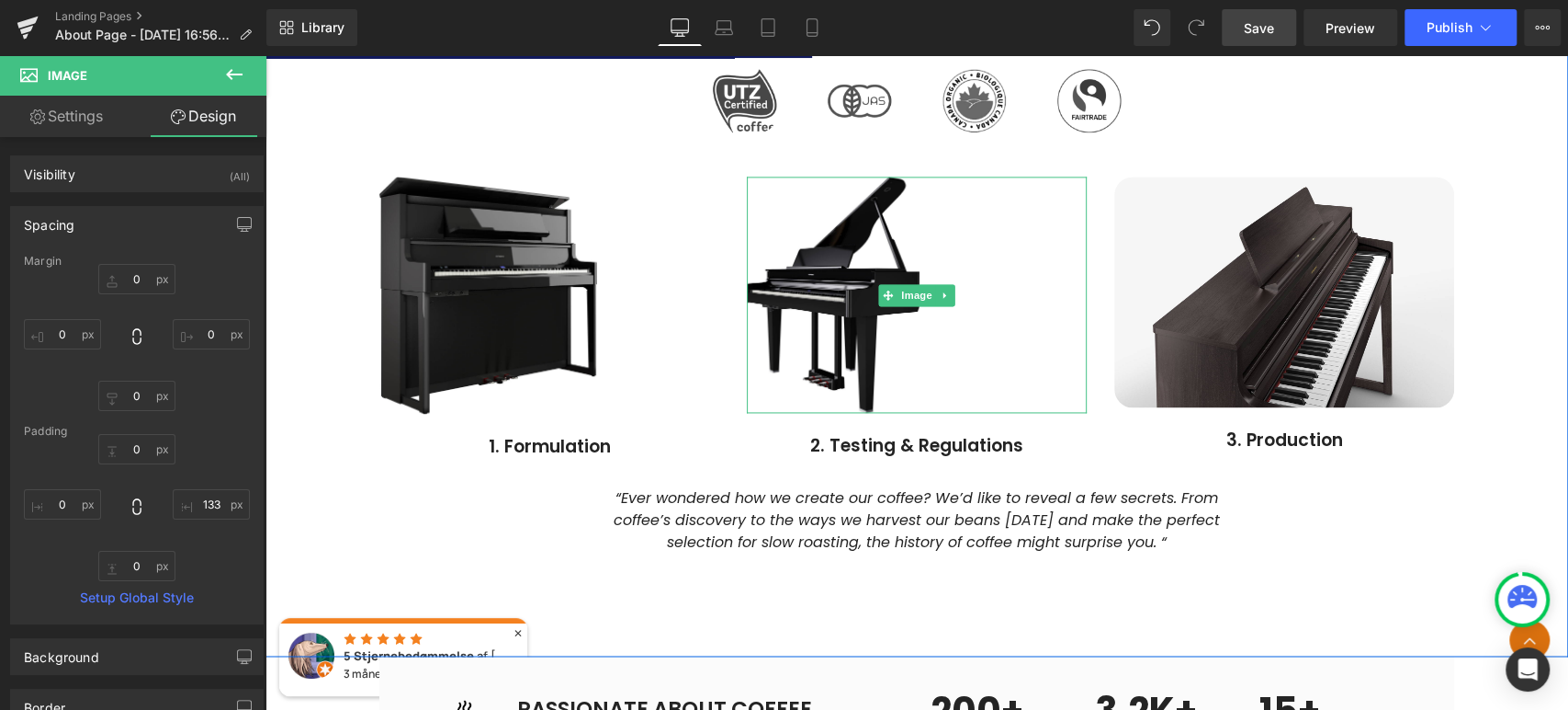
click at [1523, 486] on div "ROLAND PIANO DAYS hos Borg Sound! Heading Kom og oplev en hel dag dedikeret til…" at bounding box center [916, 97] width 1302 height 931
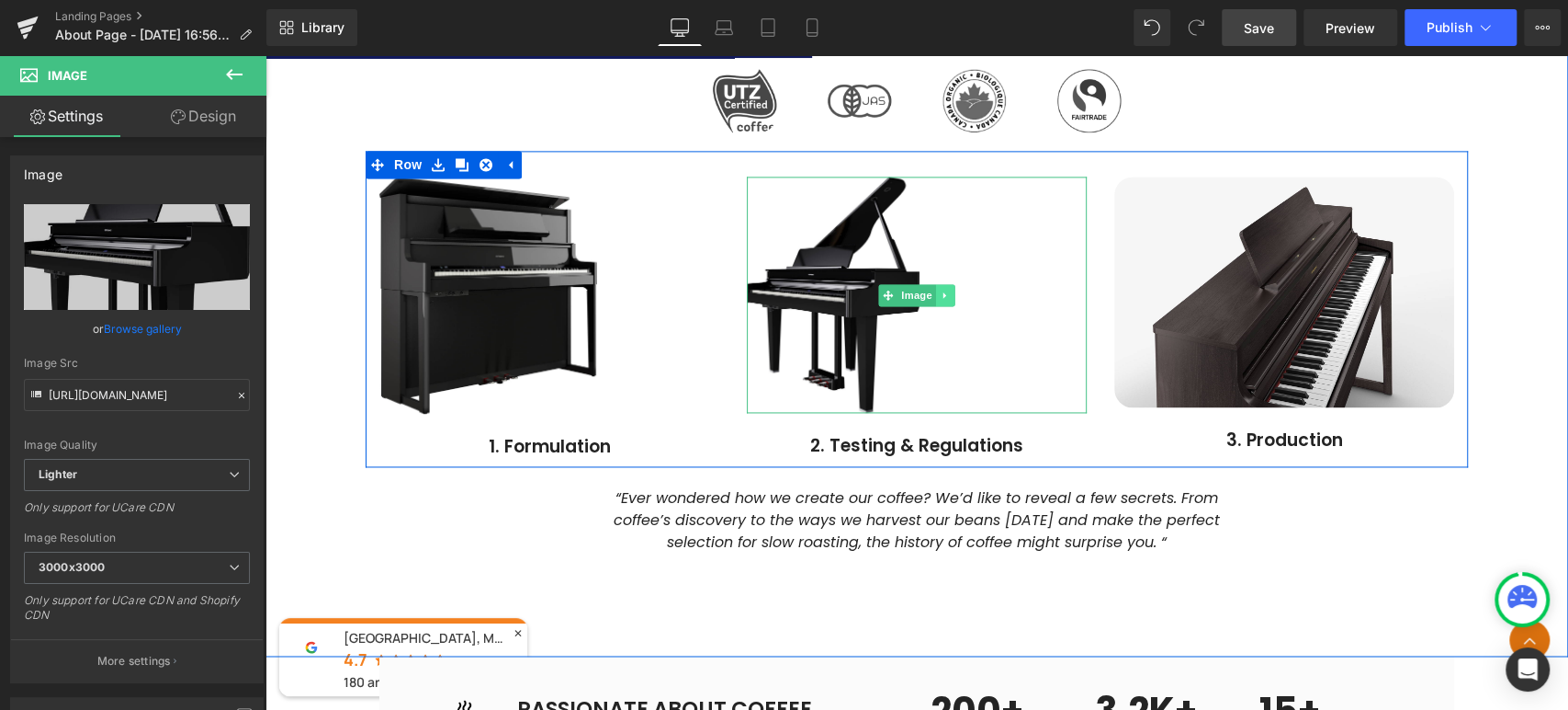
click at [945, 293] on icon at bounding box center [946, 295] width 10 height 11
click at [875, 291] on link "Image" at bounding box center [879, 295] width 57 height 22
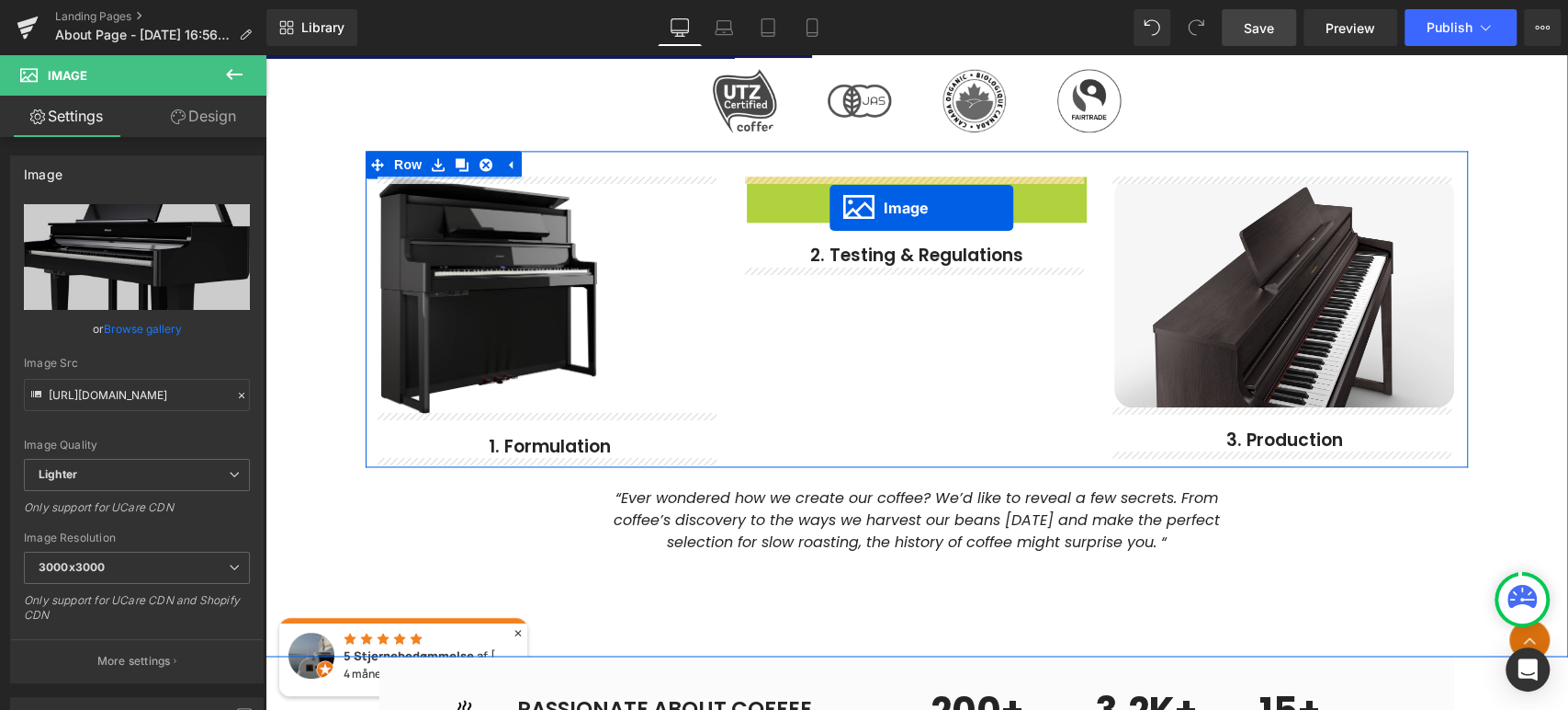
drag, startPoint x: 883, startPoint y: 293, endPoint x: 830, endPoint y: 207, distance: 101.0
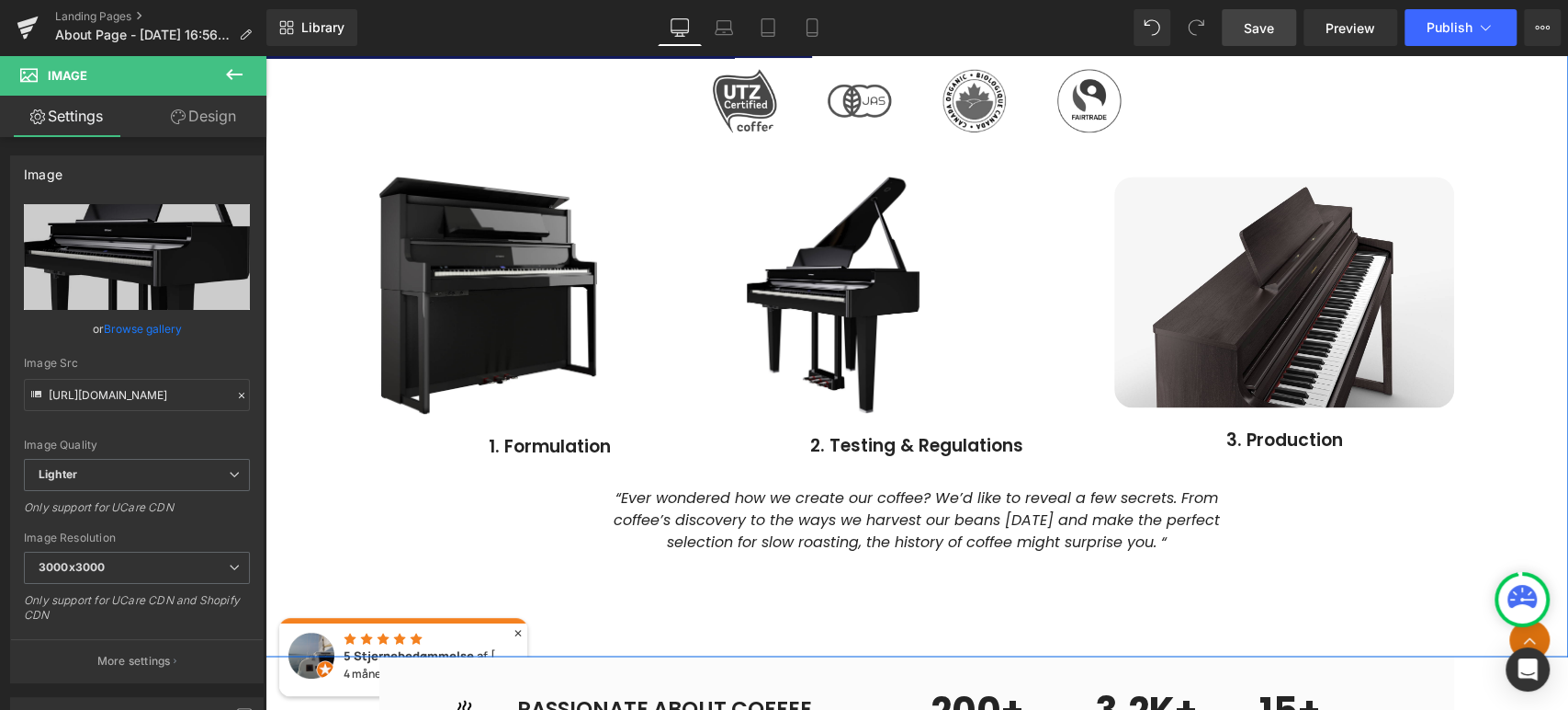
click at [1494, 378] on div "ROLAND PIANO DAYS hos Borg Sound! Heading Kom og oplev en hel dag dedikeret til…" at bounding box center [916, 97] width 1302 height 931
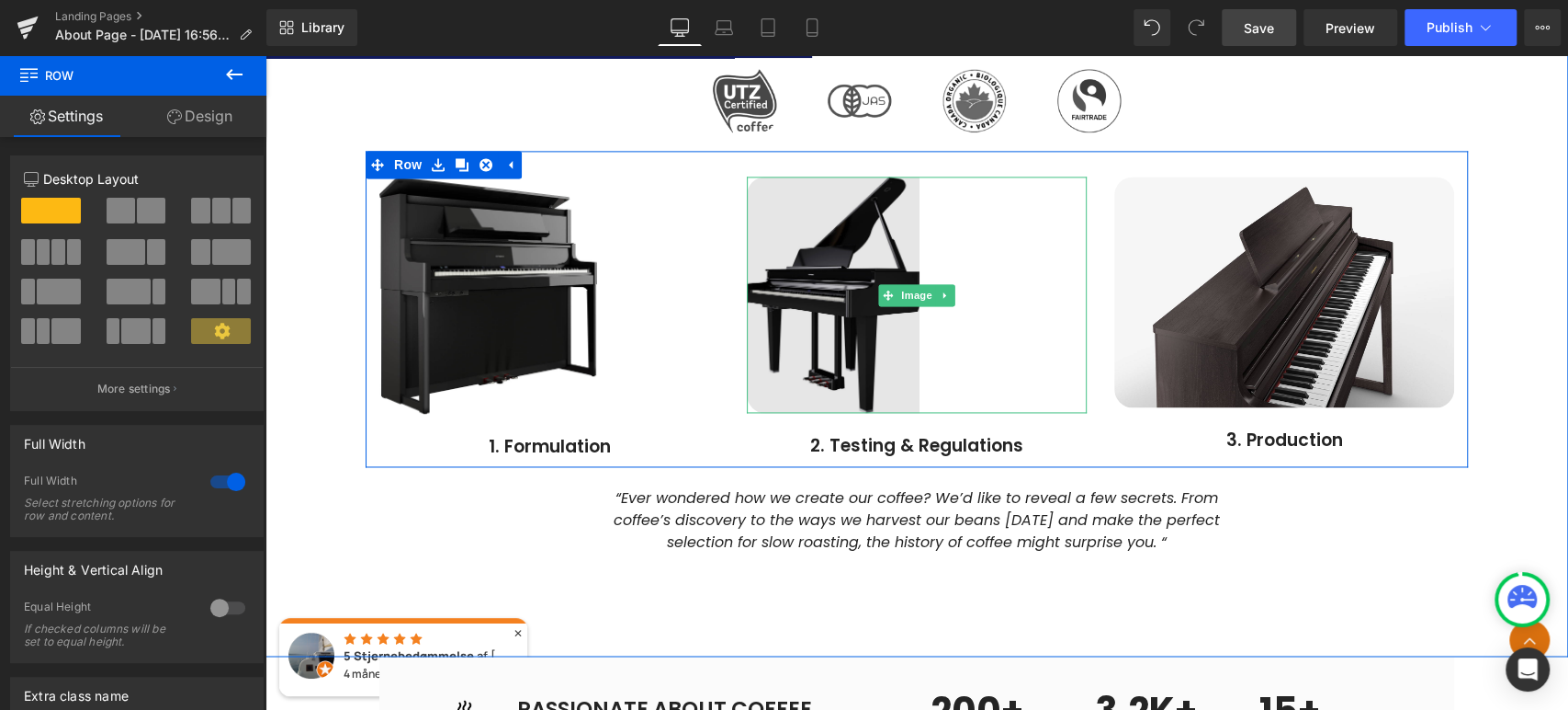
click at [862, 351] on img at bounding box center [917, 294] width 340 height 236
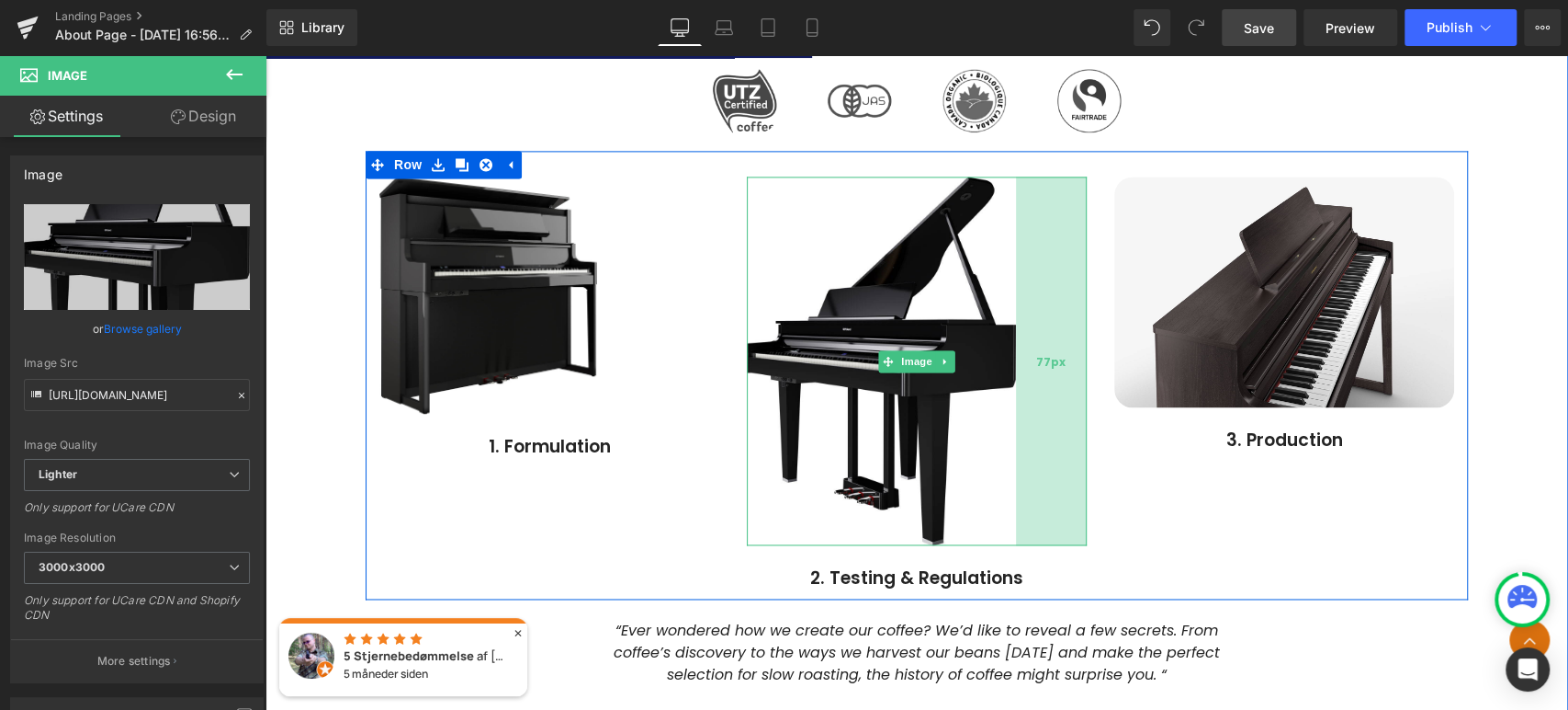
drag, startPoint x: 918, startPoint y: 361, endPoint x: 1014, endPoint y: 384, distance: 98.7
click at [1016, 384] on div "77px" at bounding box center [1051, 361] width 71 height 369
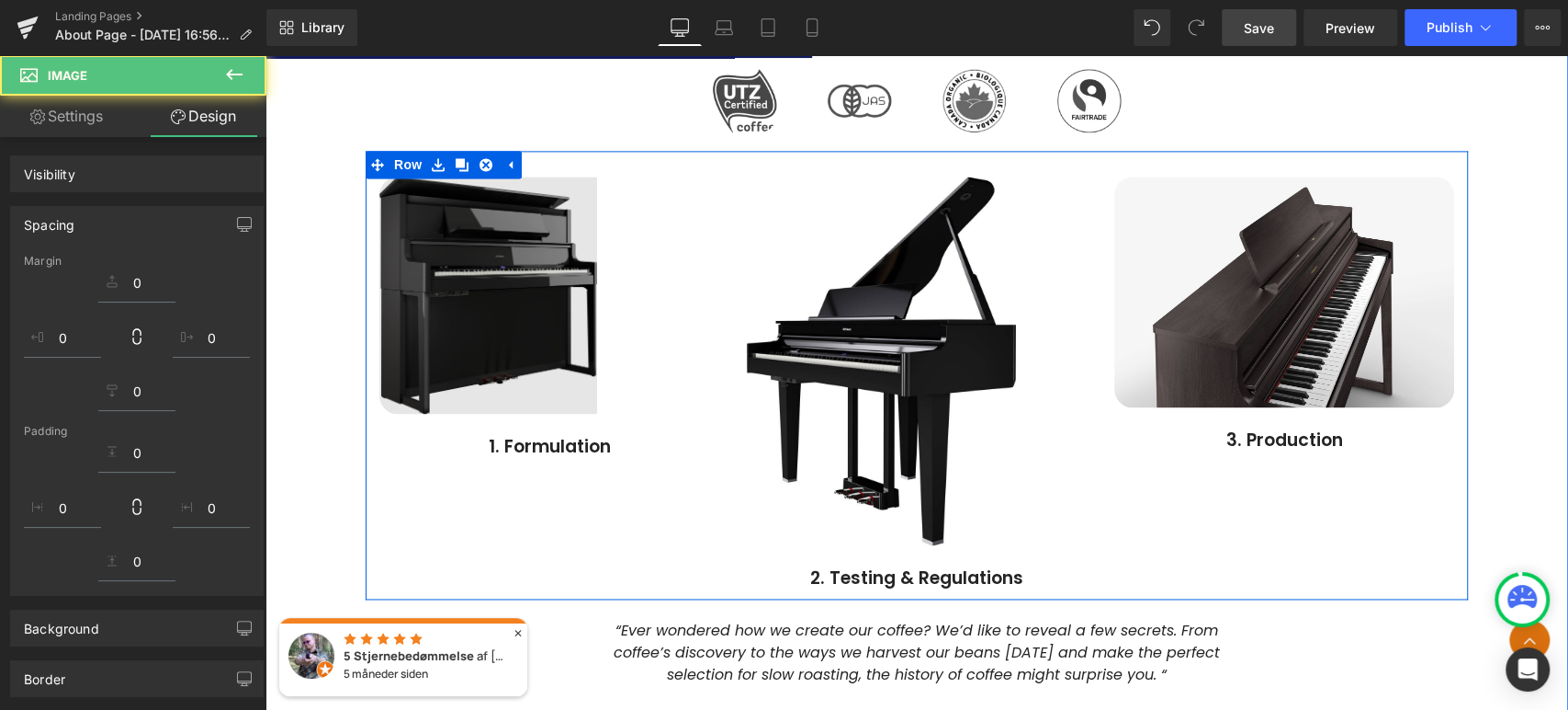
click at [1514, 424] on div "ROLAND PIANO DAYS hos Borg Sound! Heading Kom og oplev en hel dag dedikeret til…" at bounding box center [916, 163] width 1302 height 1062
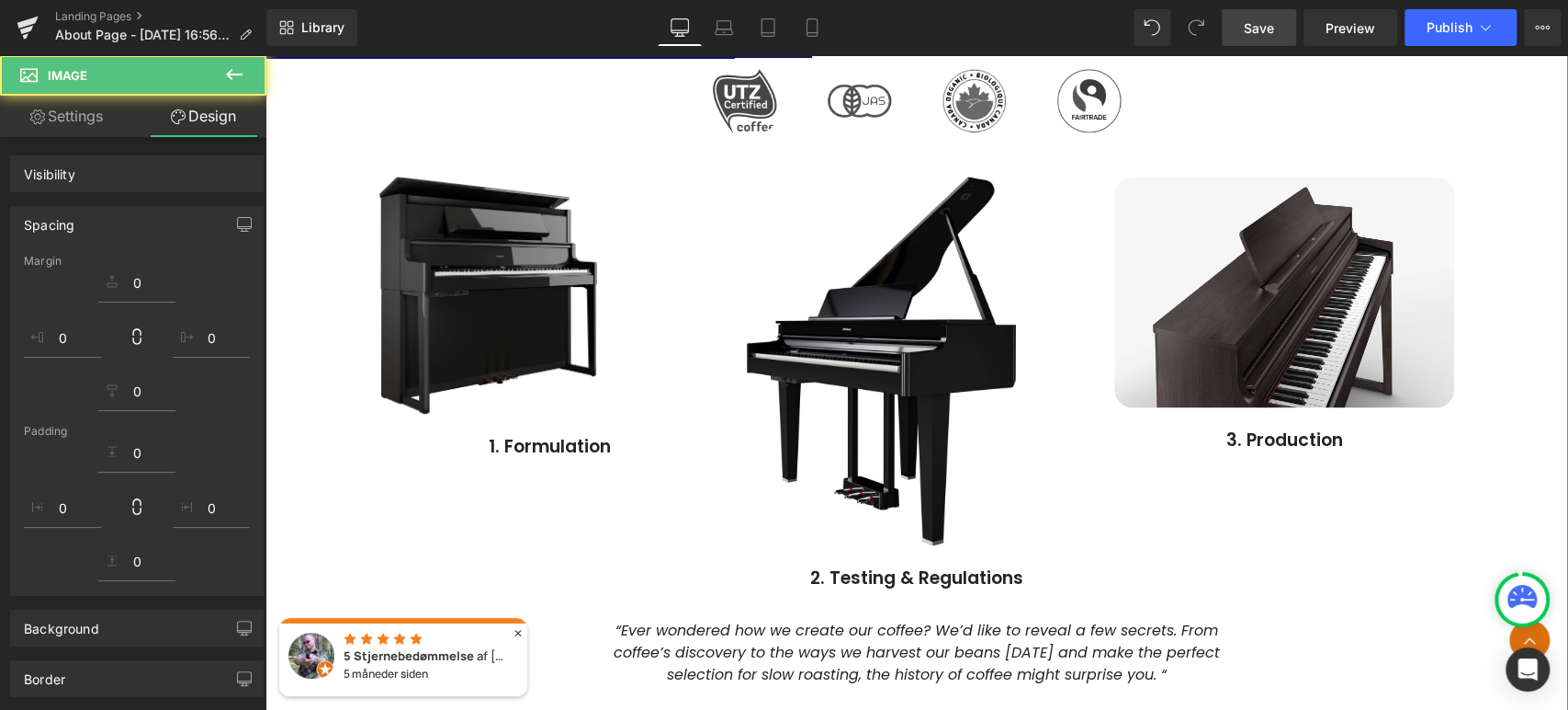
click at [556, 311] on img at bounding box center [550, 294] width 340 height 236
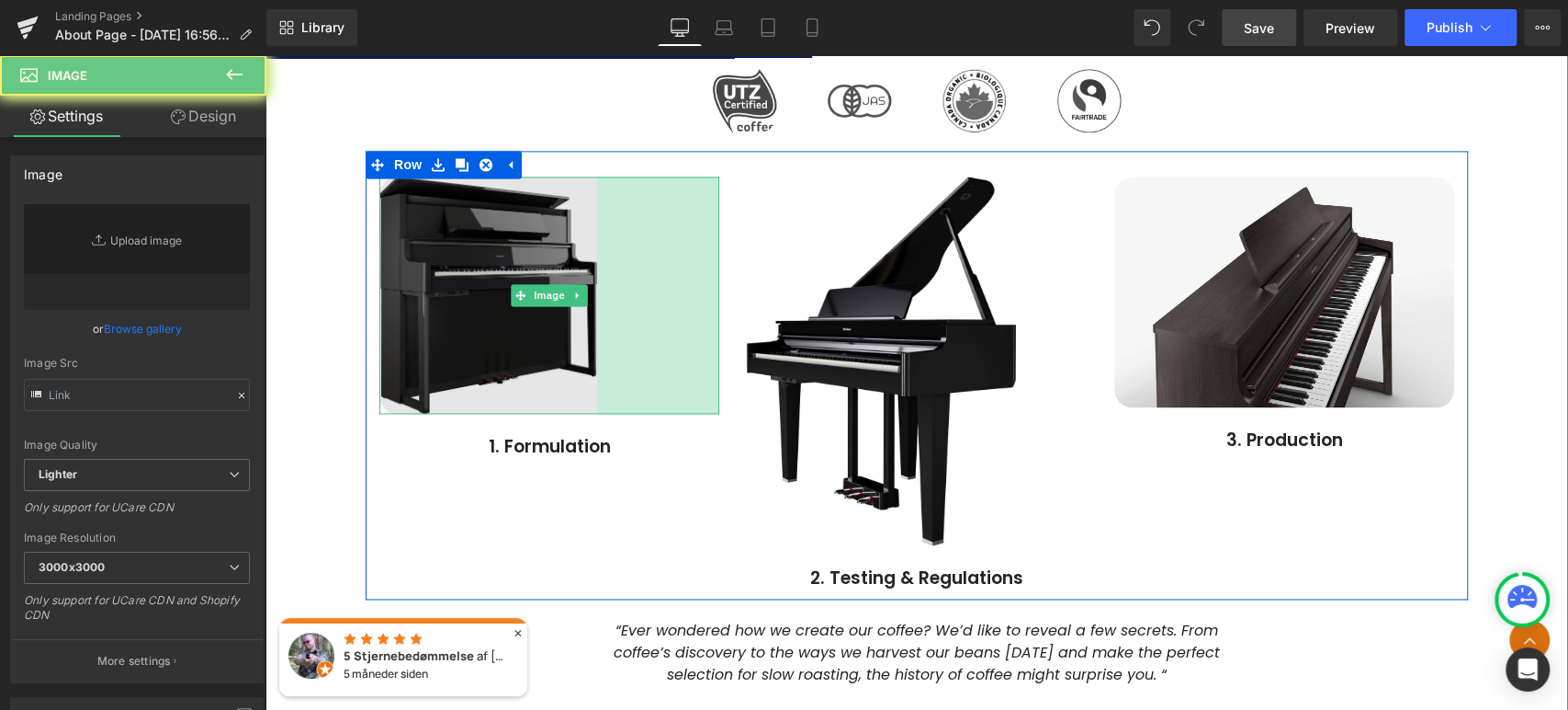
type input "[URL][DOMAIN_NAME]"
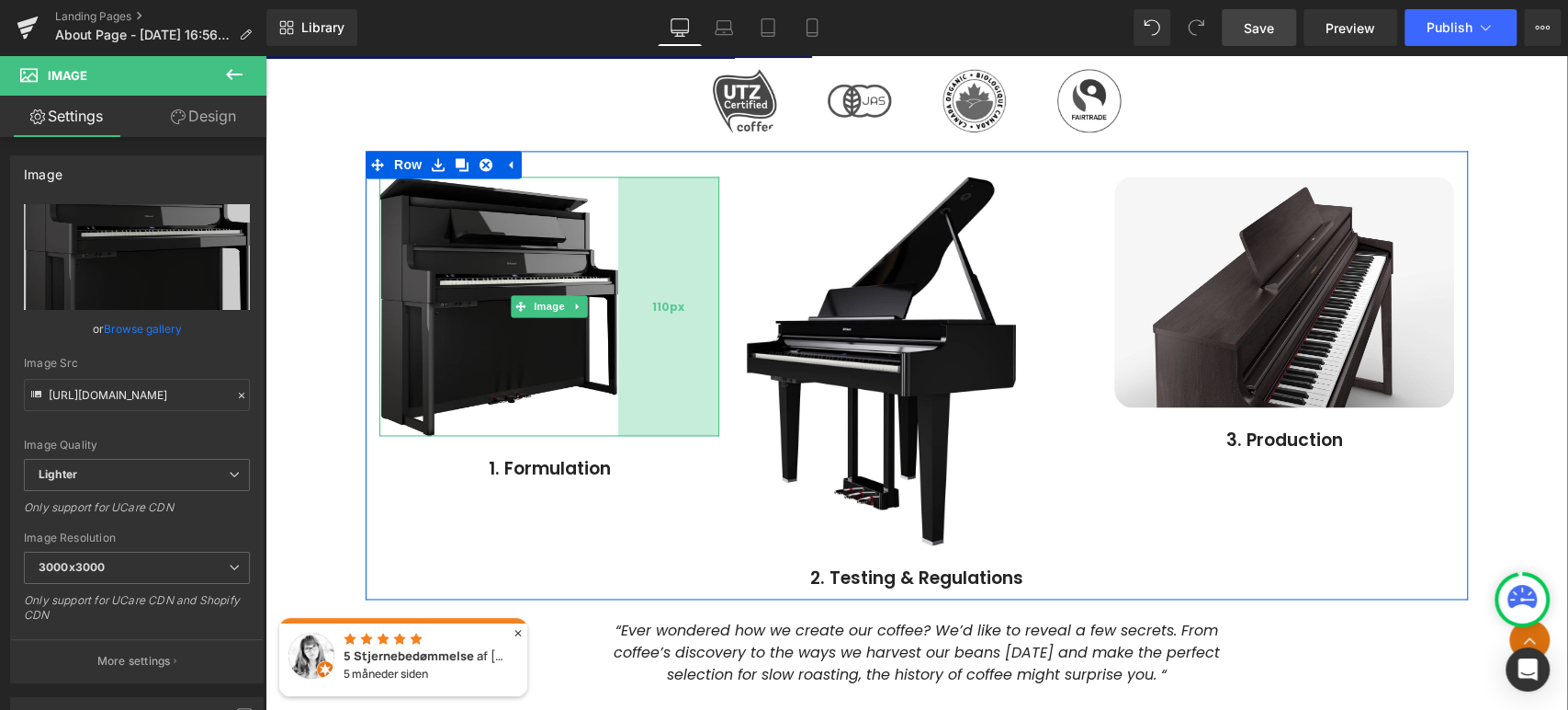
drag, startPoint x: 593, startPoint y: 327, endPoint x: 613, endPoint y: 328, distance: 20.0
click at [619, 328] on div "110px" at bounding box center [669, 306] width 101 height 259
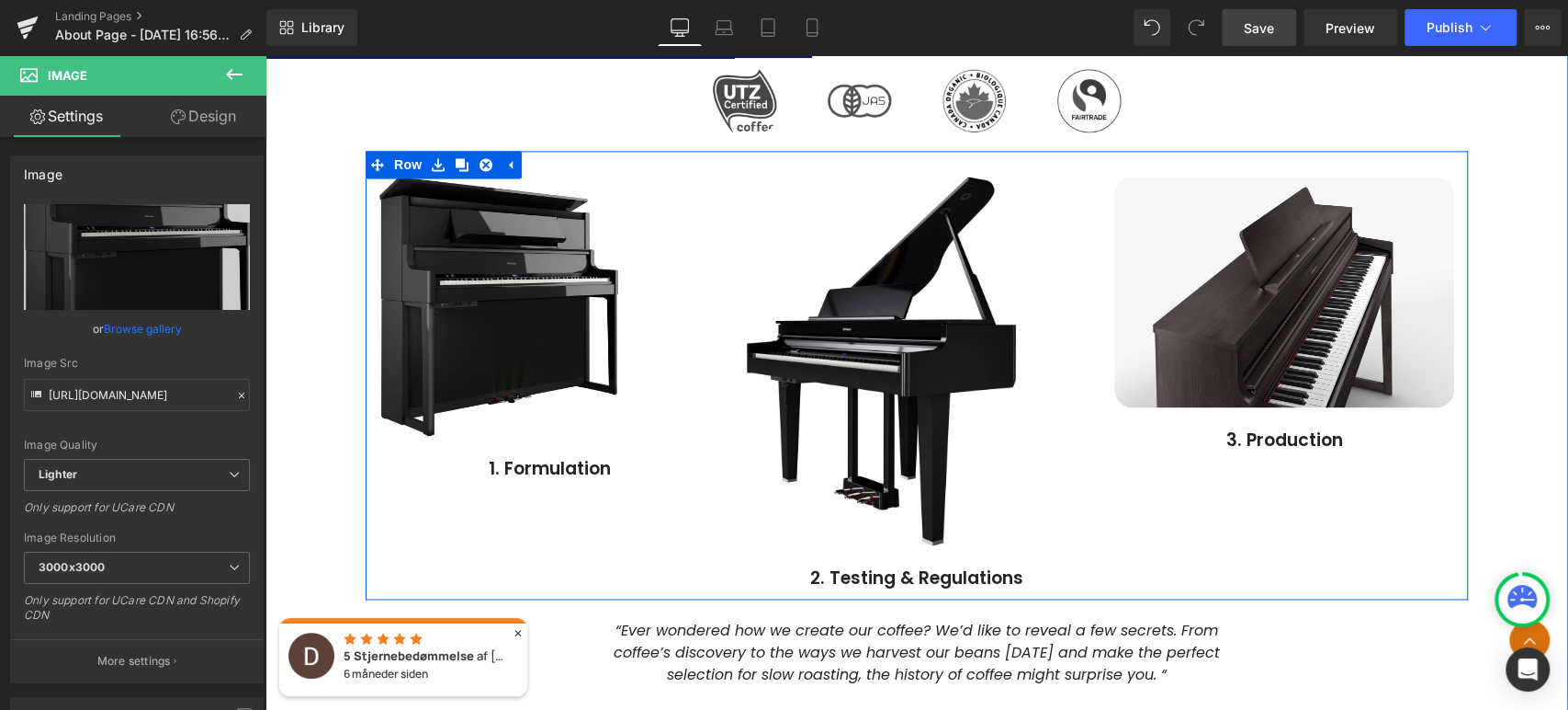
click at [496, 515] on div "Image 110px 1. Formulation Text Block Image 77px 2. Testing & Regulations Text …" at bounding box center [916, 374] width 1102 height 448
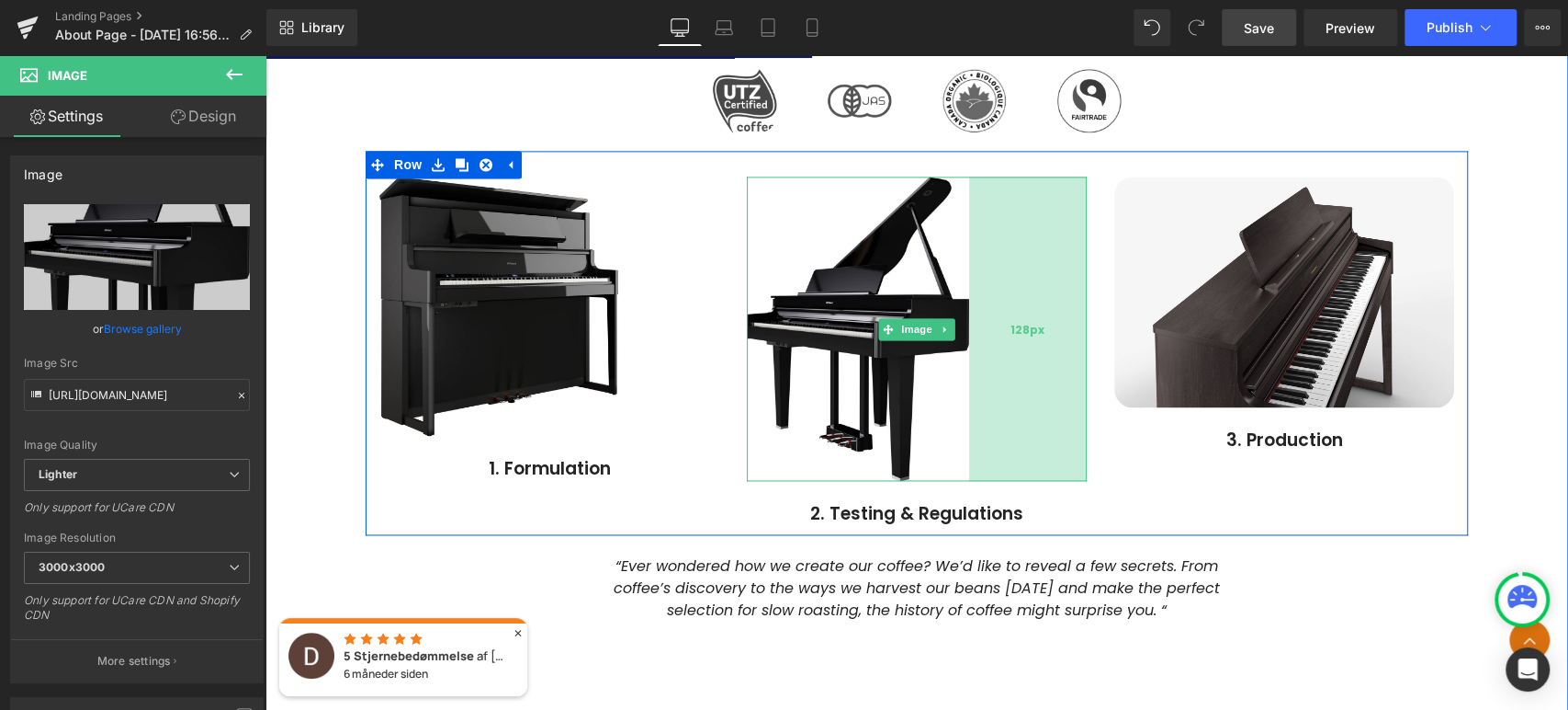
click at [970, 373] on div "128px" at bounding box center [1028, 328] width 118 height 304
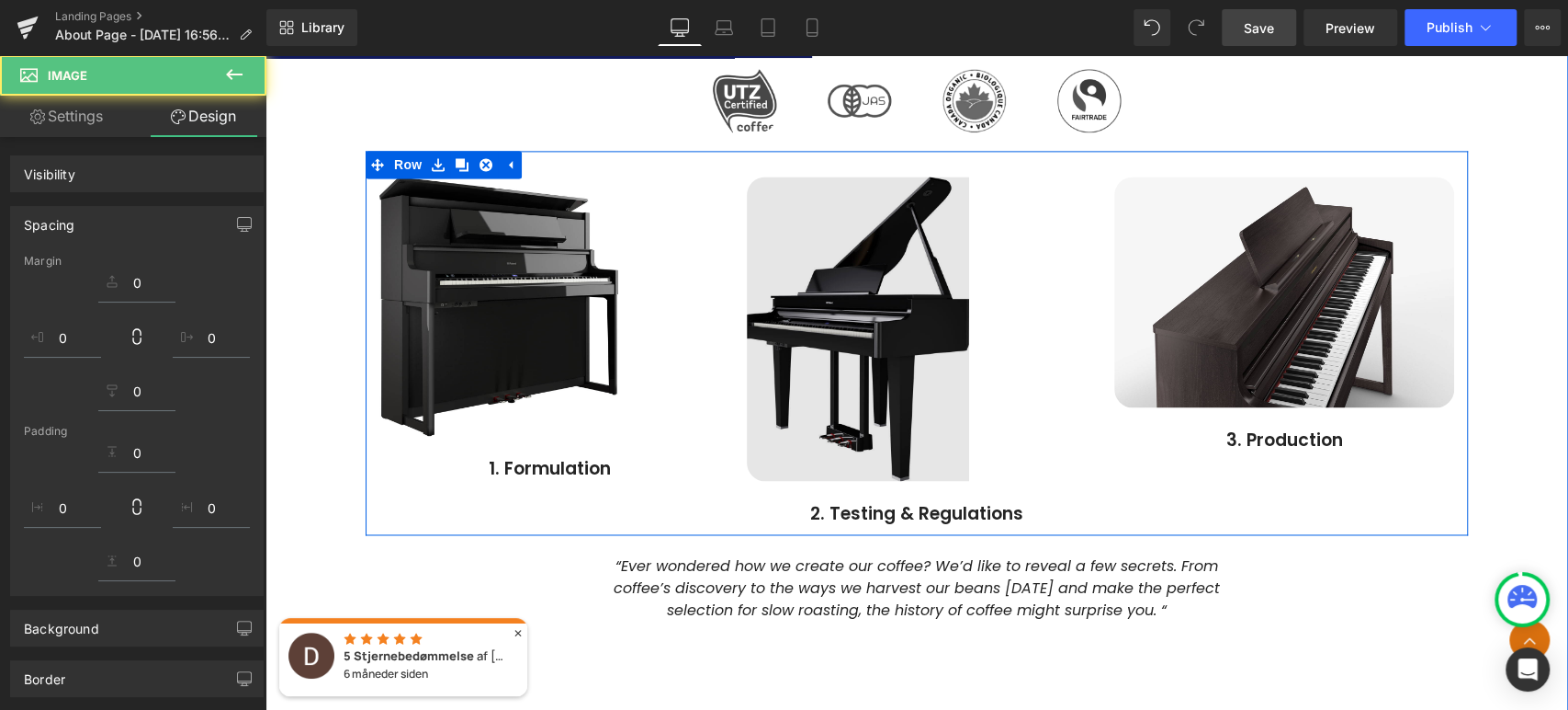
click at [1488, 428] on div "ROLAND PIANO DAYS hos Borg Sound! Heading Kom og oplev en hel dag dedikeret til…" at bounding box center [916, 132] width 1302 height 999
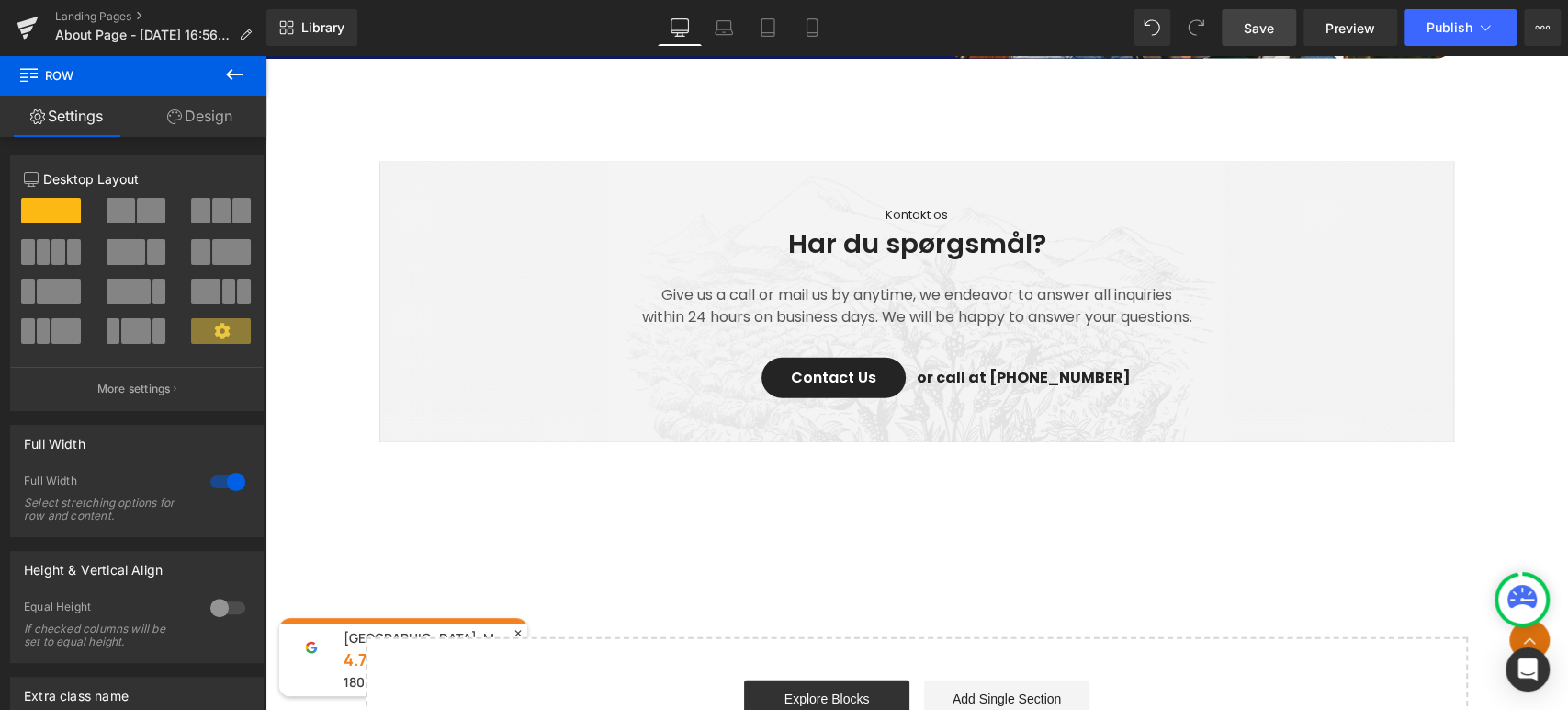
scroll to position [3359, 0]
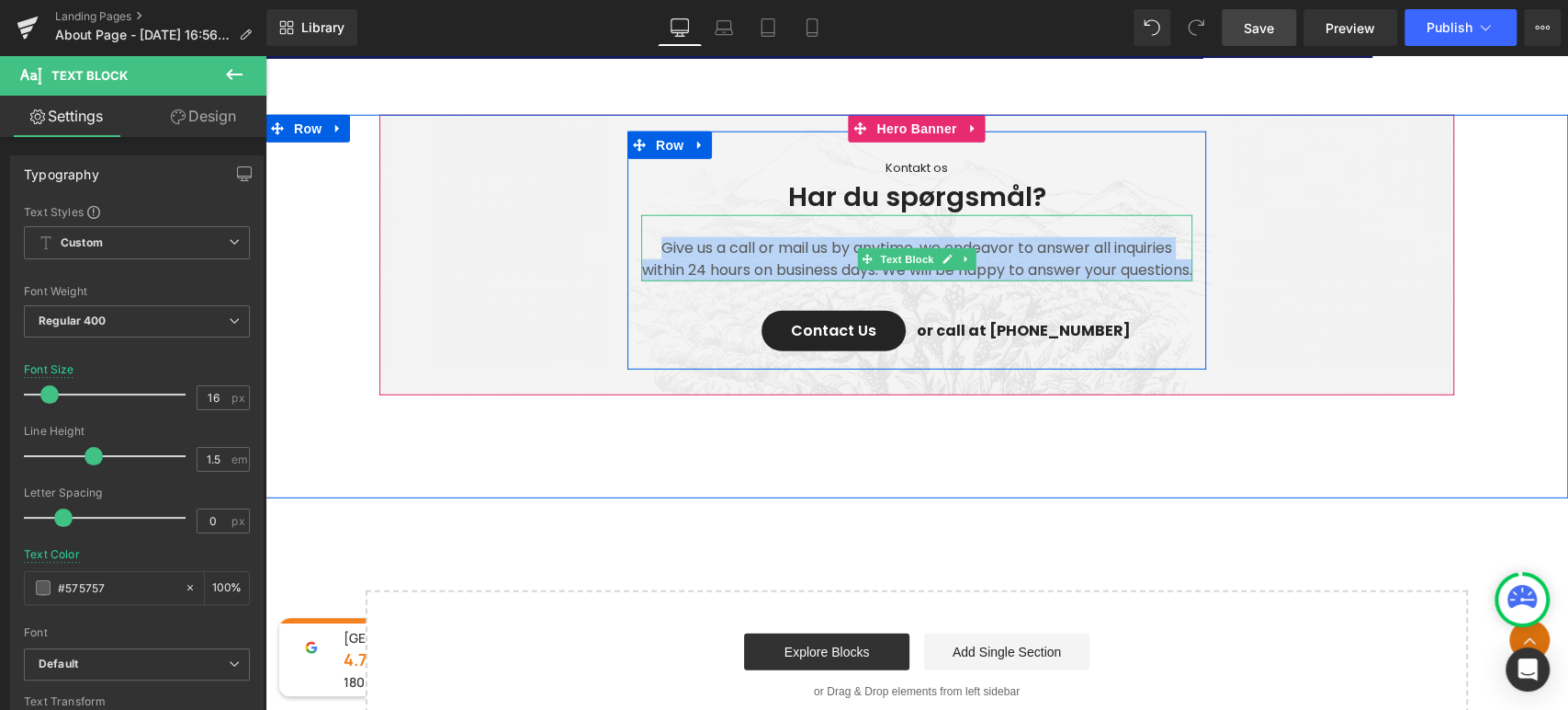
drag, startPoint x: 976, startPoint y: 281, endPoint x: 973, endPoint y: 293, distance: 12.4
click at [973, 281] on p "Give us a call or mail us by anytime, we endeavor to answer all inquiries withi…" at bounding box center [917, 259] width 551 height 44
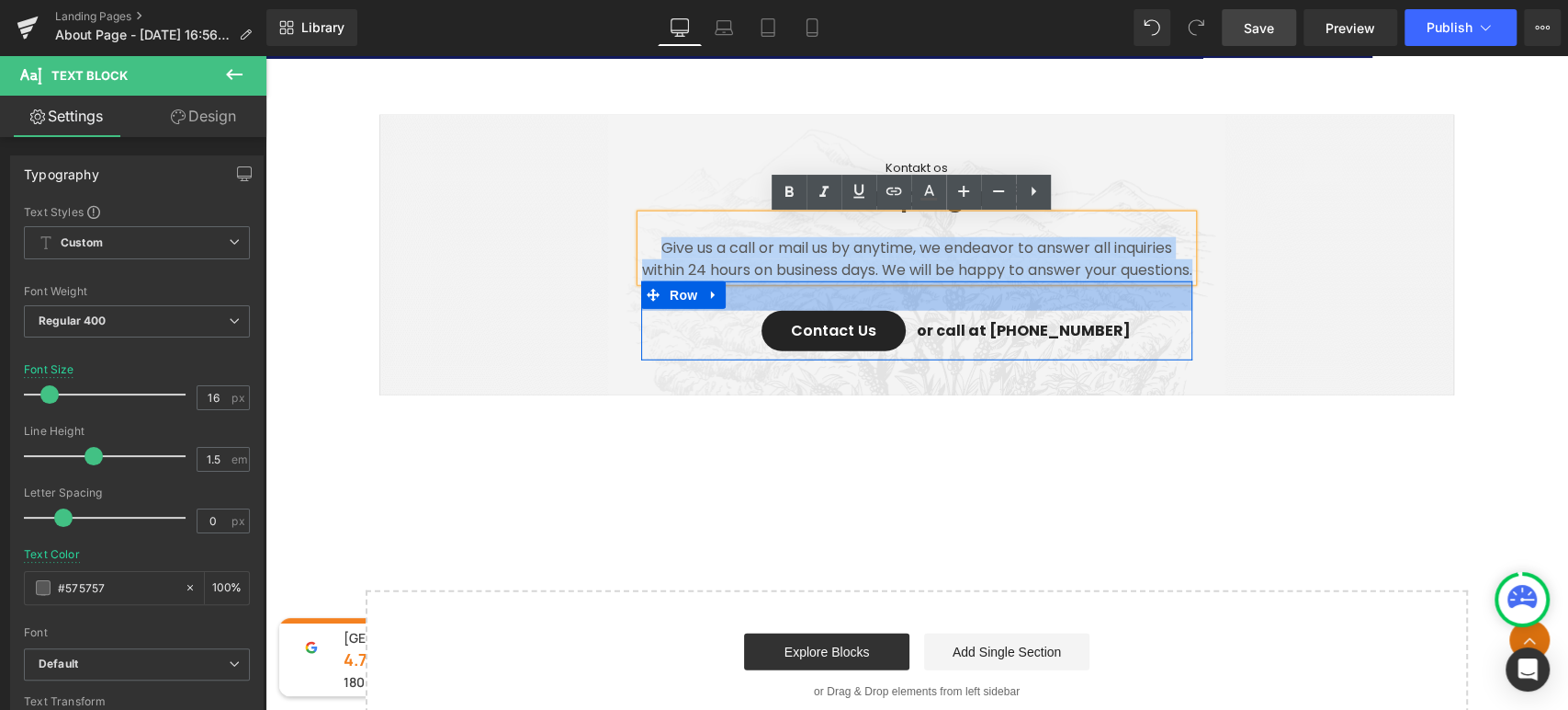
copy p "Give us a call or mail us by anytime, we endeavor to answer all inquiries withi…"
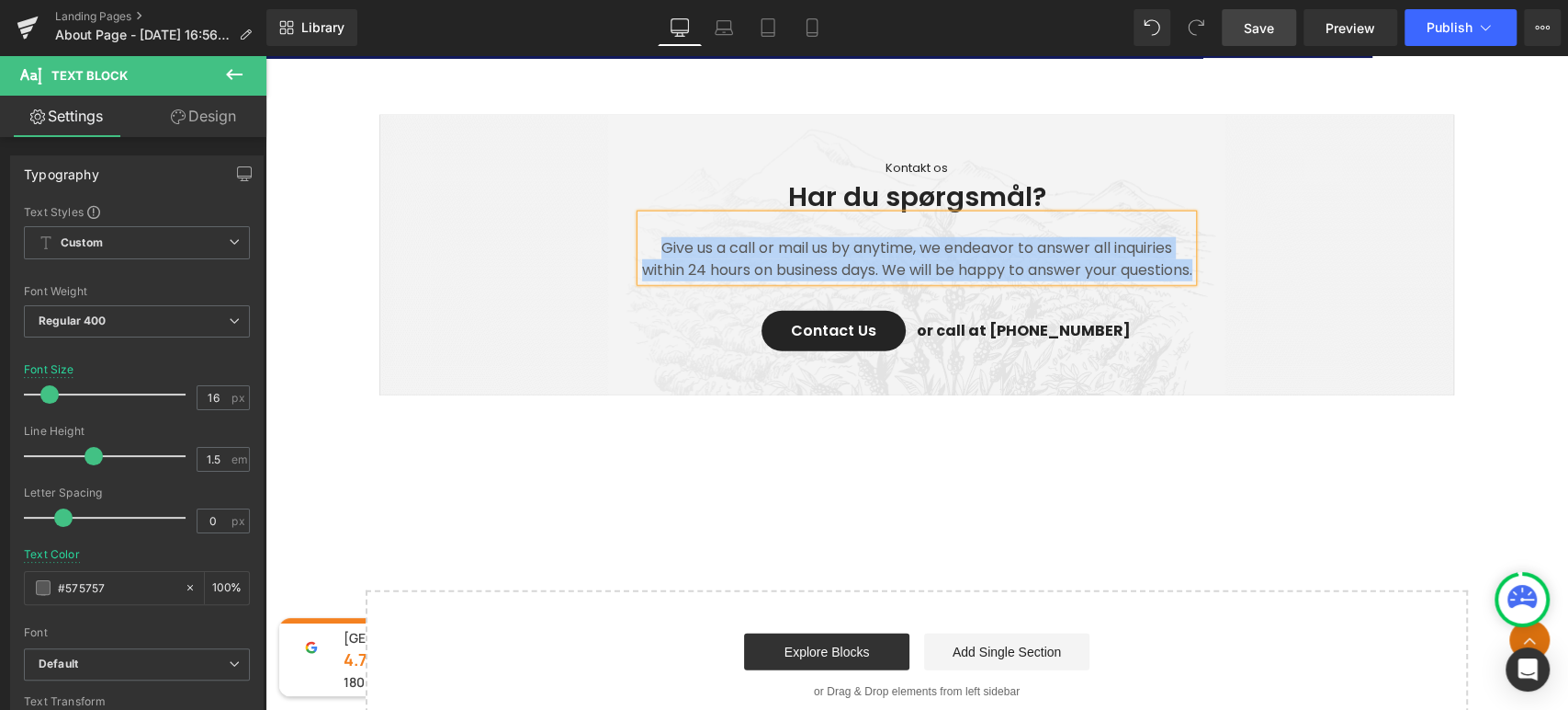
click at [936, 255] on p "Give us a call or mail us by anytime, we endeavor to answer all inquiries withi…" at bounding box center [917, 259] width 551 height 44
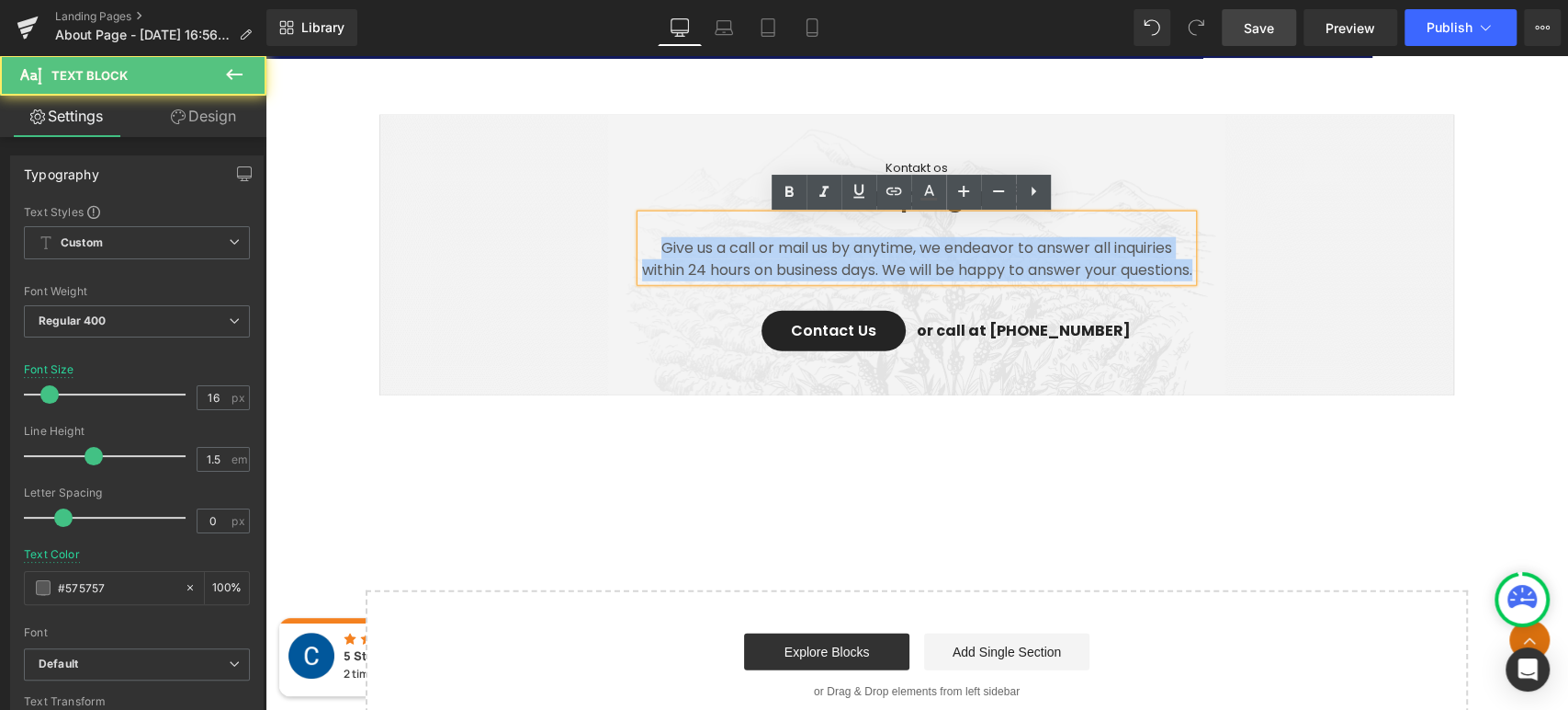
click at [966, 281] on p "Give us a call or mail us by anytime, we endeavor to answer all inquiries withi…" at bounding box center [917, 259] width 551 height 44
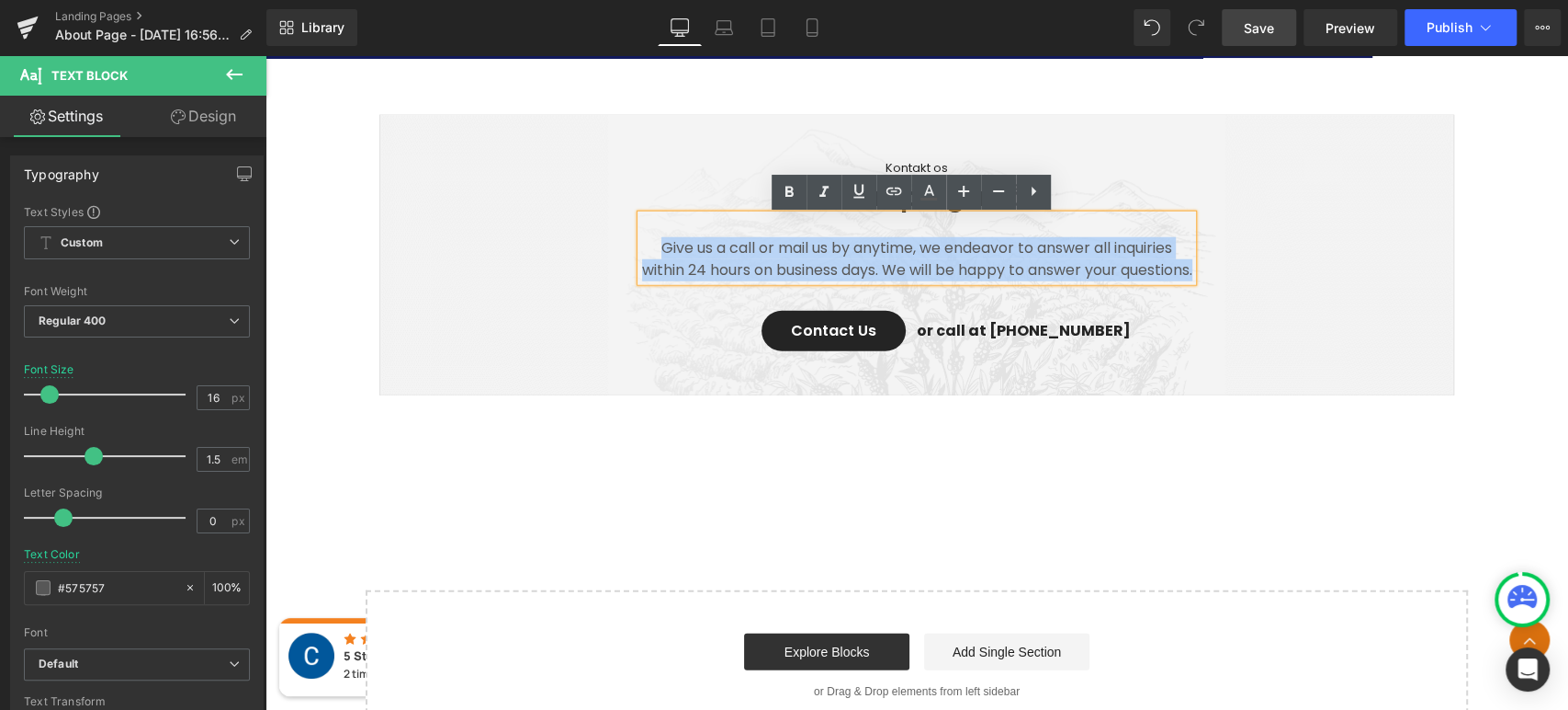
drag, startPoint x: 959, startPoint y: 294, endPoint x: 670, endPoint y: 256, distance: 291.5
click at [643, 237] on div "Give us a call or mail us by anytime, we endeavor to answer all inquiries withi…" at bounding box center [917, 248] width 551 height 66
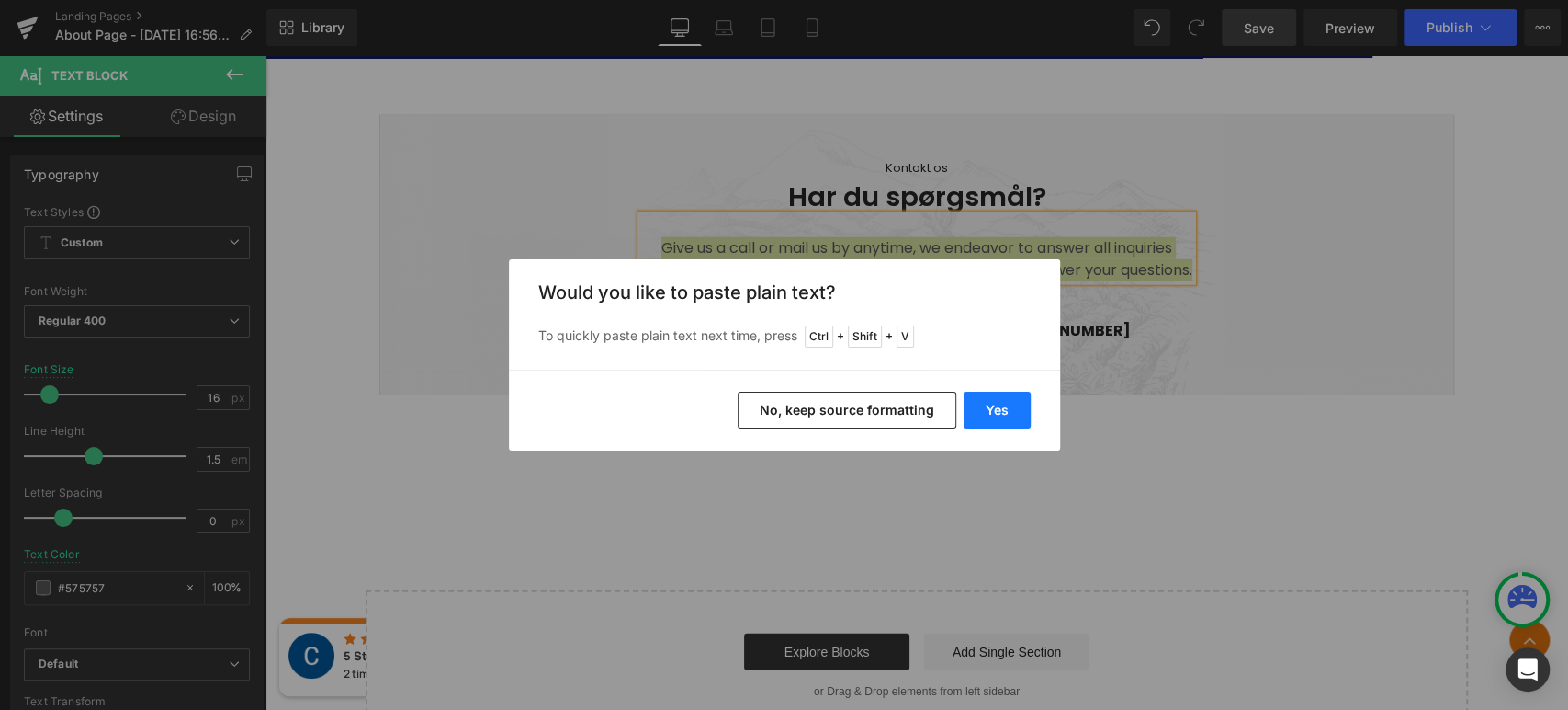
click at [1000, 407] on button "Yes" at bounding box center [997, 410] width 67 height 37
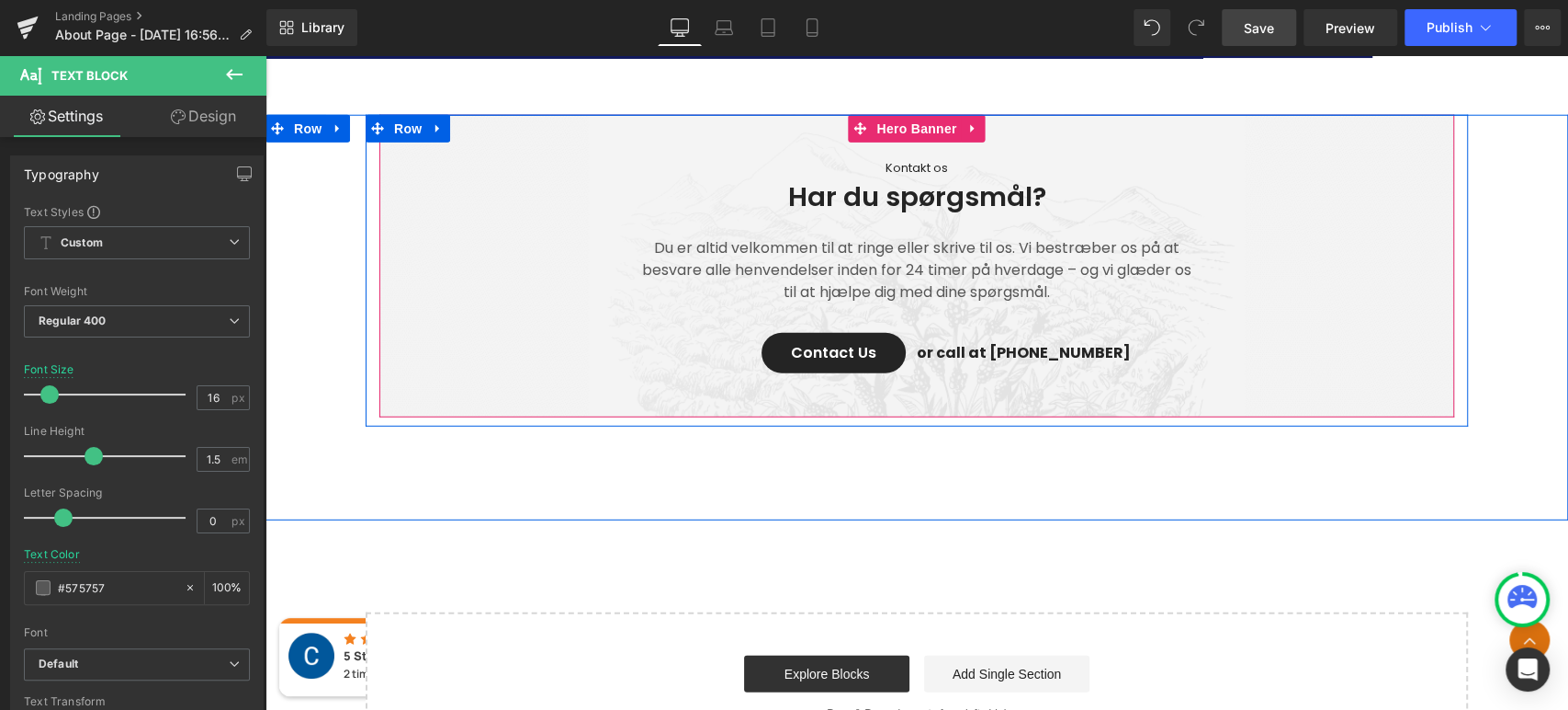
click at [1351, 325] on span "Kontakt os Text Block Har du spørgsmål? Heading Du er altid velkommen til at ri…" at bounding box center [916, 261] width 1074 height 260
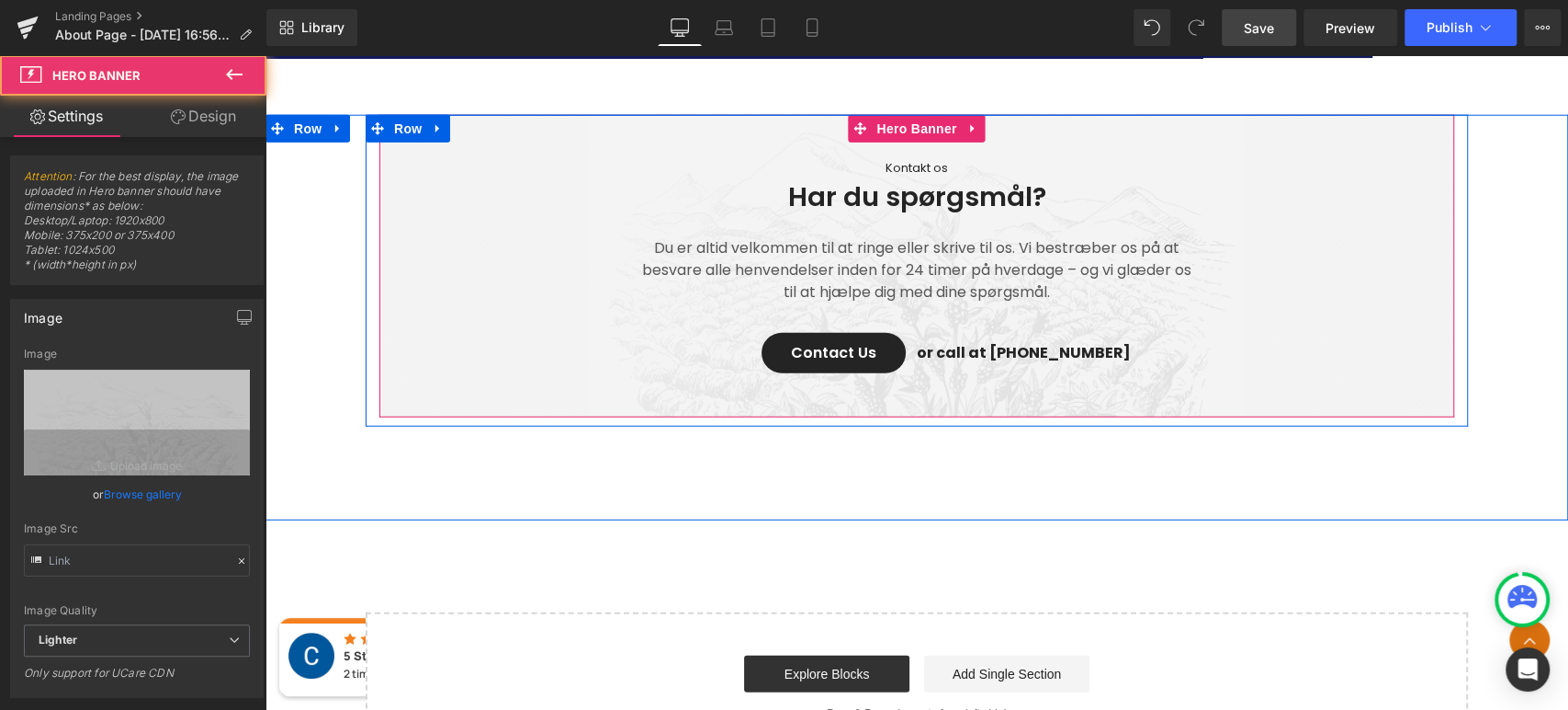
type input "[URL][DOMAIN_NAME]"
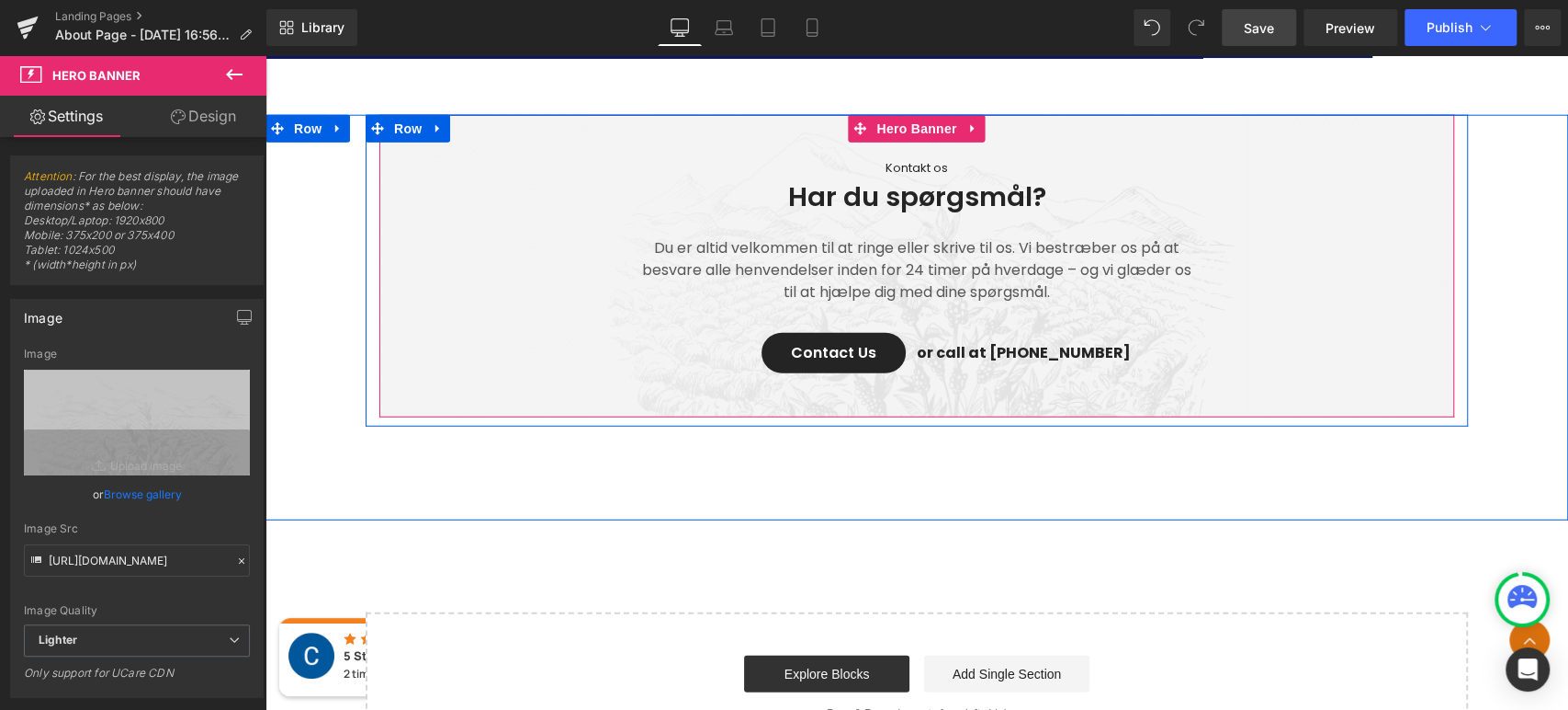
click at [1247, 266] on span "Kontakt os Text Block Har du spørgsmål? Heading Du er altid velkommen til at ri…" at bounding box center [916, 261] width 1074 height 260
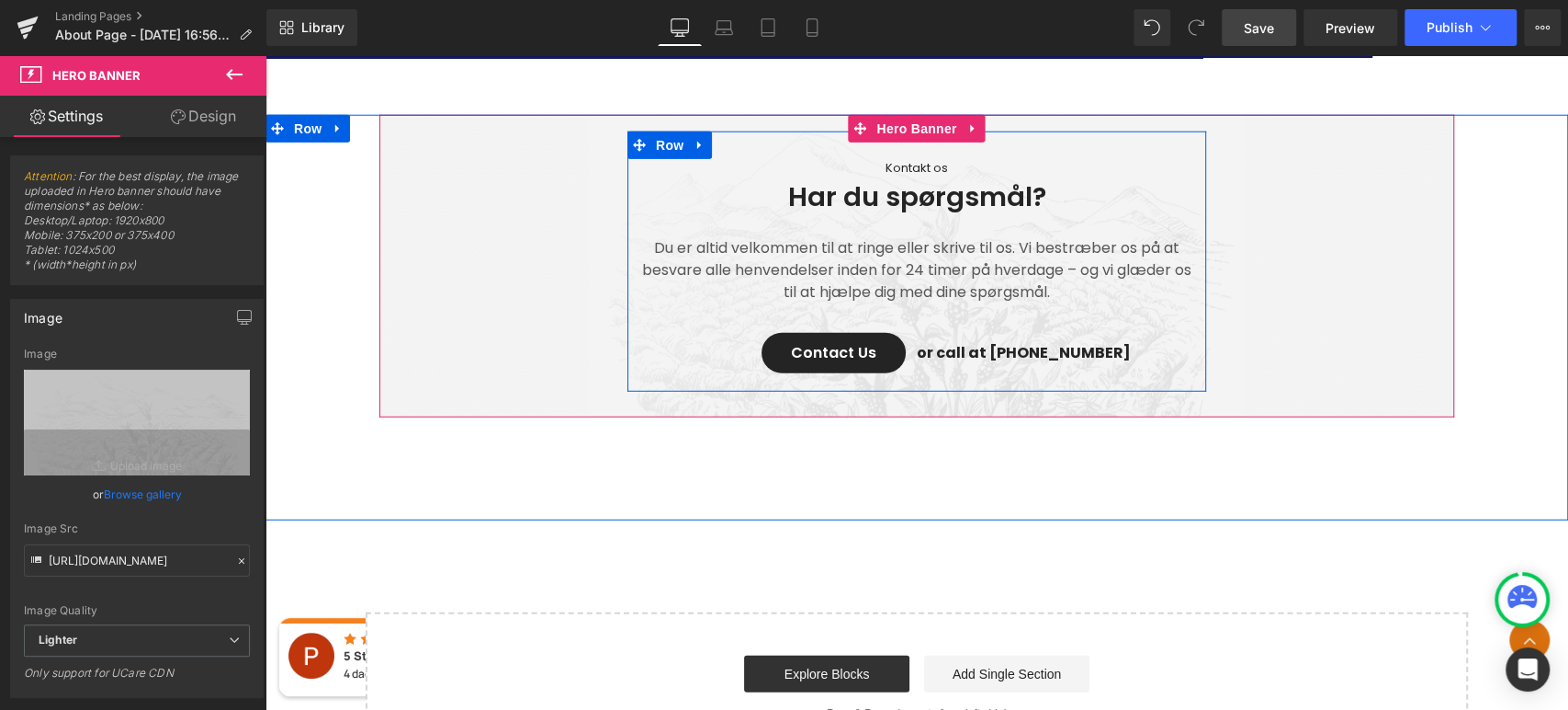
click at [1043, 285] on p "Du er altid velkommen til at ringe eller skrive til os. Vi bestræber os på at b…" at bounding box center [917, 270] width 551 height 66
click at [1070, 297] on p "Du er altid velkommen til at ringe eller skrive til os. Vi bestræber os på at b…" at bounding box center [917, 270] width 551 height 66
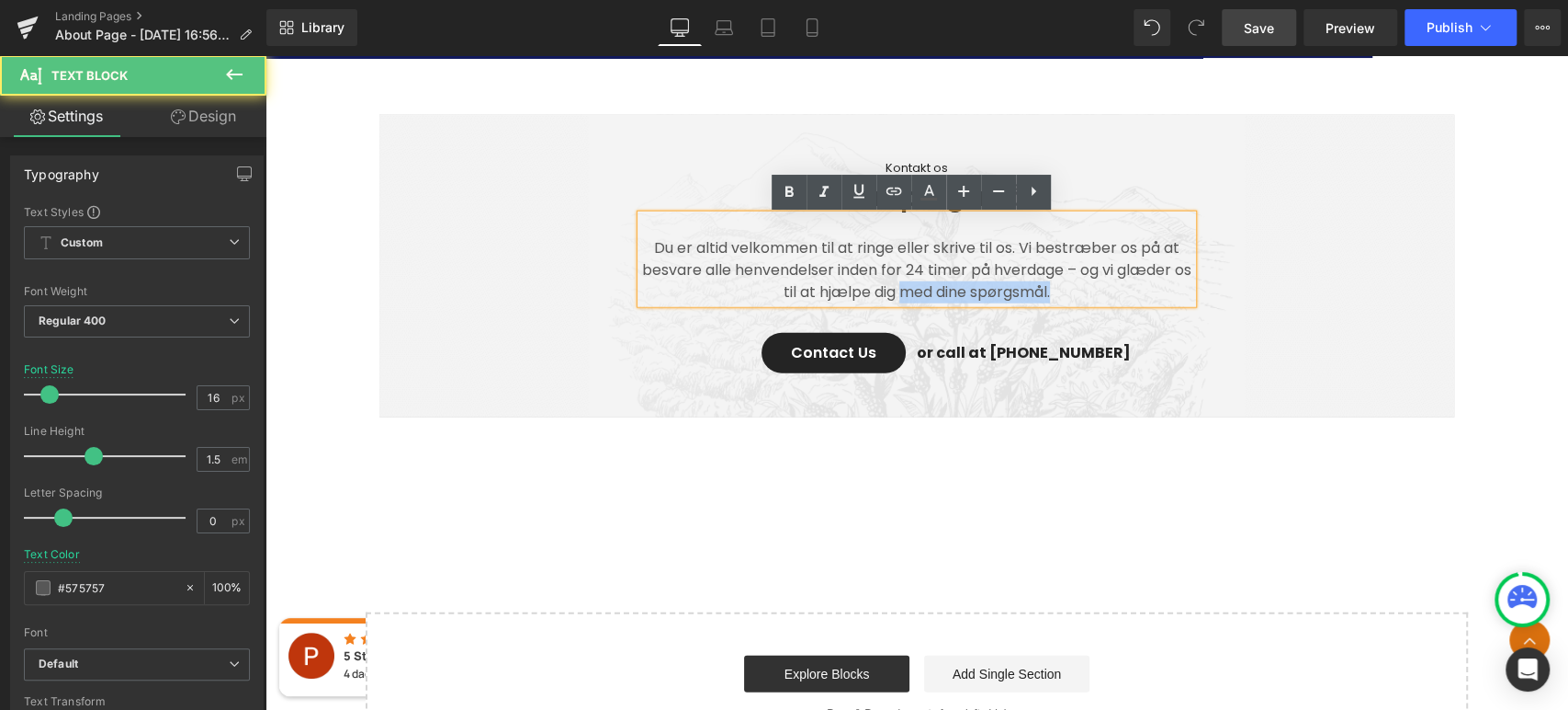
drag, startPoint x: 908, startPoint y: 293, endPoint x: 1178, endPoint y: 309, distance: 270.5
click at [1071, 294] on p "Du er altid velkommen til at ringe eller skrive til os. Vi bestræber os på at b…" at bounding box center [917, 270] width 551 height 66
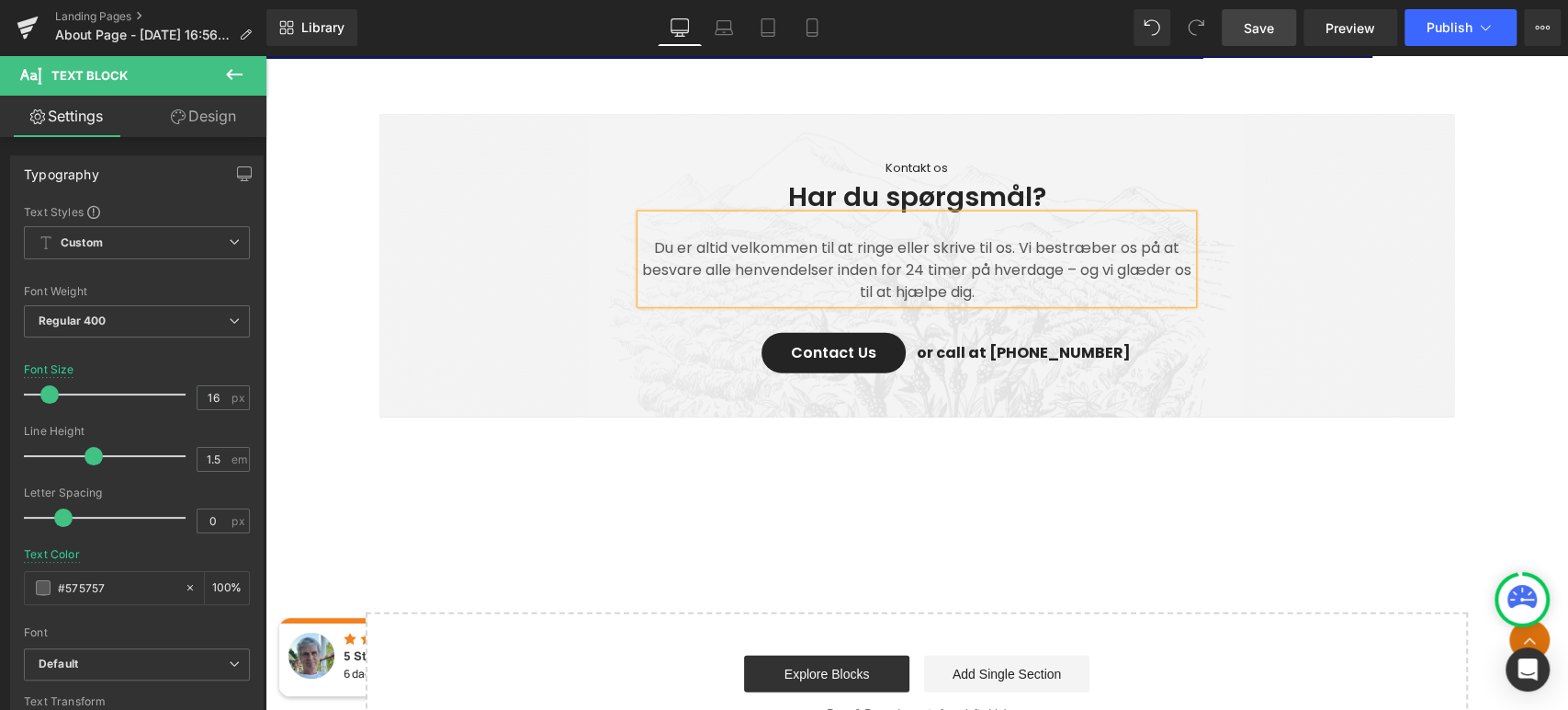
click at [1315, 285] on span "Kontakt os Text Block Har du spørgsmål? Heading Du er altid velkommen til at ri…" at bounding box center [916, 261] width 1074 height 260
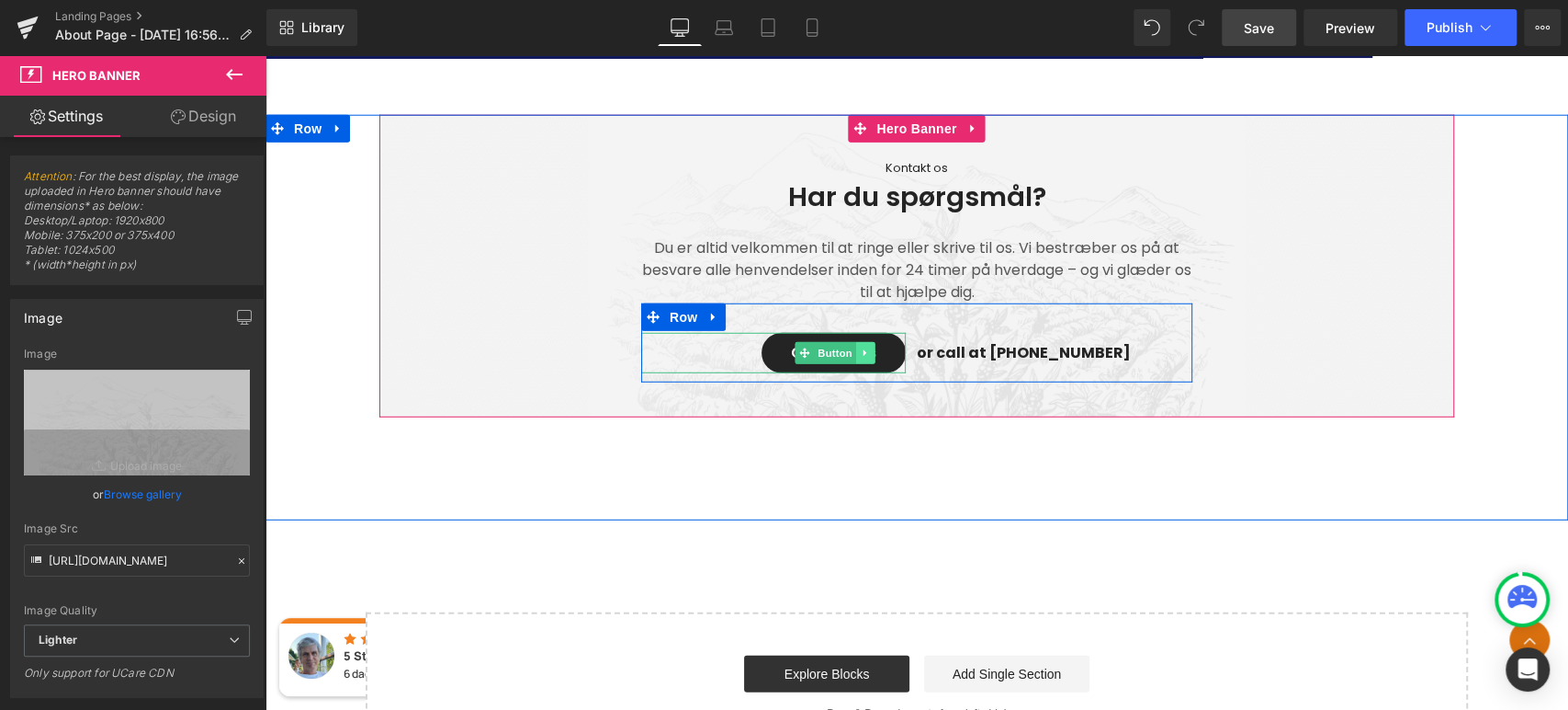
click at [864, 351] on icon at bounding box center [865, 353] width 3 height 6
click at [837, 354] on link at bounding box center [836, 353] width 19 height 22
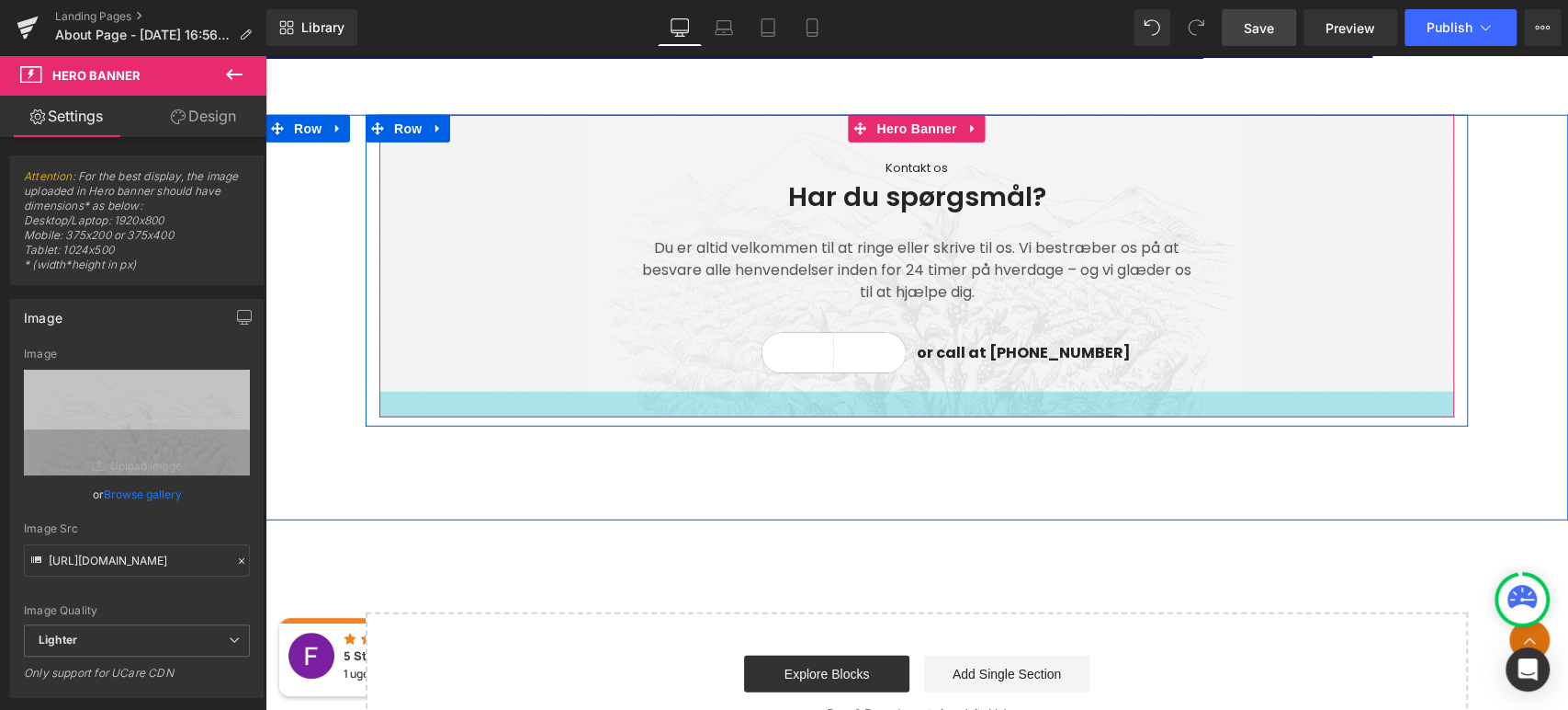
drag, startPoint x: 841, startPoint y: 412, endPoint x: 851, endPoint y: 357, distance: 55.9
click at [841, 413] on div at bounding box center [916, 405] width 1074 height 26
click at [828, 351] on div "Contact Us Button" at bounding box center [774, 353] width 265 height 40
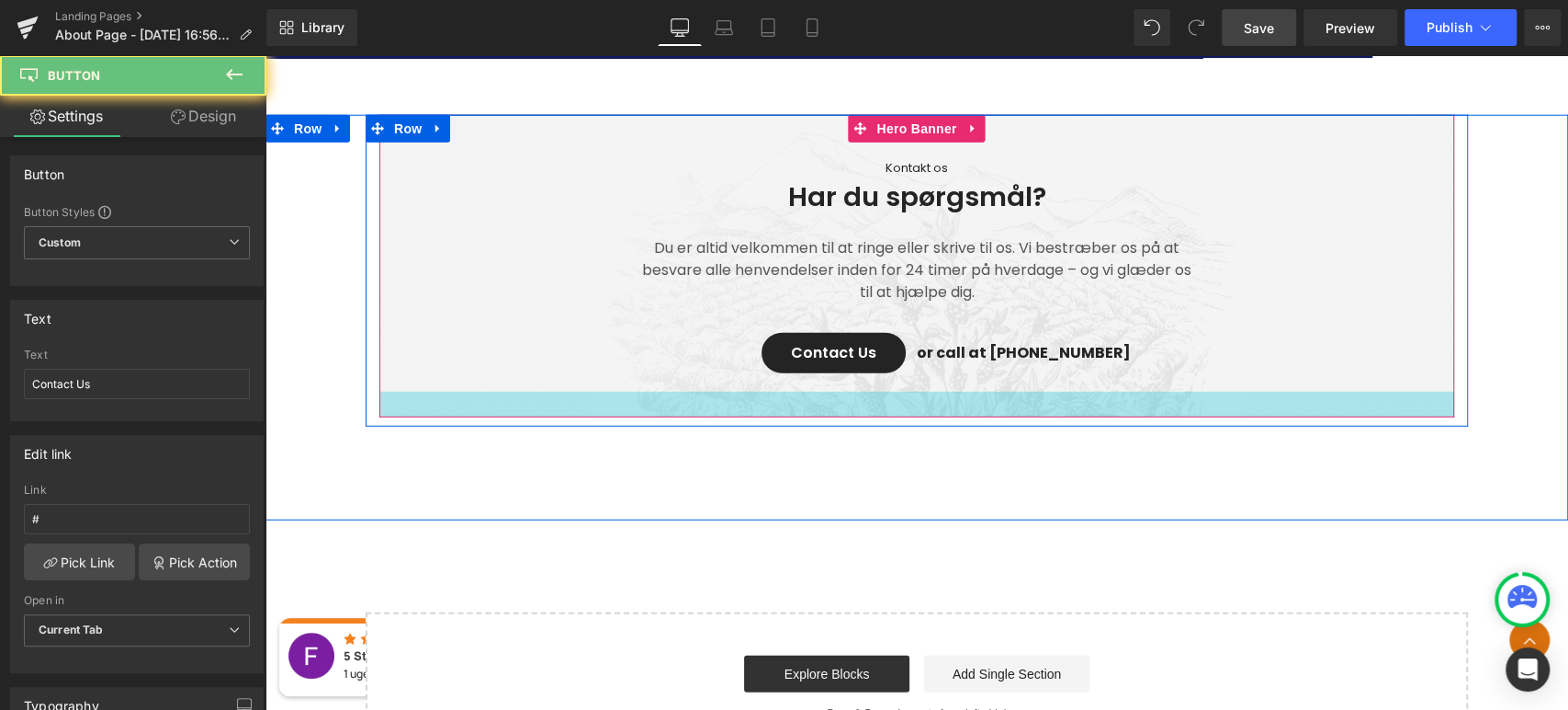
click at [849, 459] on div "Kontakt os Text Block Har du spørgsmål? Heading Du er altid velkommen til at ri…" at bounding box center [916, 317] width 1302 height 406
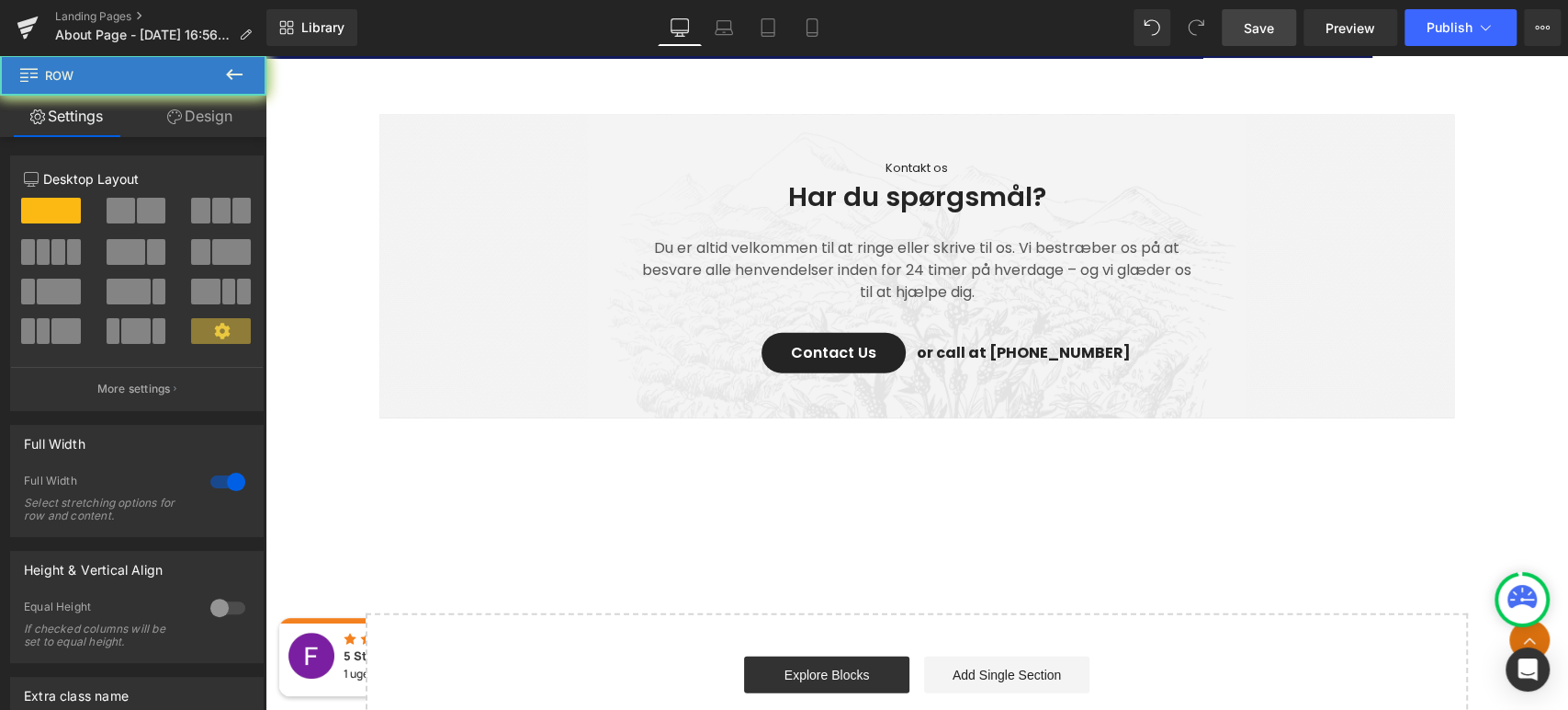
click at [1507, 317] on div "Kontakt os Text Block Har du spørgsmål? Heading Du er altid velkommen til at ri…" at bounding box center [916, 271] width 1302 height 313
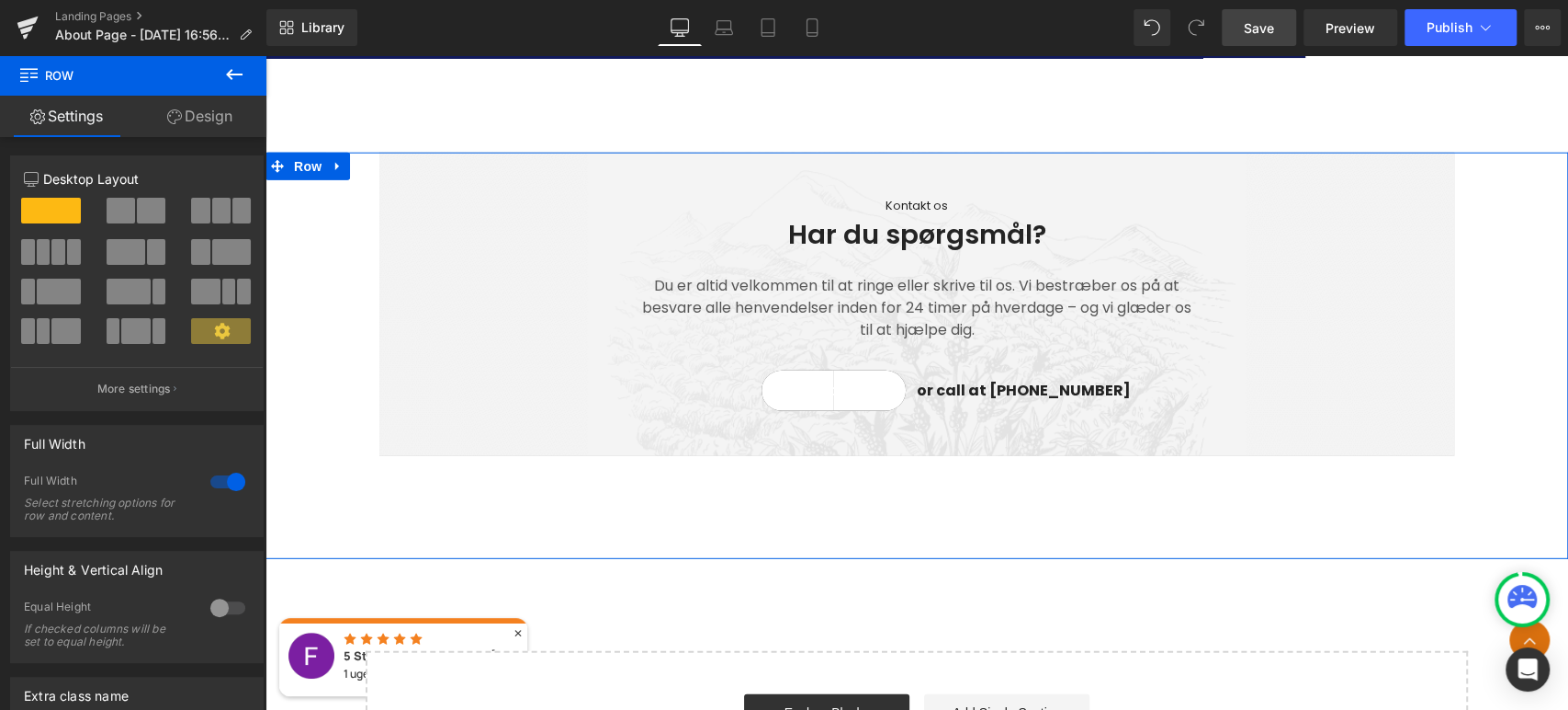
scroll to position [3155, 0]
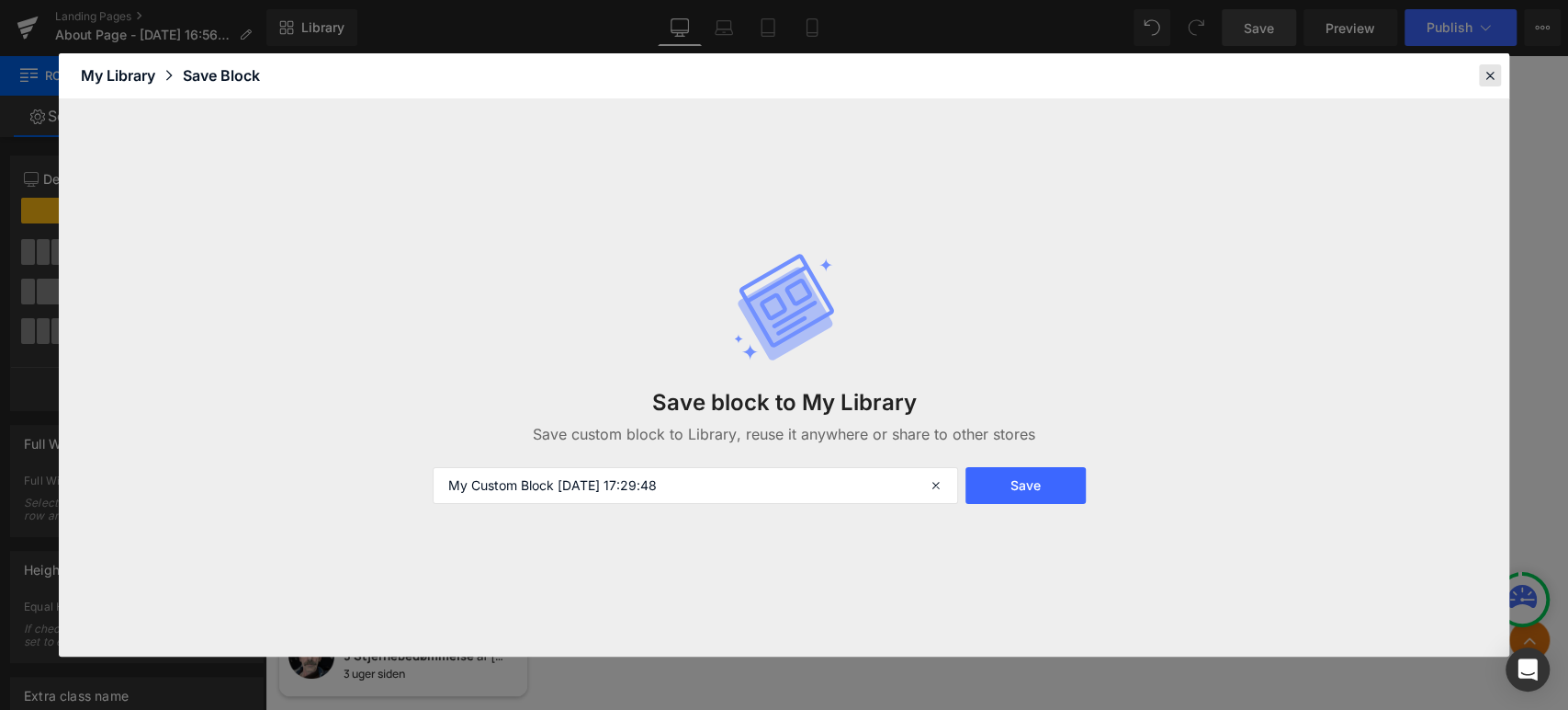
click at [1497, 69] on icon at bounding box center [1490, 75] width 17 height 17
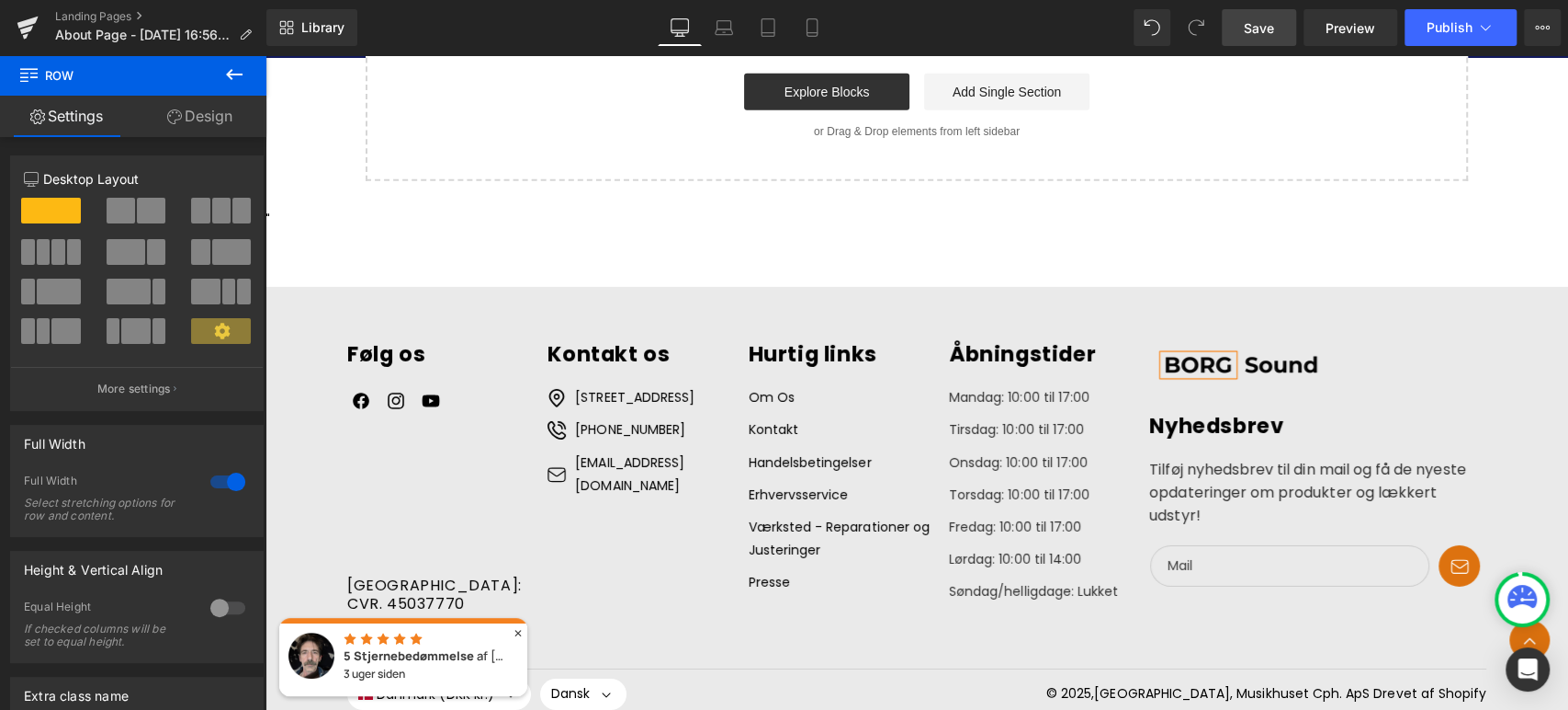
scroll to position [3952, 0]
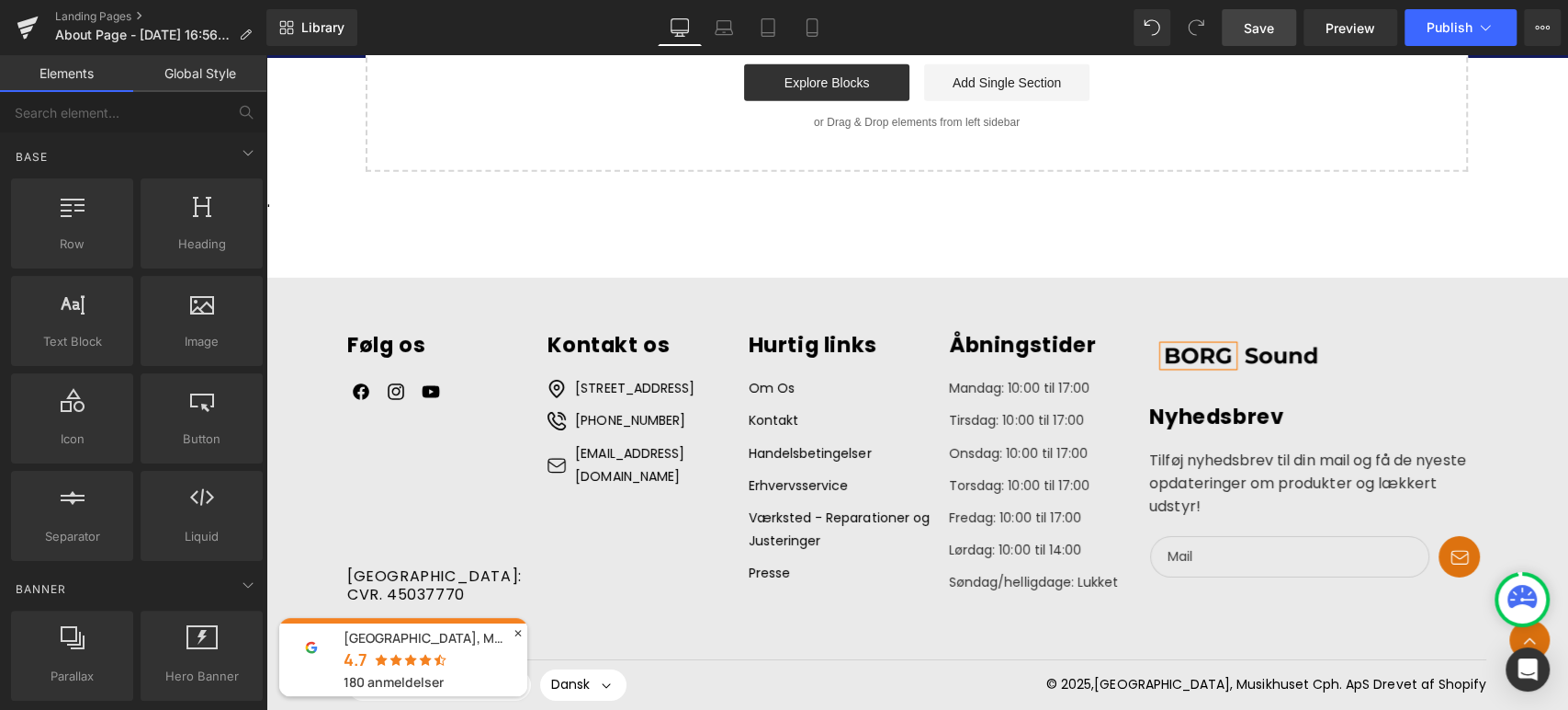
drag, startPoint x: 673, startPoint y: 437, endPoint x: 628, endPoint y: 440, distance: 45.1
click at [569, 432] on li "[PHONE_NUMBER]" at bounding box center [646, 420] width 197 height 23
copy span "[PHONE_NUMBER]"
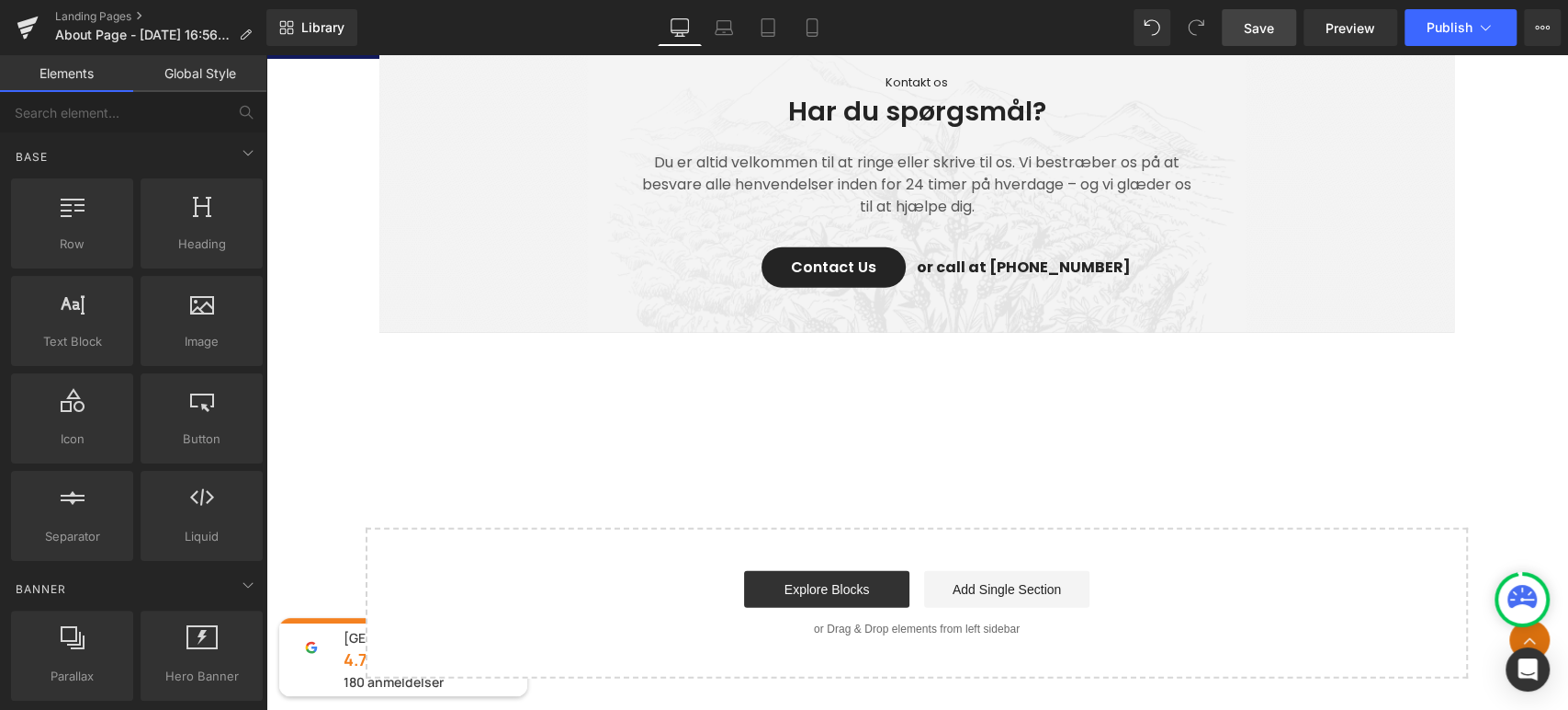
scroll to position [3441, 0]
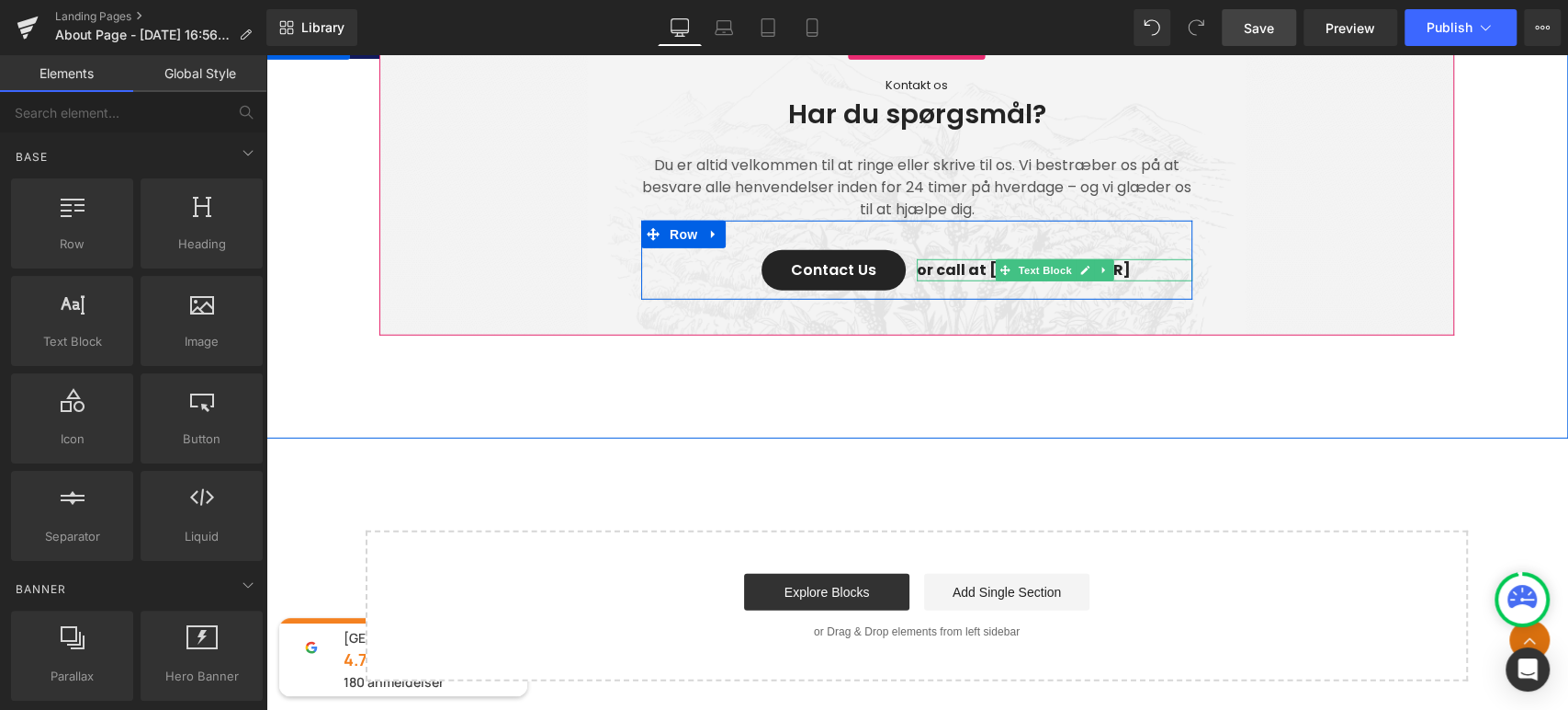
drag, startPoint x: 921, startPoint y: 273, endPoint x: 1156, endPoint y: 277, distance: 235.0
click at [1156, 277] on p "or call at [PHONE_NUMBER]" at bounding box center [1055, 270] width 276 height 22
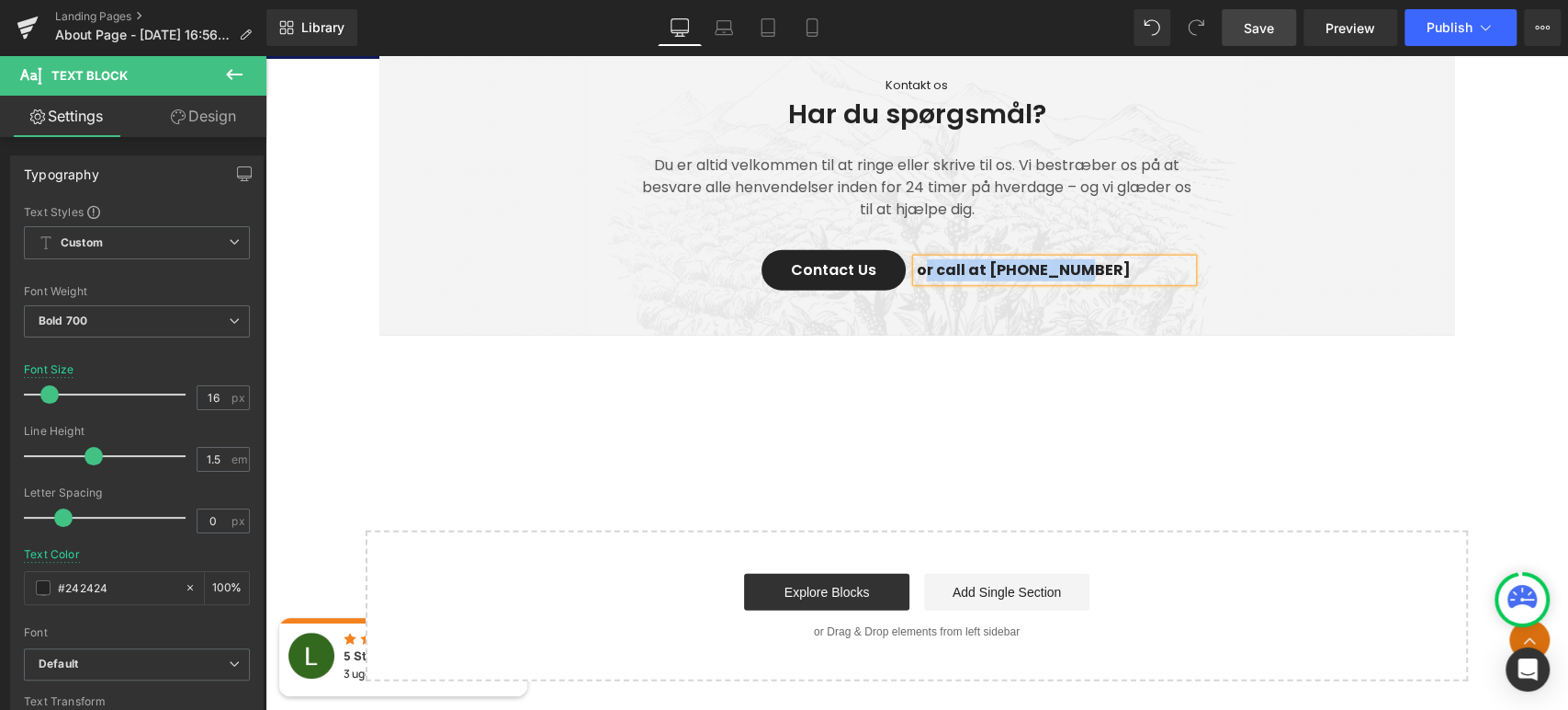
click at [1085, 273] on p "or call at [PHONE_NUMBER]" at bounding box center [1055, 270] width 276 height 22
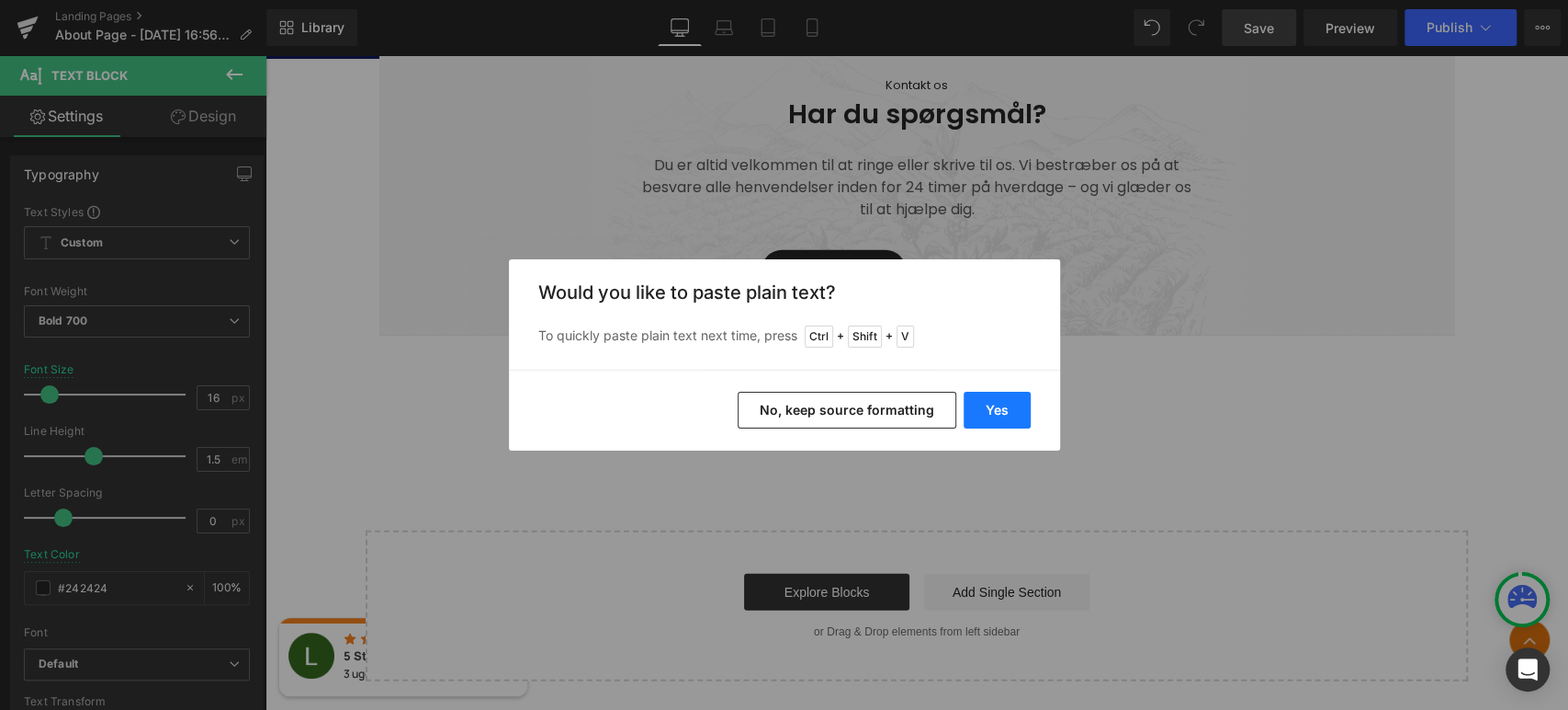
drag, startPoint x: 1006, startPoint y: 403, endPoint x: 761, endPoint y: 353, distance: 250.0
click at [1006, 403] on button "Yes" at bounding box center [997, 410] width 67 height 37
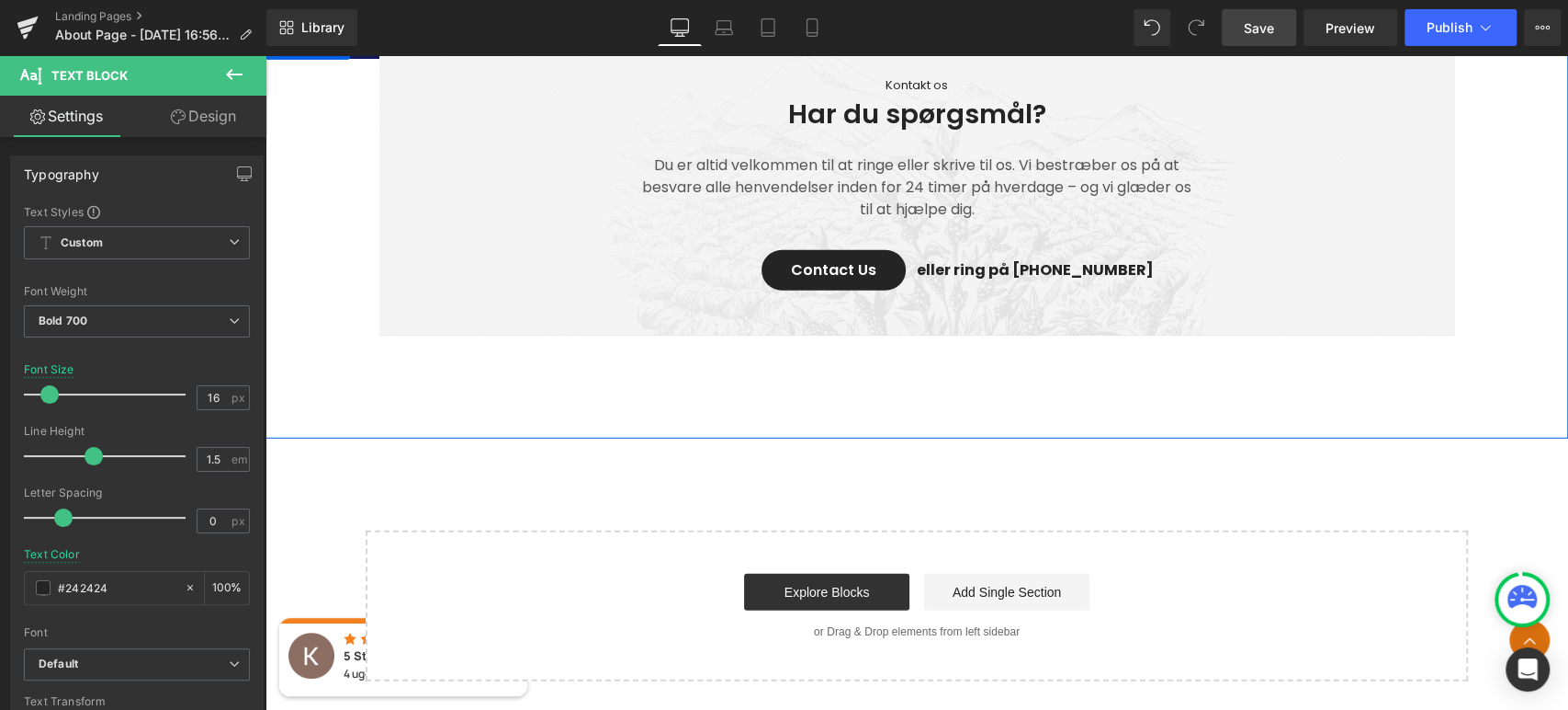
click at [1508, 384] on div "Kontakt os Text Block Har du spørgsmål? Heading Du er altid velkommen til at ri…" at bounding box center [916, 235] width 1302 height 407
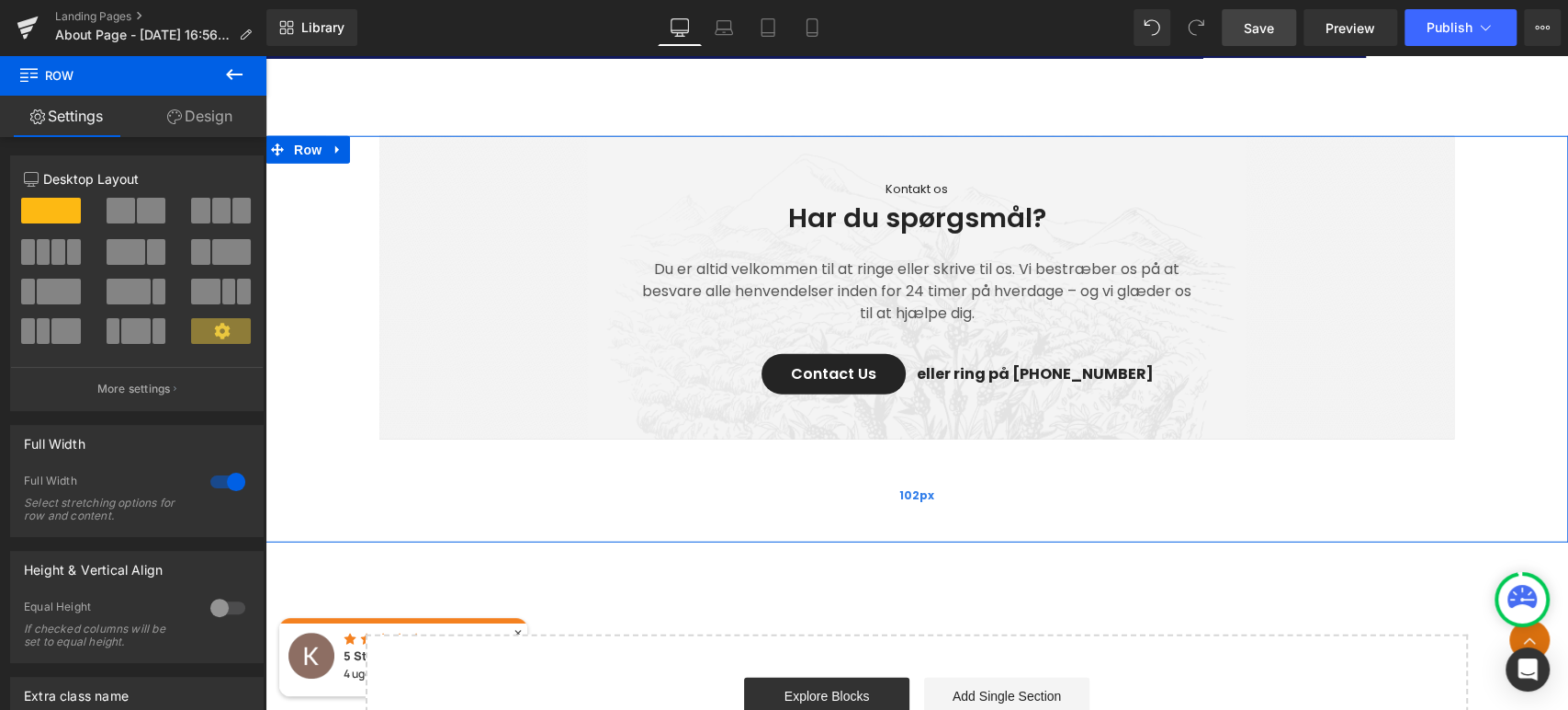
scroll to position [3338, 0]
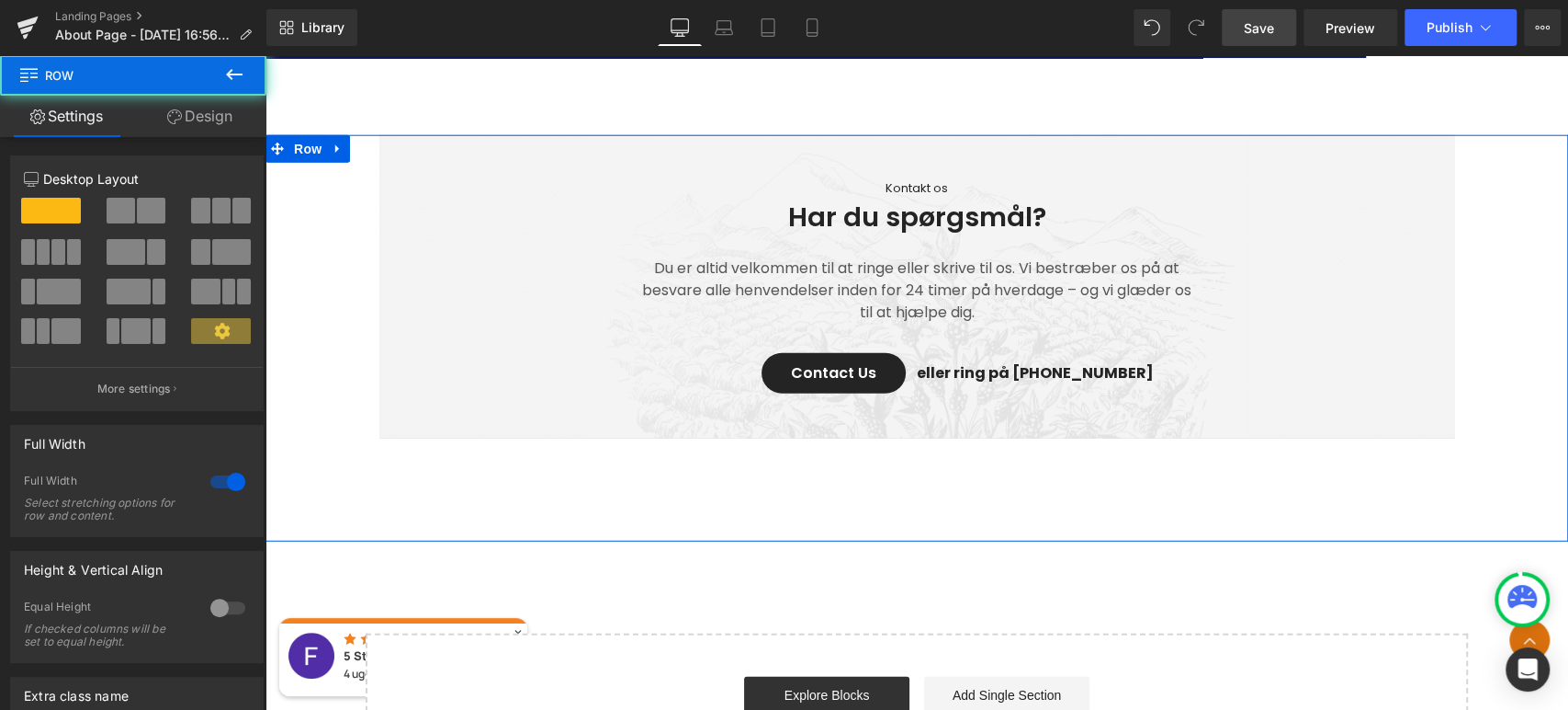
click at [1517, 337] on div "Kontakt os Text Block Har du spørgsmål? Heading Du er altid velkommen til at ri…" at bounding box center [916, 292] width 1302 height 313
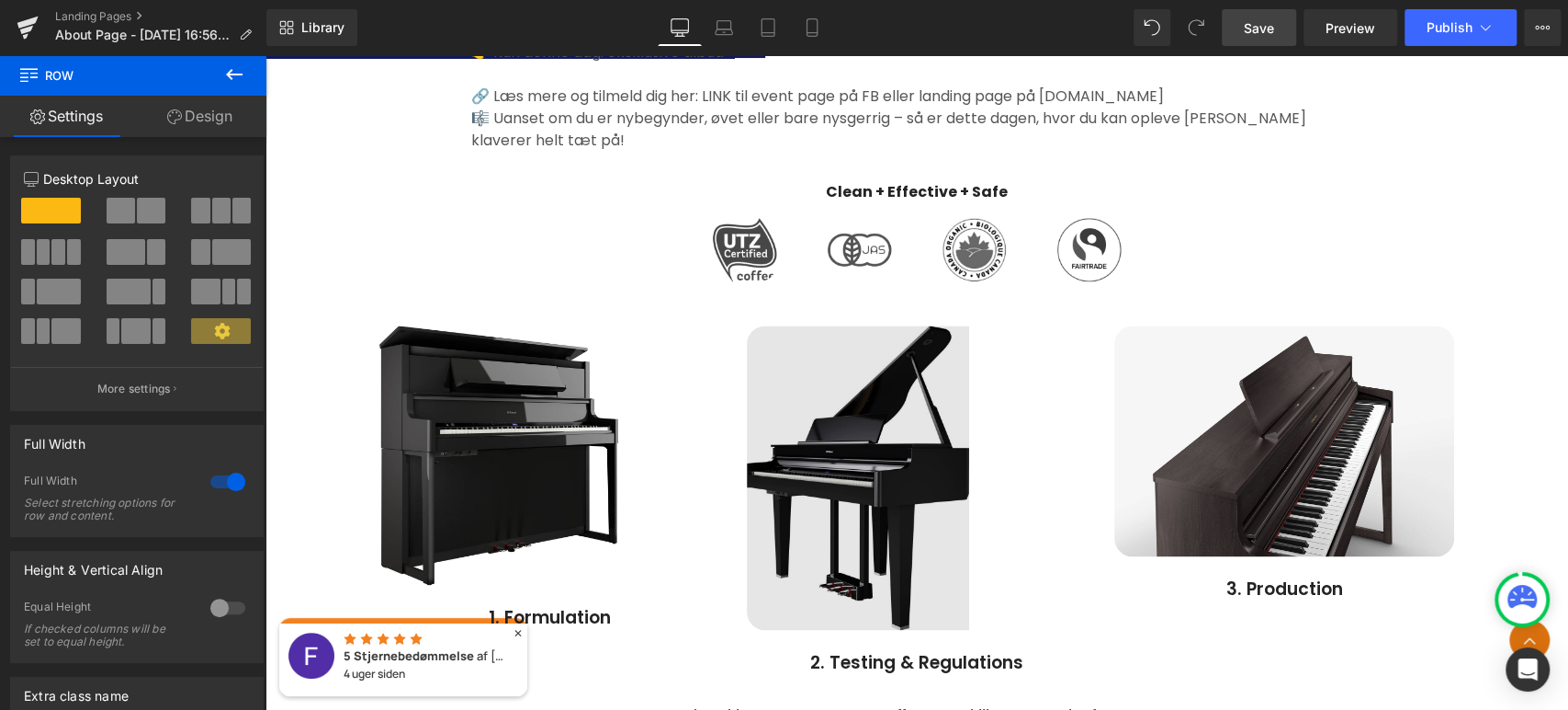
scroll to position [1500, 0]
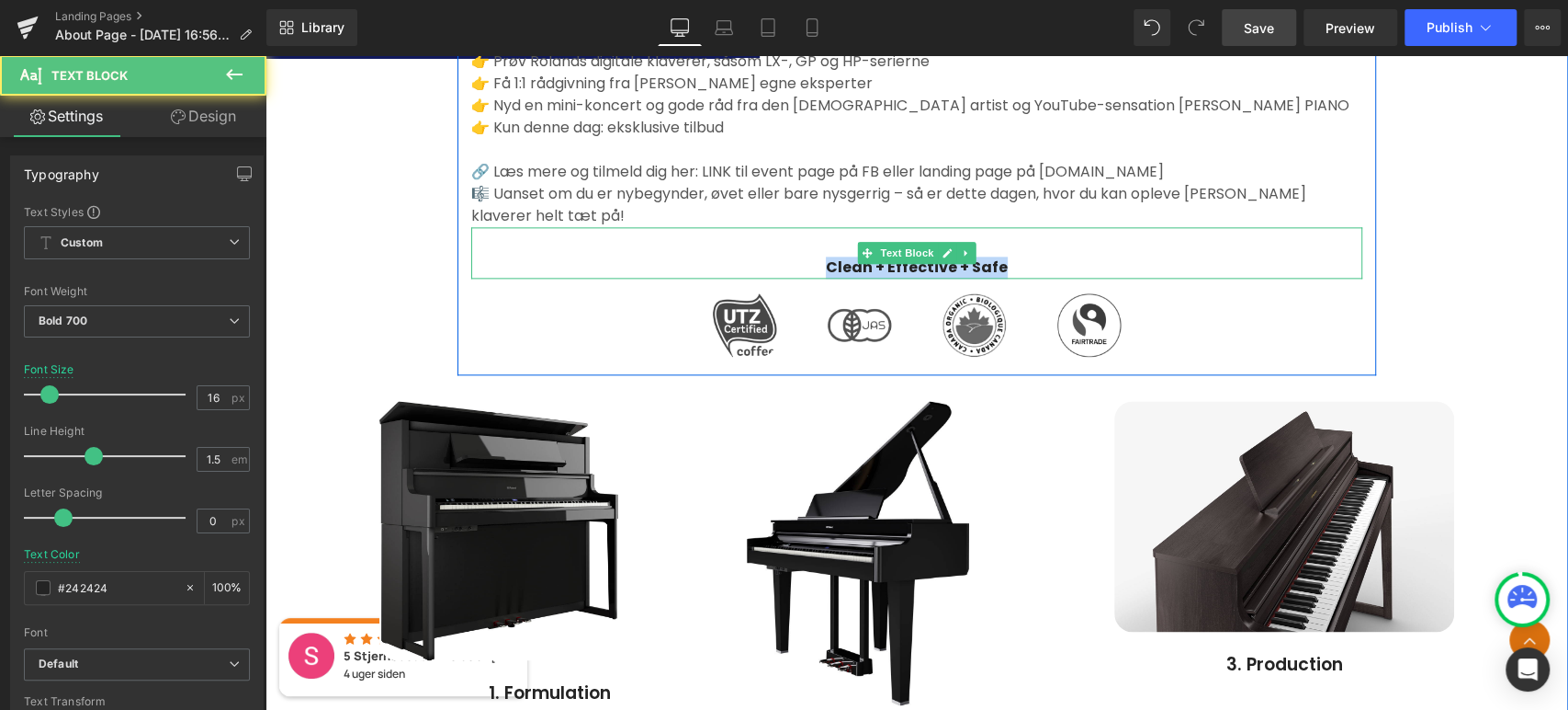
drag, startPoint x: 995, startPoint y: 263, endPoint x: 824, endPoint y: 251, distance: 171.4
click at [824, 251] on div "Clean + Effective + Safe" at bounding box center [917, 253] width 892 height 52
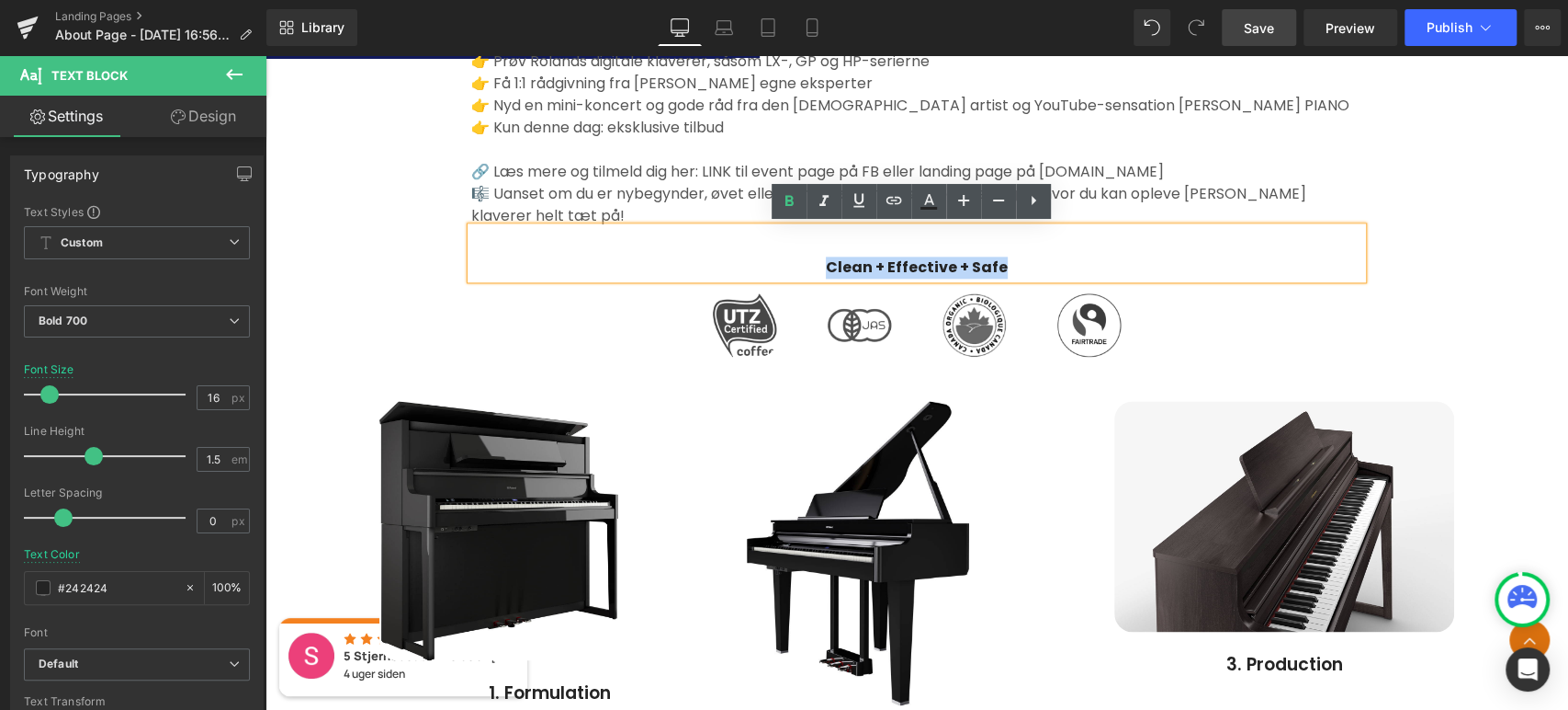
click at [1457, 350] on div "ROLAND PIANO DAYS hos Borg Sound! Heading Kom og oplev en hel dag dedikeret til…" at bounding box center [916, 356] width 1302 height 999
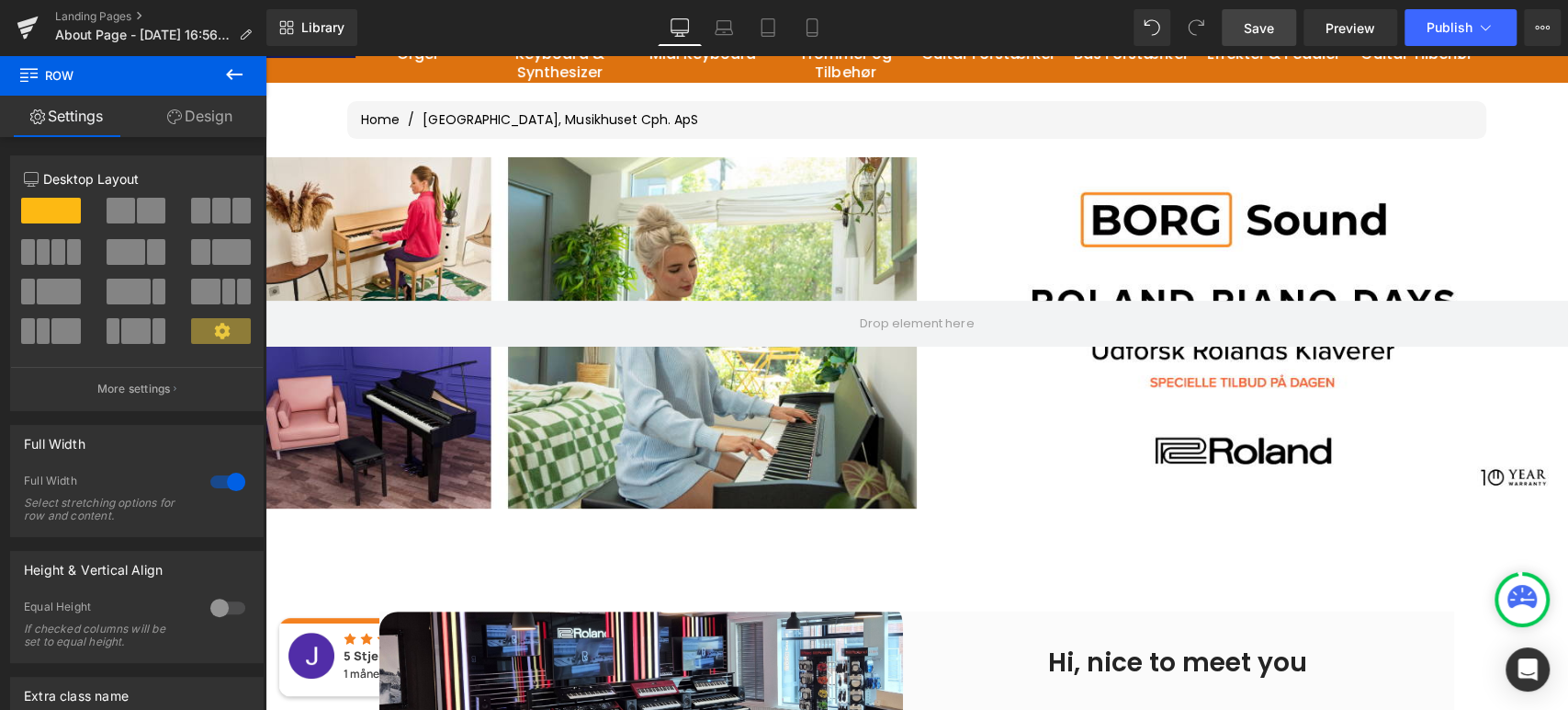
scroll to position [173, 0]
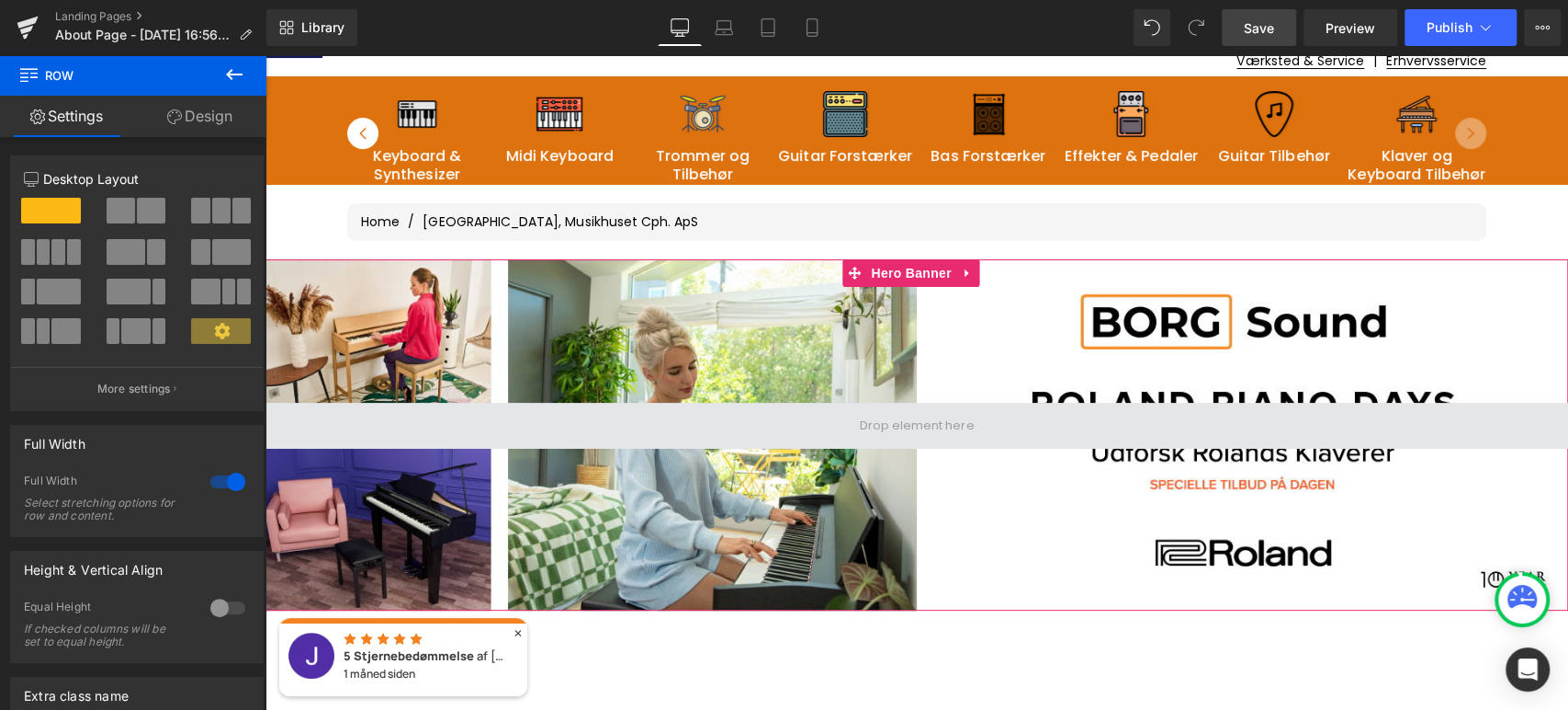
click at [619, 413] on span at bounding box center [916, 426] width 1302 height 46
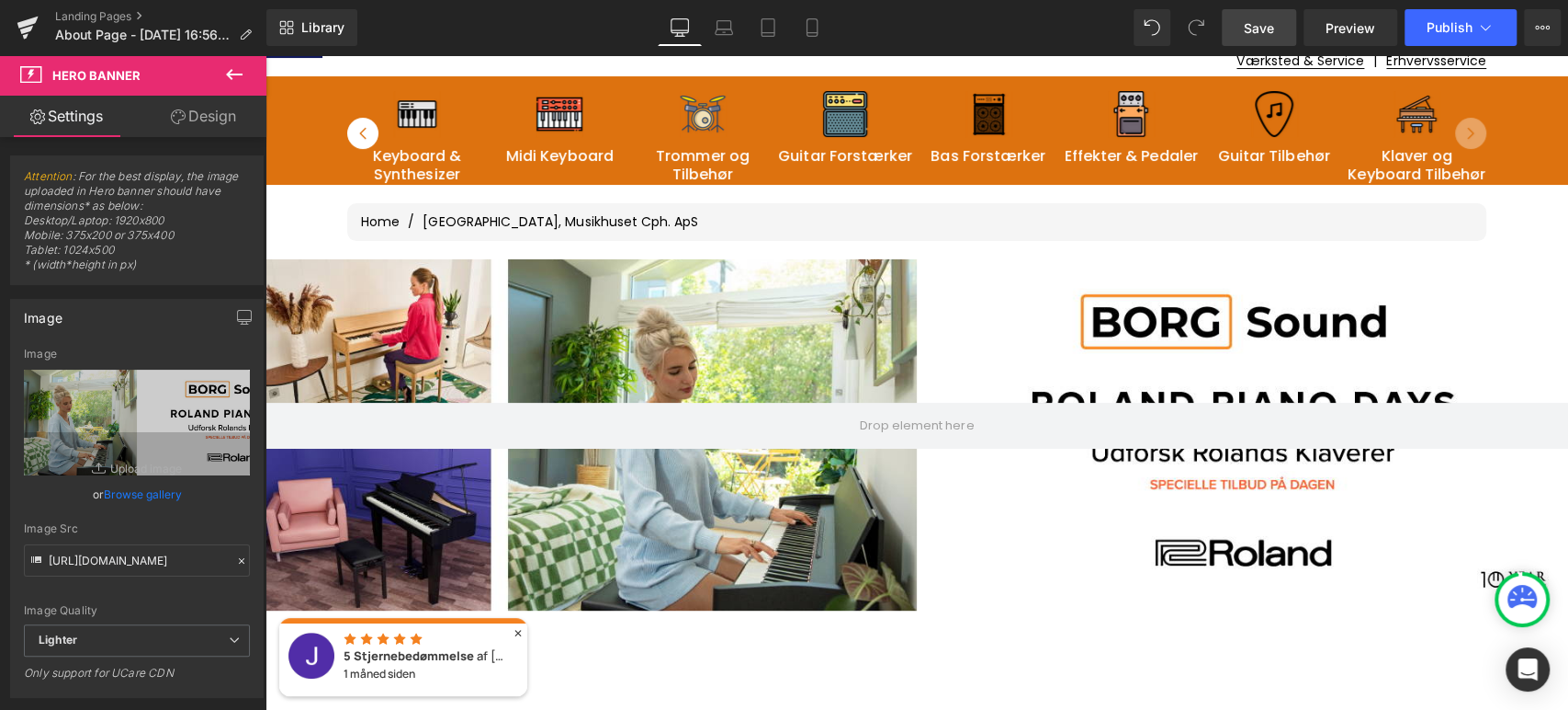
click at [1096, 203] on nav "Home / [GEOGRAPHIC_DATA], Musikhuset Cph. ApS" at bounding box center [916, 222] width 1139 height 38
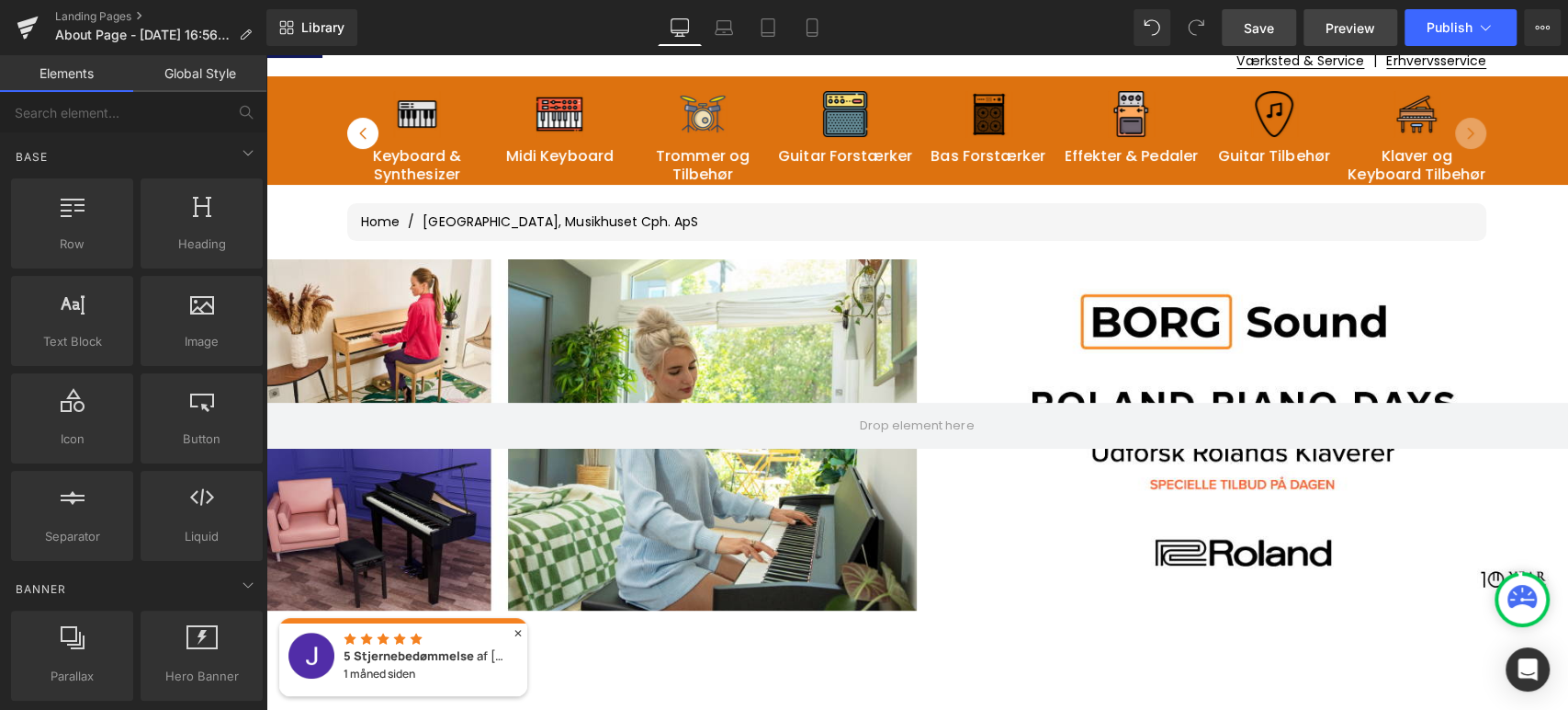
click at [1343, 25] on span "Preview" at bounding box center [1350, 28] width 50 height 19
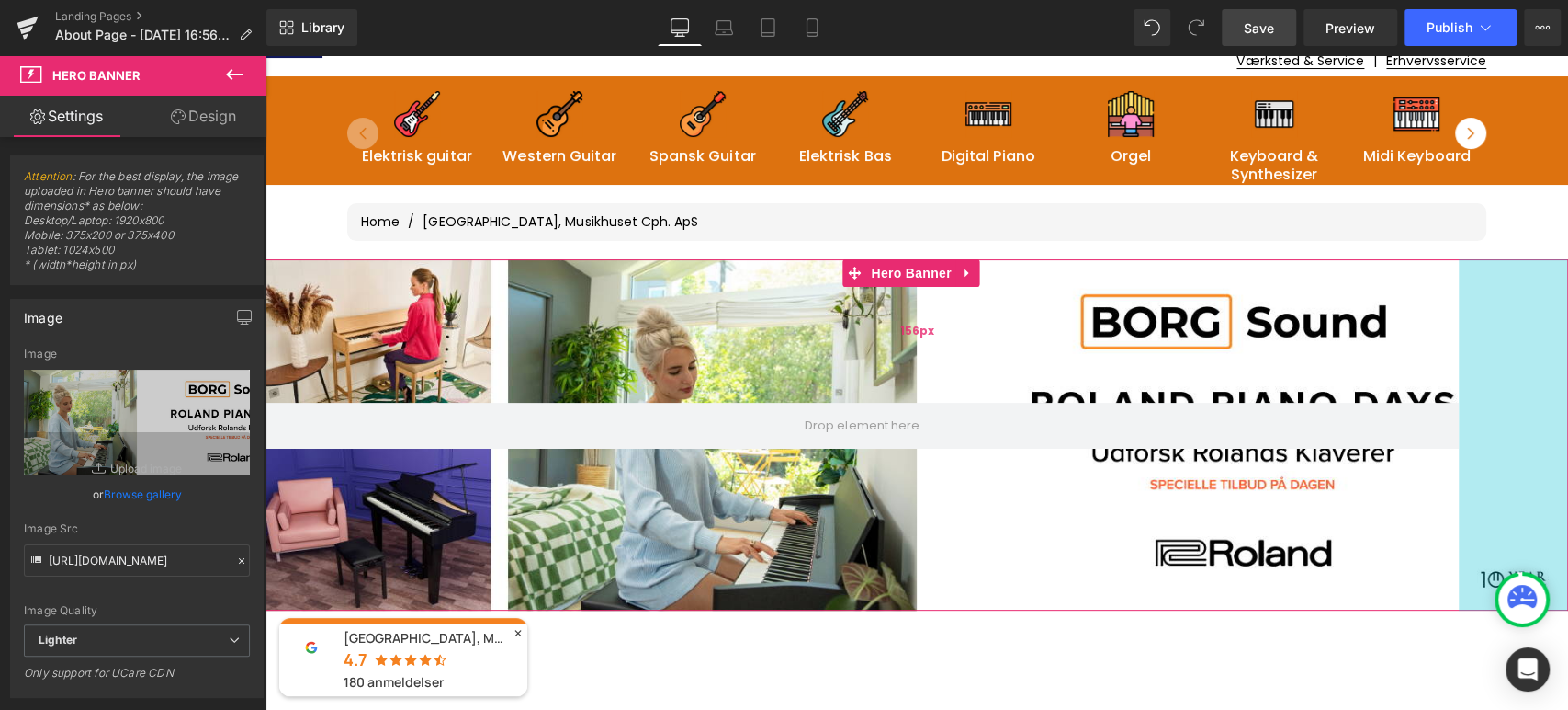
drag, startPoint x: 1553, startPoint y: 382, endPoint x: 1444, endPoint y: 364, distance: 110.5
click at [1444, 364] on div "Hero Banner 156px 176px 119px" at bounding box center [916, 435] width 1302 height 351
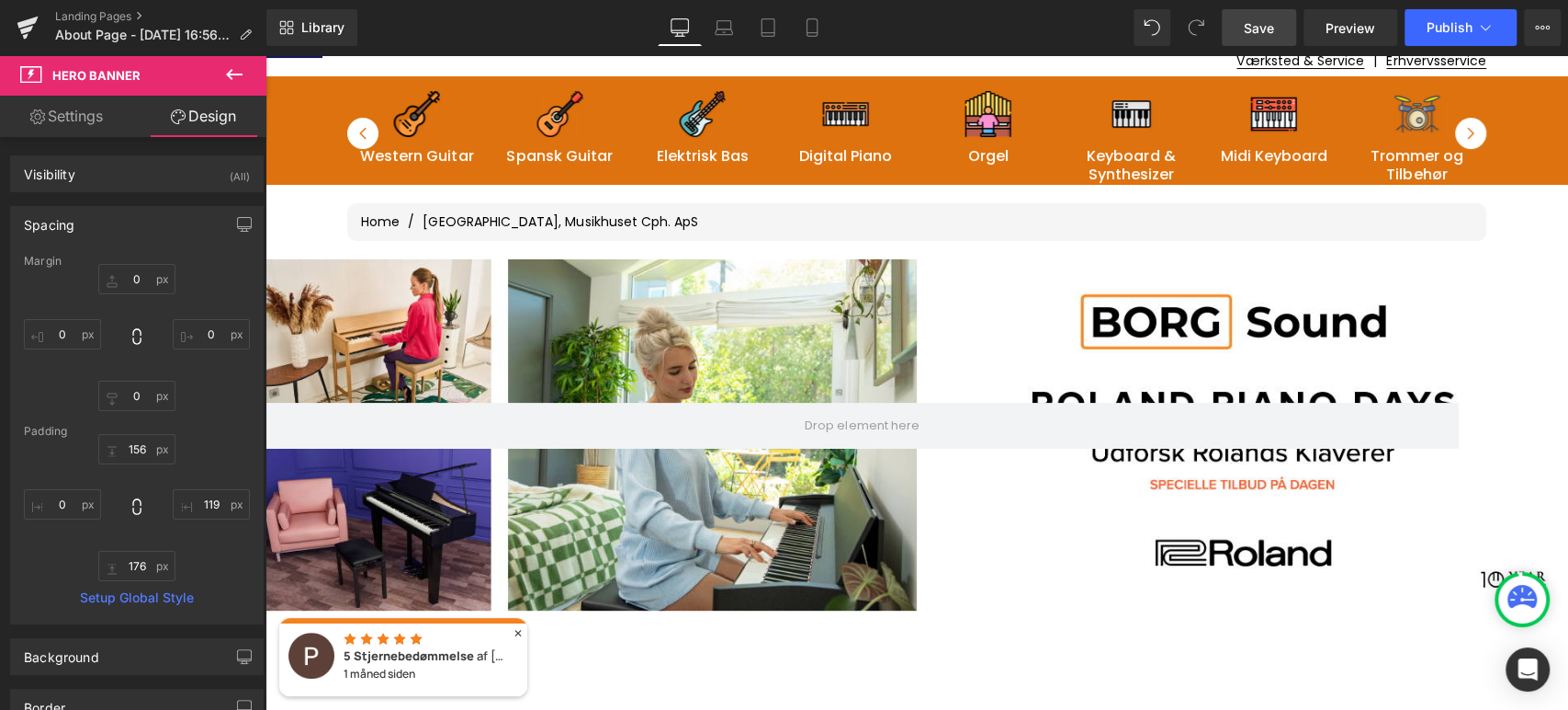
click at [1269, 28] on span "Save" at bounding box center [1258, 28] width 30 height 19
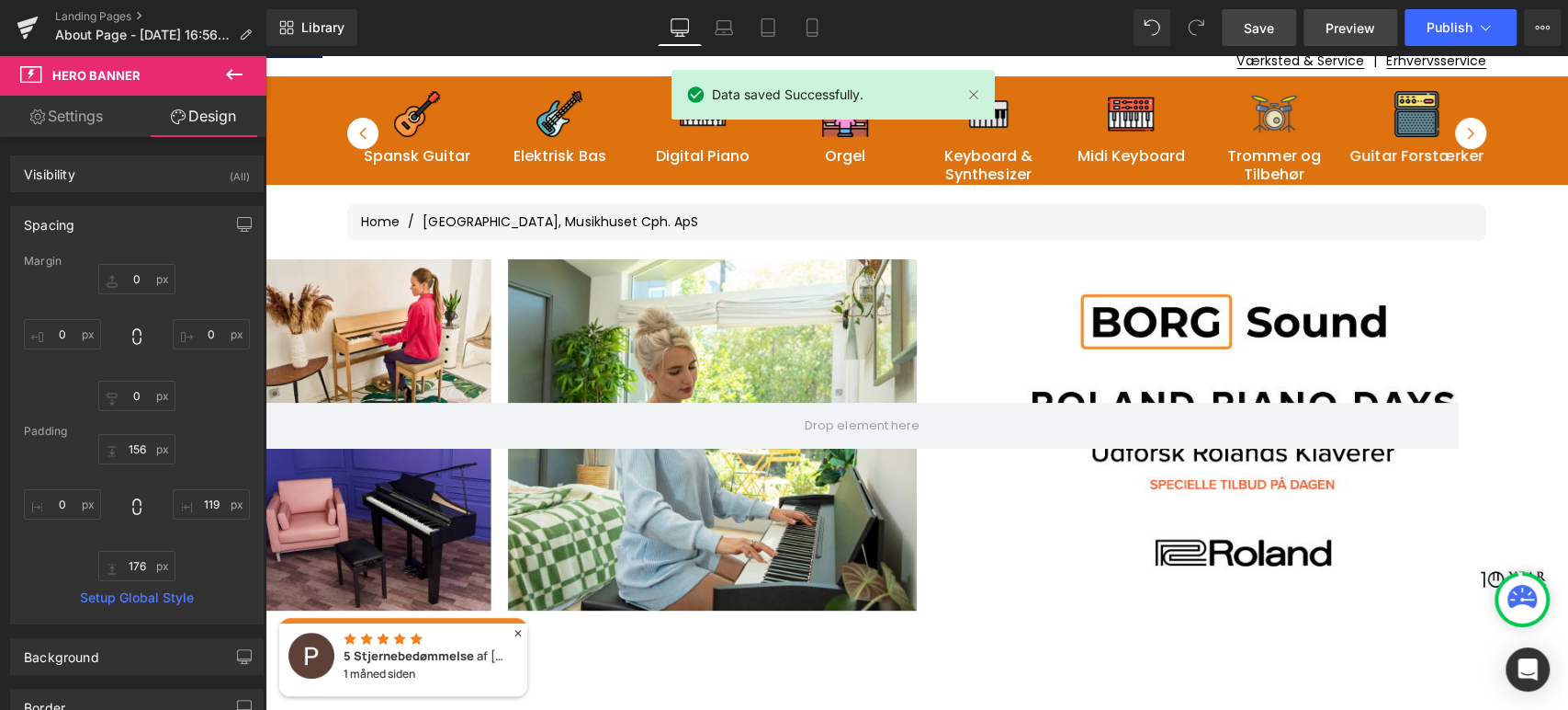
click at [1345, 28] on span "Preview" at bounding box center [1350, 28] width 50 height 19
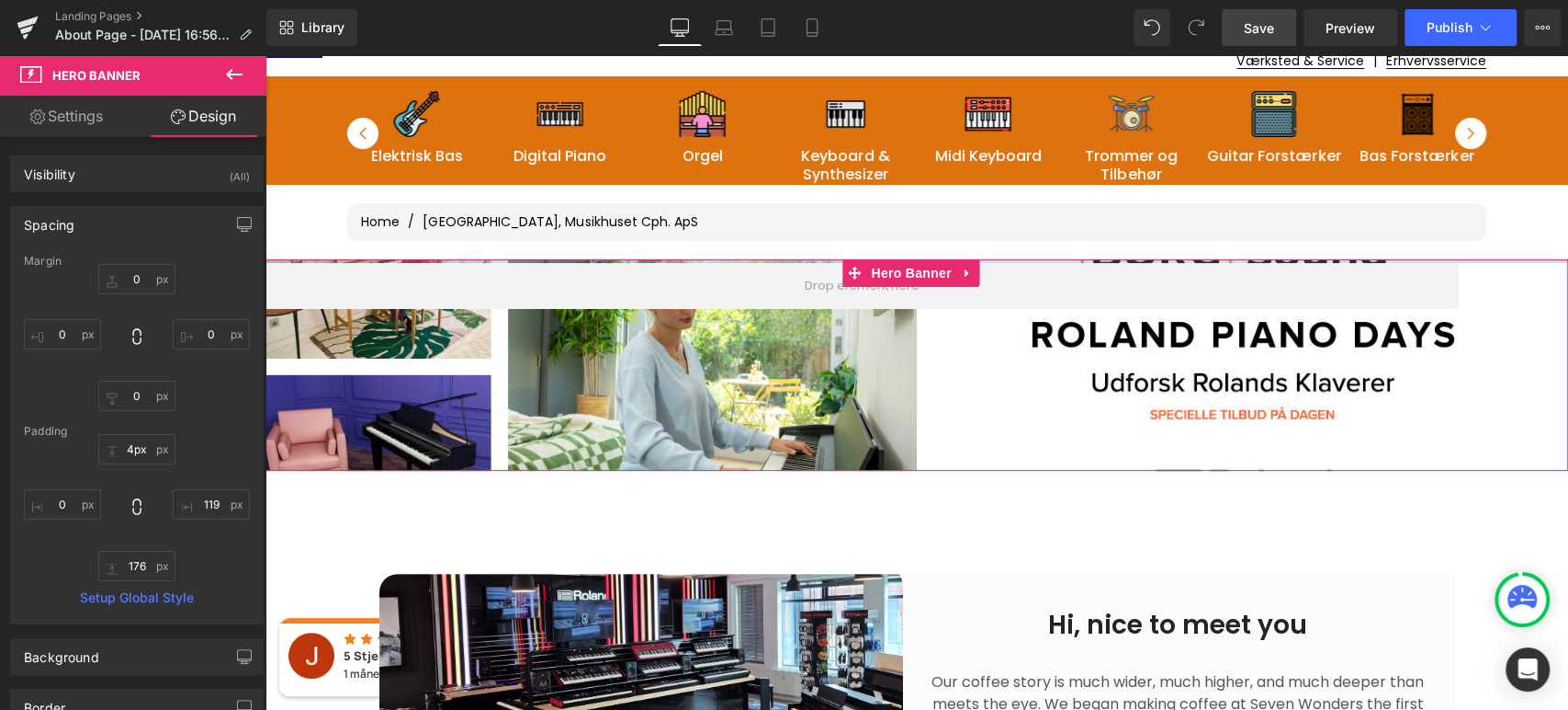
type input "0px"
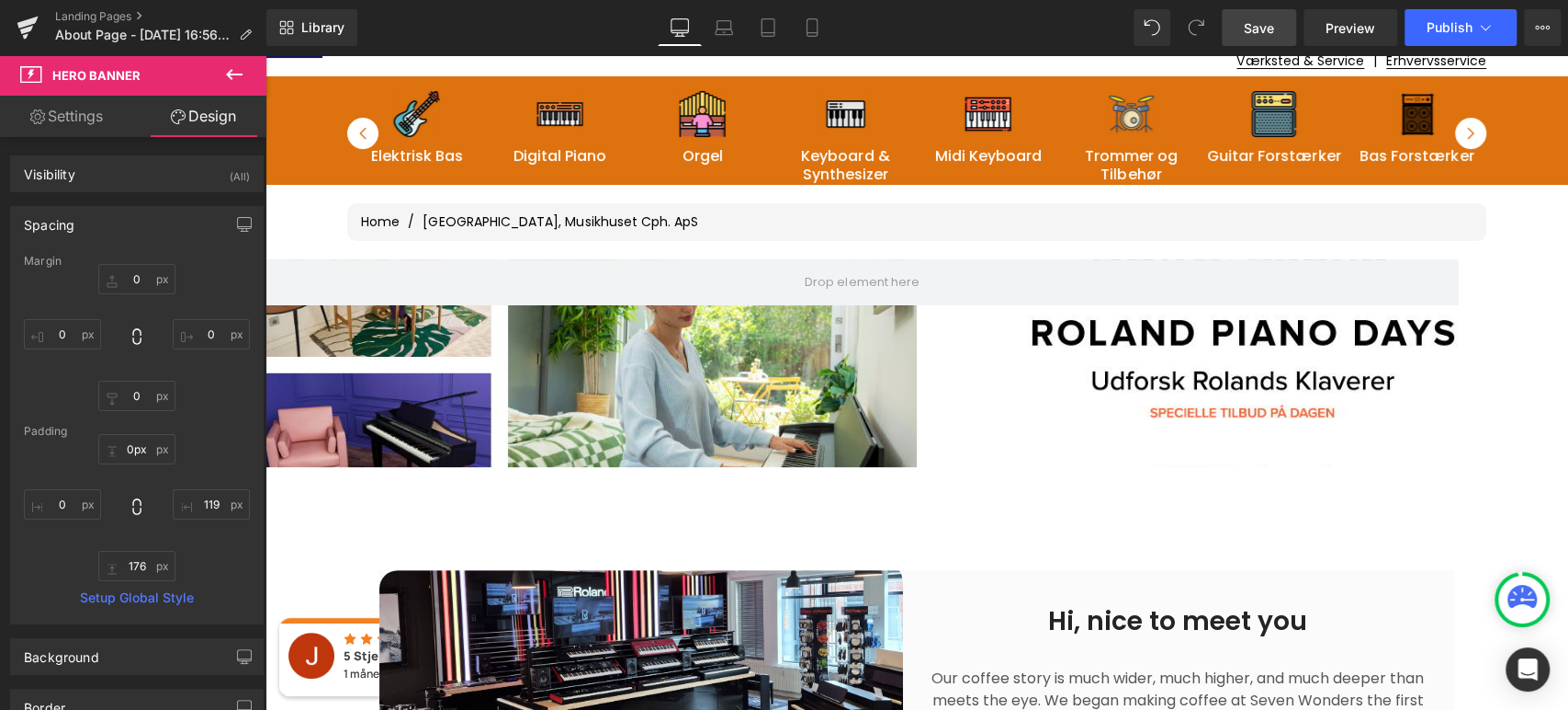
drag, startPoint x: 1009, startPoint y: 259, endPoint x: 1011, endPoint y: 466, distance: 207.0
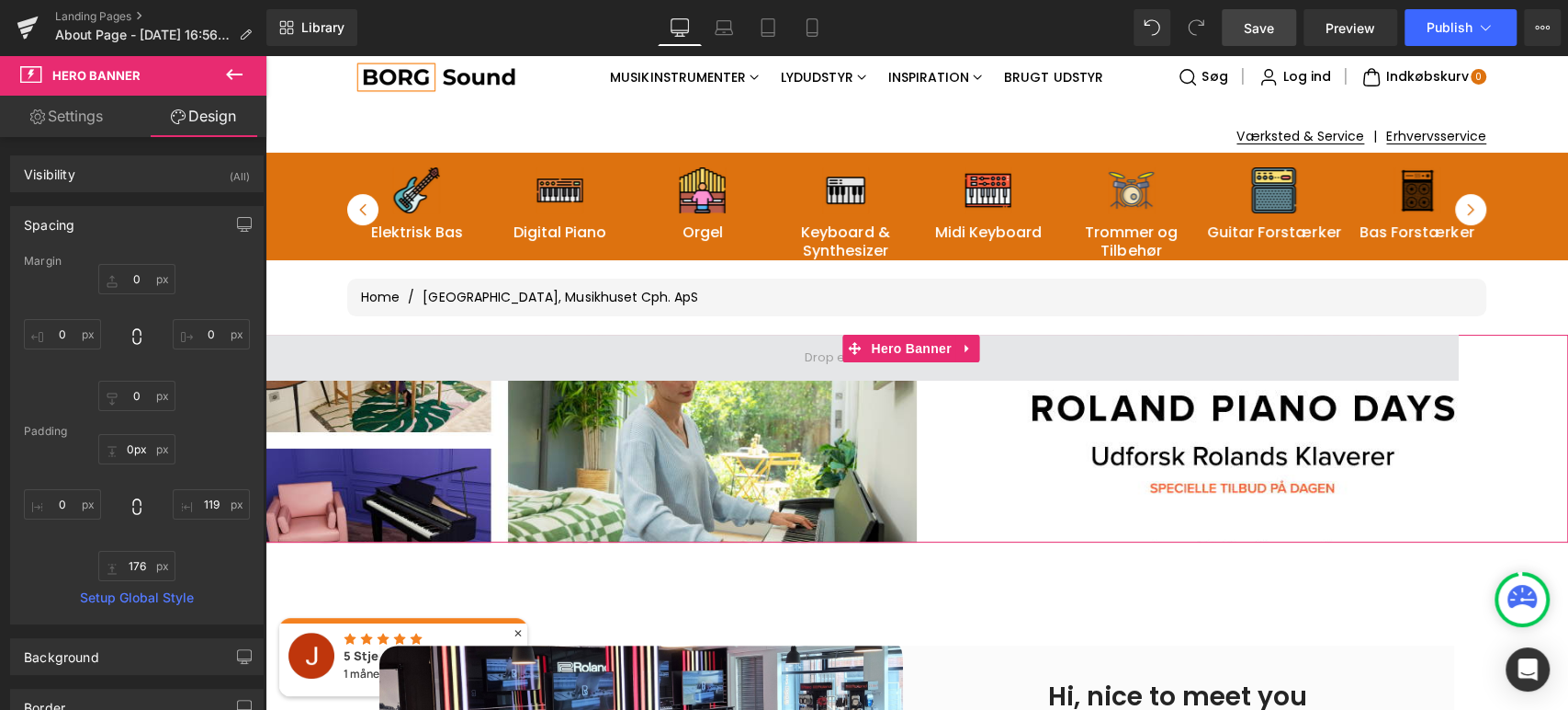
scroll to position [0, 0]
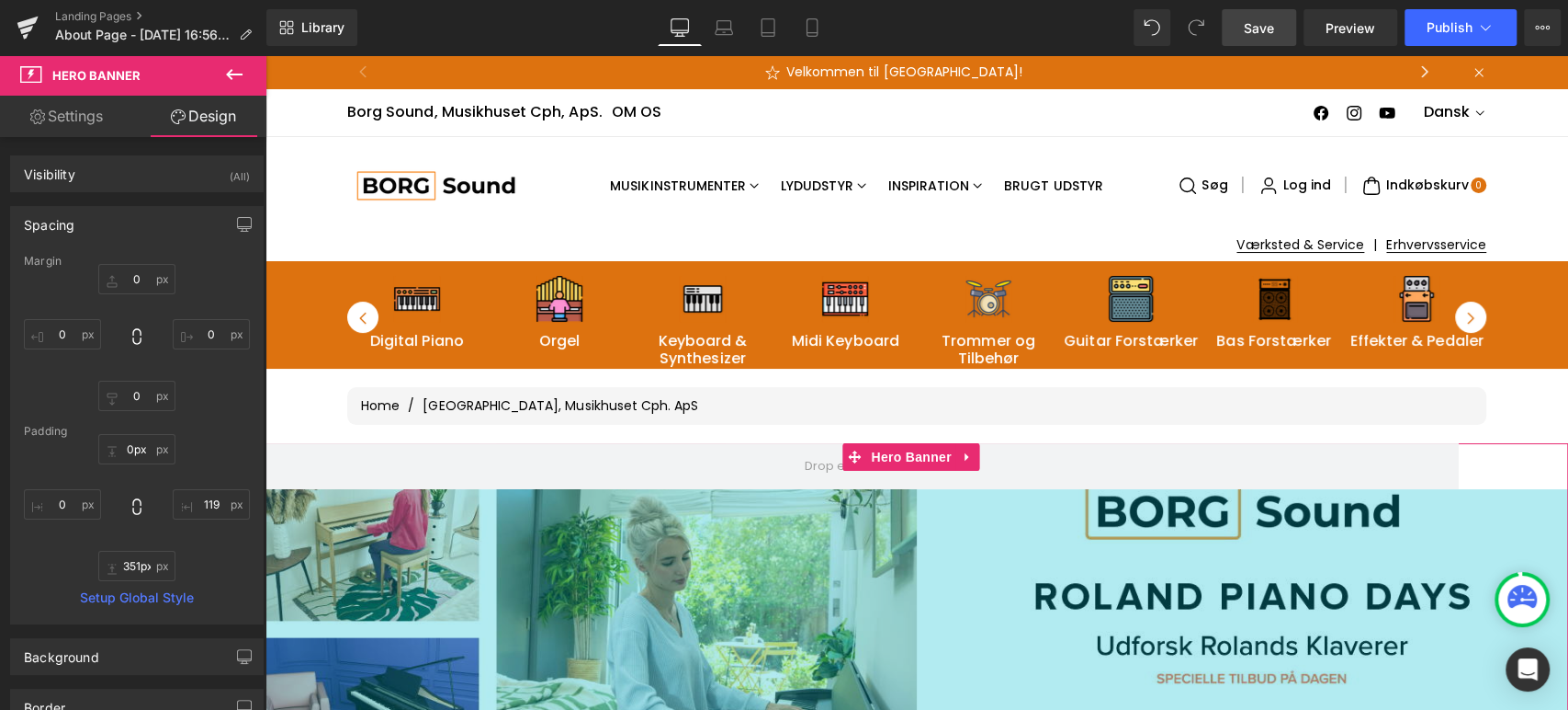
drag, startPoint x: 1108, startPoint y: 498, endPoint x: 1086, endPoint y: 739, distance: 242.0
click at [1086, 709] on html "Gå til indhold Velkommen til [GEOGRAPHIC_DATA]! Gratis Fragt ved køb under 20 k…" at bounding box center [916, 383] width 1302 height 655
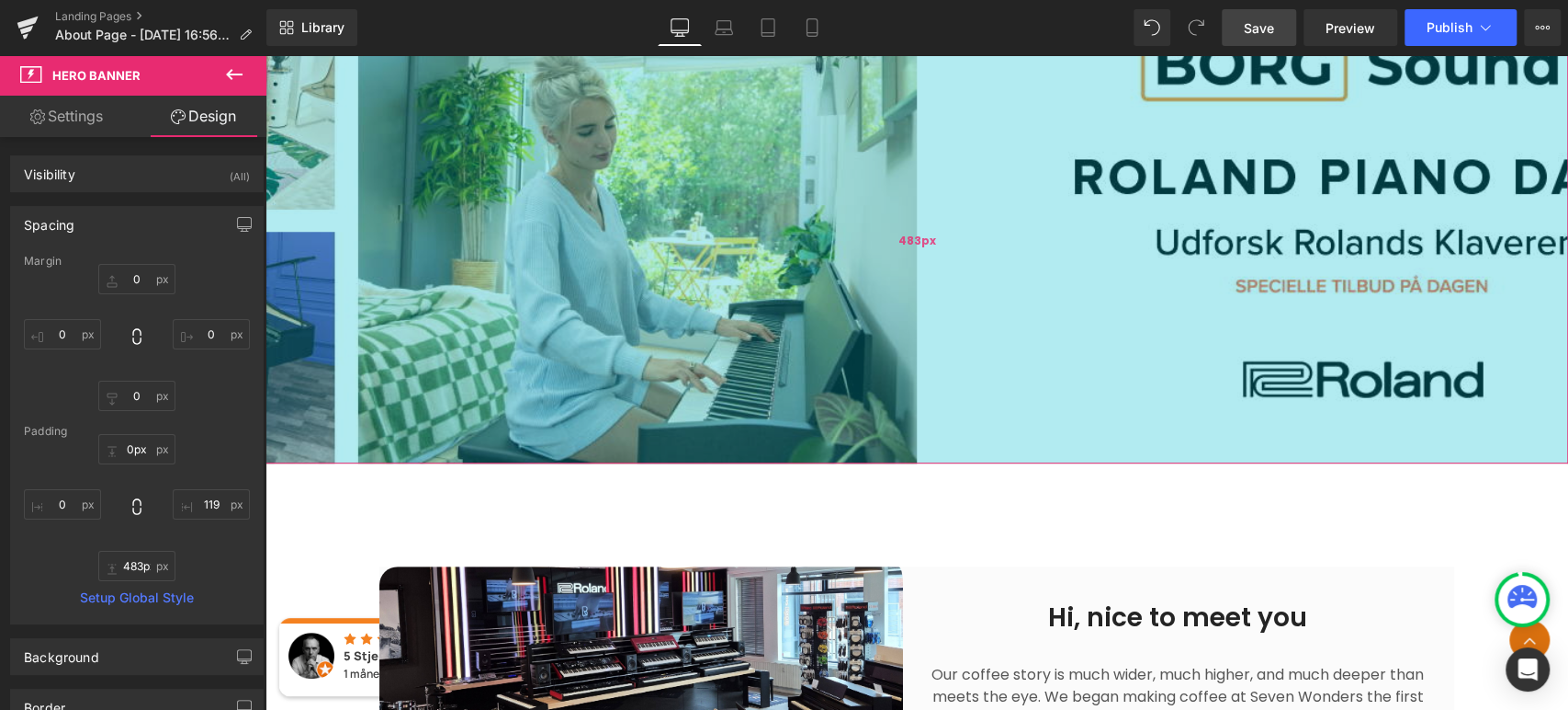
scroll to position [507, 0]
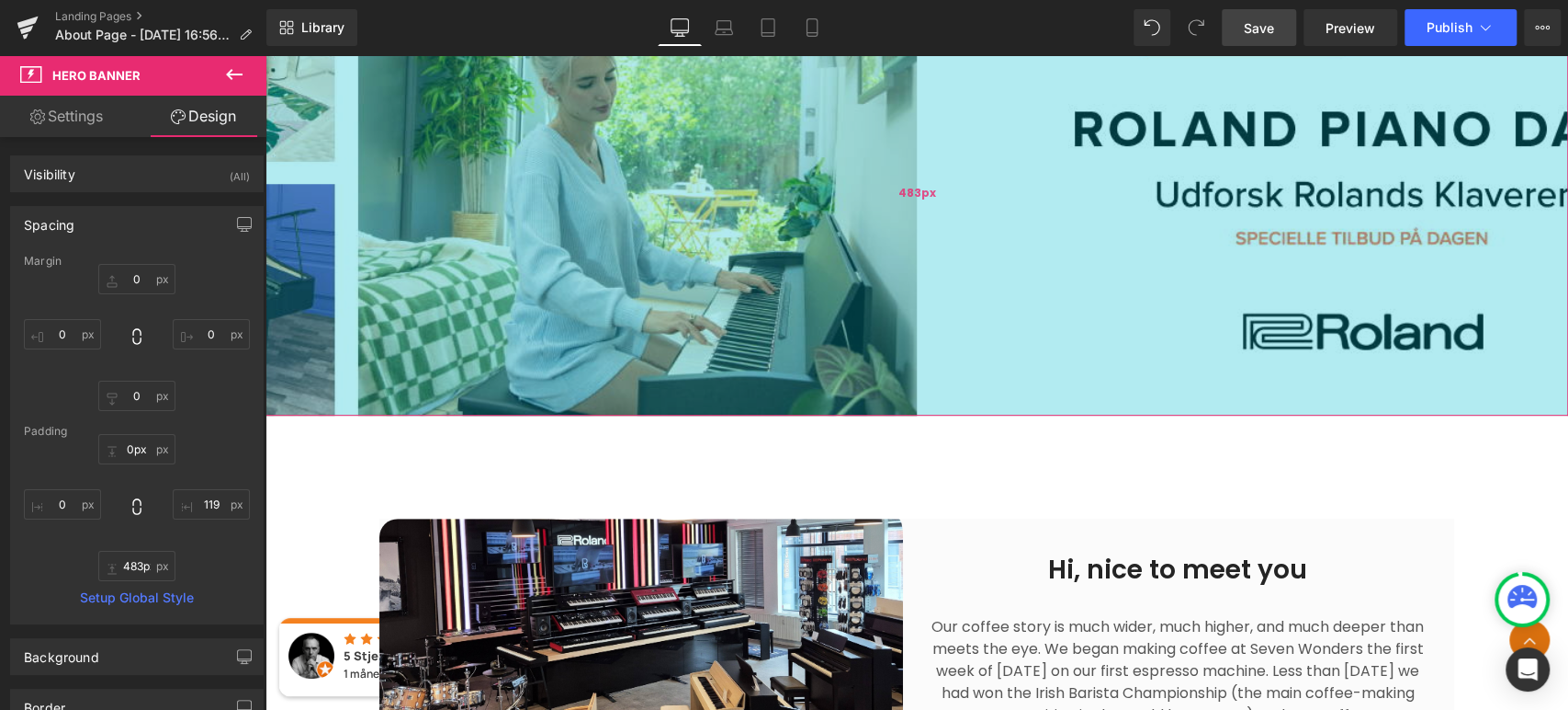
type input "712px"
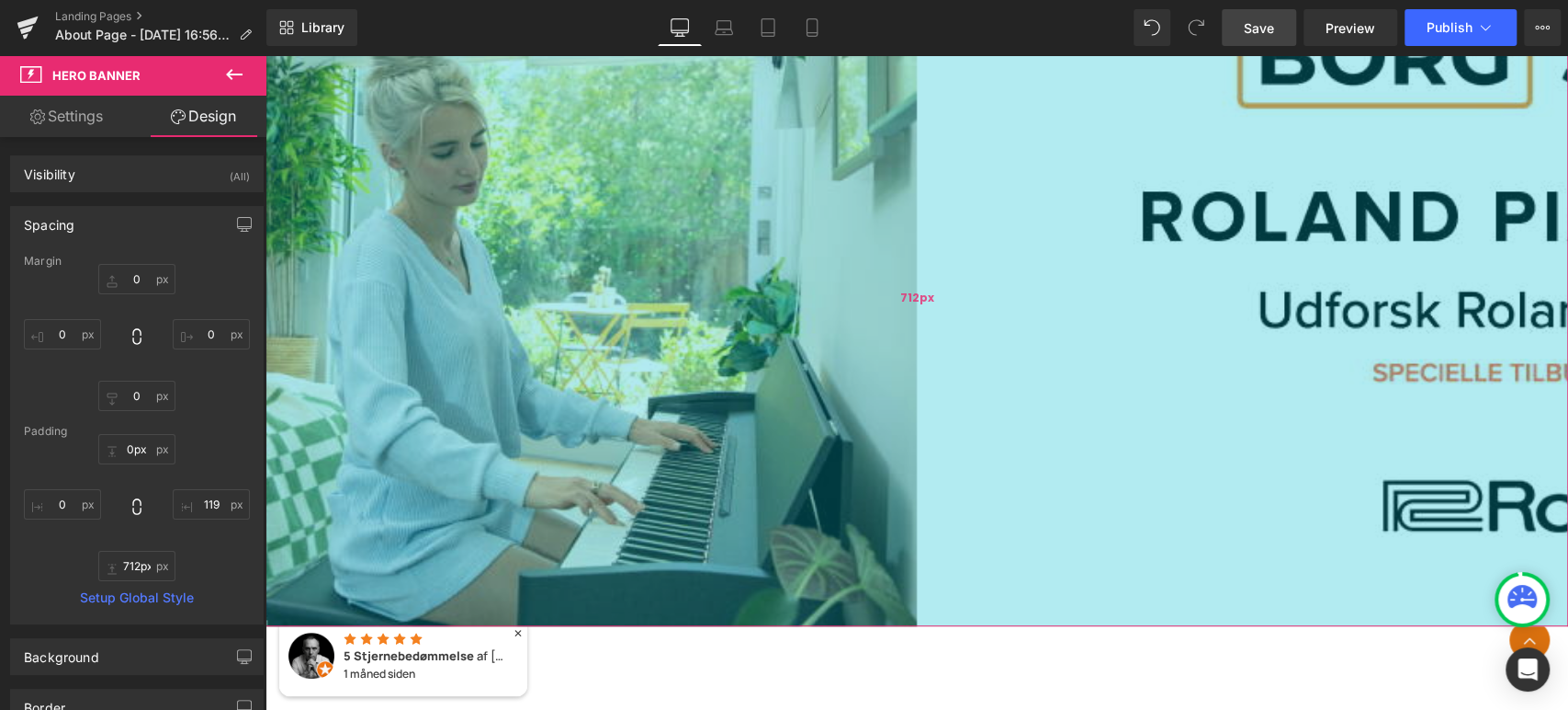
click at [994, 485] on div "712px" at bounding box center [916, 299] width 1302 height 655
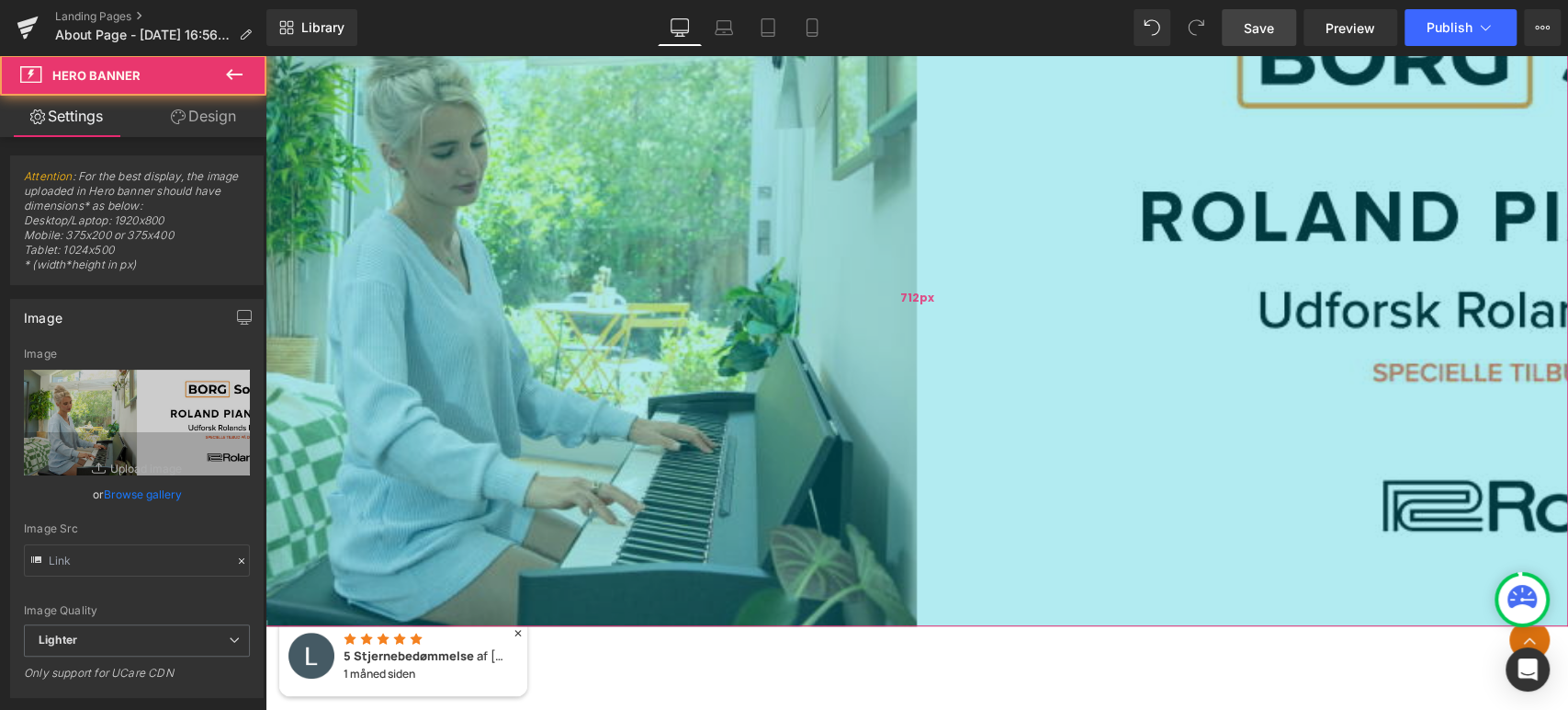
type input "[URL][DOMAIN_NAME]"
click at [977, 550] on div "Hero Banner 712px 119px" at bounding box center [916, 276] width 1302 height 701
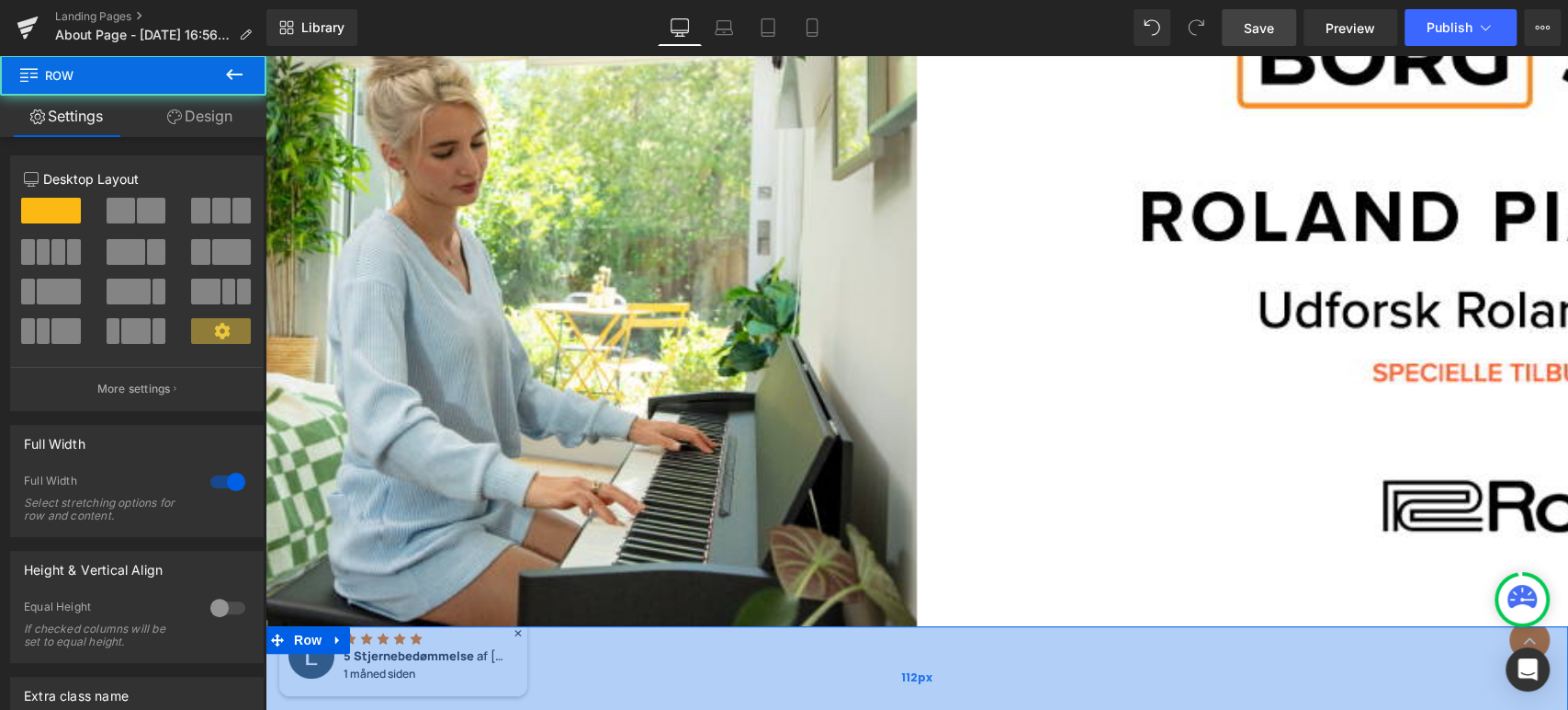
click at [967, 626] on div "112px" at bounding box center [916, 678] width 1302 height 103
drag, startPoint x: 967, startPoint y: 625, endPoint x: 803, endPoint y: 622, distance: 164.0
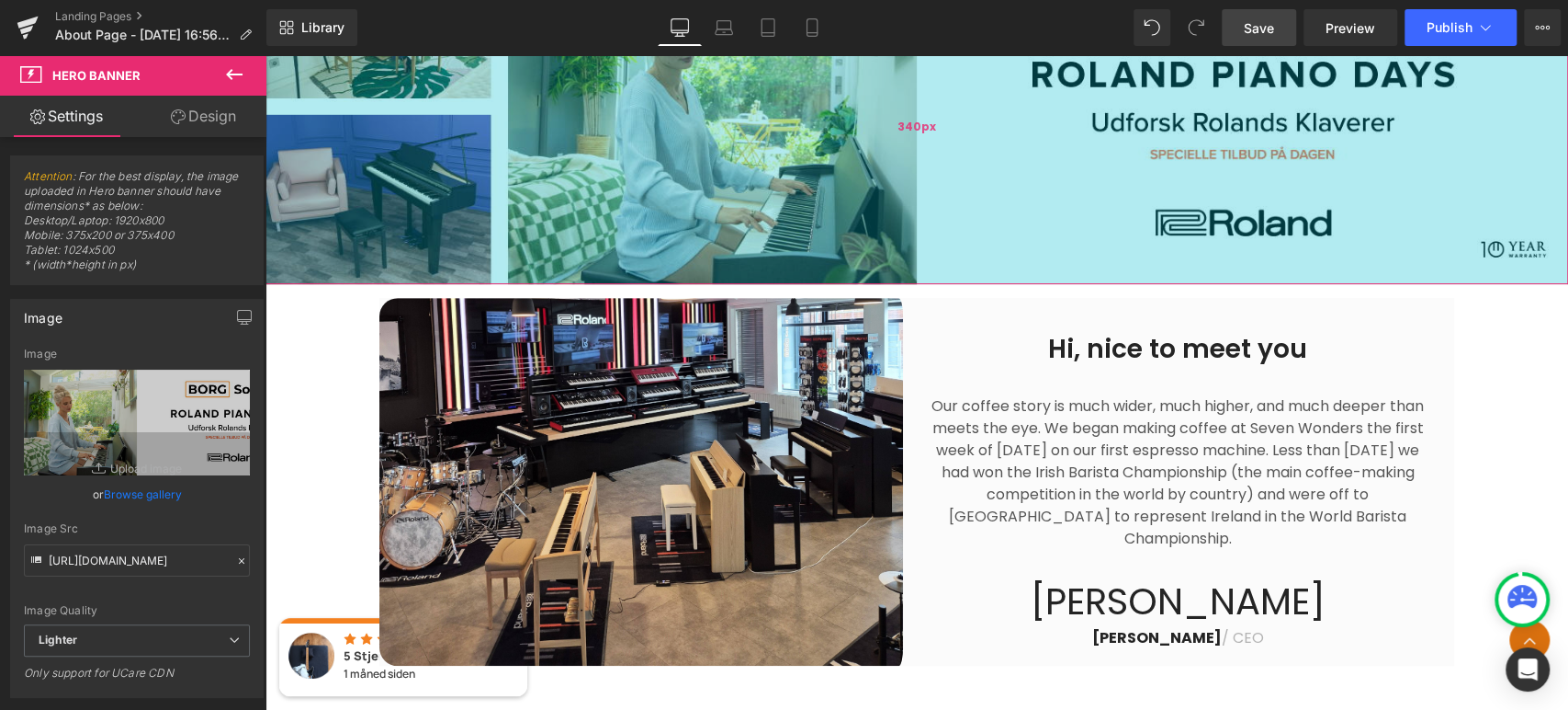
drag, startPoint x: 854, startPoint y: 624, endPoint x: 914, endPoint y: 281, distance: 348.2
click at [914, 281] on div "340px" at bounding box center [916, 128] width 1302 height 313
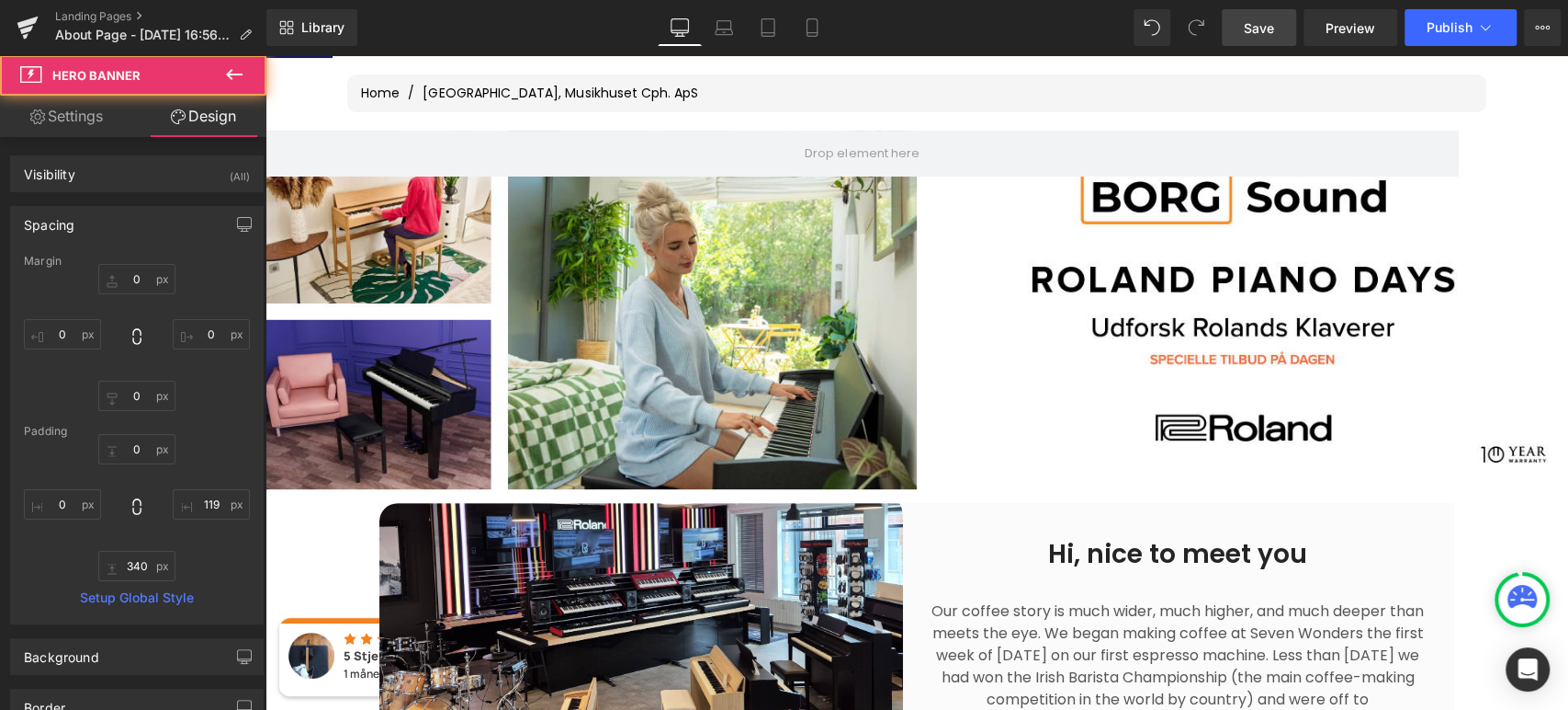
scroll to position [200, 0]
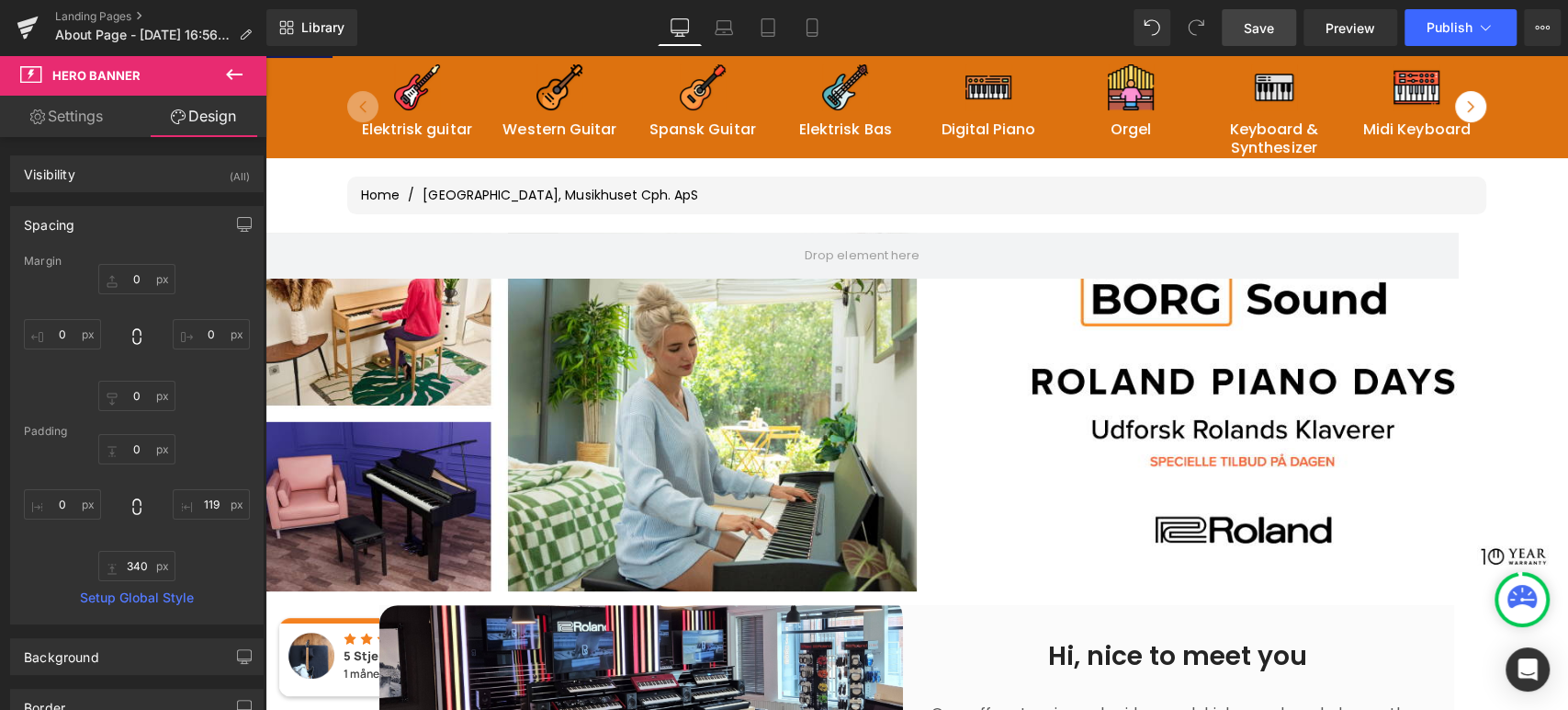
click at [1264, 27] on span "Save" at bounding box center [1258, 28] width 30 height 19
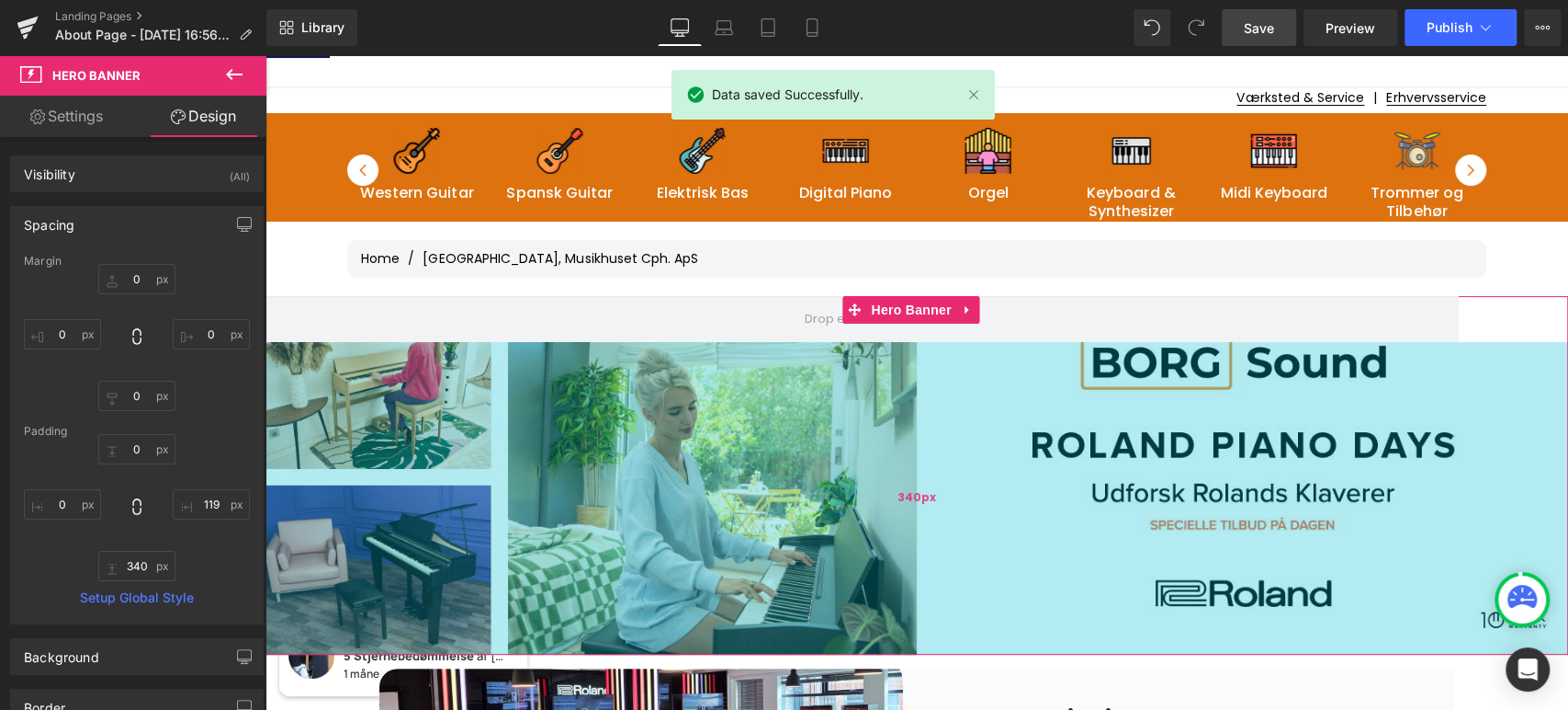
scroll to position [0, 0]
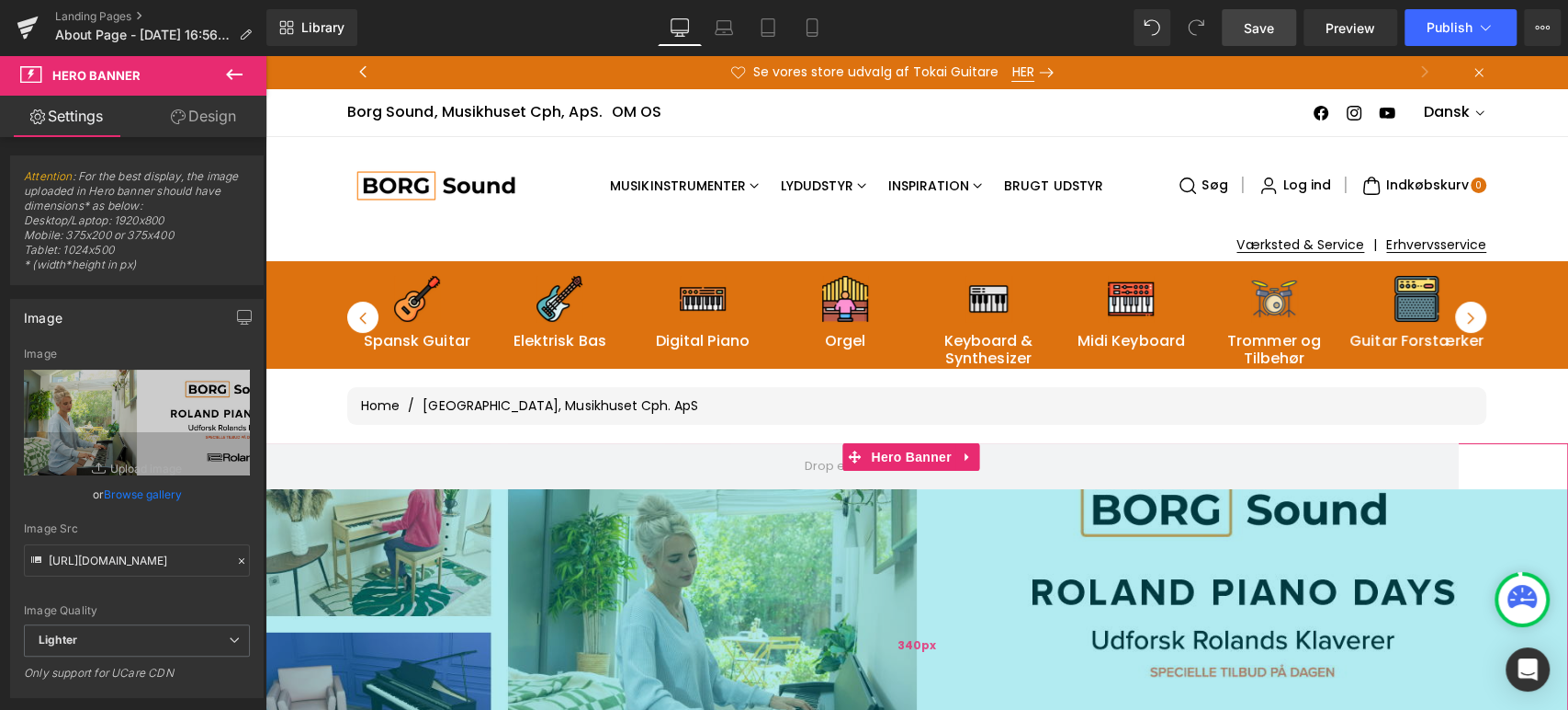
drag, startPoint x: 988, startPoint y: 464, endPoint x: 988, endPoint y: 521, distance: 57.0
click at [991, 528] on div "Hero Banner 340px 119px" at bounding box center [916, 623] width 1302 height 359
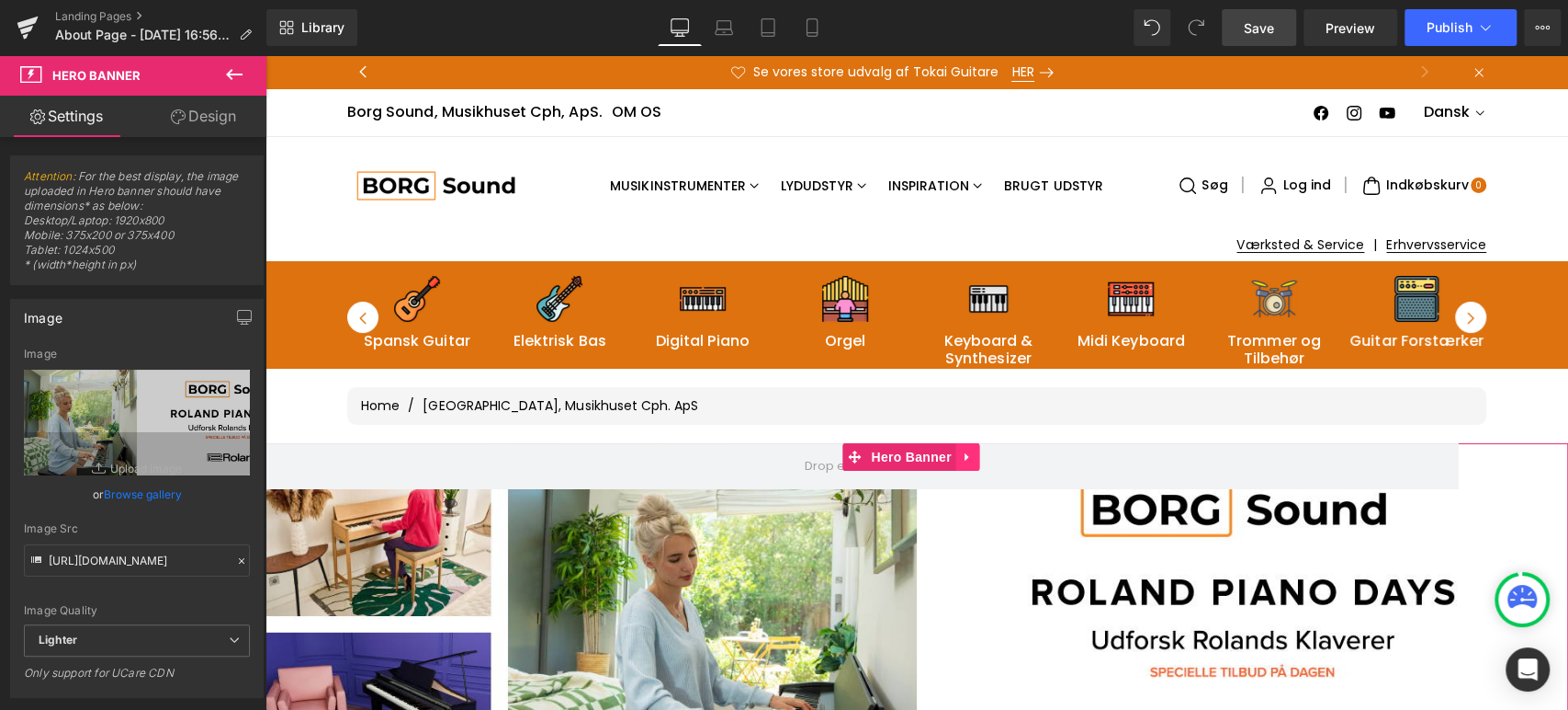
click at [968, 452] on icon at bounding box center [969, 457] width 13 height 14
click at [984, 453] on icon at bounding box center [981, 457] width 13 height 13
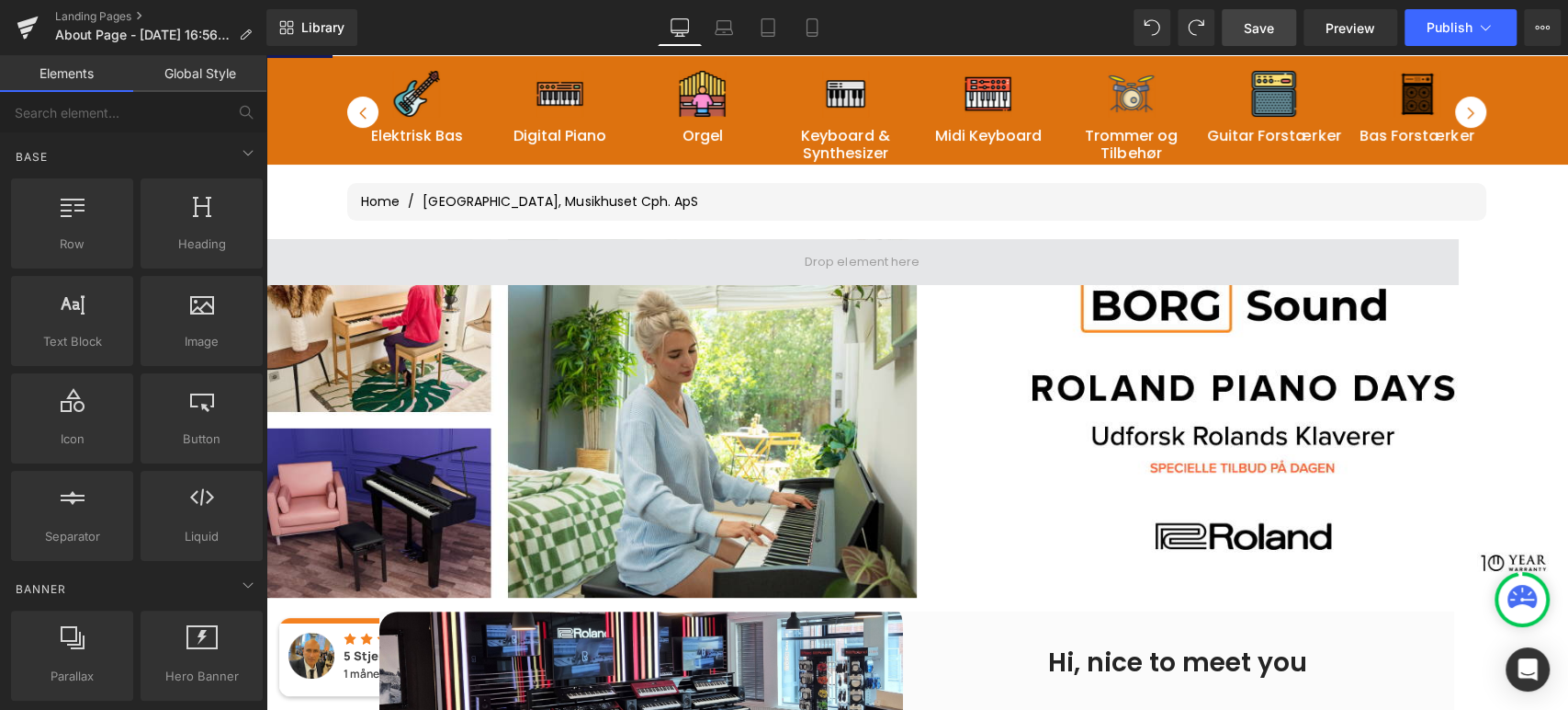
scroll to position [192, 0]
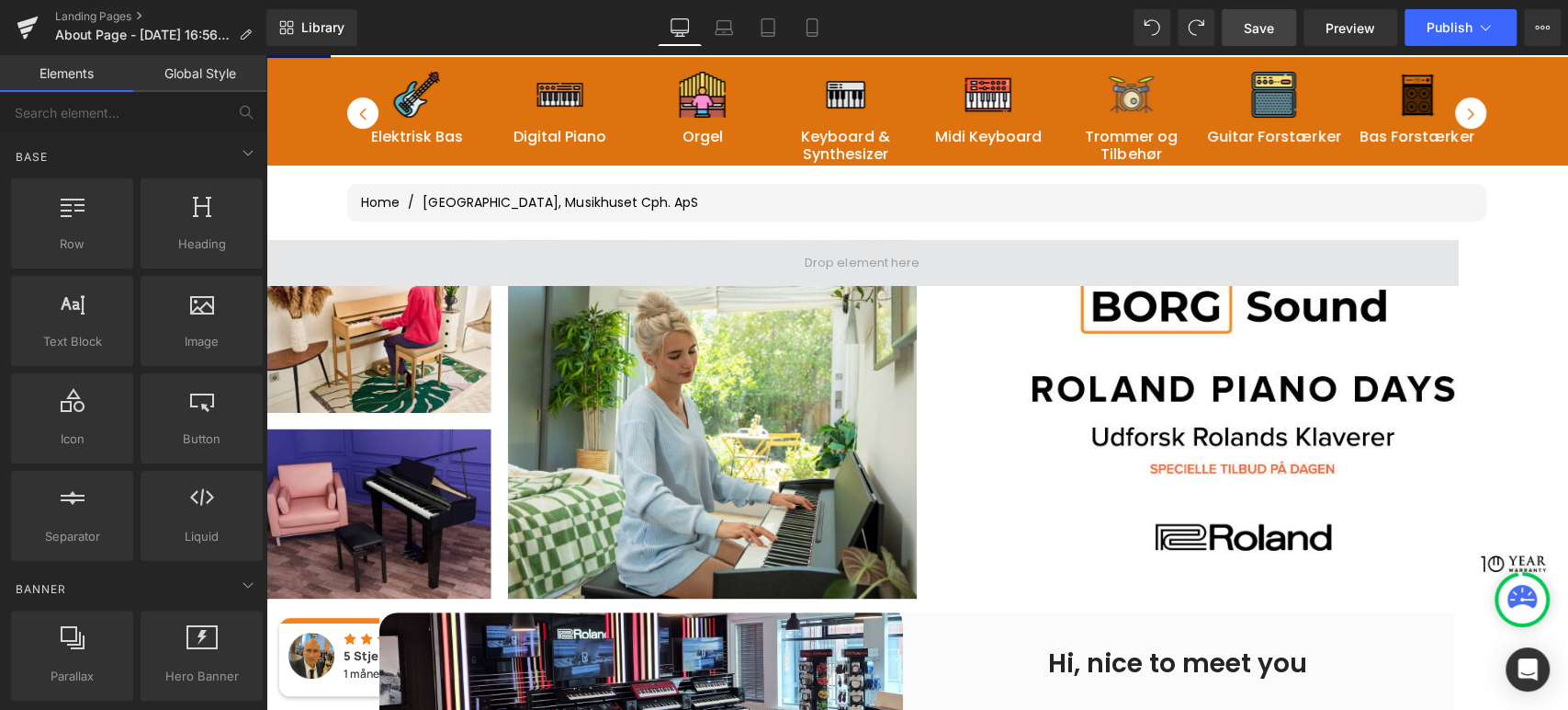
click at [839, 252] on span at bounding box center [862, 262] width 128 height 30
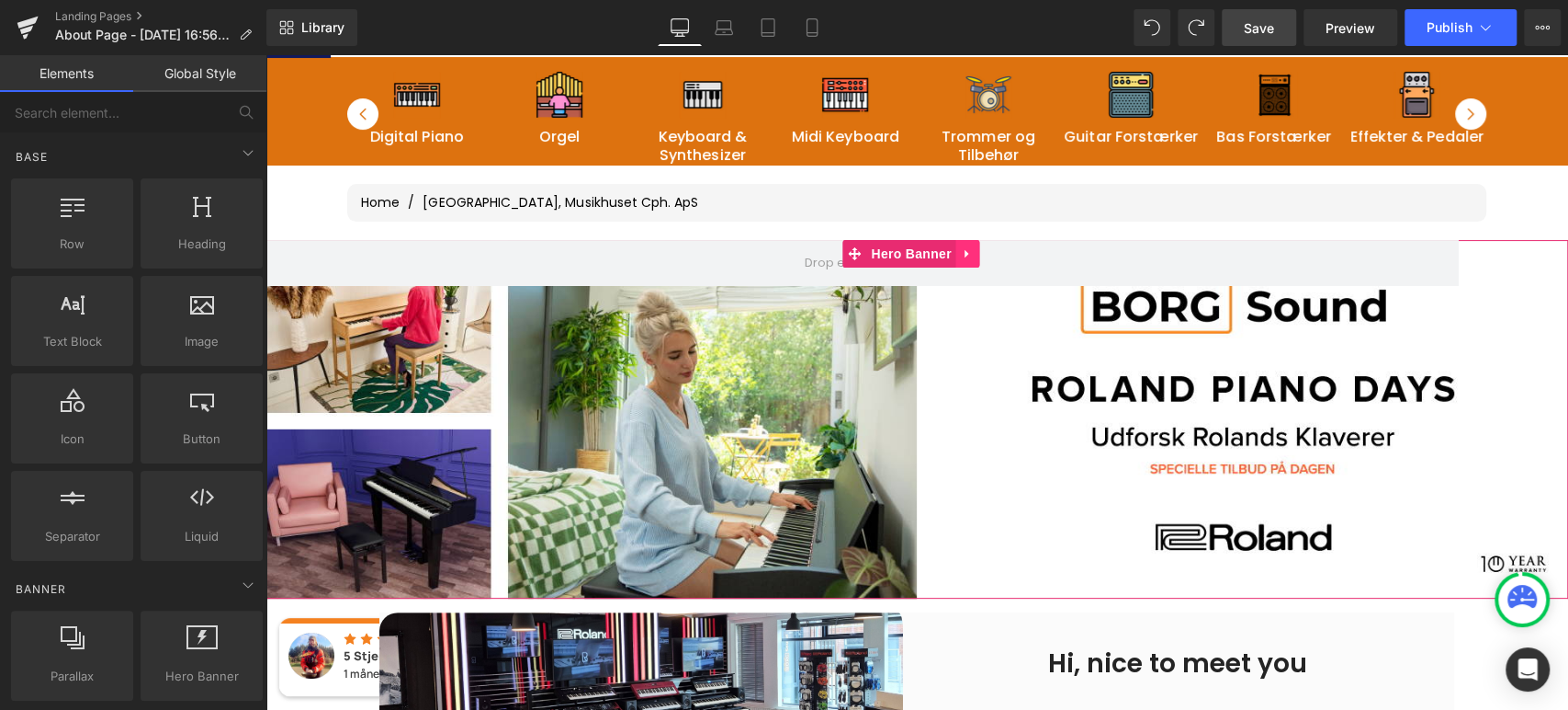
click at [971, 249] on icon at bounding box center [969, 253] width 13 height 14
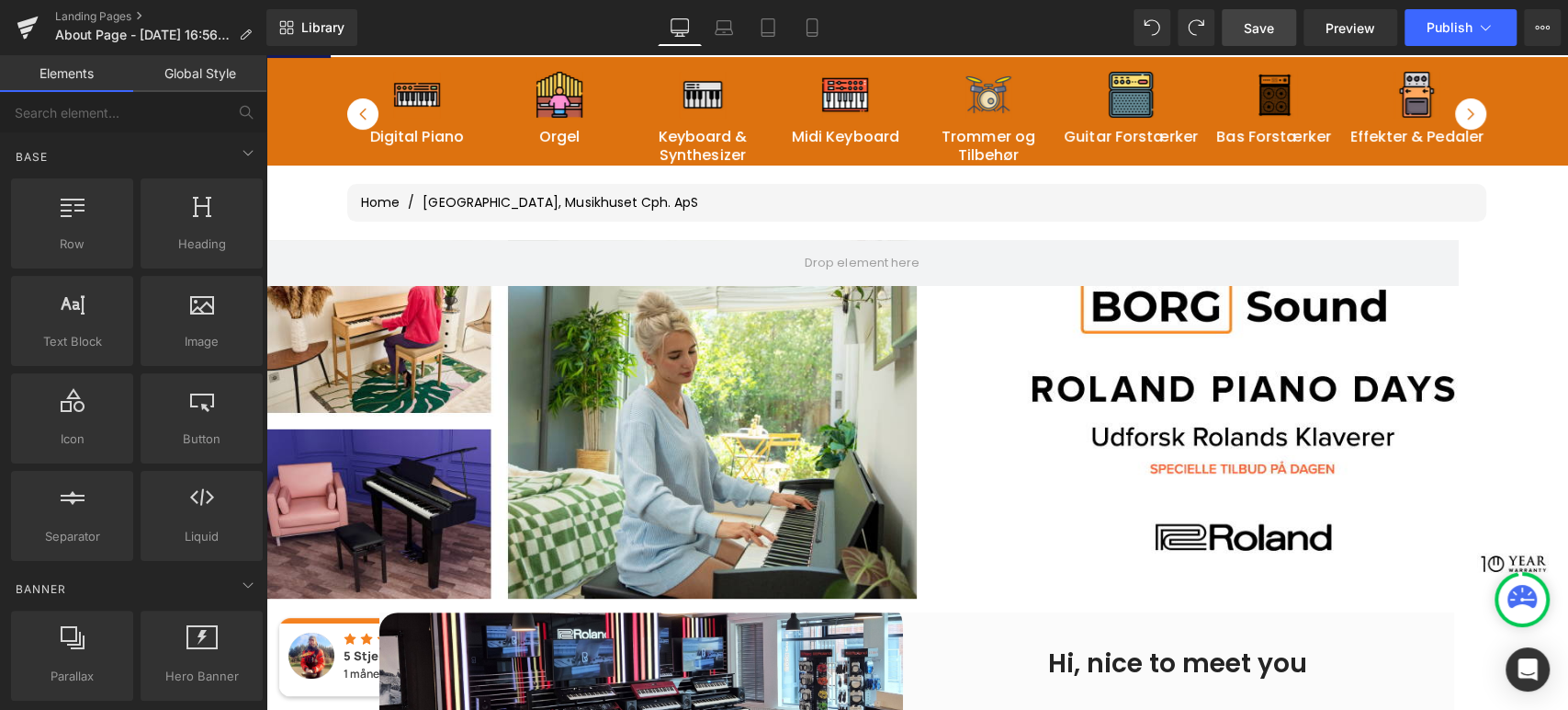
click at [1256, 25] on span "Save" at bounding box center [1258, 28] width 30 height 19
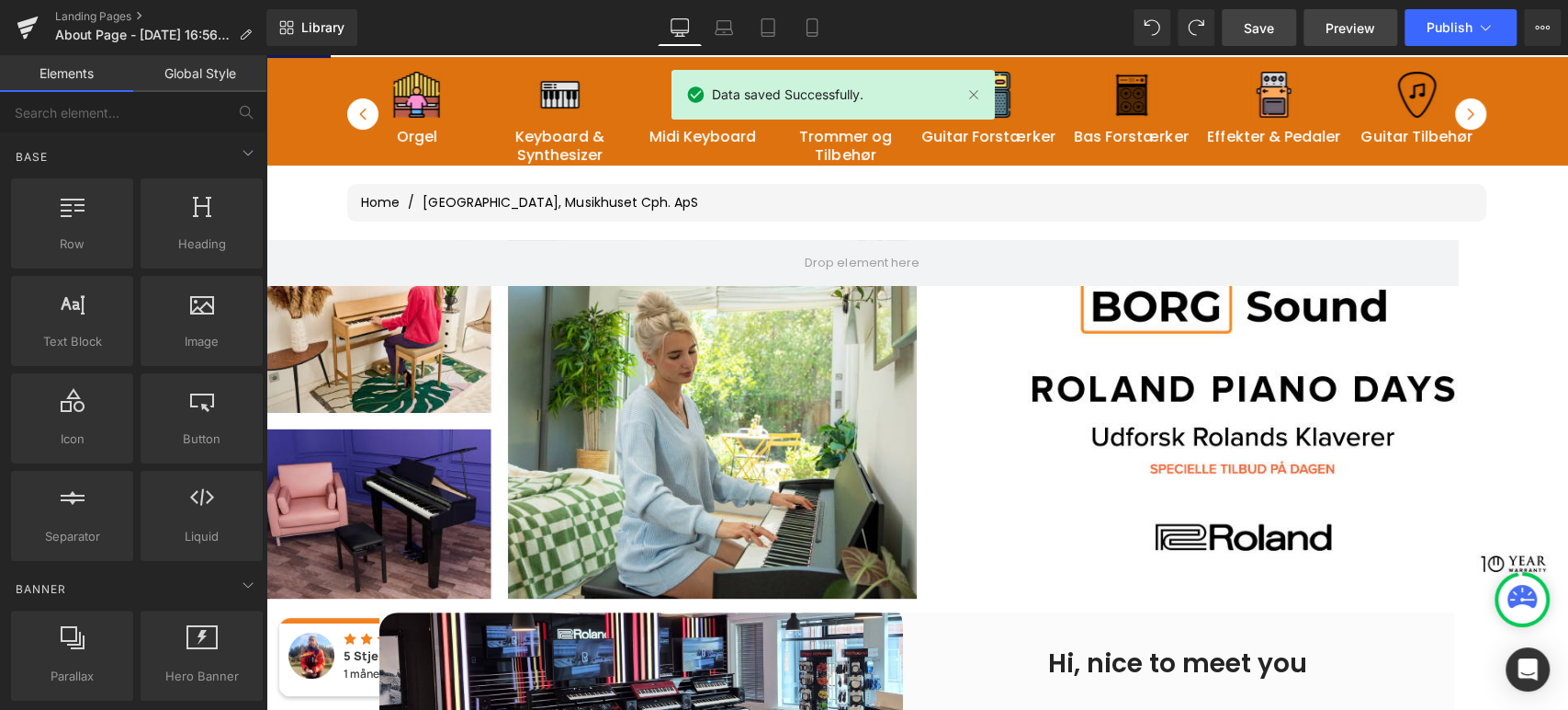
click at [1341, 23] on span "Preview" at bounding box center [1350, 28] width 50 height 19
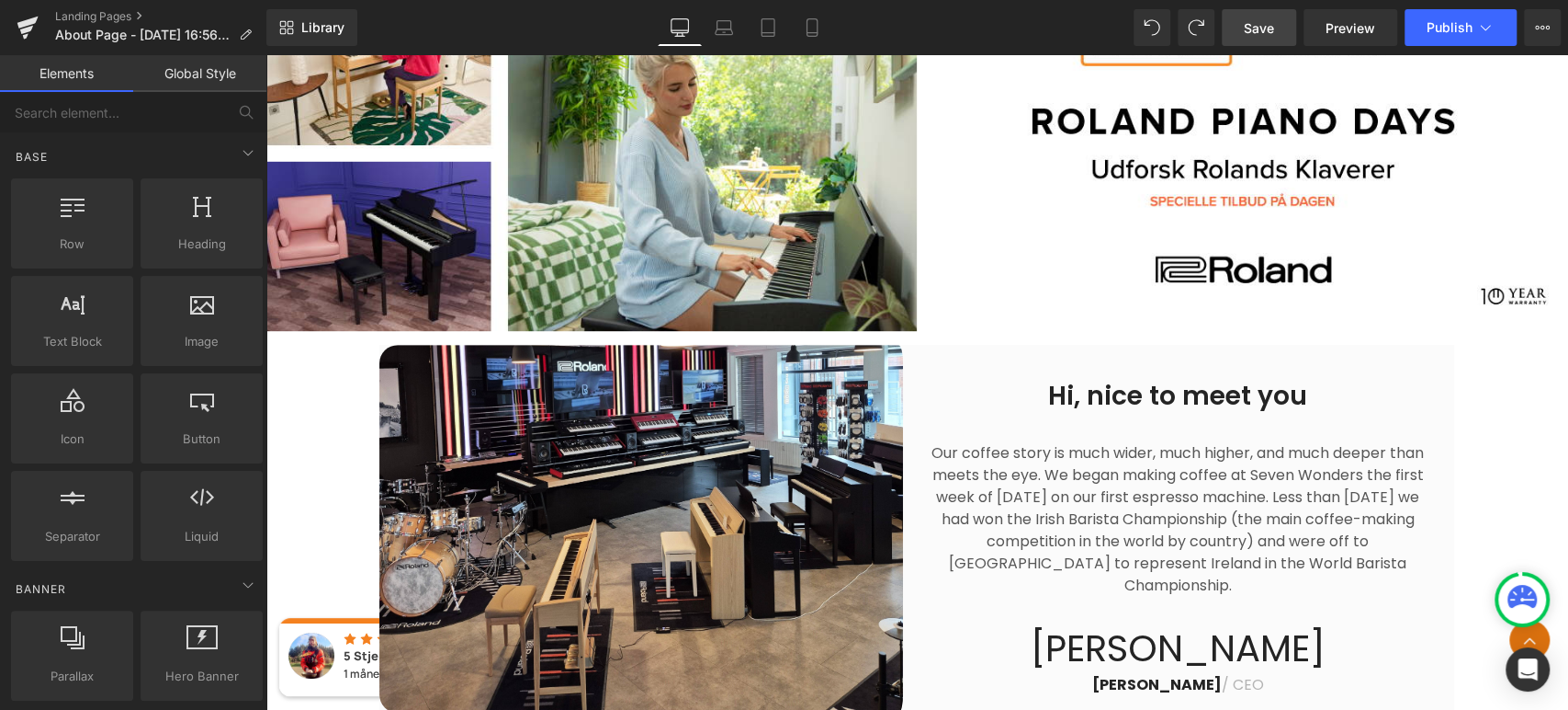
scroll to position [499, 0]
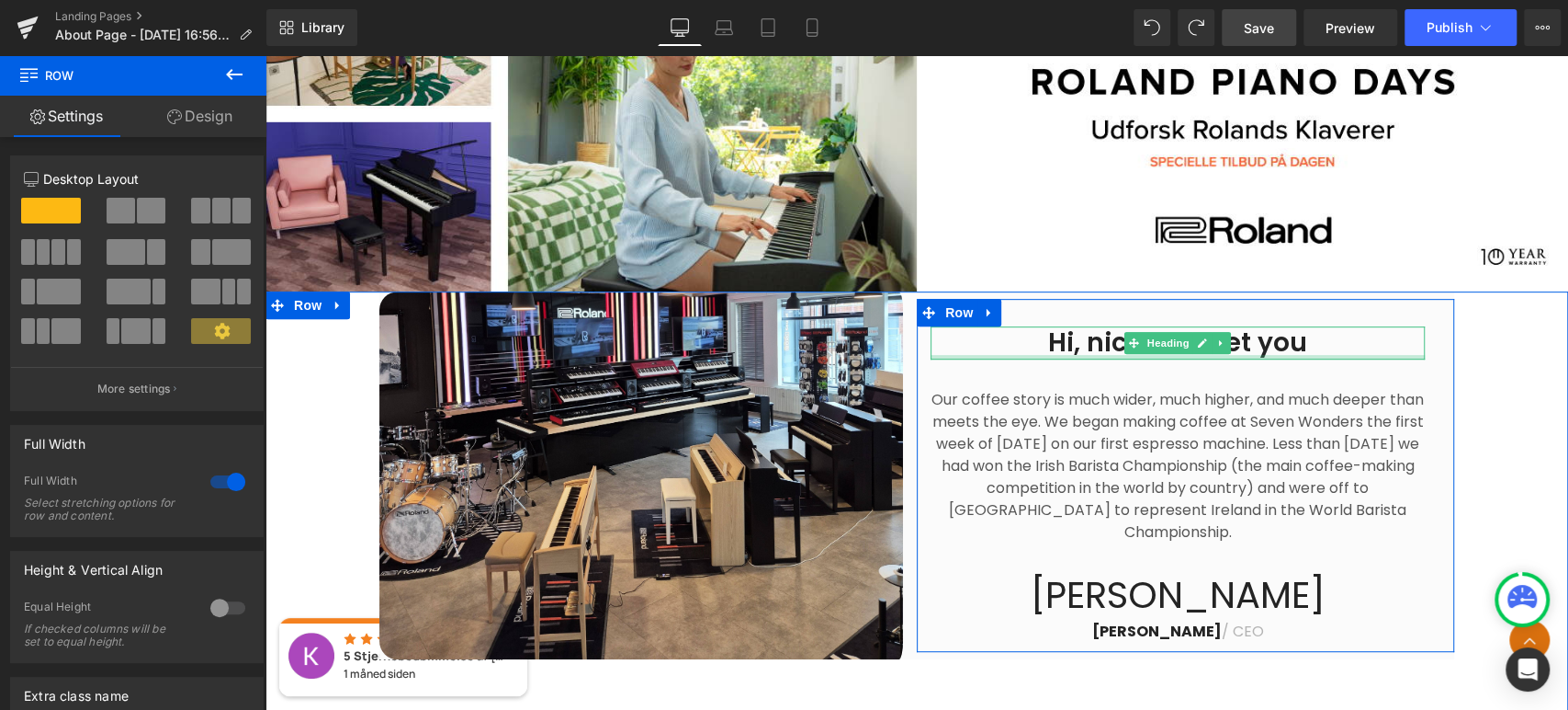
drag, startPoint x: 1032, startPoint y: 292, endPoint x: 1046, endPoint y: 284, distance: 16.1
click at [1028, 356] on div "Hi, nice to meet you Heading Our coffee story is much wider, much higher, and m…" at bounding box center [916, 527] width 1302 height 471
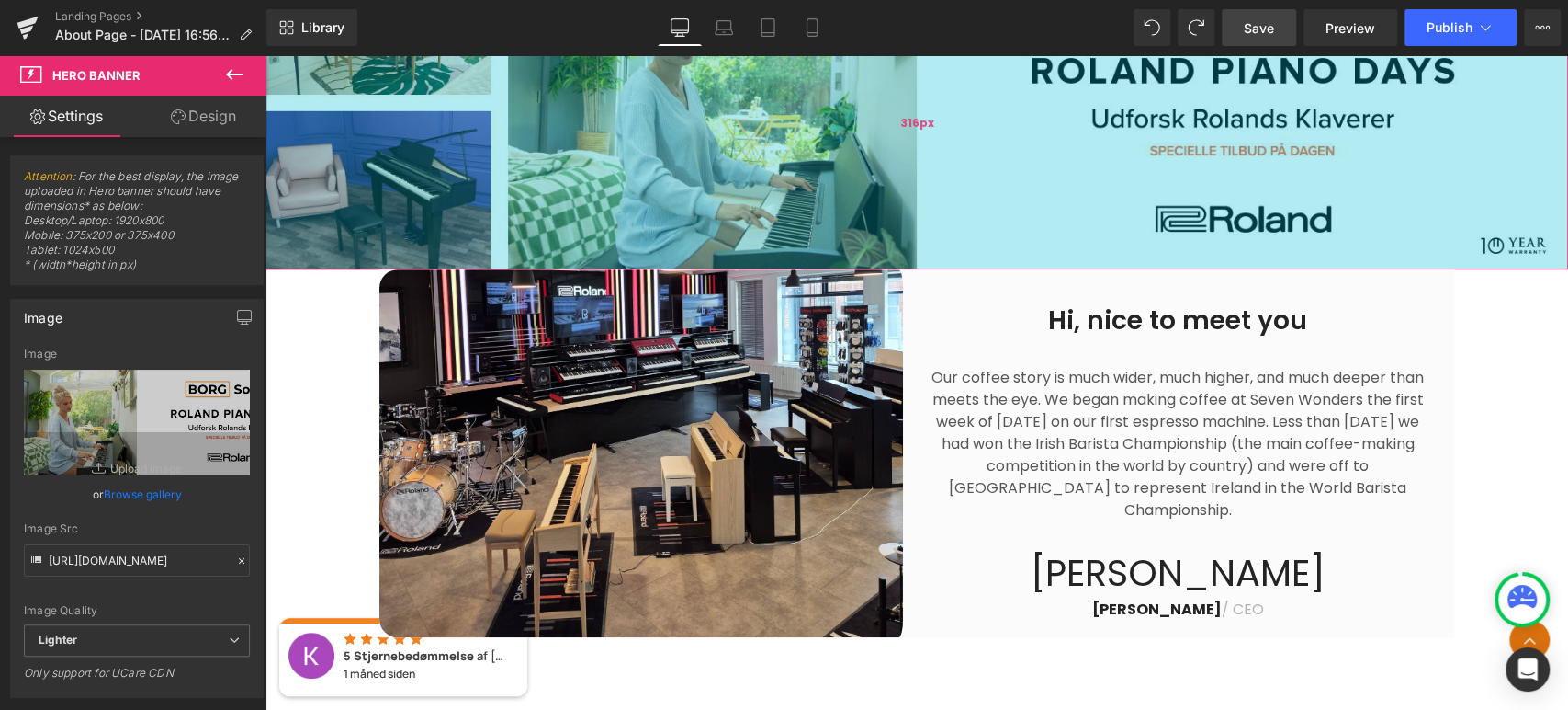
drag, startPoint x: 1046, startPoint y: 284, endPoint x: 1042, endPoint y: 262, distance: 22.4
click at [1042, 262] on div "316px" at bounding box center [916, 124] width 1302 height 291
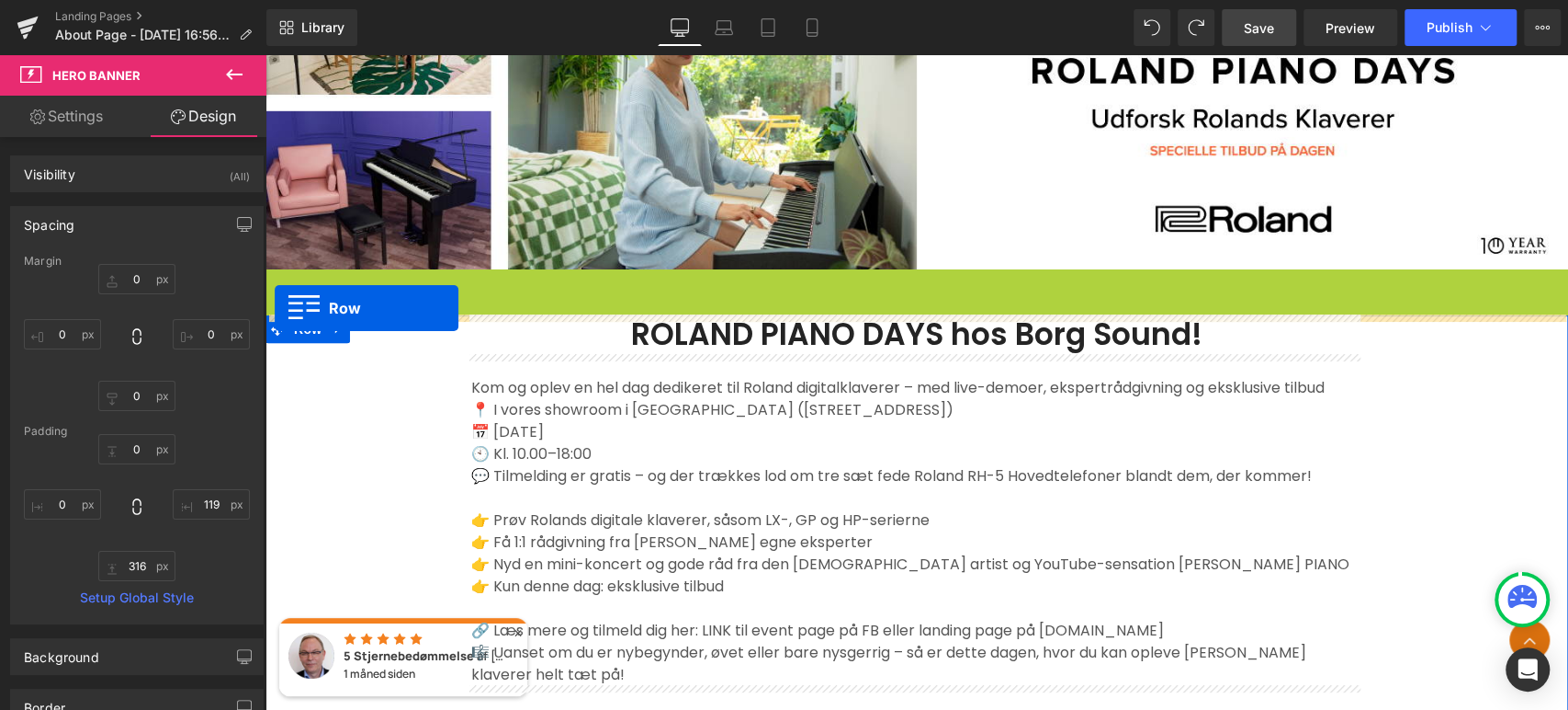
drag, startPoint x: 270, startPoint y: 281, endPoint x: 276, endPoint y: 306, distance: 25.7
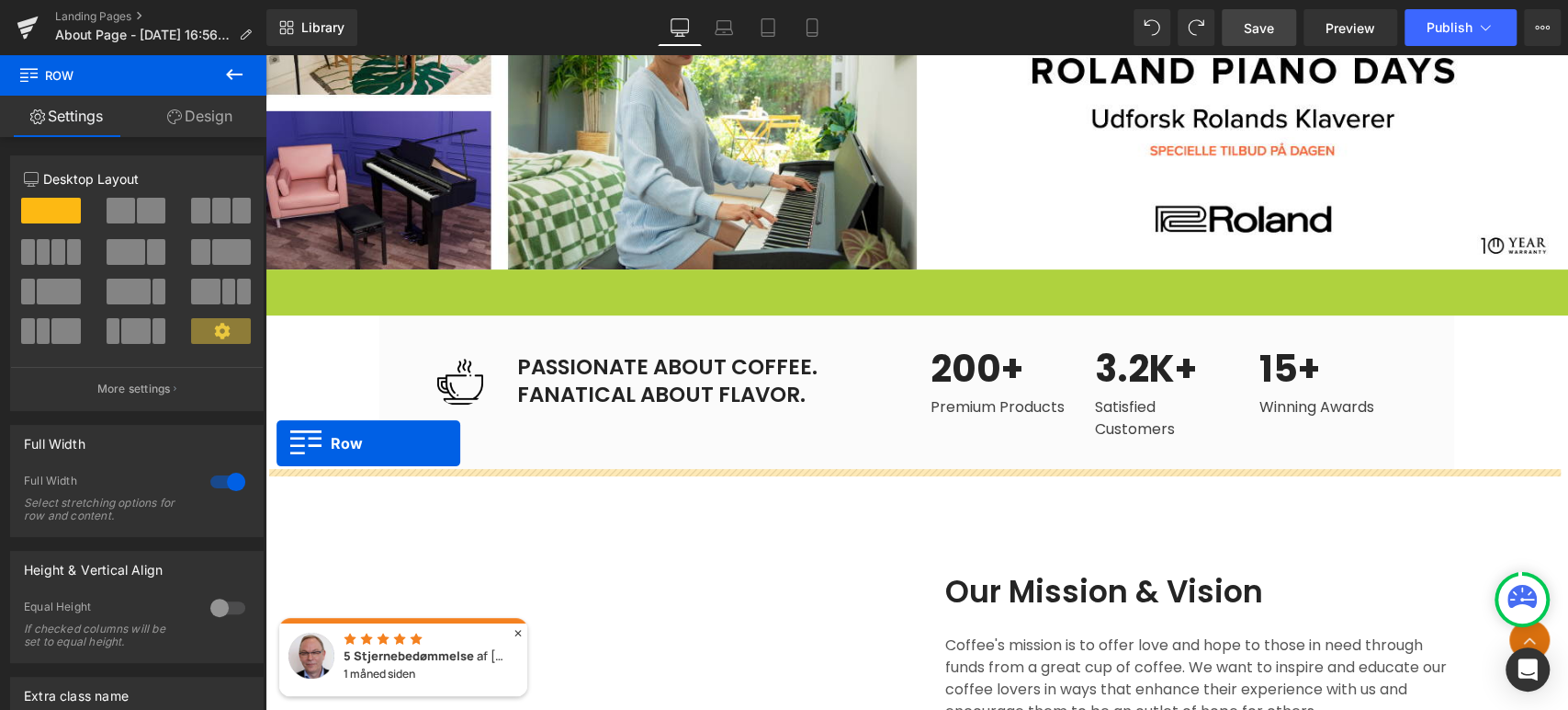
drag, startPoint x: 273, startPoint y: 285, endPoint x: 277, endPoint y: 441, distance: 156.1
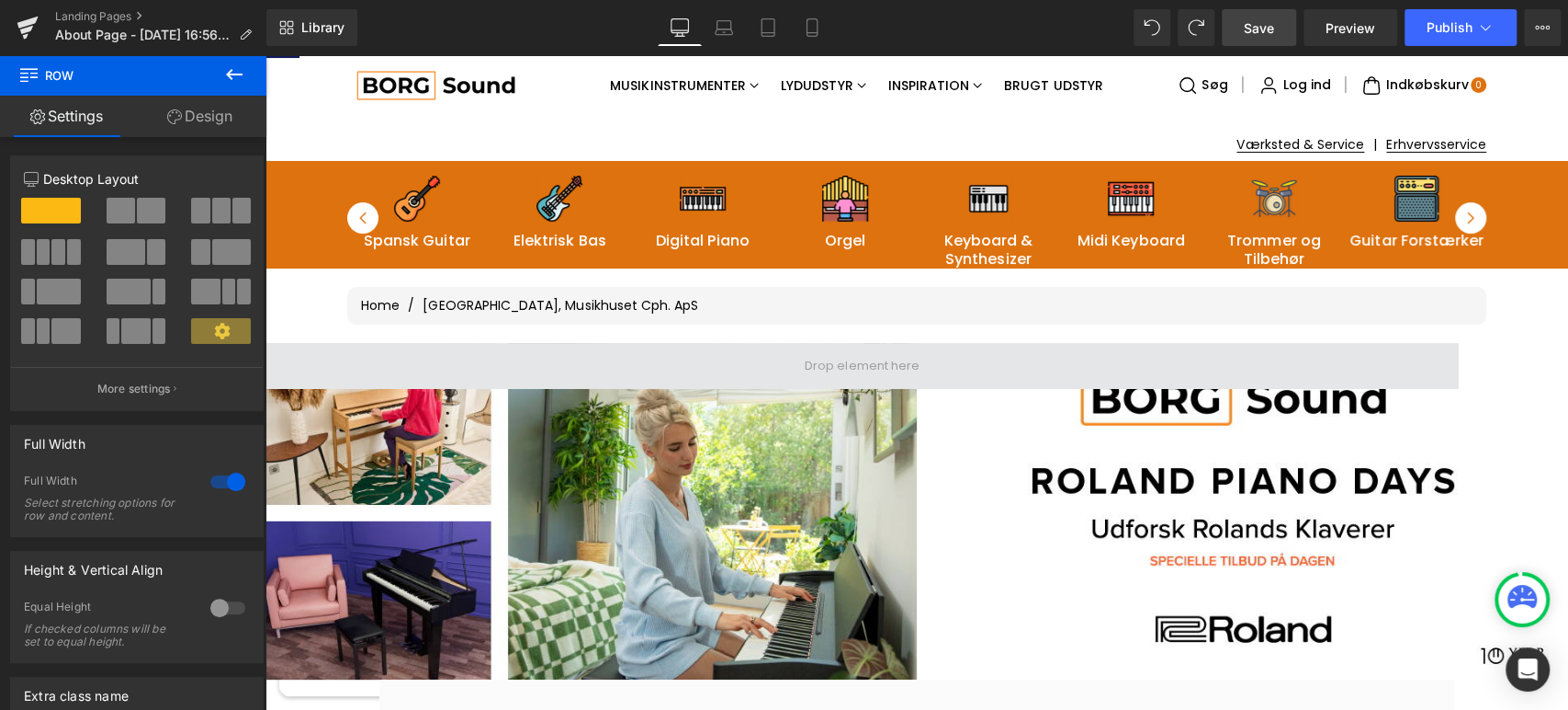
scroll to position [102, 0]
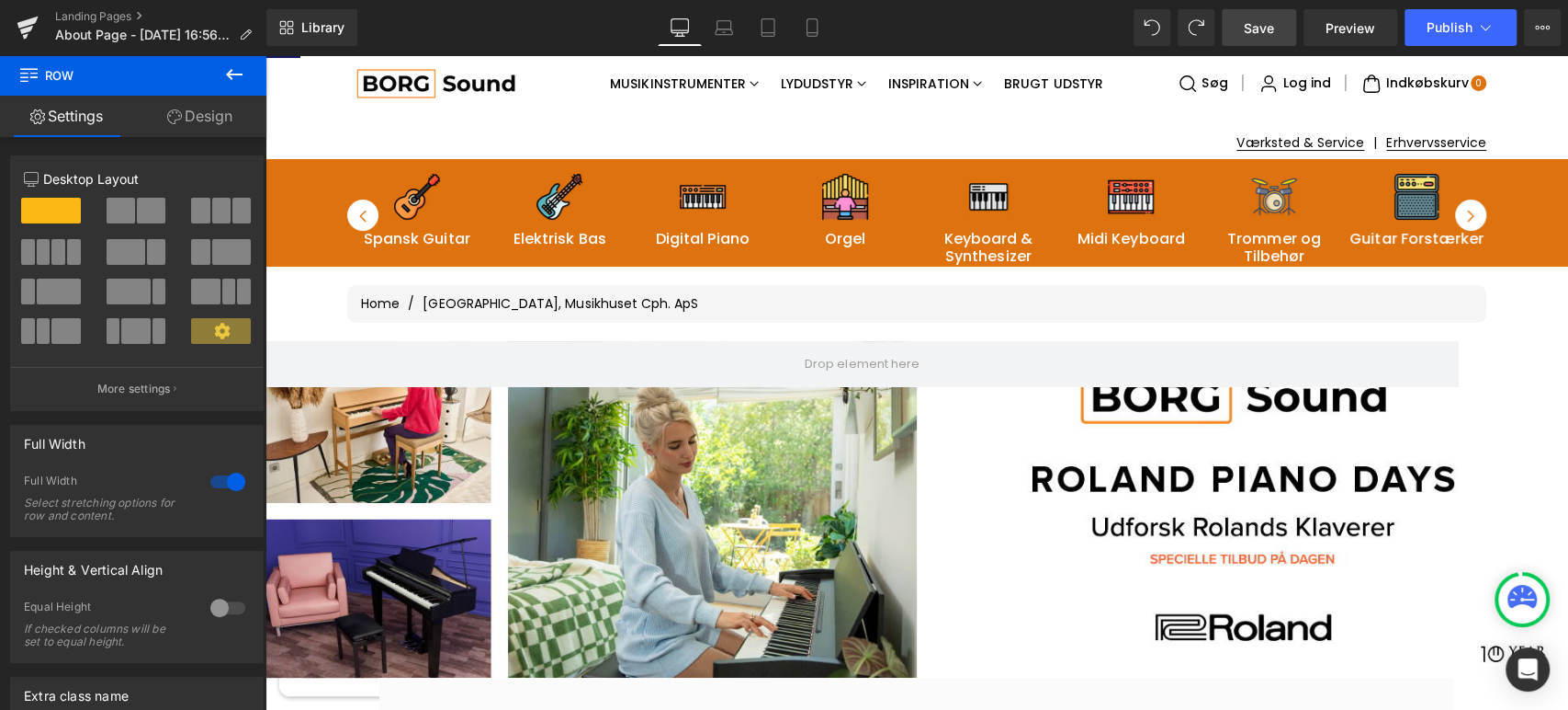
click at [1255, 36] on link "Save" at bounding box center [1258, 28] width 74 height 37
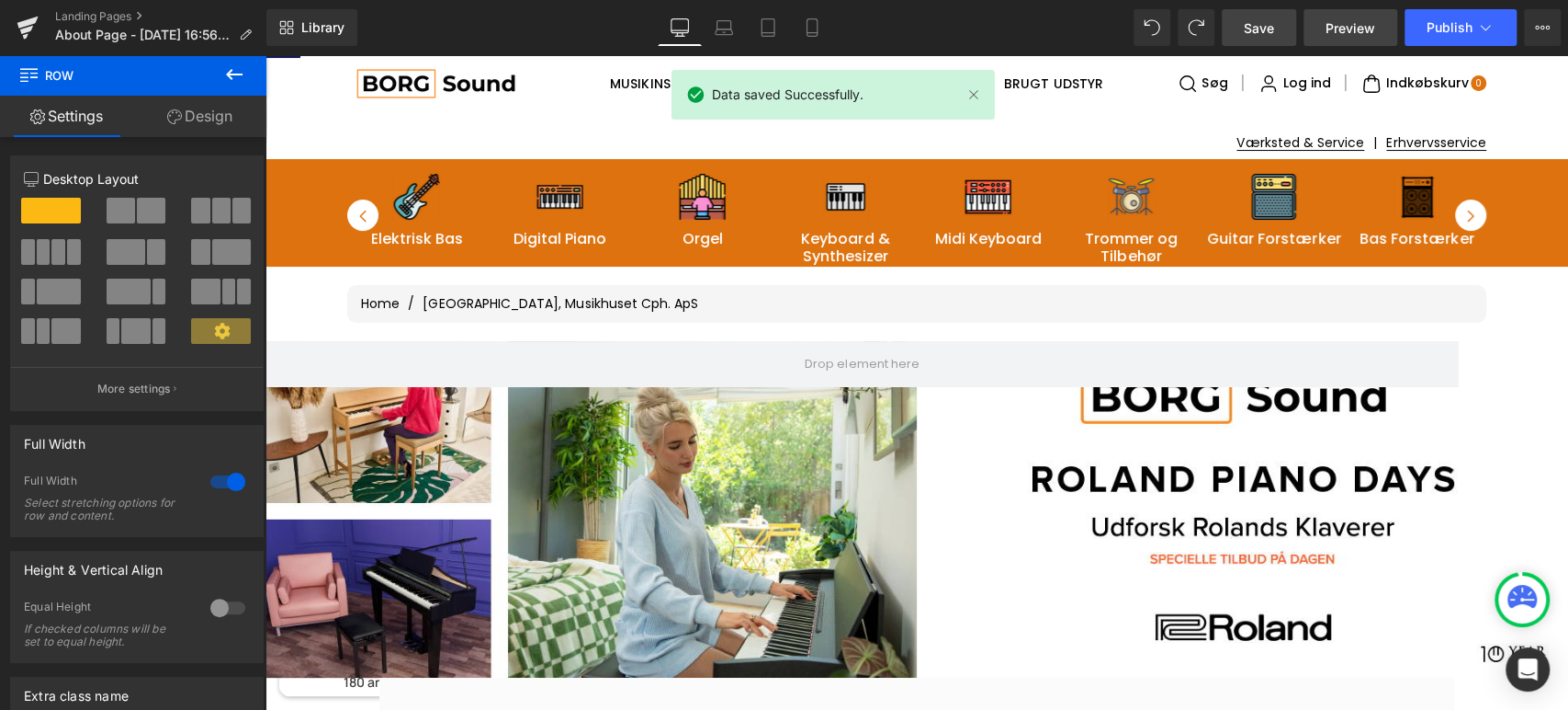
click at [1338, 27] on span "Preview" at bounding box center [1350, 28] width 50 height 19
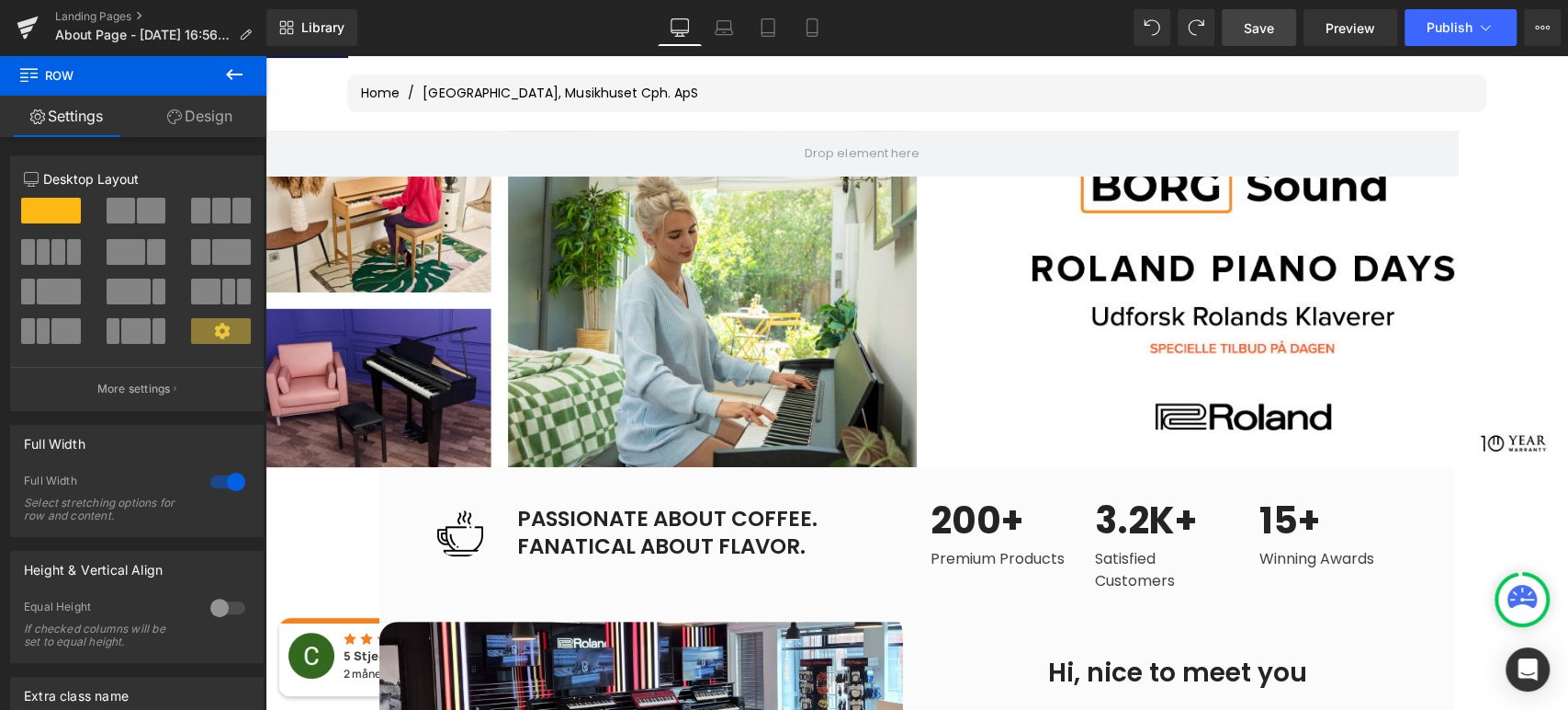
scroll to position [200, 0]
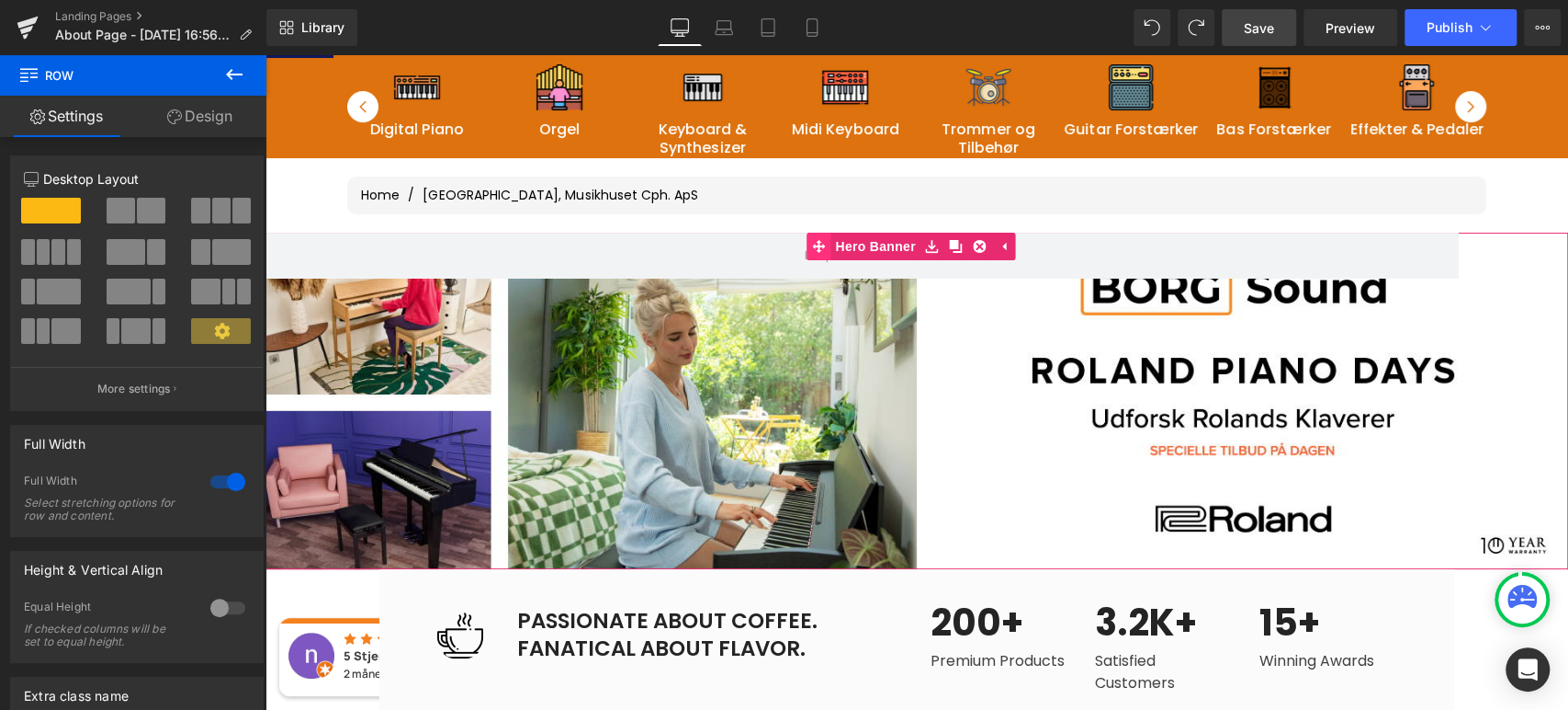
click at [817, 241] on div "Hero Banner 316px" at bounding box center [916, 401] width 1302 height 337
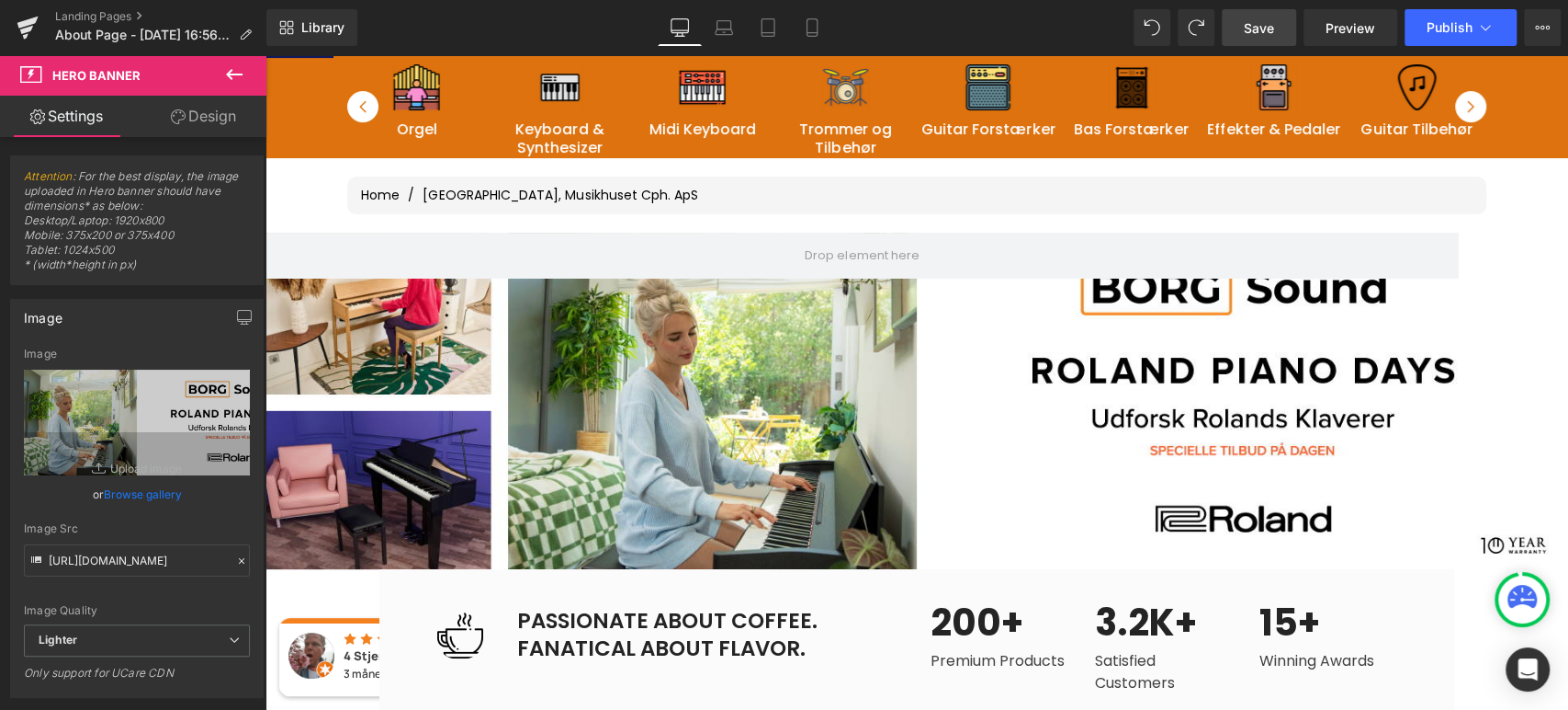
click at [1260, 33] on span "Save" at bounding box center [1258, 28] width 30 height 19
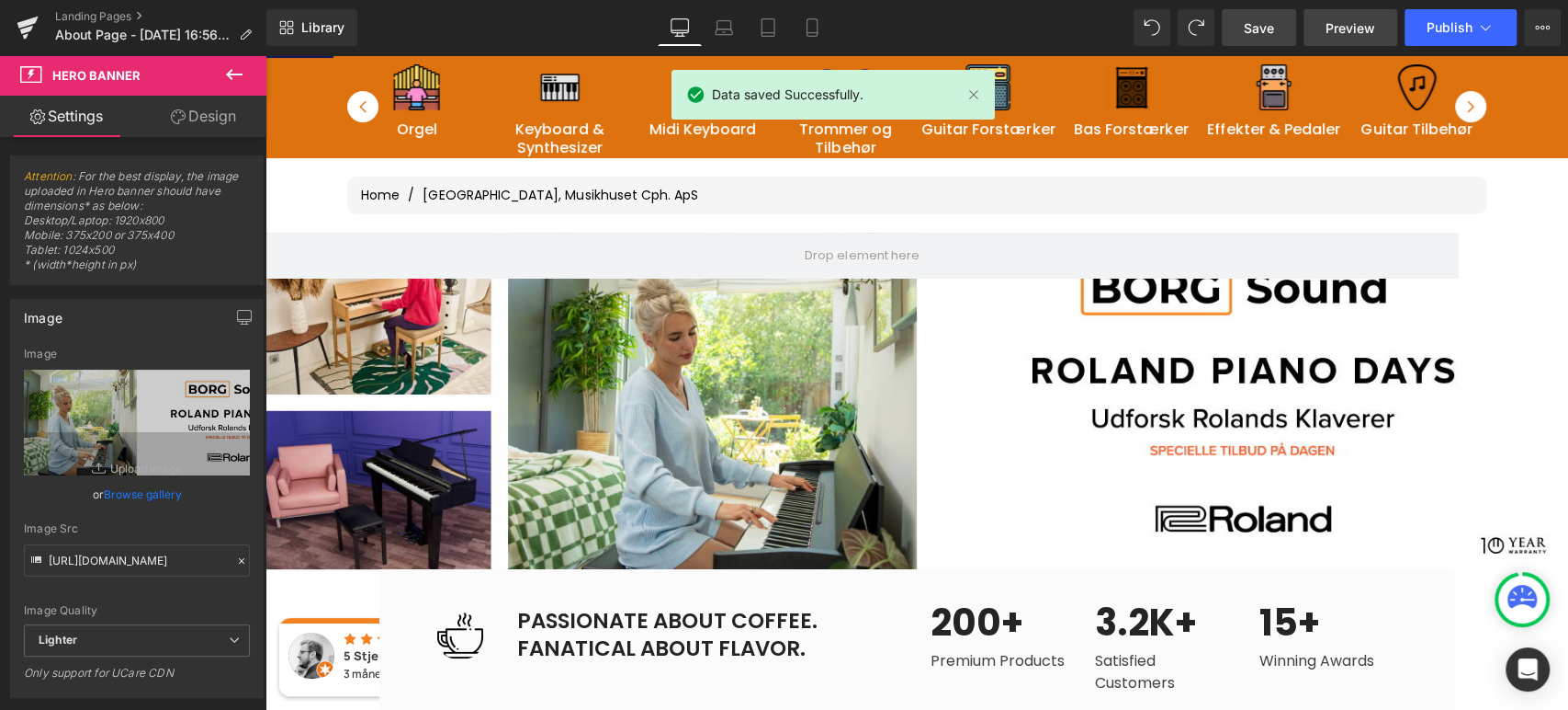
click at [1363, 33] on span "Preview" at bounding box center [1350, 28] width 50 height 19
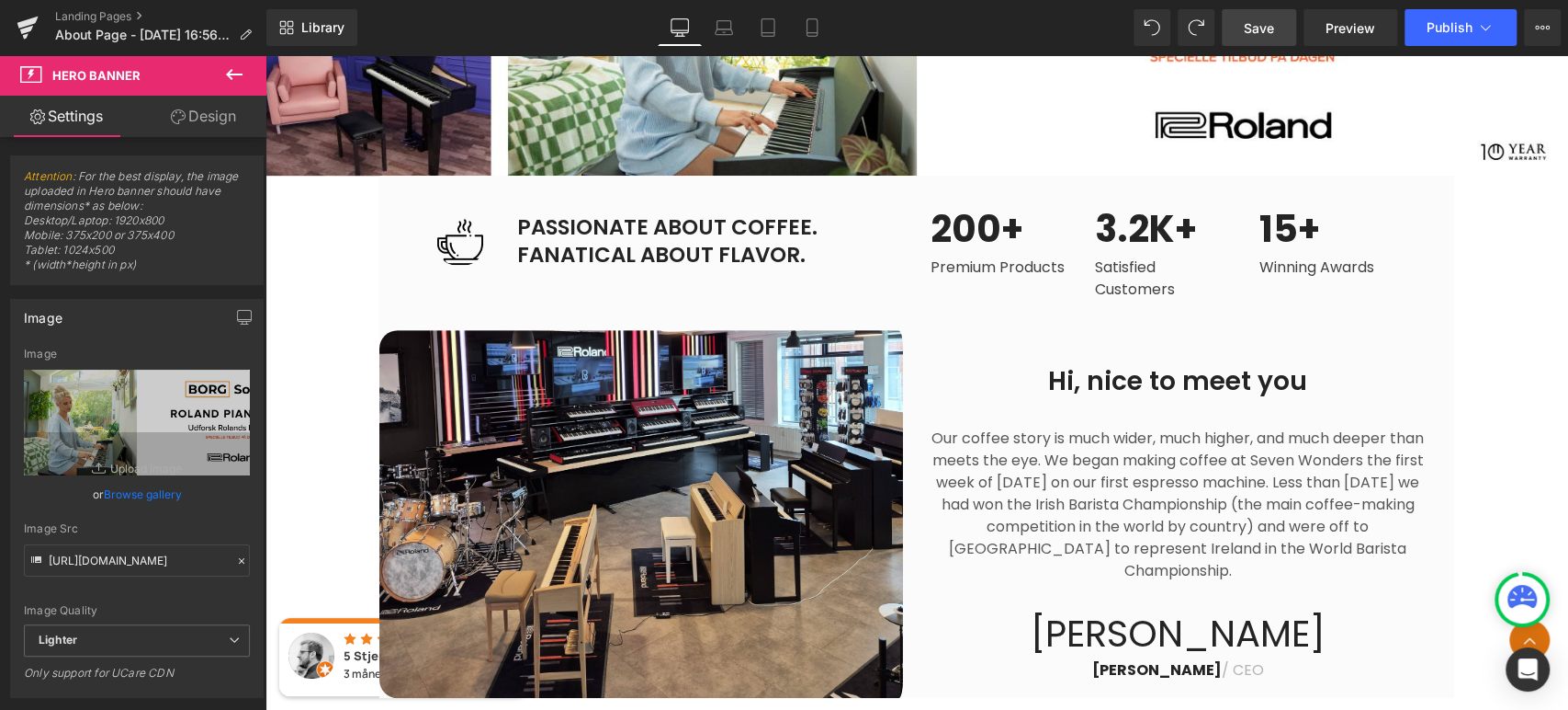
scroll to position [609, 0]
